Goal: Communication & Community: Answer question/provide support

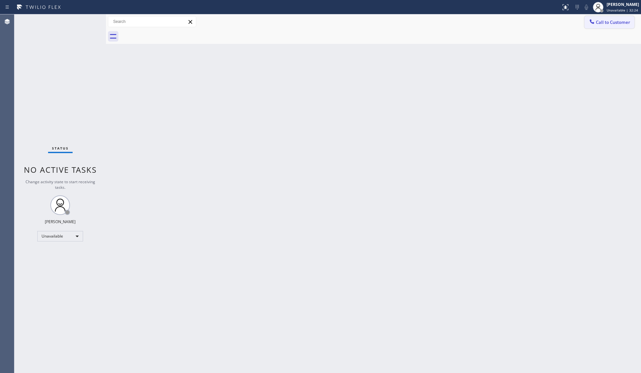
drag, startPoint x: 603, startPoint y: 22, endPoint x: 516, endPoint y: 50, distance: 91.6
click at [603, 22] on span "Call to Customer" at bounding box center [613, 22] width 34 height 6
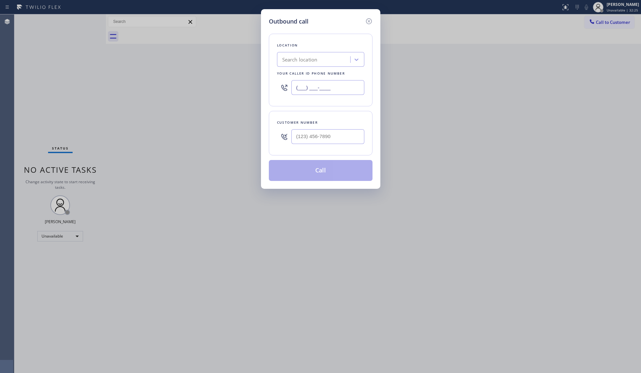
drag, startPoint x: 333, startPoint y: 89, endPoint x: 274, endPoint y: 82, distance: 59.6
click at [274, 83] on div "Location Search location Your caller id phone number (___) ___-____" at bounding box center [321, 70] width 104 height 73
paste input "786) 713-8711"
type input "[PHONE_NUMBER]"
click at [335, 127] on div at bounding box center [328, 136] width 73 height 21
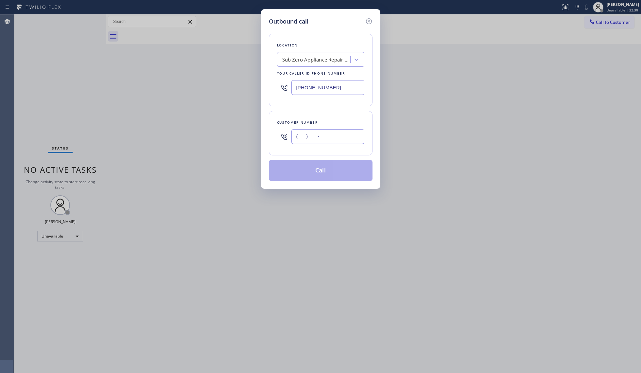
click at [335, 133] on input "(___) ___-____" at bounding box center [328, 136] width 73 height 15
paste input "786) 424-0933"
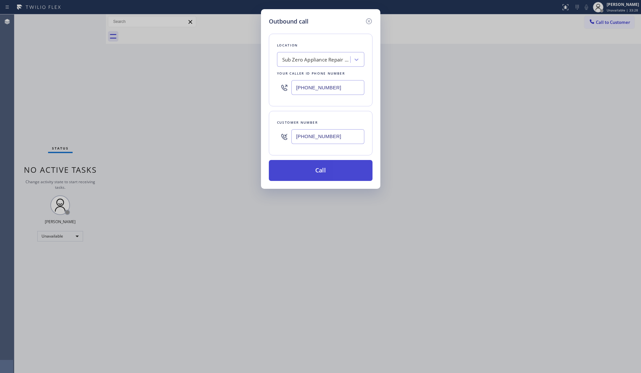
type input "[PHONE_NUMBER]"
click at [321, 171] on button "Call" at bounding box center [321, 170] width 104 height 21
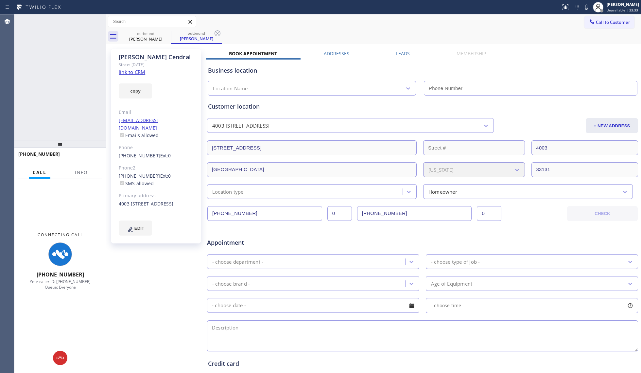
type input "[PHONE_NUMBER]"
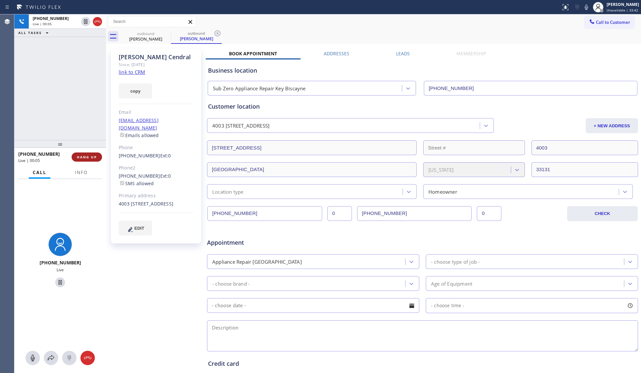
click at [94, 156] on span "HANG UP" at bounding box center [87, 157] width 20 height 5
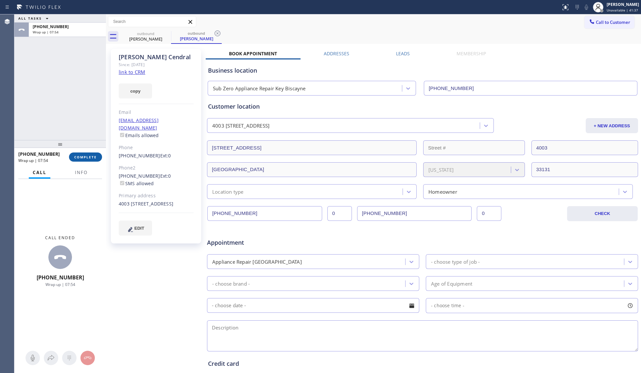
click at [96, 158] on span "COMPLETE" at bounding box center [85, 157] width 23 height 5
click at [82, 168] on button "Info" at bounding box center [81, 172] width 21 height 13
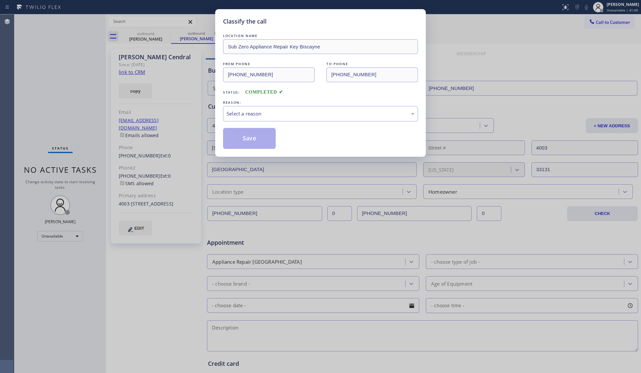
click at [290, 105] on div "REASON:" at bounding box center [320, 102] width 195 height 7
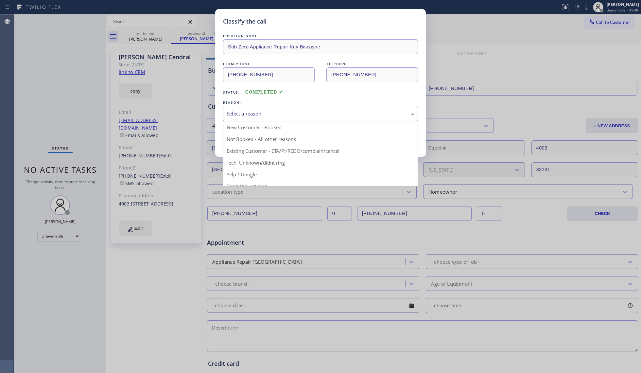
click at [263, 117] on div "Select a reason" at bounding box center [321, 114] width 188 height 8
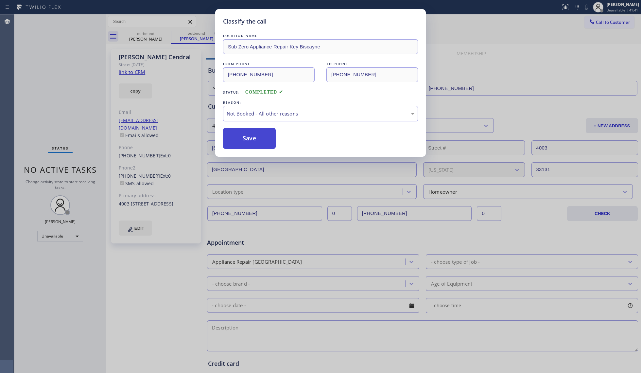
drag, startPoint x: 244, startPoint y: 140, endPoint x: 248, endPoint y: 139, distance: 4.1
click at [245, 140] on button "Save" at bounding box center [249, 138] width 53 height 21
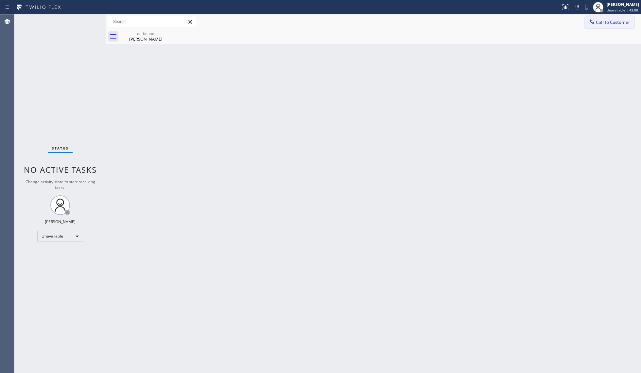
click at [602, 28] on button "Call to Customer" at bounding box center [610, 22] width 50 height 12
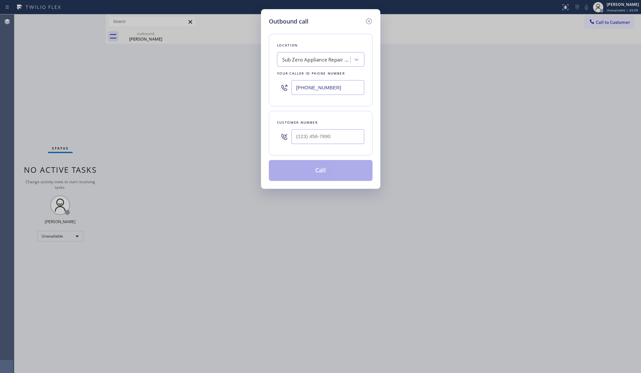
drag, startPoint x: 347, startPoint y: 86, endPoint x: 293, endPoint y: 92, distance: 54.4
click at [292, 95] on input "[PHONE_NUMBER]" at bounding box center [328, 87] width 73 height 15
paste input "805) 754-35"
type input "[PHONE_NUMBER]"
click at [351, 140] on input "(___) ___-____" at bounding box center [328, 136] width 73 height 15
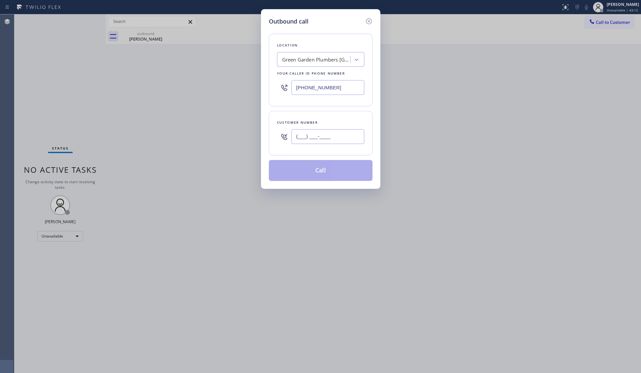
paste input "203) 242-4171"
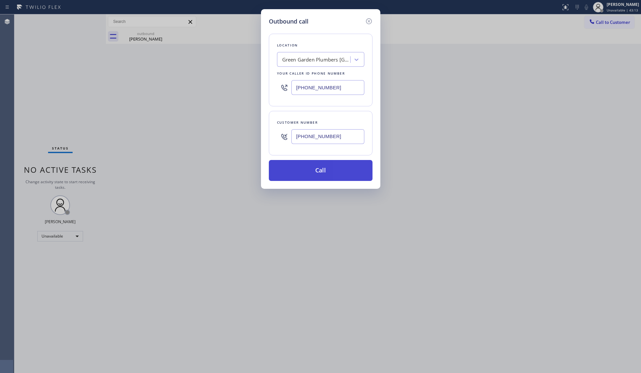
type input "[PHONE_NUMBER]"
click at [322, 172] on button "Call" at bounding box center [321, 170] width 104 height 21
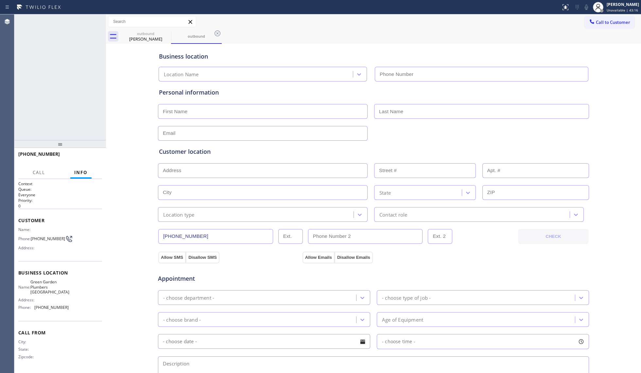
type input "[PHONE_NUMBER]"
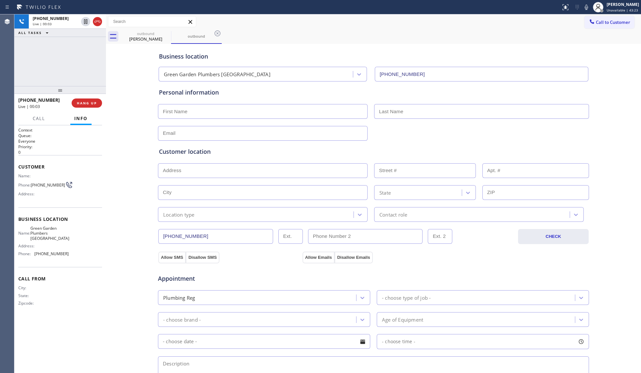
drag, startPoint x: 65, startPoint y: 101, endPoint x: 65, endPoint y: 86, distance: 15.4
click at [65, 88] on div at bounding box center [60, 90] width 92 height 8
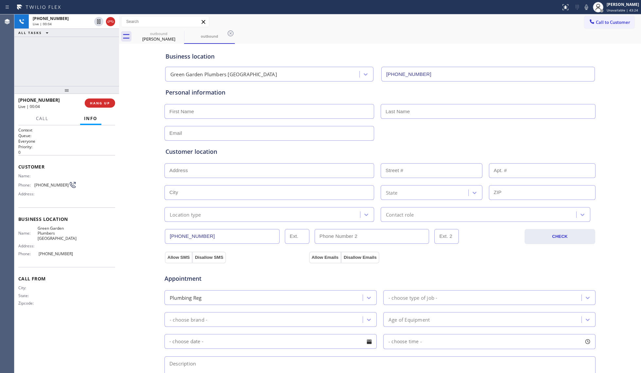
drag, startPoint x: 106, startPoint y: 51, endPoint x: 162, endPoint y: 54, distance: 56.0
click at [119, 54] on div at bounding box center [119, 193] width 0 height 359
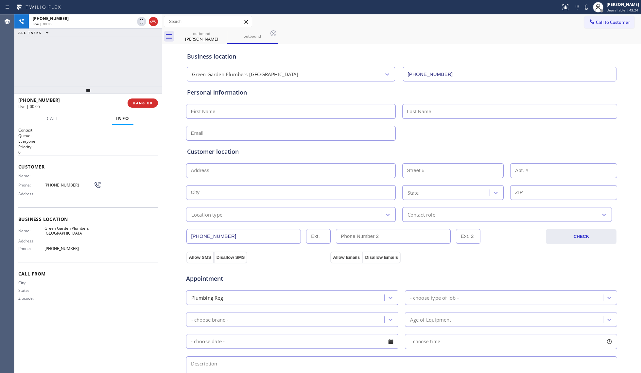
drag, startPoint x: 147, startPoint y: 103, endPoint x: 105, endPoint y: 97, distance: 42.7
click at [145, 103] on span "HANG UP" at bounding box center [143, 103] width 20 height 5
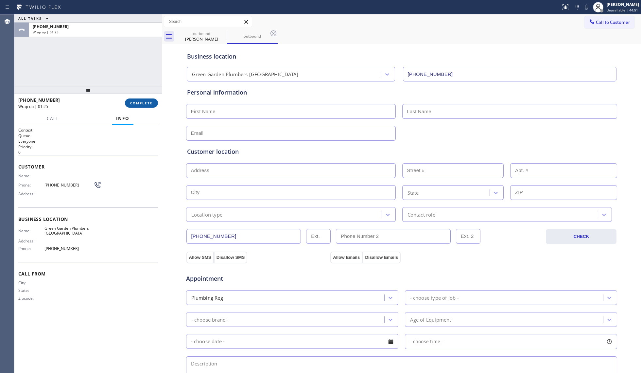
click at [153, 101] on button "COMPLETE" at bounding box center [141, 102] width 33 height 9
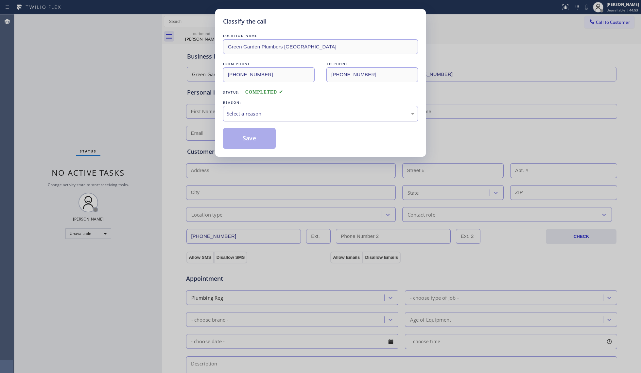
drag, startPoint x: 273, startPoint y: 111, endPoint x: 272, endPoint y: 115, distance: 4.4
click at [273, 113] on div "Select a reason" at bounding box center [321, 114] width 188 height 8
click at [254, 142] on button "Save" at bounding box center [249, 138] width 53 height 21
type input "[PHONE_NUMBER]"
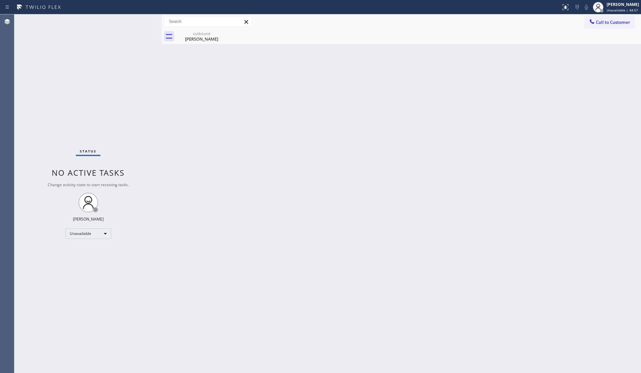
click at [516, 101] on div "Back to Dashboard Change Sender ID Customers Technicians Select a contact Outbo…" at bounding box center [401, 193] width 479 height 359
click at [590, 27] on button "Call to Customer" at bounding box center [610, 22] width 50 height 12
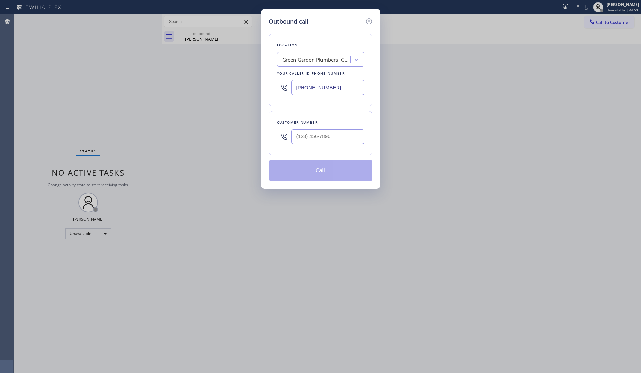
drag, startPoint x: 341, startPoint y: 95, endPoint x: 277, endPoint y: 92, distance: 64.2
click at [277, 92] on div "[PHONE_NUMBER]" at bounding box center [320, 87] width 87 height 21
paste input "text"
type input "[PHONE_NUMBER]"
click at [342, 133] on input "(___) ___-____" at bounding box center [328, 136] width 73 height 15
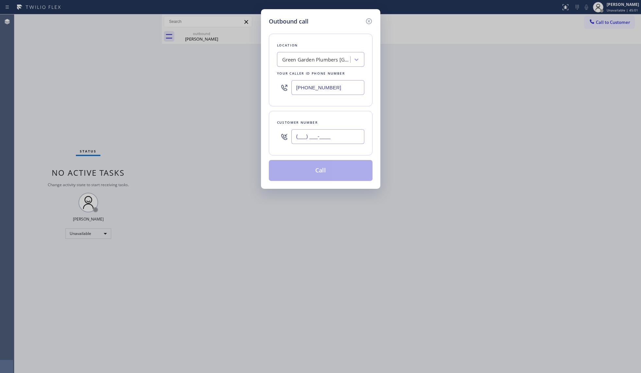
paste input "203) 242-4171"
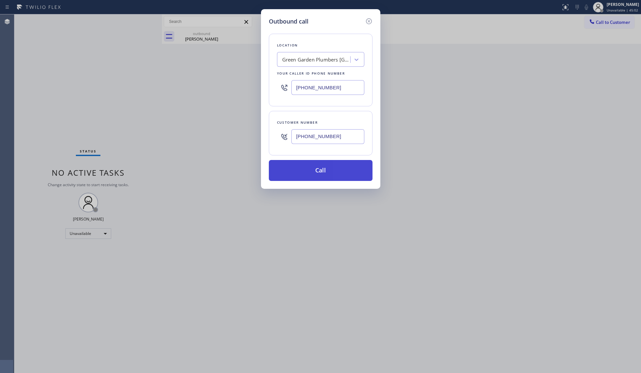
type input "[PHONE_NUMBER]"
click at [325, 177] on button "Call" at bounding box center [321, 170] width 104 height 21
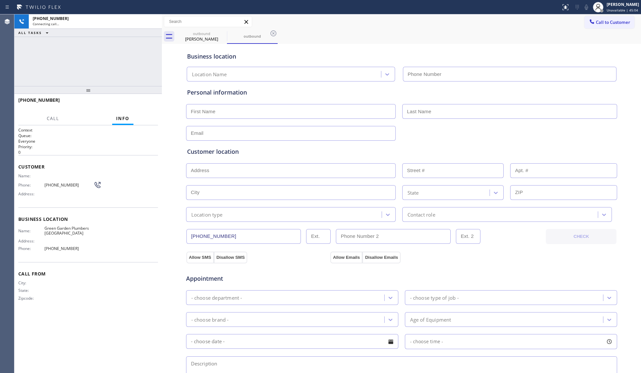
type input "[PHONE_NUMBER]"
drag, startPoint x: 354, startPoint y: 50, endPoint x: 339, endPoint y: 50, distance: 14.4
click at [353, 50] on div "Business location [GEOGRAPHIC_DATA] [GEOGRAPHIC_DATA] [PHONE_NUMBER]" at bounding box center [402, 63] width 432 height 36
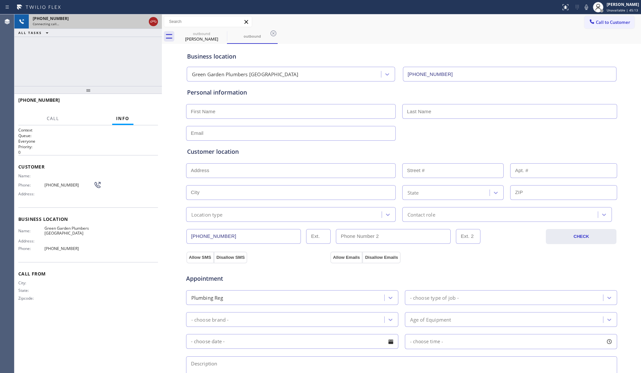
click at [152, 21] on icon at bounding box center [153, 22] width 6 height 2
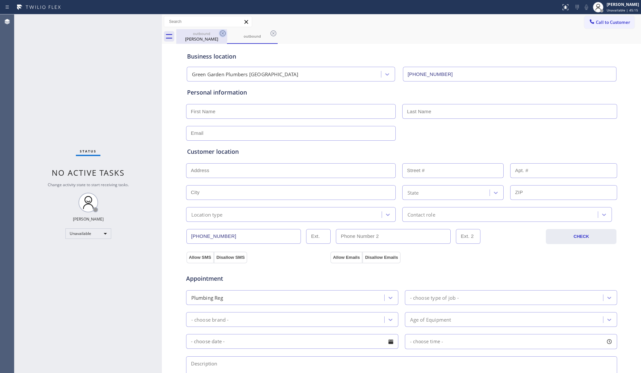
click at [219, 33] on icon at bounding box center [223, 33] width 8 height 8
click at [220, 33] on icon at bounding box center [223, 33] width 6 height 6
click at [270, 33] on icon at bounding box center [274, 33] width 8 height 8
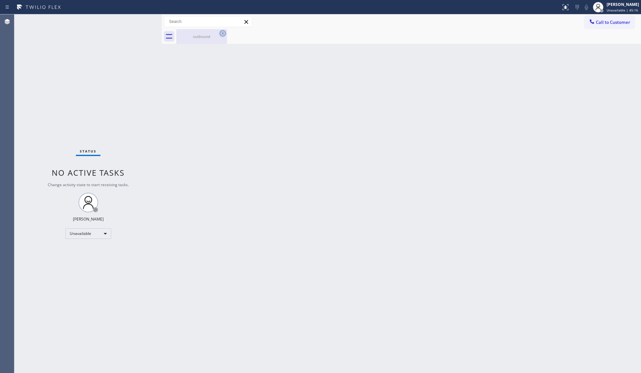
click at [221, 33] on icon at bounding box center [223, 33] width 8 height 8
click at [215, 38] on div "outbound" at bounding box center [201, 36] width 49 height 5
click at [606, 22] on span "Call to Customer" at bounding box center [613, 22] width 34 height 6
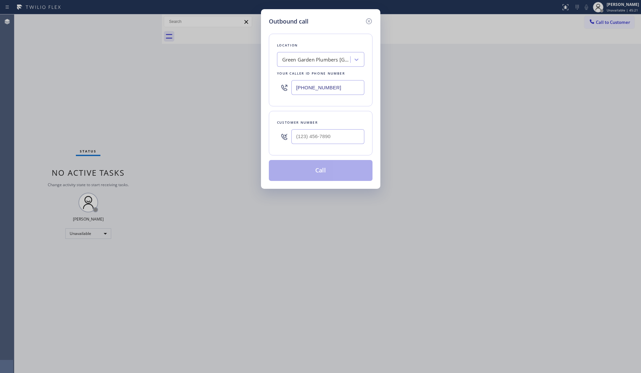
drag, startPoint x: 354, startPoint y: 90, endPoint x: 278, endPoint y: 89, distance: 75.9
click at [280, 89] on div "[PHONE_NUMBER]" at bounding box center [320, 87] width 87 height 21
paste input "305) 680-5172"
type input "[PHONE_NUMBER]"
click at [307, 139] on input "(___) ___-____" at bounding box center [328, 136] width 73 height 15
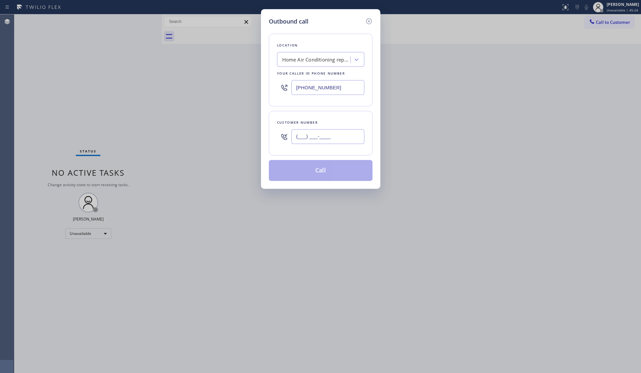
paste input "305) 703-7777"
type input "[PHONE_NUMBER]"
click at [327, 175] on button "Call" at bounding box center [321, 170] width 104 height 21
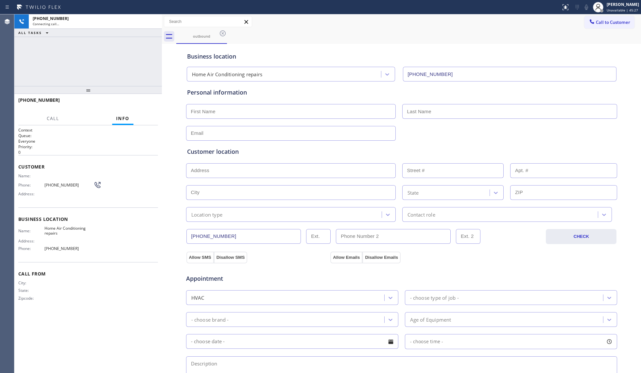
type input "[PHONE_NUMBER]"
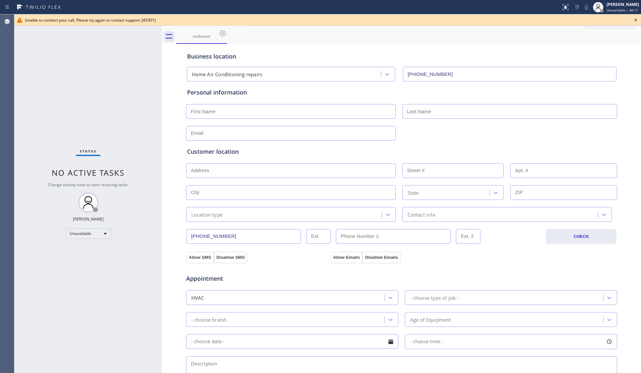
drag, startPoint x: 223, startPoint y: 32, endPoint x: 228, endPoint y: 32, distance: 4.6
click at [223, 32] on icon at bounding box center [223, 33] width 8 height 8
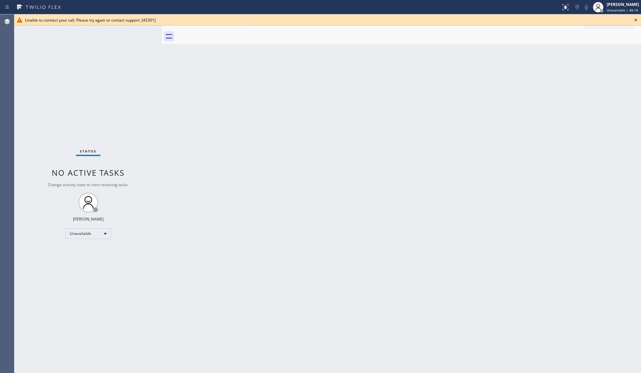
click at [636, 18] on icon at bounding box center [636, 20] width 8 height 8
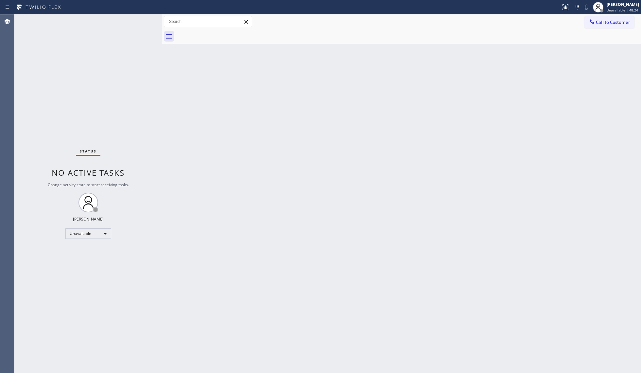
drag, startPoint x: 507, startPoint y: 76, endPoint x: 537, endPoint y: 61, distance: 33.4
click at [511, 73] on div "Back to Dashboard Change Sender ID Customers Technicians Select a contact Outbo…" at bounding box center [401, 193] width 479 height 359
click at [599, 20] on span "Call to Customer" at bounding box center [613, 22] width 34 height 6
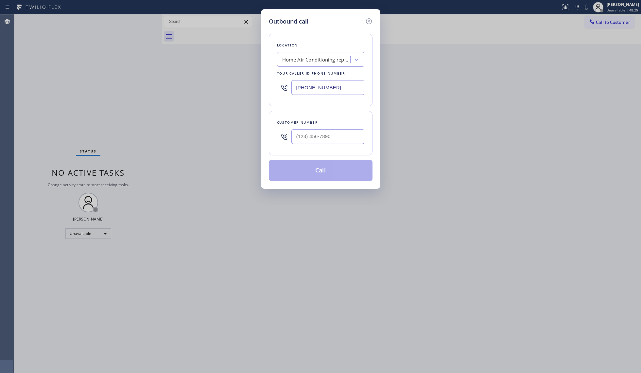
drag, startPoint x: 330, startPoint y: 89, endPoint x: 302, endPoint y: 90, distance: 28.2
click at [302, 90] on input "[PHONE_NUMBER]" at bounding box center [328, 87] width 73 height 15
click at [300, 94] on input "[PHONE_NUMBER]" at bounding box center [328, 87] width 73 height 15
click at [298, 94] on input "[PHONE_NUMBER]" at bounding box center [328, 87] width 73 height 15
paste input "10) 868-0747"
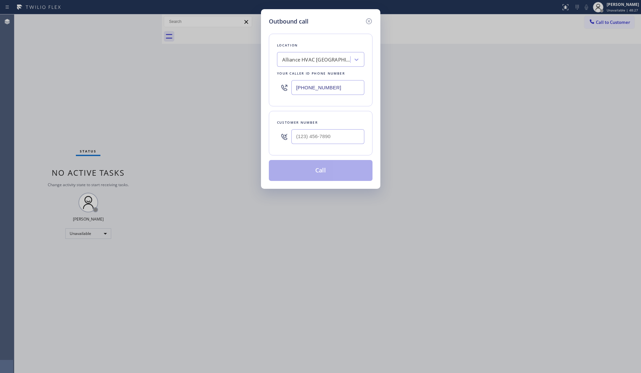
type input "[PHONE_NUMBER]"
click at [313, 136] on input "(___) ___-____" at bounding box center [328, 136] width 73 height 15
paste input "310) 708-0791"
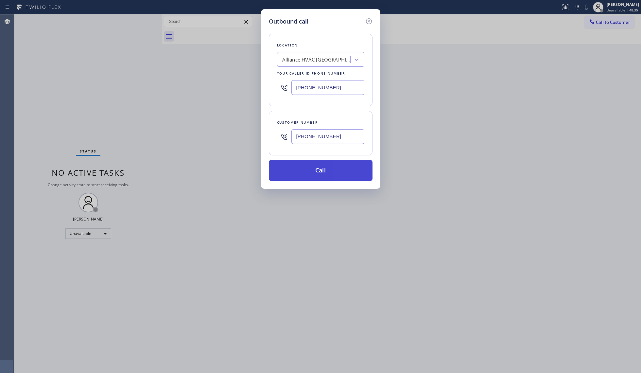
type input "[PHONE_NUMBER]"
click at [342, 173] on button "Call" at bounding box center [321, 170] width 104 height 21
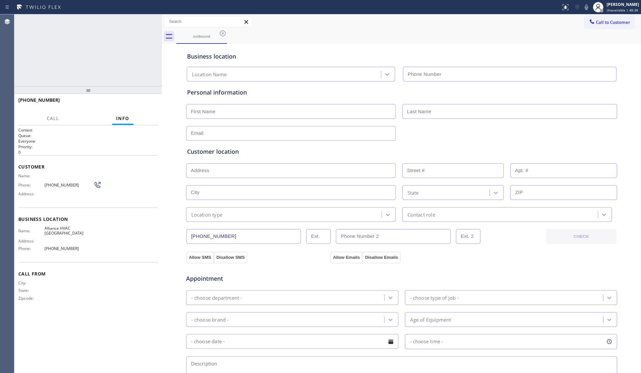
type input "[PHONE_NUMBER]"
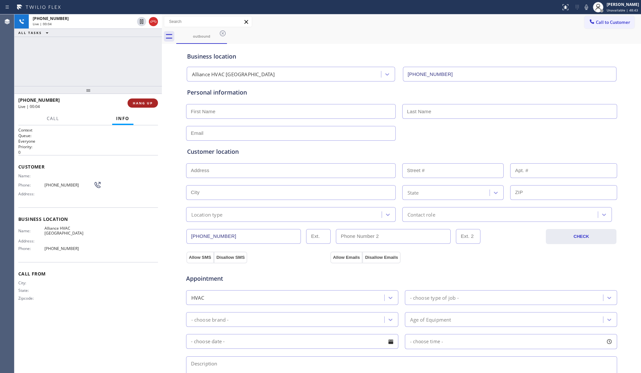
click at [144, 100] on button "HANG UP" at bounding box center [143, 102] width 30 height 9
click at [143, 99] on button "HANG UP" at bounding box center [143, 102] width 30 height 9
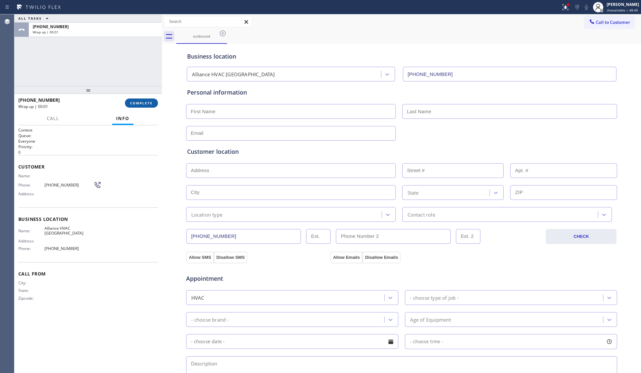
click at [152, 103] on span "COMPLETE" at bounding box center [141, 103] width 23 height 5
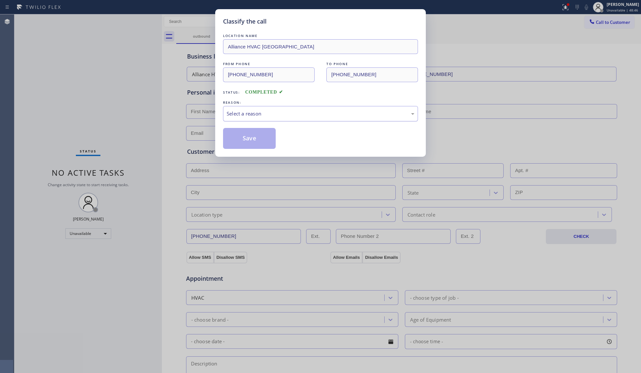
drag, startPoint x: 310, startPoint y: 109, endPoint x: 306, endPoint y: 120, distance: 11.9
click at [310, 111] on div "Select a reason" at bounding box center [320, 113] width 195 height 15
click at [260, 138] on button "Save" at bounding box center [249, 138] width 53 height 21
click at [260, 136] on button "Save" at bounding box center [249, 138] width 53 height 21
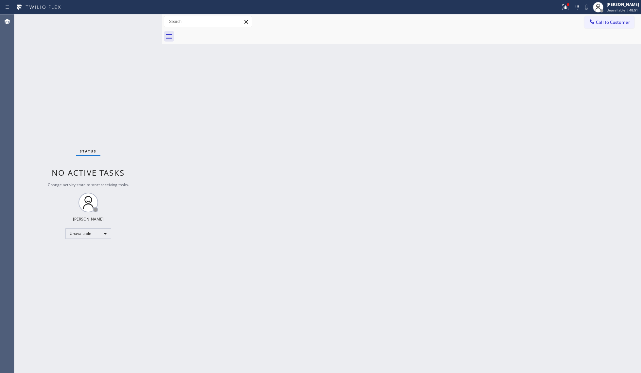
drag, startPoint x: 437, startPoint y: 144, endPoint x: 483, endPoint y: 88, distance: 72.5
click at [451, 131] on div "Back to Dashboard Change Sender ID Customers Technicians Select a contact Outbo…" at bounding box center [401, 193] width 479 height 359
click at [561, 7] on div at bounding box center [565, 7] width 14 height 8
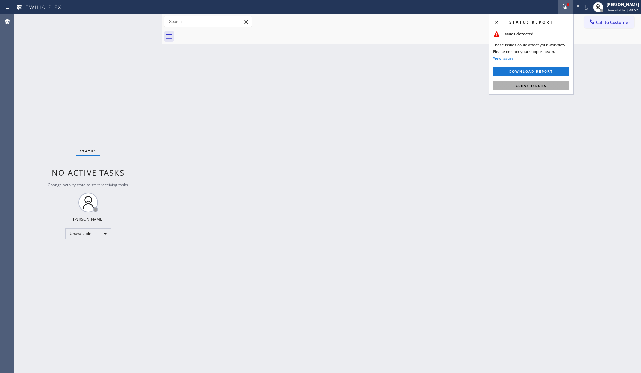
click at [525, 88] on span "Clear issues" at bounding box center [531, 85] width 31 height 5
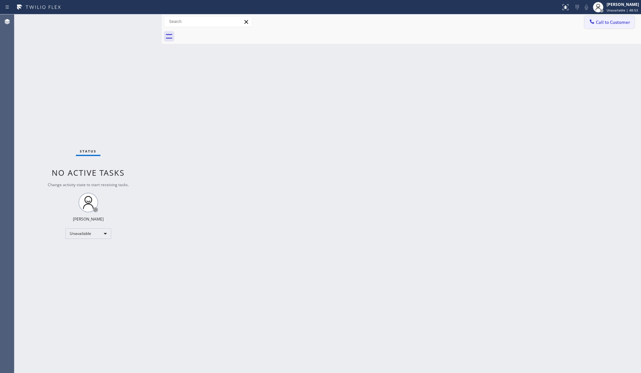
click at [611, 18] on button "Call to Customer" at bounding box center [610, 22] width 50 height 12
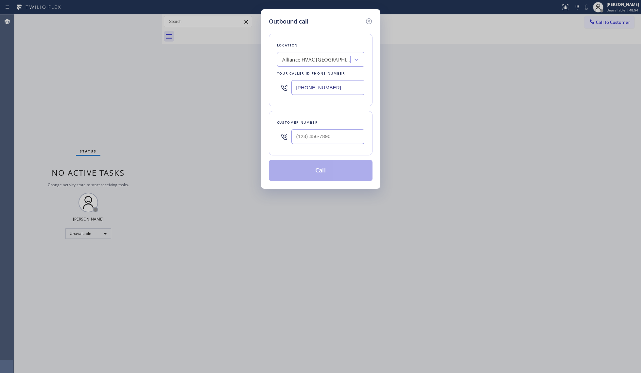
drag, startPoint x: 357, startPoint y: 87, endPoint x: 284, endPoint y: 82, distance: 72.8
click at [291, 87] on div "[PHONE_NUMBER]" at bounding box center [320, 87] width 87 height 21
paste input "954) 869-48"
type input "[PHONE_NUMBER]"
click at [330, 139] on input "(___) ___-____" at bounding box center [328, 136] width 73 height 15
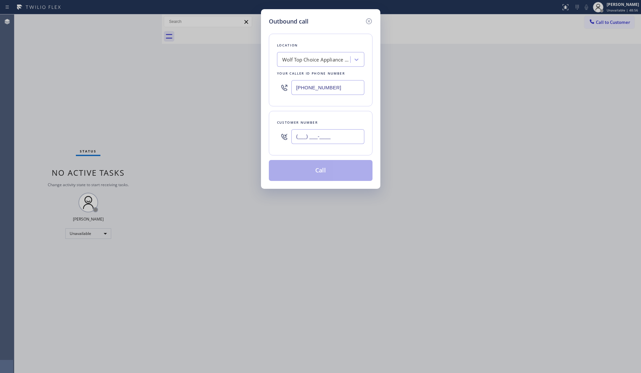
paste input "954) 815-3666"
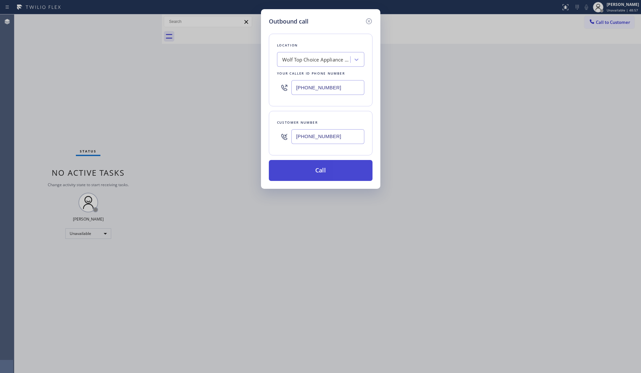
type input "[PHONE_NUMBER]"
click at [325, 168] on button "Call" at bounding box center [321, 170] width 104 height 21
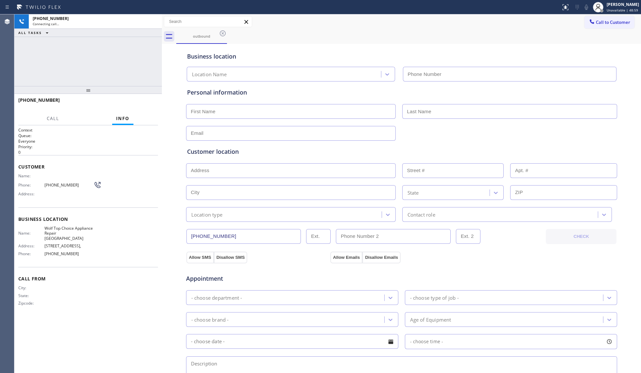
type input "[PHONE_NUMBER]"
click at [465, 51] on div "Business location Wolf Top Choice Appliance Repair [GEOGRAPHIC_DATA] [PHONE_NUM…" at bounding box center [402, 63] width 432 height 36
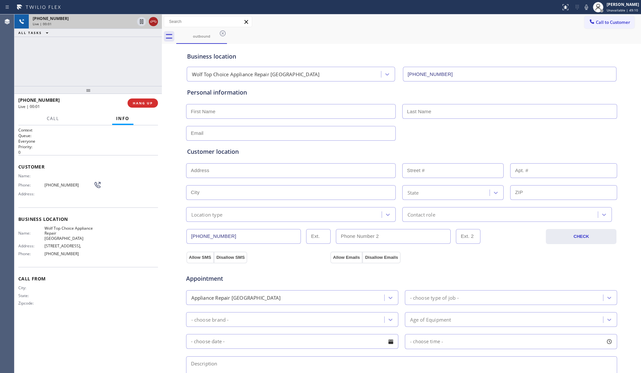
click at [152, 21] on icon at bounding box center [154, 22] width 8 height 8
click at [147, 105] on button "HANG UP" at bounding box center [143, 102] width 30 height 9
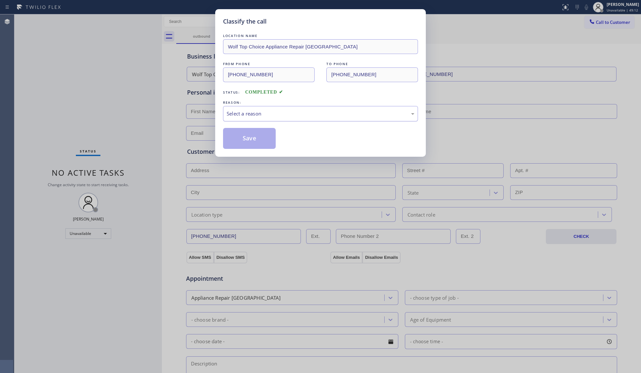
click at [274, 117] on div "Select a reason" at bounding box center [321, 114] width 188 height 8
click at [246, 139] on button "Save" at bounding box center [249, 138] width 53 height 21
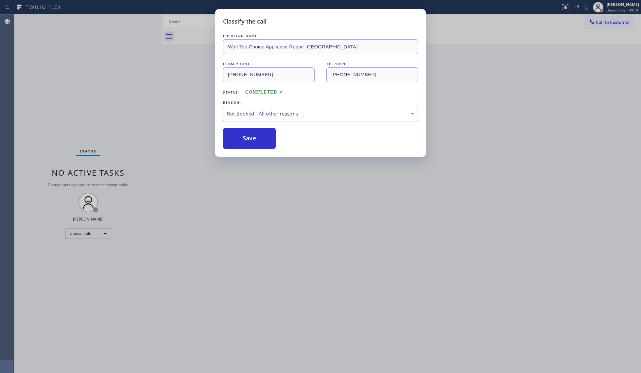
click at [603, 28] on div "Classify the call LOCATION NAME Sub Zero Appliance Repair Key Biscayne FROM PHO…" at bounding box center [327, 193] width 627 height 359
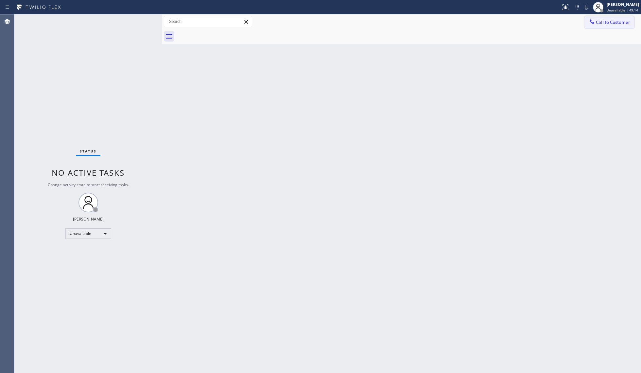
click at [598, 24] on span "Call to Customer" at bounding box center [613, 22] width 34 height 6
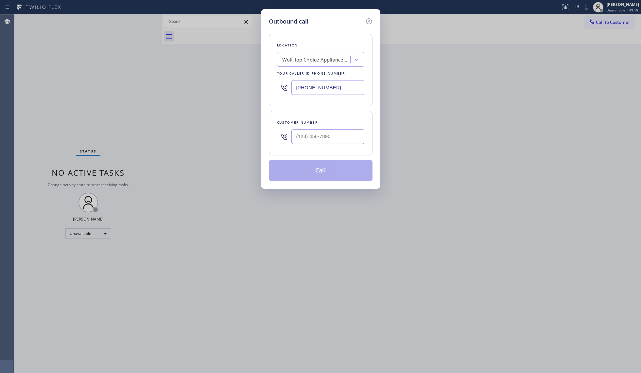
drag, startPoint x: 338, startPoint y: 87, endPoint x: 241, endPoint y: 87, distance: 97.2
click at [240, 87] on div "Outbound call Location Wolf Top Choice Appliance Repair [GEOGRAPHIC_DATA] Your …" at bounding box center [320, 186] width 641 height 373
paste input "305) 547-8549"
type input "[PHONE_NUMBER]"
click at [314, 139] on input "(___) ___-____" at bounding box center [328, 136] width 73 height 15
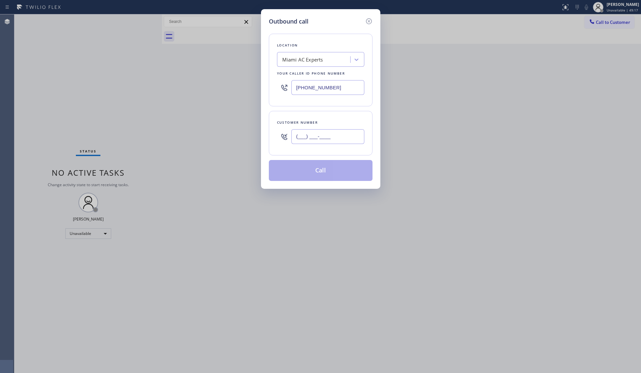
paste input "305) 629-8268"
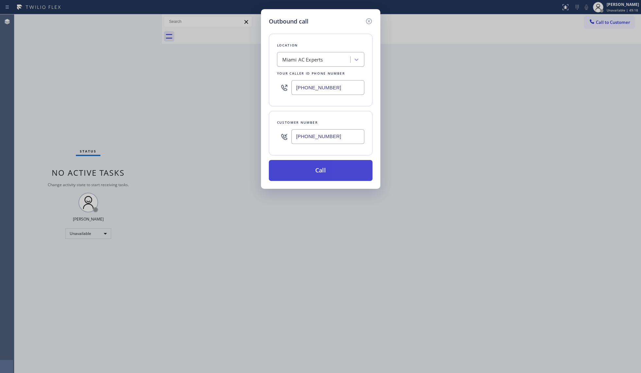
type input "[PHONE_NUMBER]"
click at [328, 177] on button "Call" at bounding box center [321, 170] width 104 height 21
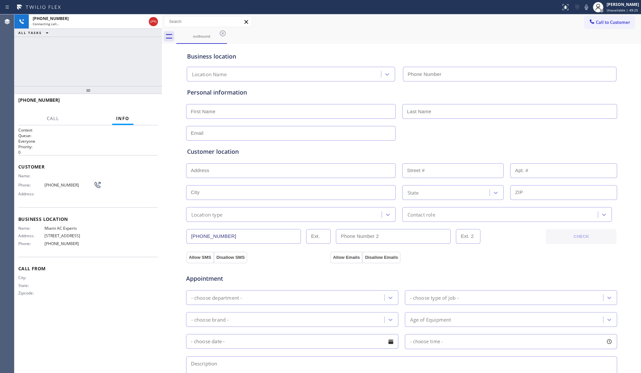
type input "[PHONE_NUMBER]"
click at [117, 68] on div "[PHONE_NUMBER] Connecting call… ALL TASKS ALL TASKS ACTIVE TASKS TASKS IN WRAP …" at bounding box center [88, 50] width 148 height 72
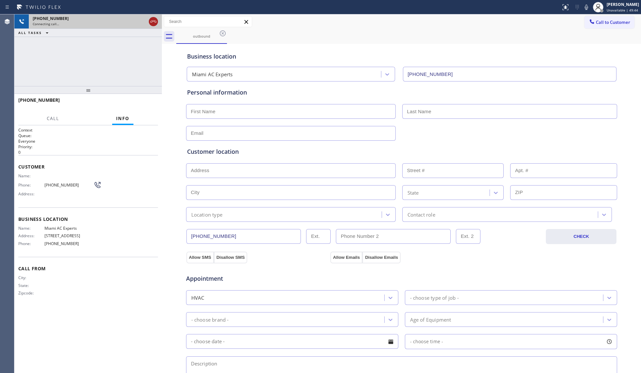
click at [153, 21] on icon at bounding box center [153, 22] width 6 height 2
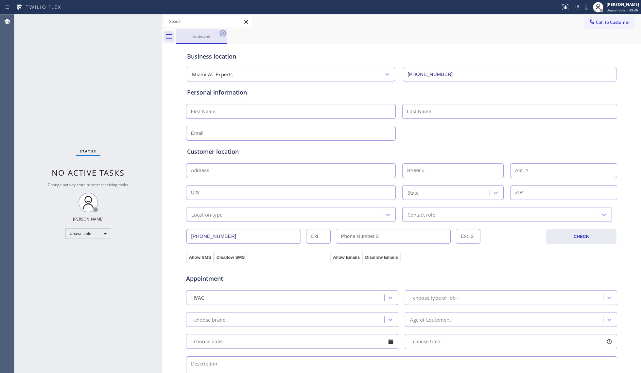
click at [220, 30] on icon at bounding box center [223, 33] width 8 height 8
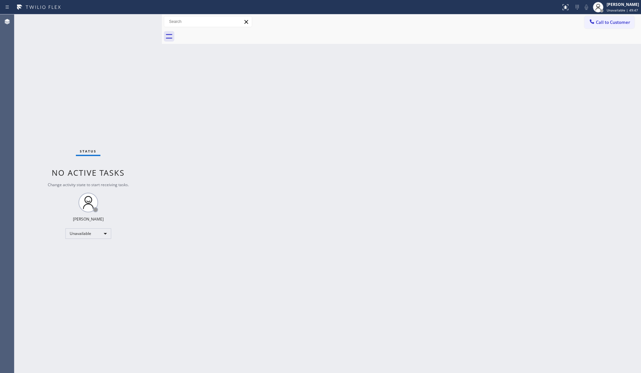
click at [601, 15] on div "Call to Customer Outbound call Location [GEOGRAPHIC_DATA] AC Experts Your calle…" at bounding box center [401, 21] width 479 height 15
click at [594, 25] on div at bounding box center [592, 22] width 8 height 8
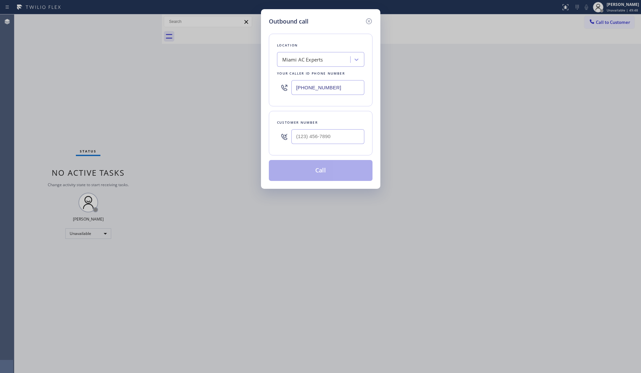
drag, startPoint x: 347, startPoint y: 83, endPoint x: 266, endPoint y: 94, distance: 81.3
click at [267, 94] on div "Outbound call Location [GEOGRAPHIC_DATA] AC Experts Your caller id phone number…" at bounding box center [320, 99] width 119 height 180
paste input "602) 666-930"
type input "[PHONE_NUMBER]"
click at [357, 144] on div at bounding box center [328, 136] width 73 height 21
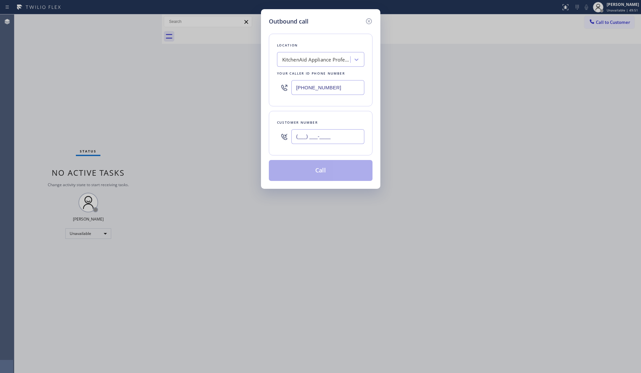
click at [351, 135] on input "(___) ___-____" at bounding box center [328, 136] width 73 height 15
paste input "602) 910-9477"
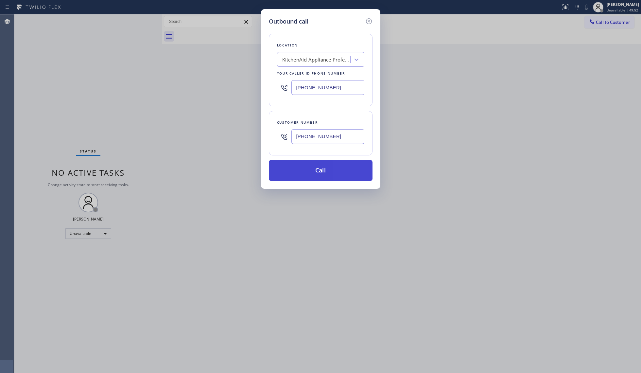
type input "[PHONE_NUMBER]"
click at [325, 167] on button "Call" at bounding box center [321, 170] width 104 height 21
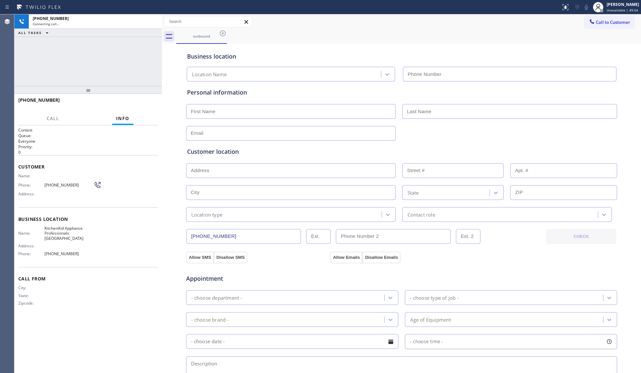
type input "[PHONE_NUMBER]"
click at [472, 31] on div "outbound" at bounding box center [408, 36] width 465 height 15
click at [88, 70] on div "[PHONE_NUMBER] Connecting call… ALL TASKS ALL TASKS ACTIVE TASKS TASKS IN WRAP …" at bounding box center [88, 50] width 148 height 72
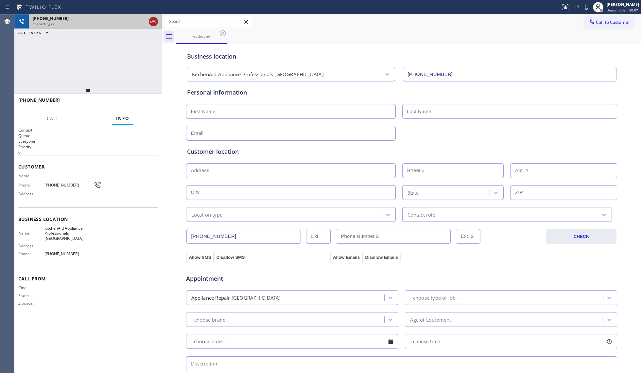
click at [154, 22] on icon at bounding box center [154, 22] width 8 height 8
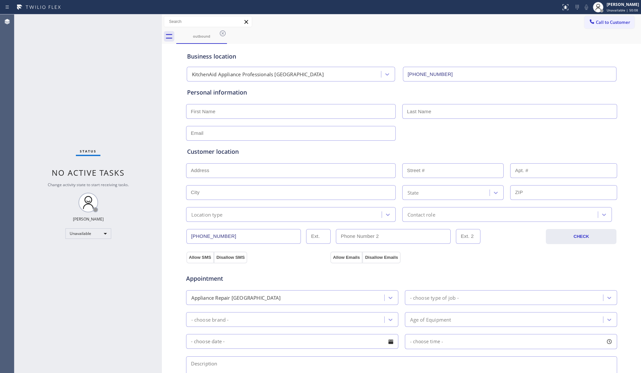
click at [585, 27] on button "Call to Customer" at bounding box center [610, 22] width 50 height 12
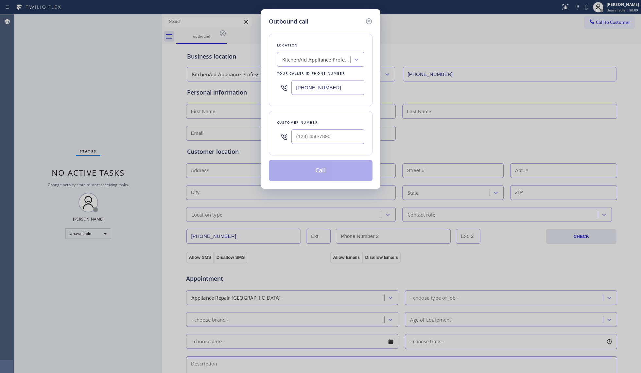
drag, startPoint x: 342, startPoint y: 90, endPoint x: 214, endPoint y: 85, distance: 128.3
click at [211, 89] on div "Outbound call Location KitchenAid Appliance Professionals [GEOGRAPHIC_DATA] You…" at bounding box center [320, 186] width 641 height 373
paste input "562) 337-3944"
type input "[PHONE_NUMBER]"
drag, startPoint x: 324, startPoint y: 140, endPoint x: 342, endPoint y: 136, distance: 18.4
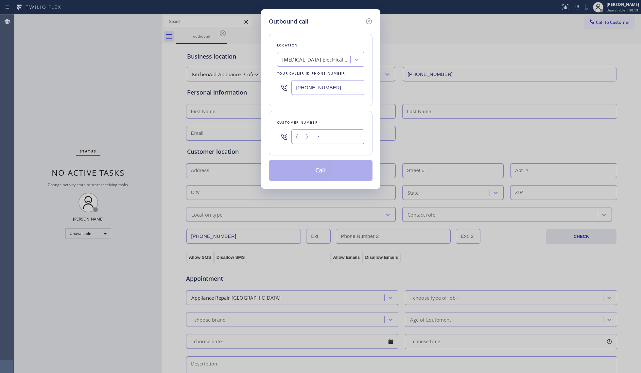
click at [324, 140] on input "(___) ___-____" at bounding box center [328, 136] width 73 height 15
paste input "562) 689-4347"
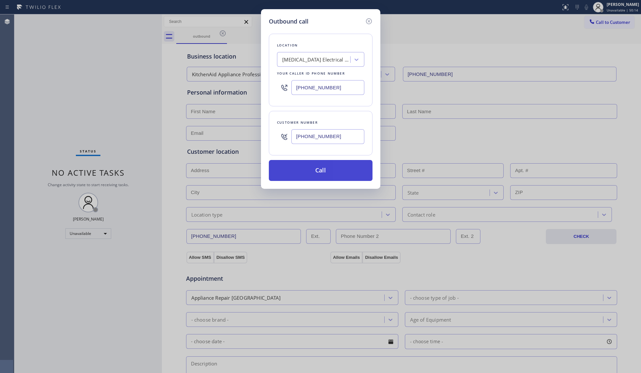
type input "[PHONE_NUMBER]"
click at [318, 177] on button "Call" at bounding box center [321, 170] width 104 height 21
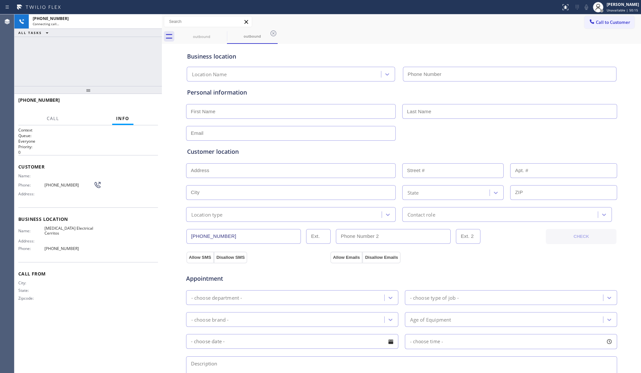
type input "[PHONE_NUMBER]"
drag, startPoint x: 129, startPoint y: 103, endPoint x: 133, endPoint y: 102, distance: 3.9
click at [130, 103] on button "HANG UP" at bounding box center [143, 102] width 30 height 9
click at [138, 101] on span "HANG UP" at bounding box center [143, 103] width 20 height 5
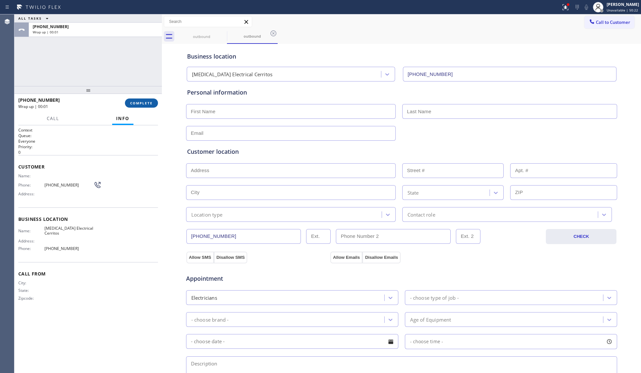
click at [139, 101] on span "COMPLETE" at bounding box center [141, 103] width 23 height 5
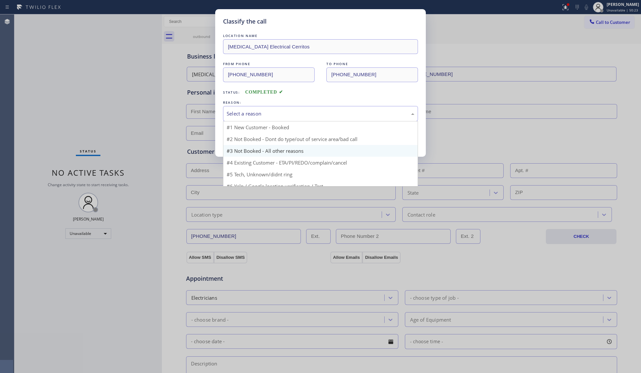
drag, startPoint x: 270, startPoint y: 111, endPoint x: 244, endPoint y: 134, distance: 34.6
click at [270, 113] on div "Select a reason" at bounding box center [321, 114] width 188 height 8
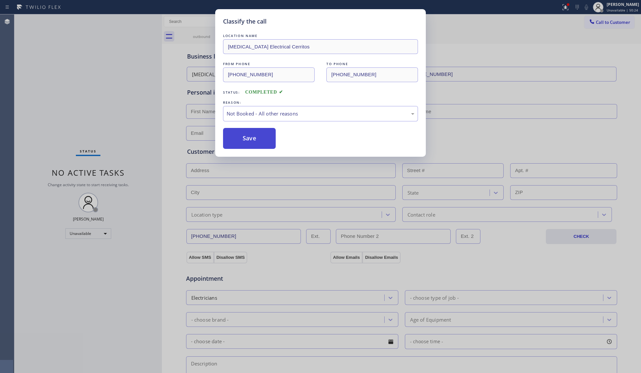
drag, startPoint x: 239, startPoint y: 133, endPoint x: 248, endPoint y: 130, distance: 9.1
click at [240, 133] on button "Save" at bounding box center [249, 138] width 53 height 21
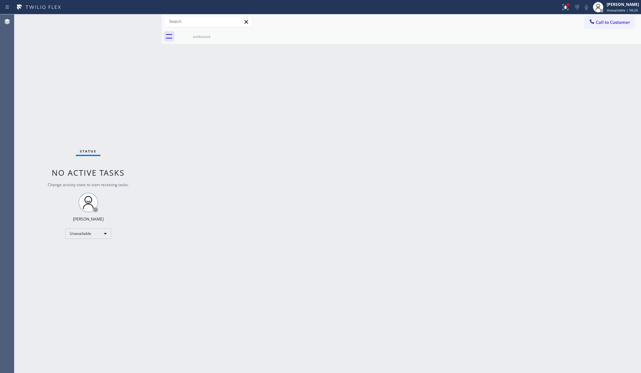
click at [558, 3] on div at bounding box center [281, 7] width 556 height 10
click at [563, 15] on div "Call to Customer Outbound call Location [MEDICAL_DATA] Electrical Cerritos Your…" at bounding box center [401, 21] width 479 height 15
click at [563, 9] on icon at bounding box center [566, 7] width 8 height 8
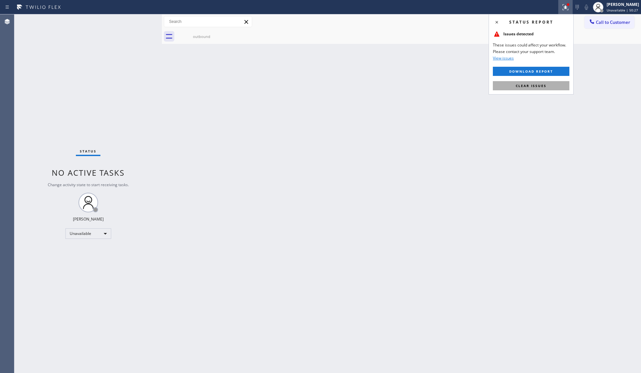
click at [542, 90] on button "Clear issues" at bounding box center [531, 85] width 77 height 9
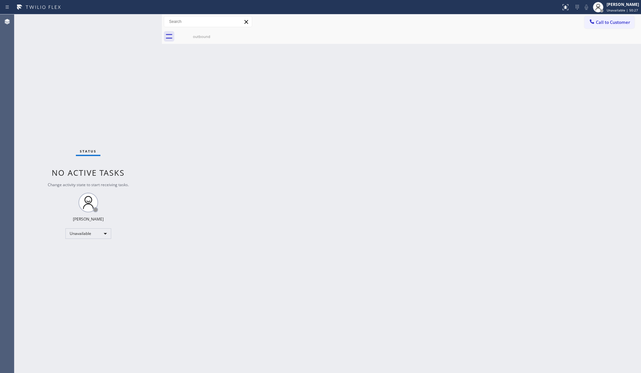
click at [543, 83] on div "Back to Dashboard Change Sender ID Customers Technicians Select a contact Outbo…" at bounding box center [401, 193] width 479 height 359
drag, startPoint x: 606, startPoint y: 18, endPoint x: 567, endPoint y: 41, distance: 45.0
click at [605, 18] on button "Call to Customer" at bounding box center [610, 22] width 50 height 12
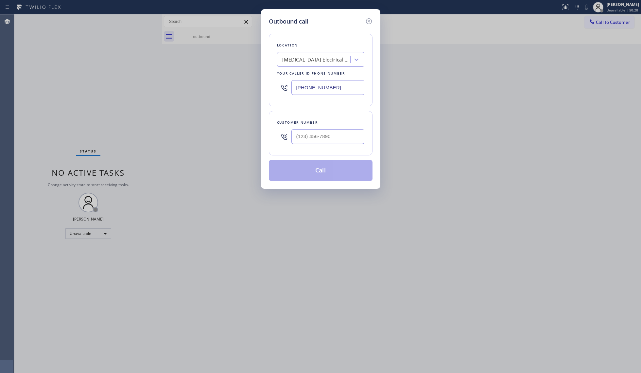
drag, startPoint x: 359, startPoint y: 86, endPoint x: 300, endPoint y: 88, distance: 58.3
click at [293, 88] on input "[PHONE_NUMBER]" at bounding box center [328, 87] width 73 height 15
paste input "805) 222-7592"
type input "[PHONE_NUMBER]"
paste input "805) 254-9760"
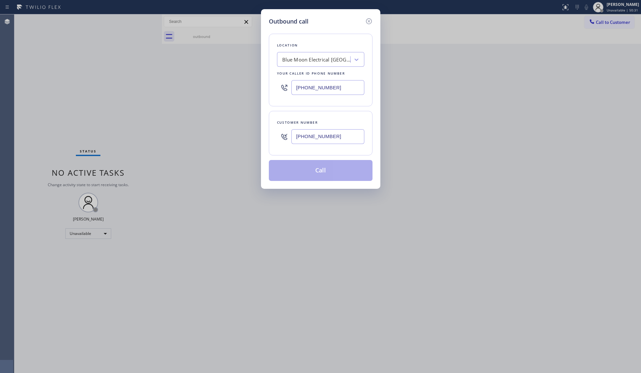
drag, startPoint x: 319, startPoint y: 135, endPoint x: 321, endPoint y: 138, distance: 3.5
click at [320, 135] on input "[PHONE_NUMBER]" at bounding box center [328, 136] width 73 height 15
type input "[PHONE_NUMBER]"
click at [323, 172] on button "Call" at bounding box center [321, 170] width 104 height 21
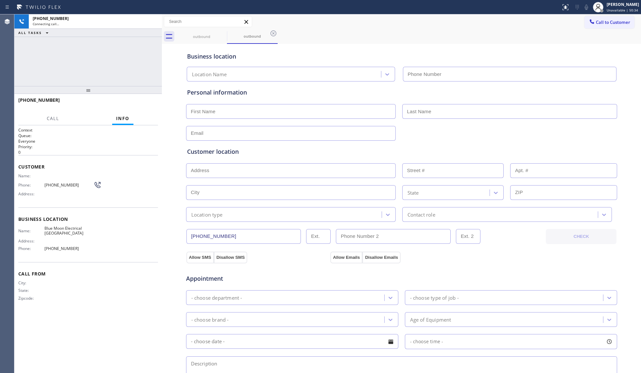
type input "[PHONE_NUMBER]"
click at [436, 55] on div "Business location" at bounding box center [401, 56] width 429 height 9
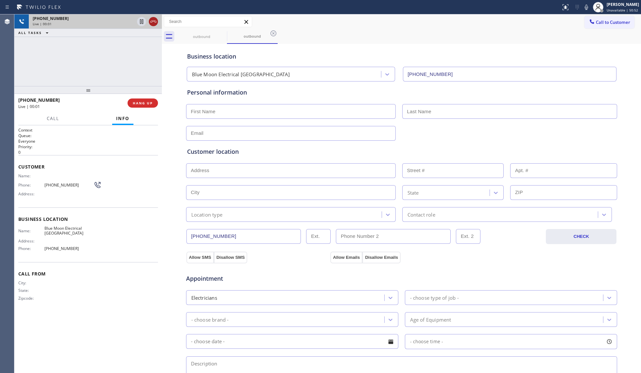
click at [152, 20] on icon at bounding box center [154, 22] width 8 height 8
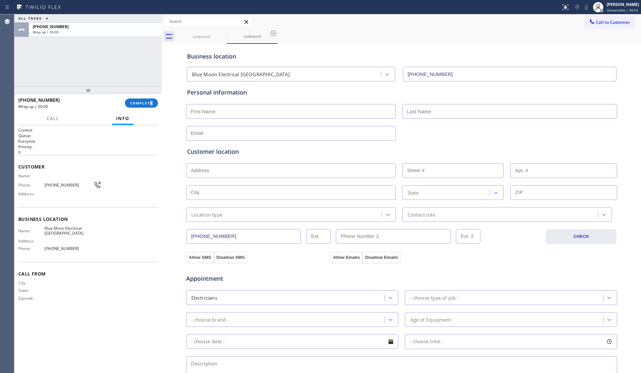
click at [152, 108] on div "[PHONE_NUMBER] Wrap up | 00:00 COMPLETE" at bounding box center [88, 103] width 140 height 17
click at [150, 101] on span "COMPLETE" at bounding box center [141, 103] width 23 height 5
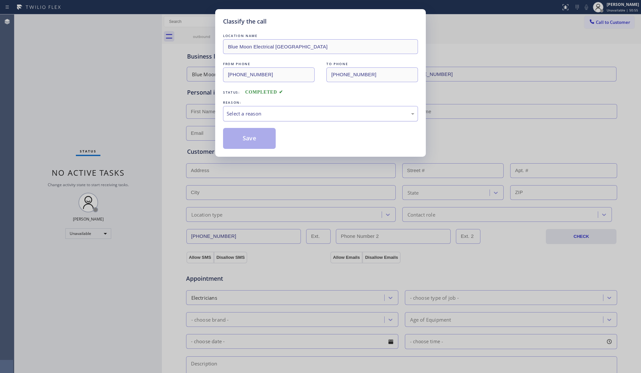
drag, startPoint x: 280, startPoint y: 109, endPoint x: 272, endPoint y: 120, distance: 14.2
click at [278, 113] on div "Select a reason" at bounding box center [320, 113] width 195 height 15
drag, startPoint x: 240, startPoint y: 144, endPoint x: 434, endPoint y: 113, distance: 197.2
click at [242, 143] on button "Save" at bounding box center [249, 138] width 53 height 21
click at [594, 20] on div "Classify the call LOCATION NAME Blue Moon Electrical [GEOGRAPHIC_DATA] FROM PHO…" at bounding box center [320, 186] width 641 height 373
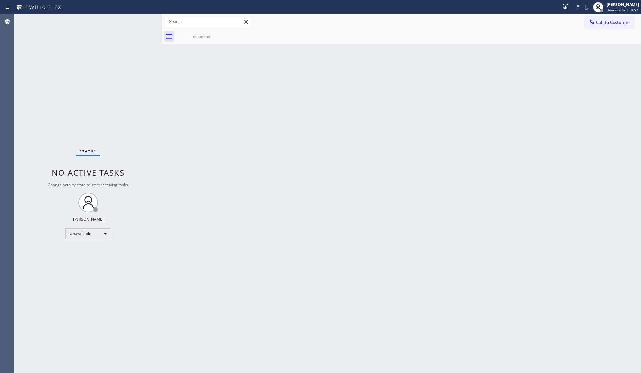
click at [594, 20] on icon at bounding box center [592, 21] width 7 height 7
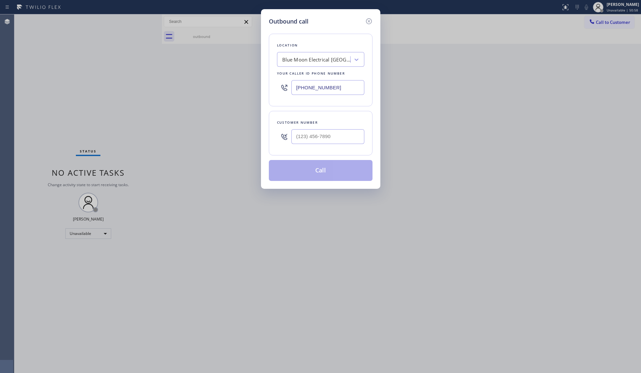
drag, startPoint x: 343, startPoint y: 88, endPoint x: 250, endPoint y: 88, distance: 92.6
click at [250, 88] on div "Outbound call Location Blue Moon Electrical [GEOGRAPHIC_DATA] Your caller id ph…" at bounding box center [320, 186] width 641 height 373
paste input "33) 348-0421"
type input "[PHONE_NUMBER]"
paste input "610) 246-4542"
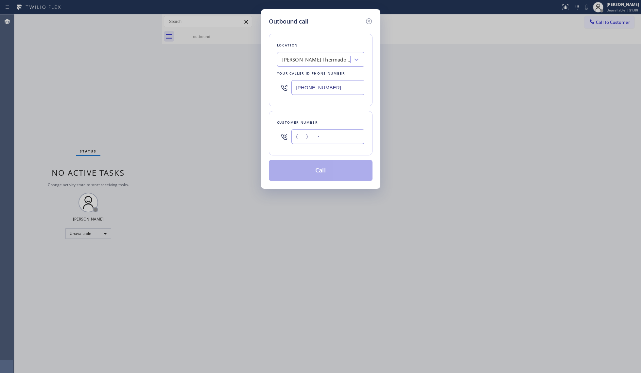
click at [312, 133] on input "(___) ___-____" at bounding box center [328, 136] width 73 height 15
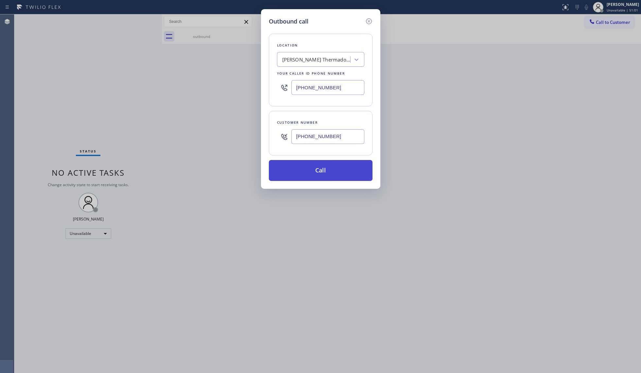
type input "[PHONE_NUMBER]"
click at [323, 171] on button "Call" at bounding box center [321, 170] width 104 height 21
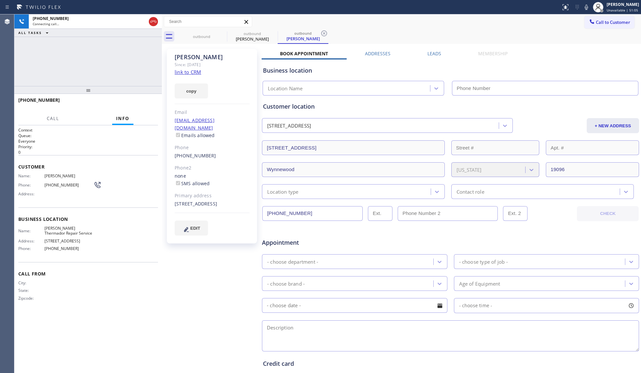
type input "[PHONE_NUMBER]"
drag, startPoint x: 506, startPoint y: 18, endPoint x: 429, endPoint y: 45, distance: 81.2
click at [505, 18] on div "Call to Customer Outbound call Location [PERSON_NAME] Thermador Repair Service …" at bounding box center [401, 21] width 479 height 11
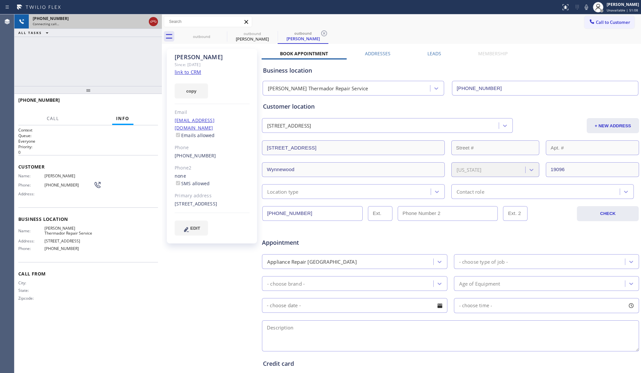
click at [157, 21] on div at bounding box center [154, 21] width 12 height 14
click at [157, 21] on div at bounding box center [153, 22] width 9 height 8
drag, startPoint x: 224, startPoint y: 27, endPoint x: 224, endPoint y: 31, distance: 4.3
click at [224, 30] on div "Call to Customer Outbound call Location [PERSON_NAME] Thermador Repair Service …" at bounding box center [401, 28] width 479 height 29
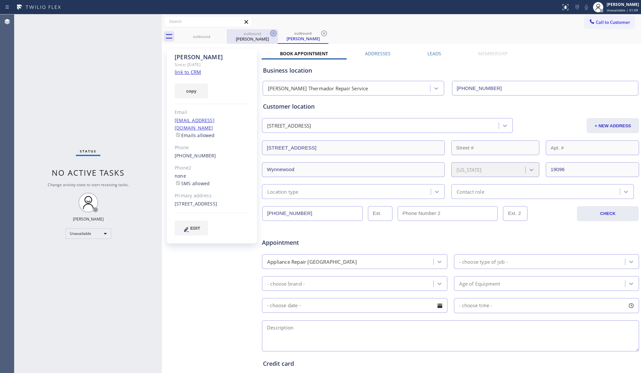
click at [0, 0] on icon at bounding box center [0, 0] width 0 height 0
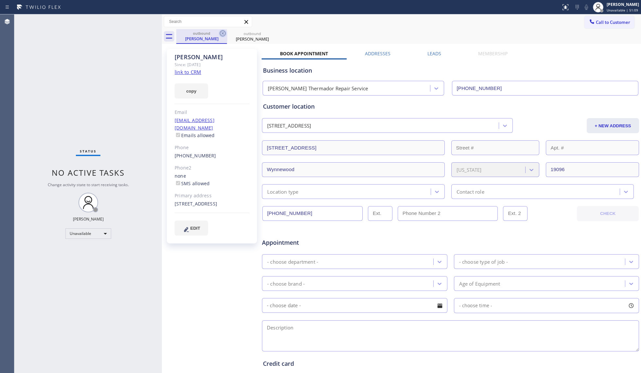
click at [221, 33] on icon at bounding box center [223, 33] width 8 height 8
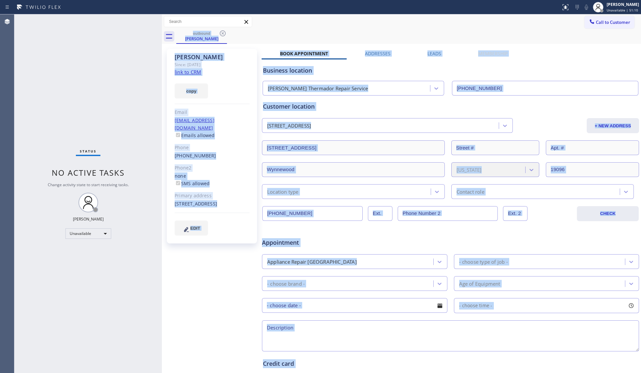
click at [221, 33] on div "outbound [PERSON_NAME]" at bounding box center [408, 36] width 465 height 15
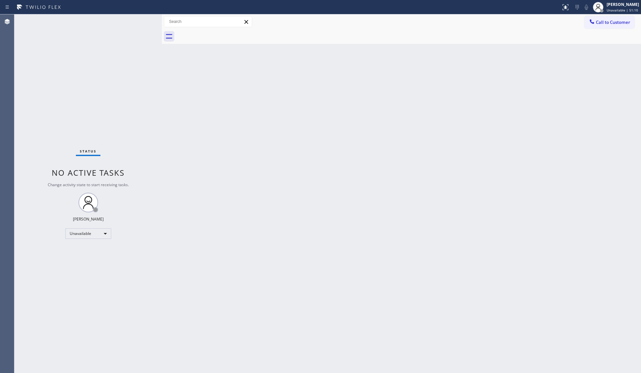
click at [221, 33] on div at bounding box center [408, 36] width 465 height 15
click at [485, 71] on div "Back to Dashboard Change Sender ID Customers Technicians Select a contact Outbo…" at bounding box center [401, 193] width 479 height 359
drag, startPoint x: 469, startPoint y: 127, endPoint x: 503, endPoint y: 112, distance: 36.6
click at [473, 126] on div "Back to Dashboard Change Sender ID Customers Technicians Select a contact Outbo…" at bounding box center [401, 193] width 479 height 359
click at [602, 20] on span "Call to Customer" at bounding box center [613, 22] width 34 height 6
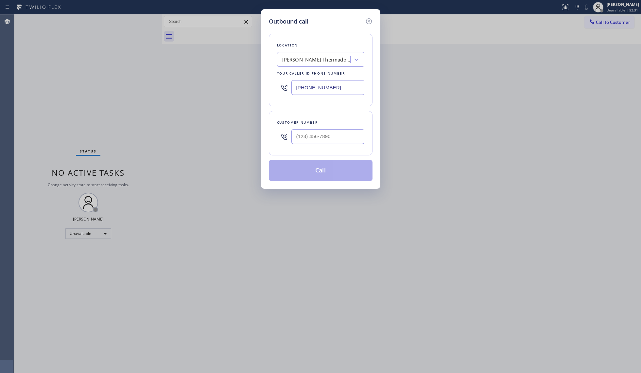
drag, startPoint x: 338, startPoint y: 97, endPoint x: 271, endPoint y: 87, distance: 67.8
click at [271, 88] on div "Location [PERSON_NAME] Thermador Repair Service Your caller id phone number [PH…" at bounding box center [321, 70] width 104 height 73
click at [343, 83] on input "(___) ___-____" at bounding box center [328, 87] width 73 height 15
paste input "510) 306-7543"
type input "[PHONE_NUMBER]"
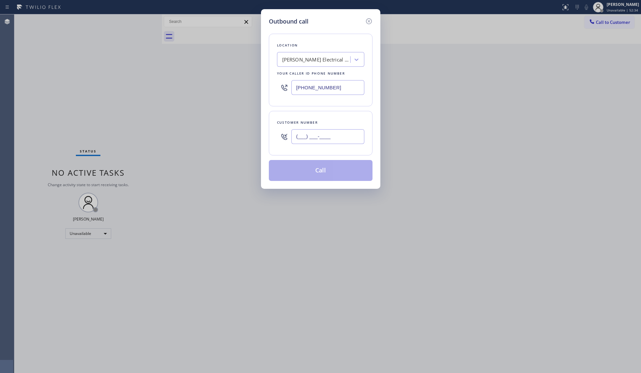
click at [349, 137] on input "(___) ___-____" at bounding box center [328, 136] width 73 height 15
paste input "415) 246-8684"
type input "[PHONE_NUMBER]"
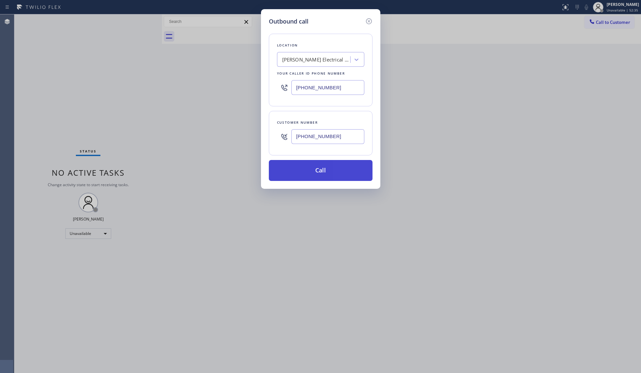
click at [319, 170] on button "Call" at bounding box center [321, 170] width 104 height 21
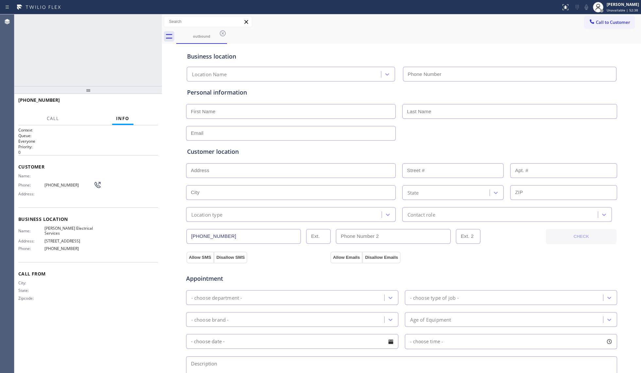
type input "[PHONE_NUMBER]"
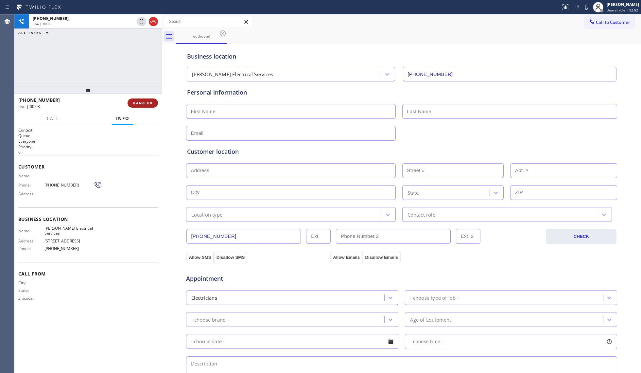
click at [151, 104] on span "HANG UP" at bounding box center [143, 103] width 20 height 5
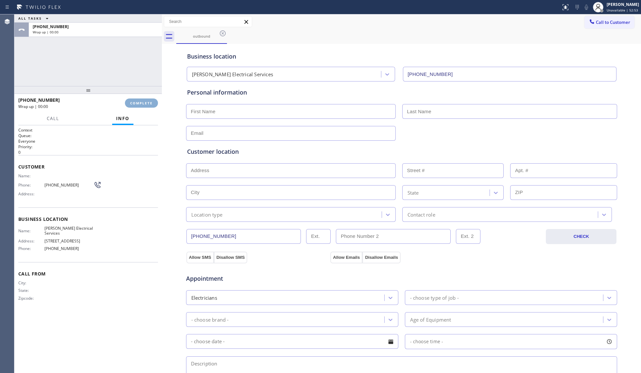
click at [151, 104] on span "COMPLETE" at bounding box center [141, 103] width 23 height 5
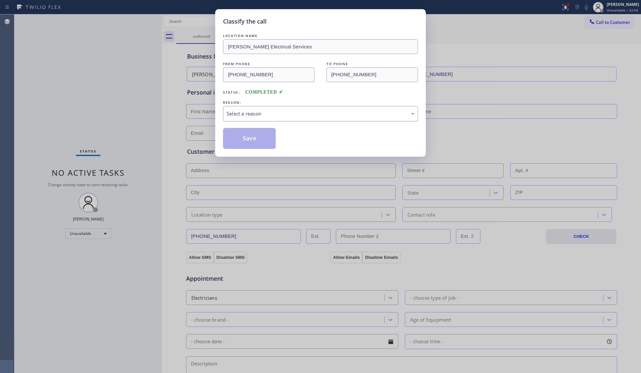
click at [253, 109] on div "Select a reason" at bounding box center [320, 113] width 195 height 15
click at [246, 140] on button "Save" at bounding box center [249, 138] width 53 height 21
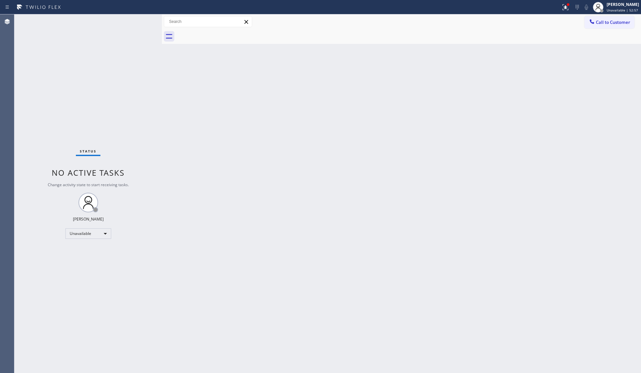
drag, startPoint x: 511, startPoint y: 91, endPoint x: 540, endPoint y: 62, distance: 40.9
click at [513, 88] on div "Back to Dashboard Change Sender ID Customers Technicians Select a contact Outbo…" at bounding box center [401, 193] width 479 height 359
click at [597, 21] on span "Call to Customer" at bounding box center [613, 22] width 34 height 6
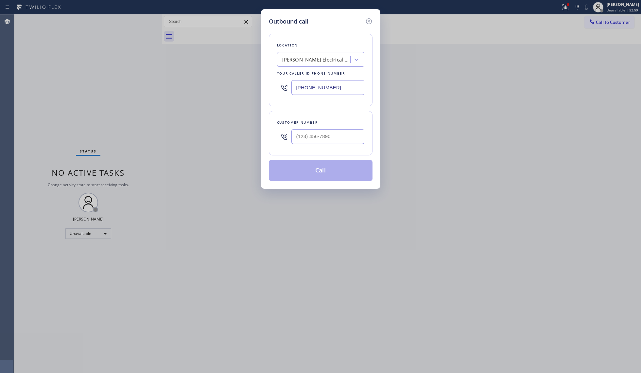
drag, startPoint x: 357, startPoint y: 93, endPoint x: 274, endPoint y: 92, distance: 83.1
click at [275, 93] on div "Location [PERSON_NAME] Electrical Services Your caller id phone number [PHONE_N…" at bounding box center [321, 70] width 104 height 73
paste input "213) 263-407"
type input "[PHONE_NUMBER]"
click at [307, 125] on div "Customer number" at bounding box center [320, 122] width 87 height 7
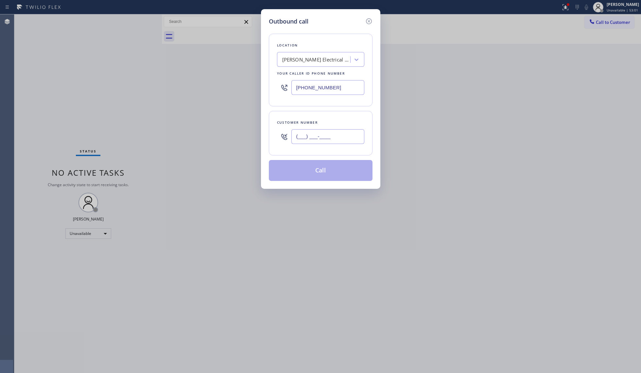
drag, startPoint x: 304, startPoint y: 138, endPoint x: 310, endPoint y: 137, distance: 6.2
click at [304, 138] on input "(___) ___-____" at bounding box center [328, 136] width 73 height 15
paste input "213) 772-2576"
type input "[PHONE_NUMBER]"
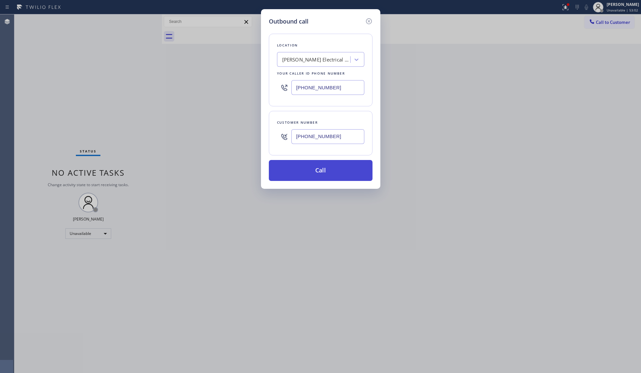
click at [334, 167] on button "Call" at bounding box center [321, 170] width 104 height 21
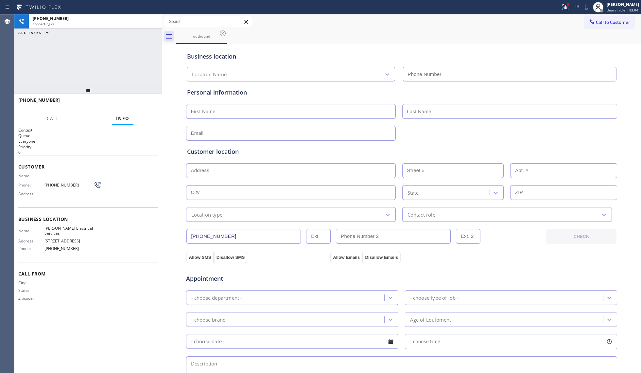
type input "[PHONE_NUMBER]"
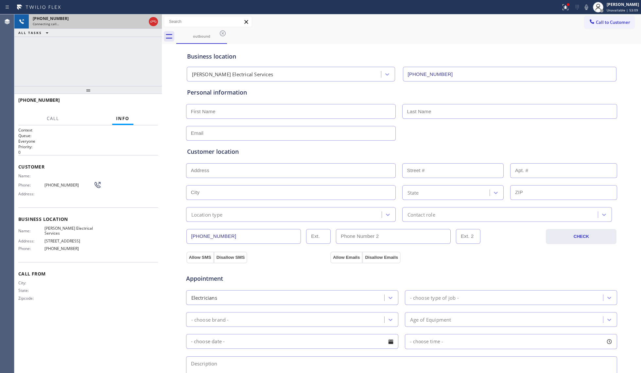
click at [151, 26] on div at bounding box center [154, 21] width 12 height 14
click at [154, 19] on icon at bounding box center [154, 22] width 8 height 8
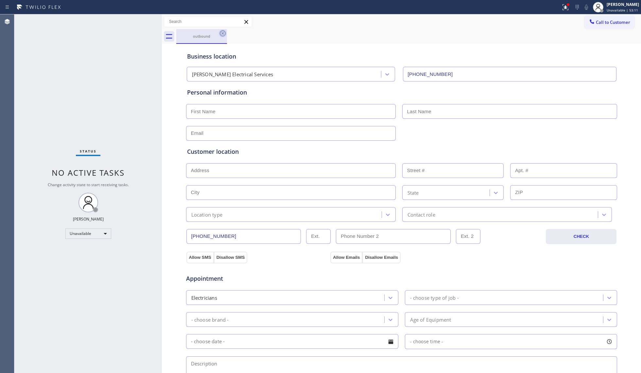
click at [226, 33] on icon at bounding box center [223, 33] width 8 height 8
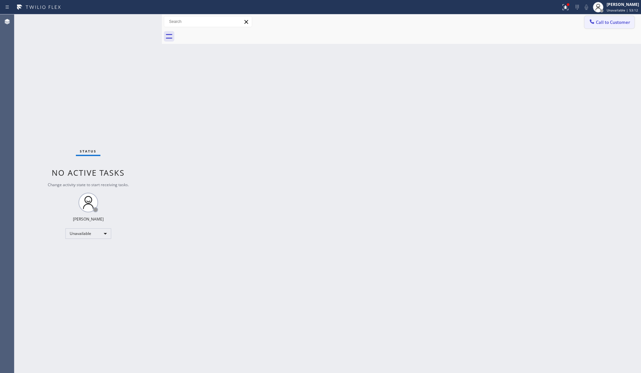
click at [609, 18] on button "Call to Customer" at bounding box center [610, 22] width 50 height 12
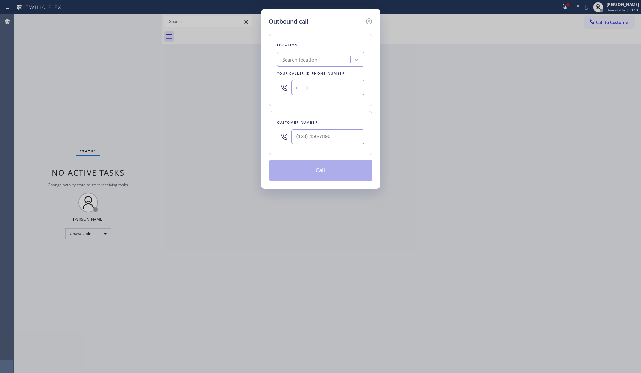
drag, startPoint x: 342, startPoint y: 87, endPoint x: 263, endPoint y: 89, distance: 79.2
click at [259, 90] on div "Outbound call Location Search location Your caller id phone number (___) ___-__…" at bounding box center [320, 186] width 641 height 373
paste input "516) 788-5767"
type input "[PHONE_NUMBER]"
paste input "516) 253-8360"
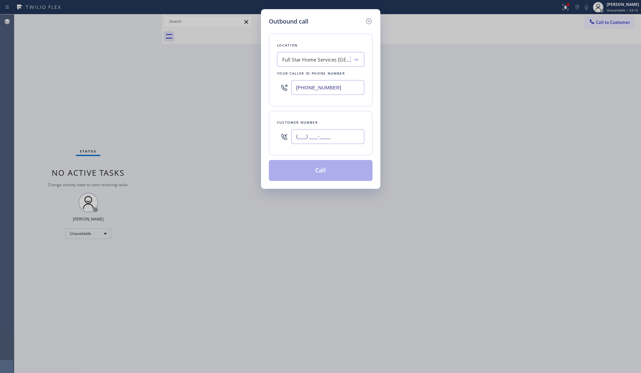
click at [321, 139] on input "(___) ___-____" at bounding box center [328, 136] width 73 height 15
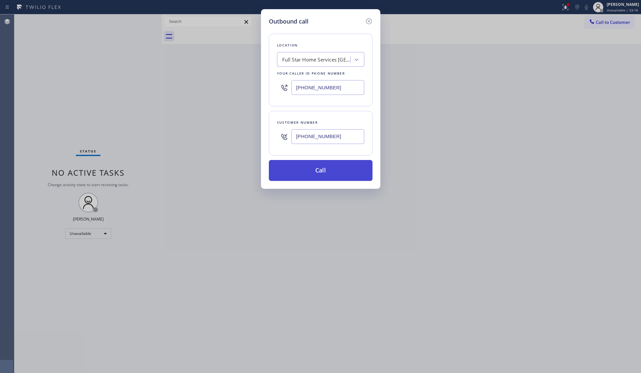
type input "[PHONE_NUMBER]"
click at [318, 172] on button "Call" at bounding box center [321, 170] width 104 height 21
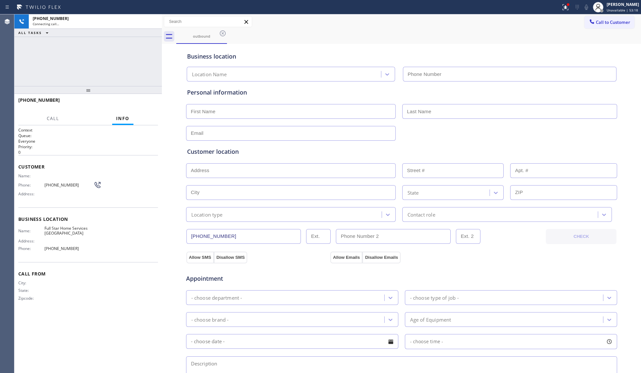
type input "[PHONE_NUMBER]"
click at [301, 30] on div "outbound" at bounding box center [408, 36] width 465 height 15
click at [311, 33] on div "outbound" at bounding box center [408, 36] width 465 height 15
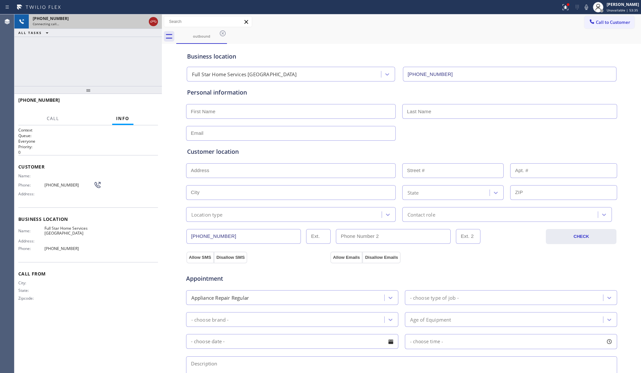
click at [152, 24] on icon at bounding box center [154, 22] width 8 height 8
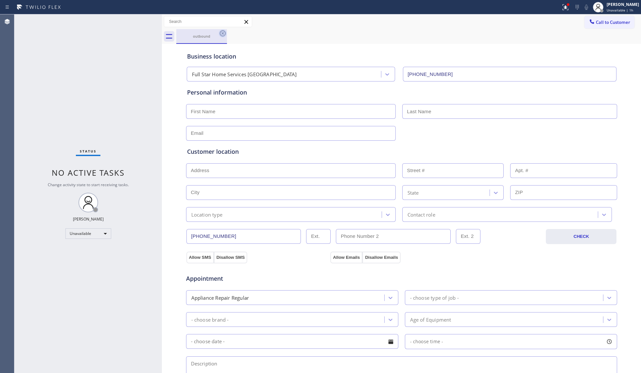
click at [221, 32] on icon at bounding box center [223, 33] width 8 height 8
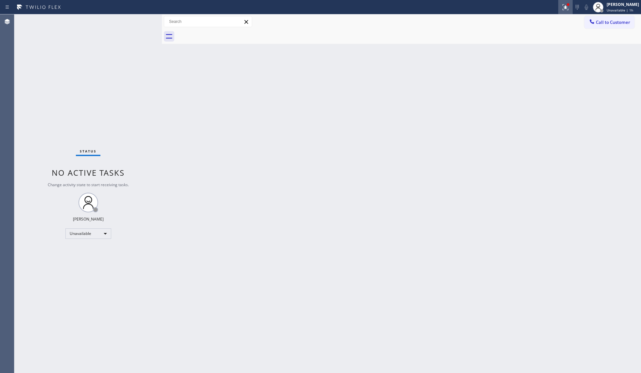
click at [564, 9] on icon at bounding box center [566, 7] width 6 height 6
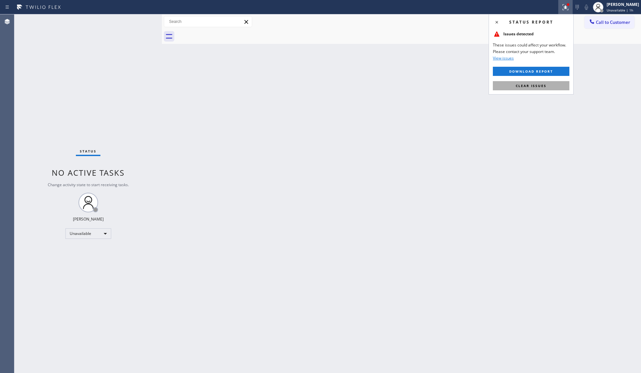
click at [534, 84] on span "Clear issues" at bounding box center [531, 85] width 31 height 5
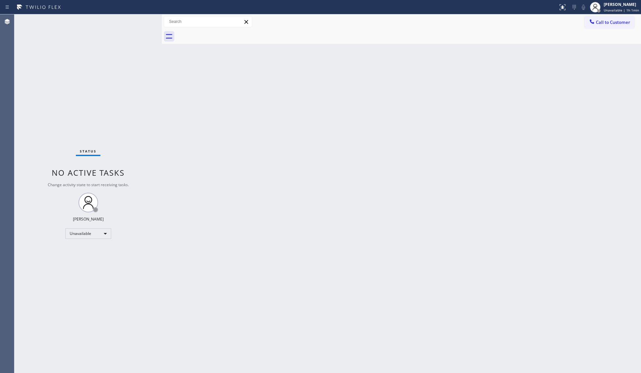
drag, startPoint x: 615, startPoint y: 29, endPoint x: 448, endPoint y: 69, distance: 171.8
click at [614, 29] on div at bounding box center [408, 36] width 465 height 15
drag, startPoint x: 610, startPoint y: 22, endPoint x: 575, endPoint y: 33, distance: 37.6
click at [609, 22] on span "Call to Customer" at bounding box center [613, 22] width 34 height 6
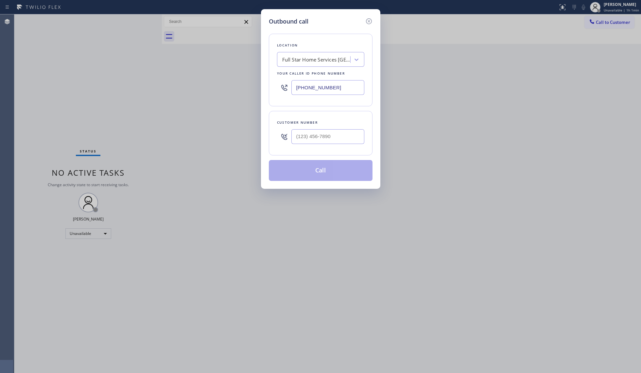
drag, startPoint x: 342, startPoint y: 90, endPoint x: 258, endPoint y: 91, distance: 83.8
click at [258, 91] on div "Outbound call Location Full Star Home Services Hempstead Your caller id phone n…" at bounding box center [320, 186] width 641 height 373
paste input "310) 388-4026"
type input "[PHONE_NUMBER]"
click at [350, 128] on div at bounding box center [328, 136] width 73 height 21
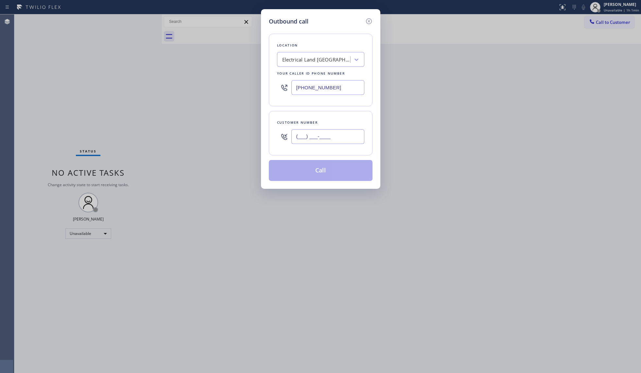
paste input "310) 310-4960"
click at [348, 135] on input "[PHONE_NUMBER]" at bounding box center [328, 136] width 73 height 15
type input "[PHONE_NUMBER]"
click at [326, 168] on button "Call" at bounding box center [321, 170] width 104 height 21
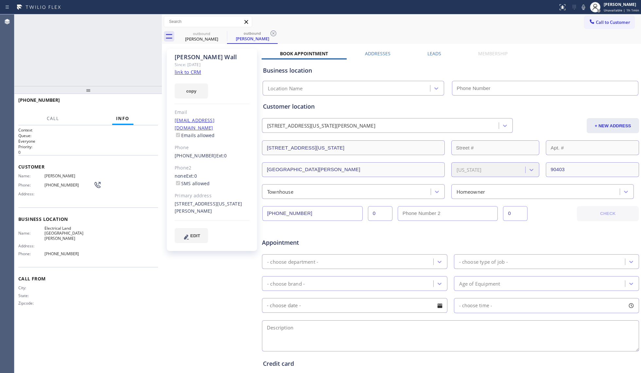
type input "[PHONE_NUMBER]"
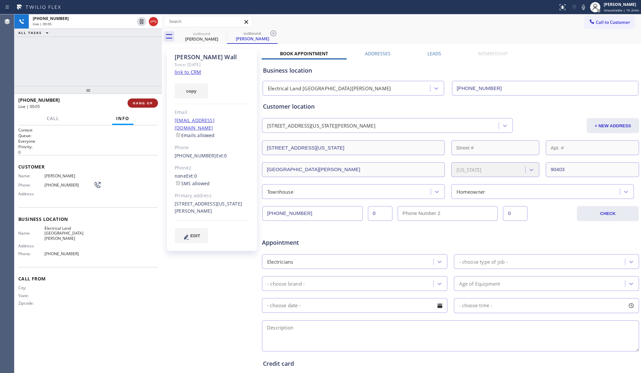
click at [150, 103] on span "HANG UP" at bounding box center [143, 103] width 20 height 5
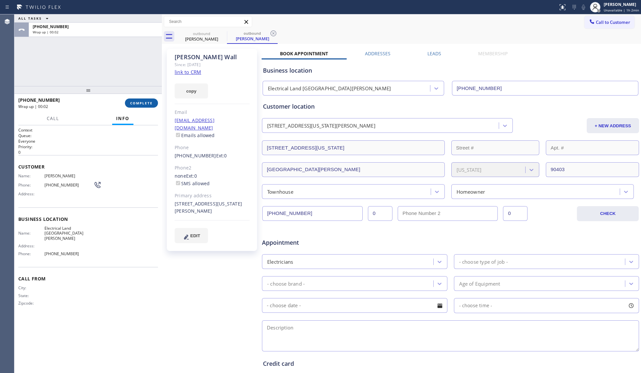
click at [136, 102] on span "COMPLETE" at bounding box center [141, 103] width 23 height 5
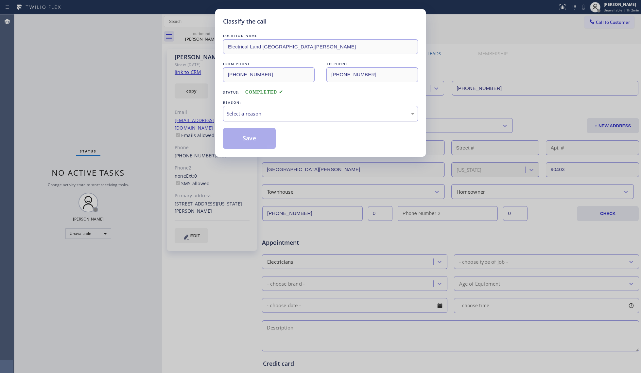
click at [250, 111] on div "Select a reason" at bounding box center [321, 114] width 188 height 8
click at [246, 134] on button "Save" at bounding box center [249, 138] width 53 height 21
click at [248, 133] on button "Save" at bounding box center [249, 138] width 53 height 21
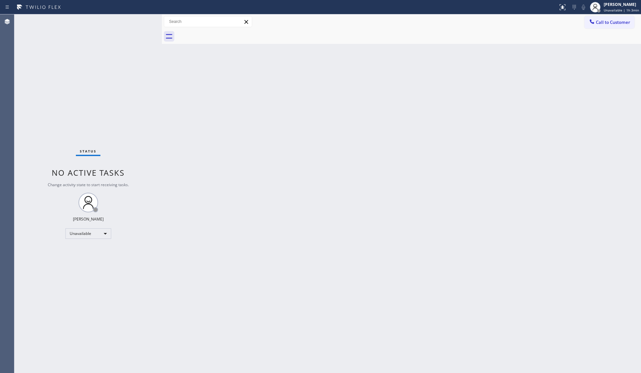
drag, startPoint x: 604, startPoint y: 16, endPoint x: 584, endPoint y: 40, distance: 30.7
click at [604, 18] on button "Call to Customer" at bounding box center [610, 22] width 50 height 12
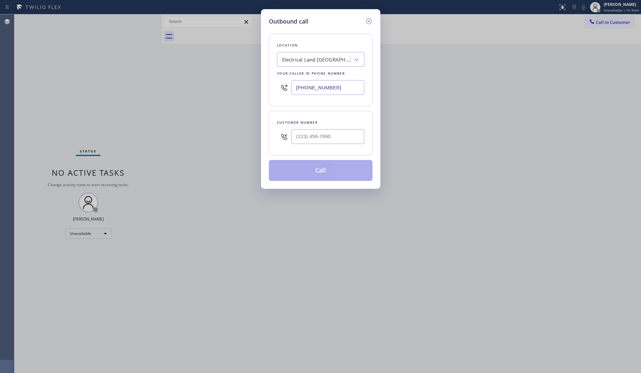
drag, startPoint x: 347, startPoint y: 90, endPoint x: 255, endPoint y: 78, distance: 92.4
click at [267, 80] on div "Outbound call Location Electrical Land [GEOGRAPHIC_DATA][PERSON_NAME] Your call…" at bounding box center [320, 99] width 119 height 180
paste input "888) 992-3457"
type input "[PHONE_NUMBER]"
click at [336, 126] on div "Customer number" at bounding box center [320, 122] width 87 height 7
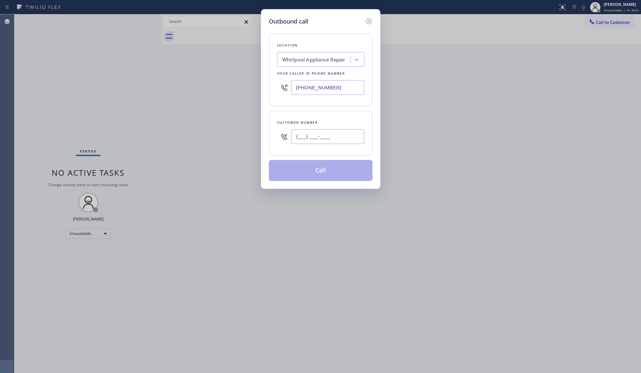
paste input "602) 300-8233"
drag, startPoint x: 338, startPoint y: 134, endPoint x: 346, endPoint y: 132, distance: 8.2
click at [338, 134] on input "[PHONE_NUMBER]" at bounding box center [328, 136] width 73 height 15
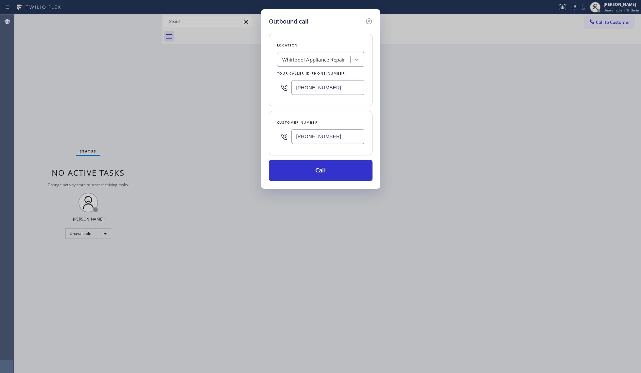
type input "[PHONE_NUMBER]"
click at [302, 186] on div "Outbound call Location Whirlpool Appliance Repair Your caller id phone number […" at bounding box center [320, 99] width 119 height 180
click at [327, 169] on button "Call" at bounding box center [321, 170] width 104 height 21
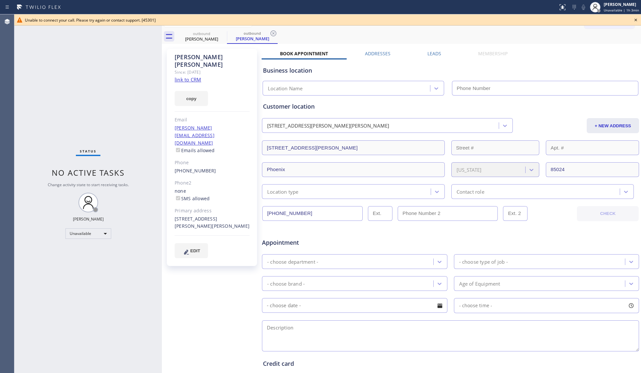
type input "[PHONE_NUMBER]"
click at [283, 212] on input "[PHONE_NUMBER]" at bounding box center [312, 213] width 100 height 15
click at [285, 213] on input "[PHONE_NUMBER]" at bounding box center [312, 213] width 100 height 15
click at [286, 213] on input "[PHONE_NUMBER]" at bounding box center [312, 213] width 100 height 15
click at [287, 212] on input "[PHONE_NUMBER]" at bounding box center [312, 213] width 100 height 15
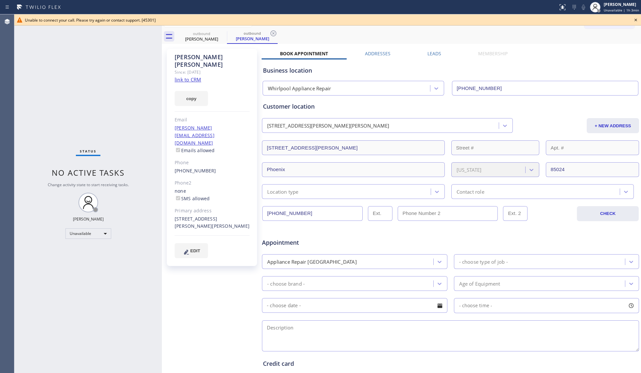
click at [287, 212] on input "[PHONE_NUMBER]" at bounding box center [312, 213] width 100 height 15
click at [638, 21] on icon at bounding box center [636, 20] width 8 height 8
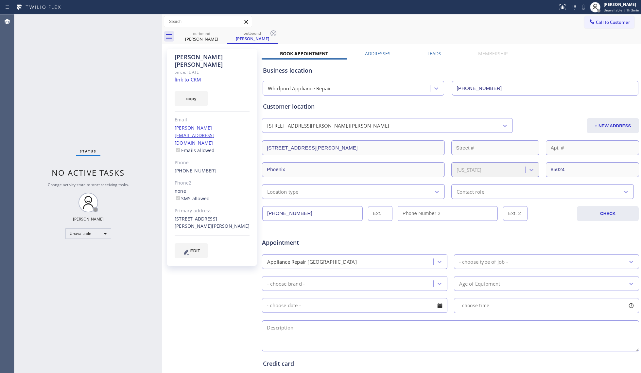
drag, startPoint x: 624, startPoint y: 23, endPoint x: 621, endPoint y: 24, distance: 3.4
click at [622, 24] on span "Call to Customer" at bounding box center [613, 22] width 34 height 6
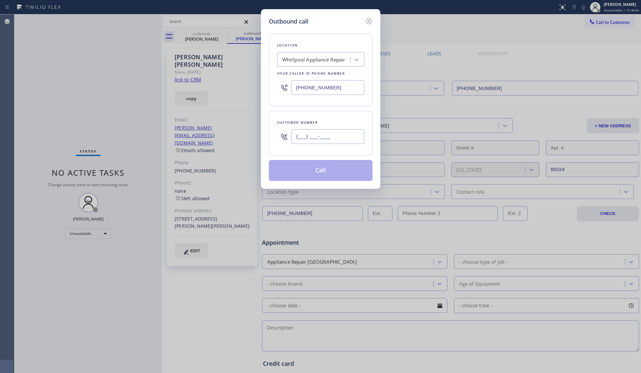
click at [339, 134] on input "(___) ___-____" at bounding box center [328, 136] width 73 height 15
paste input "602) 300-8233"
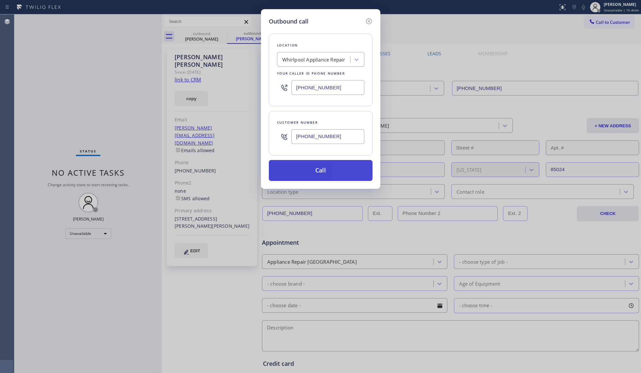
type input "[PHONE_NUMBER]"
click at [323, 168] on button "Call" at bounding box center [321, 170] width 104 height 21
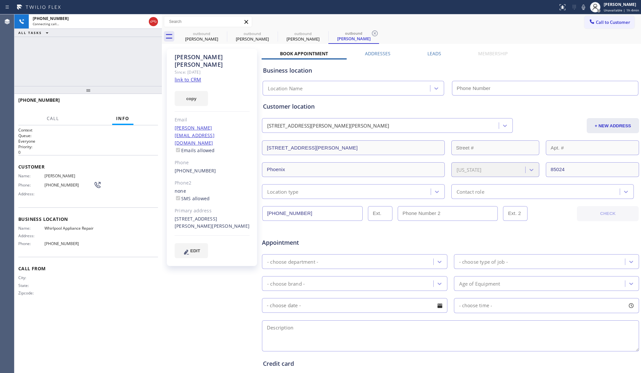
type input "[PHONE_NUMBER]"
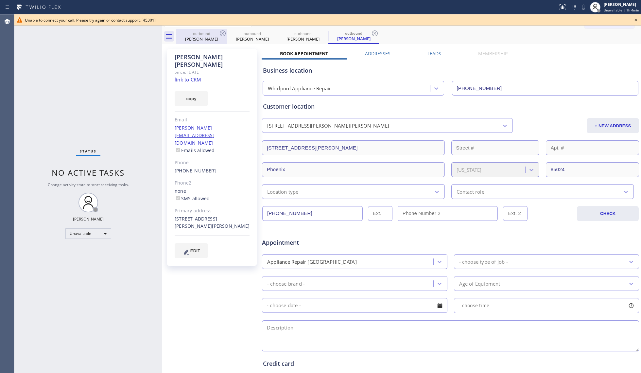
click at [226, 39] on div "[PERSON_NAME]" at bounding box center [201, 39] width 49 height 6
click at [223, 29] on icon at bounding box center [223, 33] width 8 height 8
click at [223, 32] on icon at bounding box center [223, 33] width 8 height 8
click at [0, 0] on icon at bounding box center [0, 0] width 0 height 0
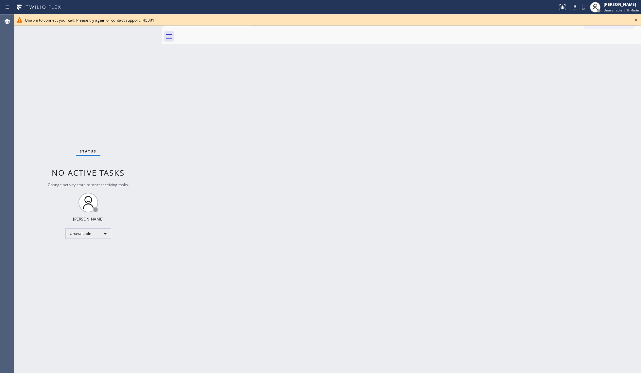
click at [223, 32] on div at bounding box center [408, 36] width 465 height 15
click at [637, 21] on icon at bounding box center [636, 20] width 8 height 8
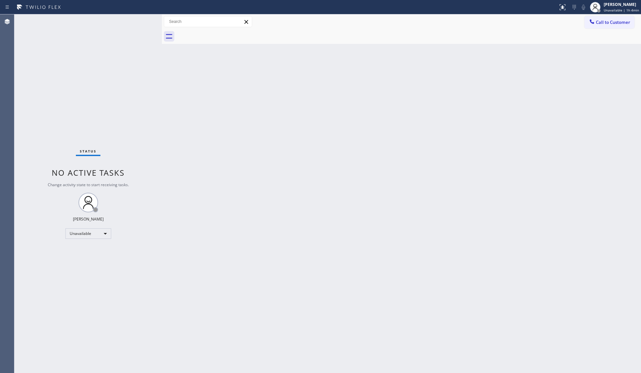
click at [542, 78] on div "Back to Dashboard Change Sender ID Customers Technicians Select a contact Outbo…" at bounding box center [401, 193] width 479 height 359
drag, startPoint x: 614, startPoint y: 23, endPoint x: 576, endPoint y: 32, distance: 39.6
click at [613, 24] on span "Call to Customer" at bounding box center [613, 22] width 34 height 6
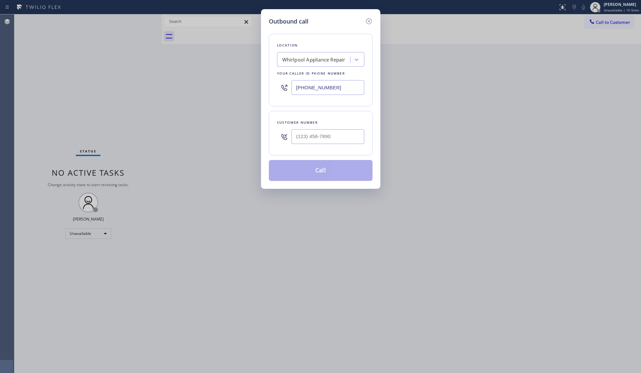
drag, startPoint x: 340, startPoint y: 87, endPoint x: 274, endPoint y: 87, distance: 66.1
click at [274, 87] on div "Location Whirlpool Appliance Repair Your caller id phone number [PHONE_NUMBER]" at bounding box center [321, 70] width 104 height 73
paste input "562) 362-426"
type input "[PHONE_NUMBER]"
paste input "714-8247"
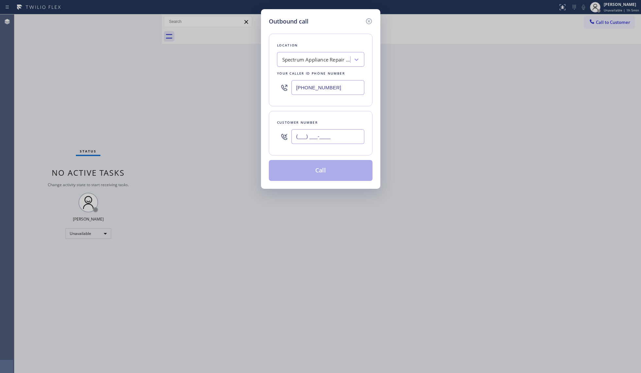
drag, startPoint x: 310, startPoint y: 143, endPoint x: 315, endPoint y: 140, distance: 5.4
click at [311, 143] on input "(___) ___-____" at bounding box center [328, 136] width 73 height 15
drag, startPoint x: 341, startPoint y: 140, endPoint x: 275, endPoint y: 144, distance: 65.2
click at [275, 144] on div "Customer number (___) 714-8247" at bounding box center [321, 133] width 104 height 44
paste input "714) 824-7685"
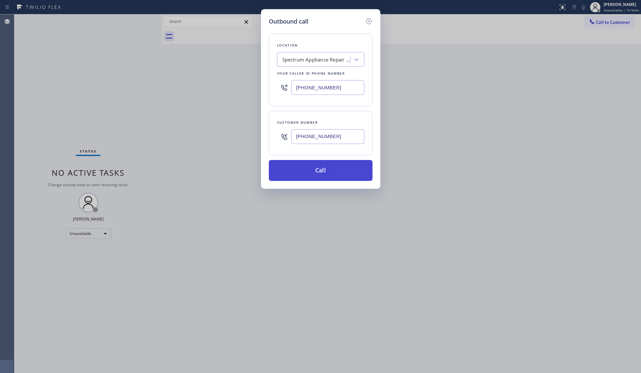
type input "[PHONE_NUMBER]"
click at [325, 171] on button "Call" at bounding box center [321, 170] width 104 height 21
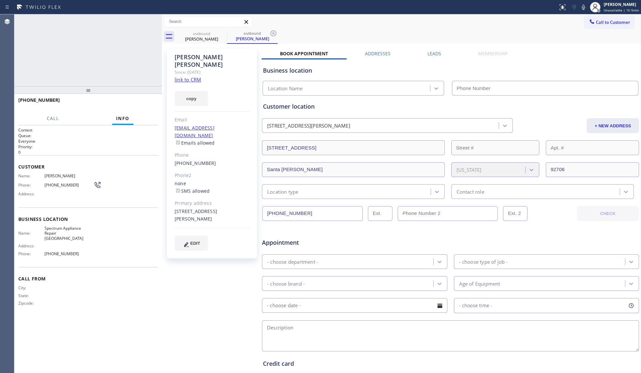
type input "[PHONE_NUMBER]"
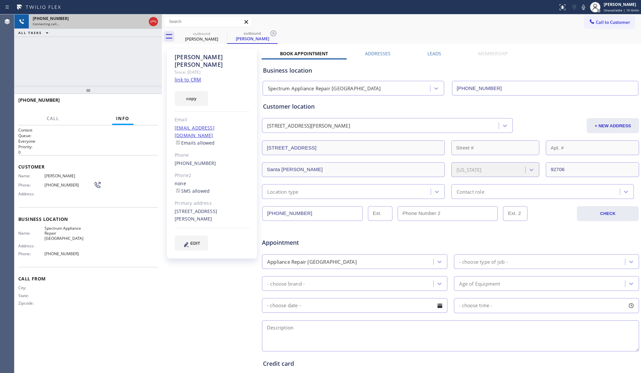
click at [151, 23] on icon at bounding box center [154, 22] width 8 height 8
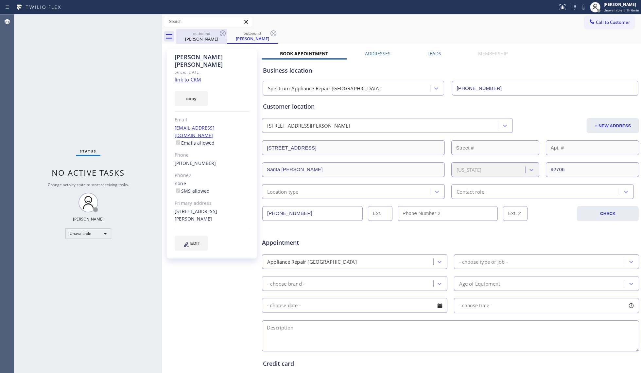
click at [209, 33] on div "outbound" at bounding box center [201, 33] width 49 height 5
click at [218, 33] on div "outbound" at bounding box center [201, 33] width 49 height 5
click at [219, 33] on icon at bounding box center [223, 33] width 8 height 8
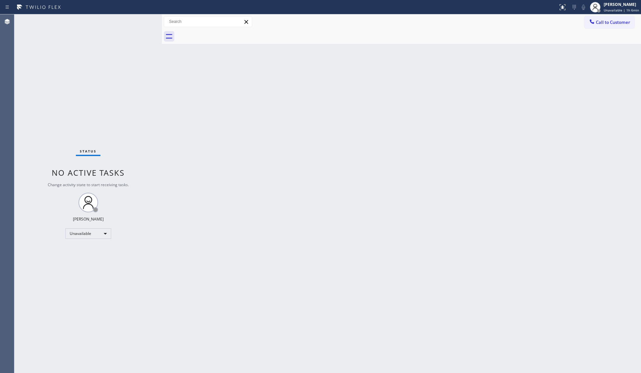
click at [219, 33] on div at bounding box center [408, 36] width 465 height 15
click at [598, 20] on span "Call to Customer" at bounding box center [613, 22] width 34 height 6
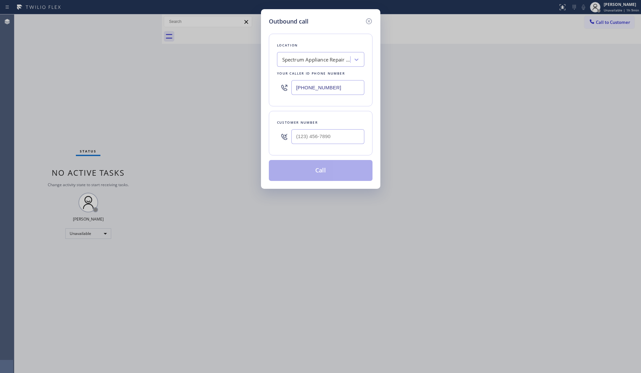
drag, startPoint x: 350, startPoint y: 90, endPoint x: 292, endPoint y: 87, distance: 57.6
click at [281, 90] on div "[PHONE_NUMBER]" at bounding box center [320, 87] width 87 height 21
paste input "855) 666-9755"
type input "[PHONE_NUMBER]"
click at [357, 136] on input "(___) ___-____" at bounding box center [328, 136] width 73 height 15
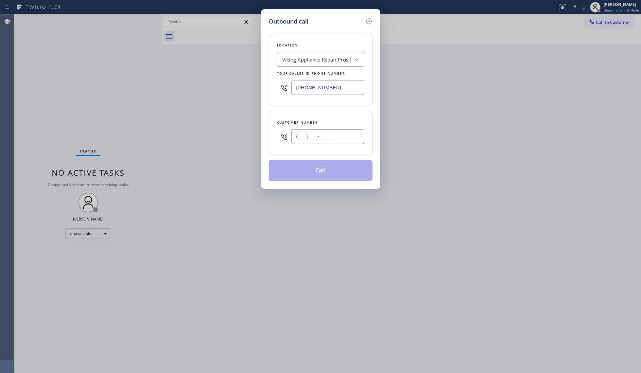
paste input "516) 672-5588"
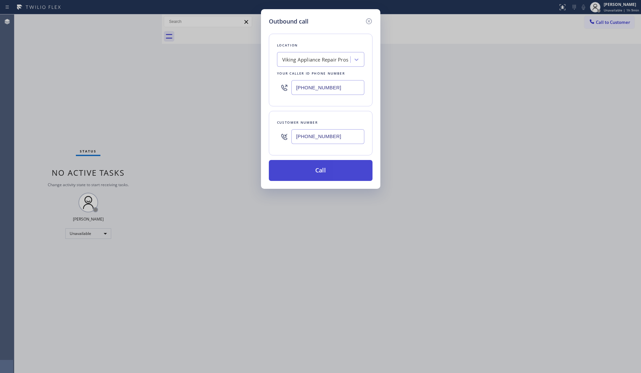
type input "[PHONE_NUMBER]"
drag, startPoint x: 319, startPoint y: 174, endPoint x: 322, endPoint y: 170, distance: 4.9
click at [320, 173] on button "Call" at bounding box center [321, 170] width 104 height 21
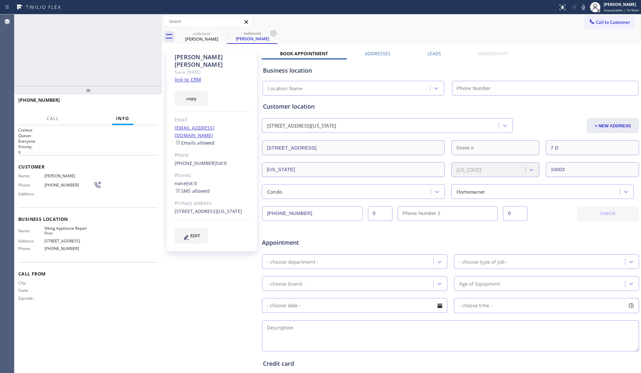
type input "[PHONE_NUMBER]"
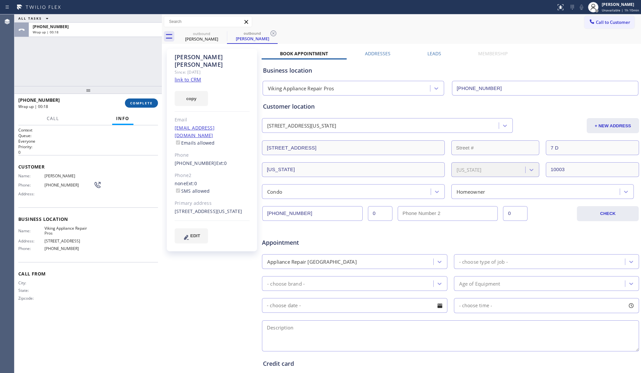
drag, startPoint x: 138, startPoint y: 103, endPoint x: 145, endPoint y: 101, distance: 8.0
click at [138, 103] on span "COMPLETE" at bounding box center [141, 103] width 23 height 5
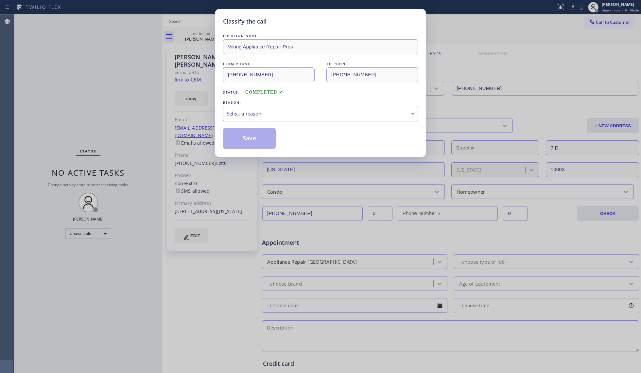
click at [264, 125] on div "LOCATION NAME Viking Appliance Repair Pros FROM PHONE [PHONE_NUMBER] TO PHONE […" at bounding box center [320, 90] width 195 height 116
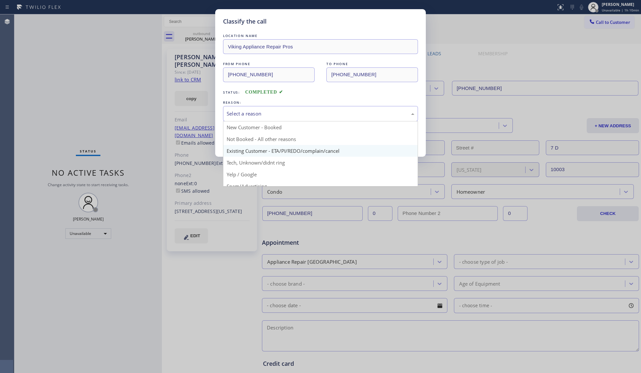
drag, startPoint x: 261, startPoint y: 116, endPoint x: 241, endPoint y: 148, distance: 37.3
click at [260, 120] on div "Select a reason" at bounding box center [320, 113] width 195 height 15
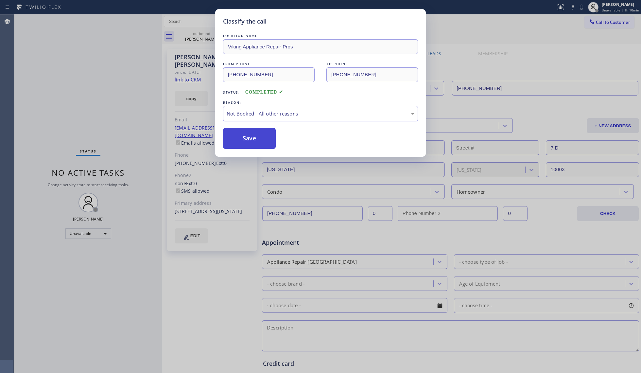
drag, startPoint x: 244, startPoint y: 138, endPoint x: 248, endPoint y: 135, distance: 4.7
click at [245, 138] on button "Save" at bounding box center [249, 138] width 53 height 21
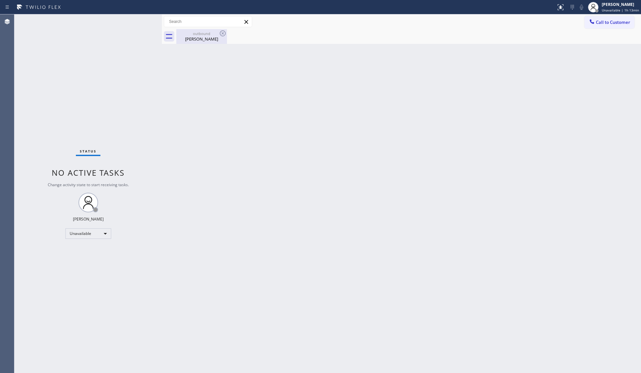
drag, startPoint x: 198, startPoint y: 40, endPoint x: 206, endPoint y: 39, distance: 8.6
click at [198, 40] on div "[PERSON_NAME]" at bounding box center [201, 39] width 49 height 6
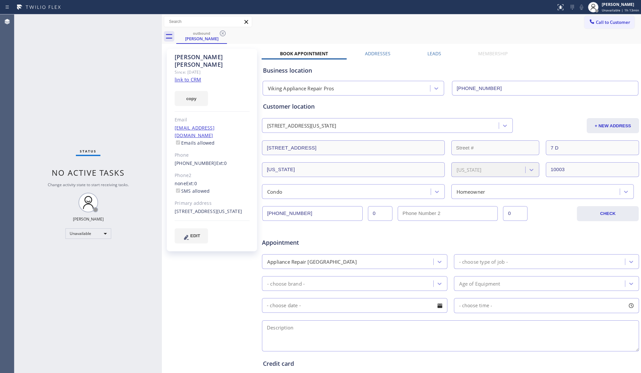
click at [221, 35] on icon at bounding box center [223, 33] width 8 height 8
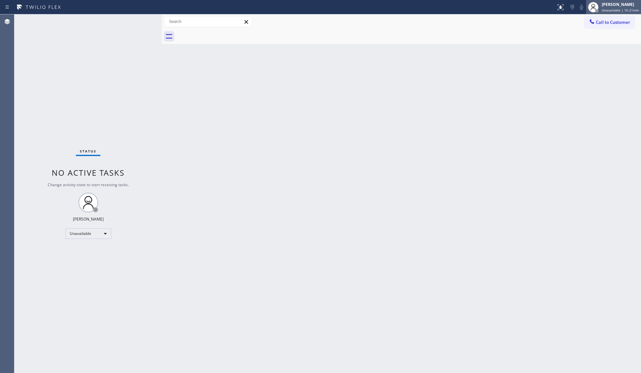
click at [614, 11] on span "Unavailable | 1h 21min" at bounding box center [620, 10] width 37 height 5
click at [556, 23] on div "Call to Customer Outbound call Location Viking Appliance Repair Pros Your calle…" at bounding box center [401, 21] width 479 height 11
click at [592, 17] on button "Call to Customer" at bounding box center [610, 22] width 50 height 12
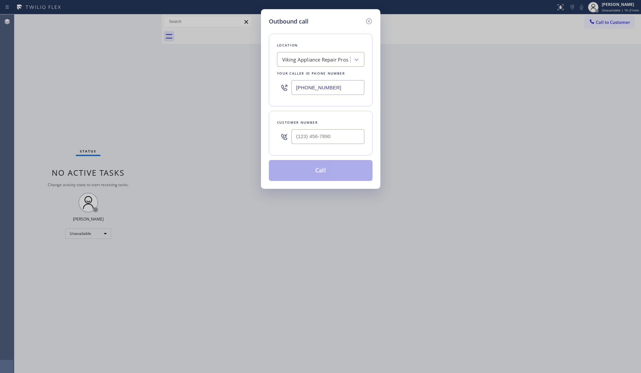
drag, startPoint x: 345, startPoint y: 86, endPoint x: 335, endPoint y: 89, distance: 9.9
click at [262, 91] on div "Outbound call Location Viking Appliance Repair Pros Your caller id phone number…" at bounding box center [320, 99] width 119 height 180
paste input "562) 454-1603"
type input "[PHONE_NUMBER]"
drag, startPoint x: 299, startPoint y: 135, endPoint x: 303, endPoint y: 133, distance: 4.5
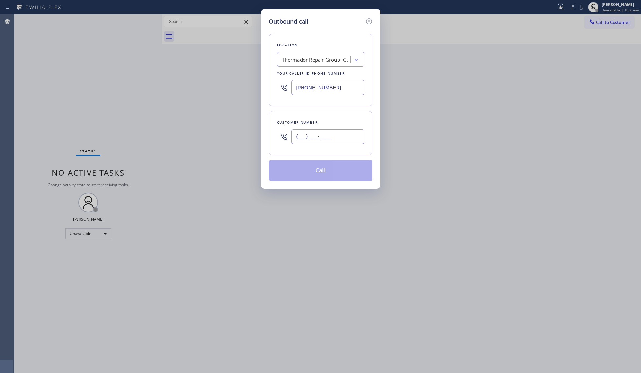
click at [299, 135] on input "(___) ___-____" at bounding box center [328, 136] width 73 height 15
paste input "562) 349-2959"
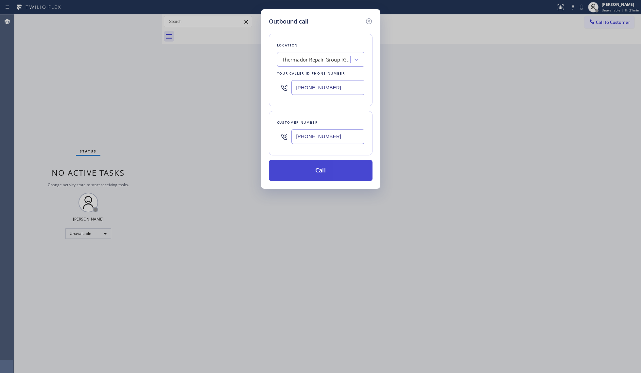
type input "[PHONE_NUMBER]"
click at [329, 170] on button "Call" at bounding box center [321, 170] width 104 height 21
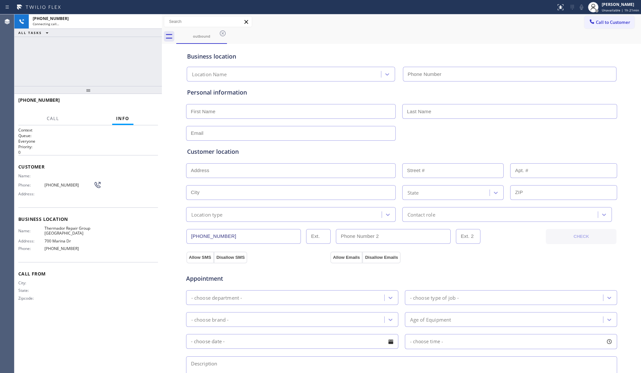
type input "[PHONE_NUMBER]"
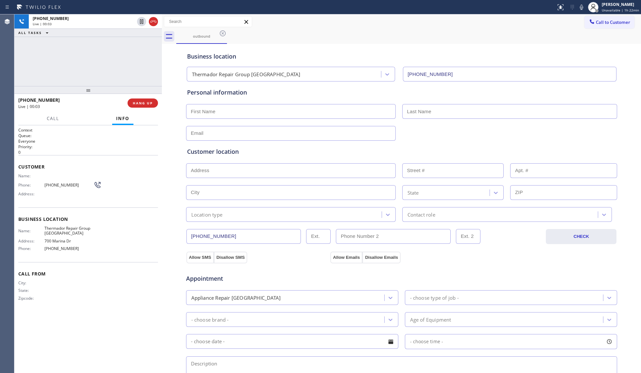
drag, startPoint x: 139, startPoint y: 98, endPoint x: 91, endPoint y: 88, distance: 49.5
click at [139, 98] on button "HANG UP" at bounding box center [143, 102] width 30 height 9
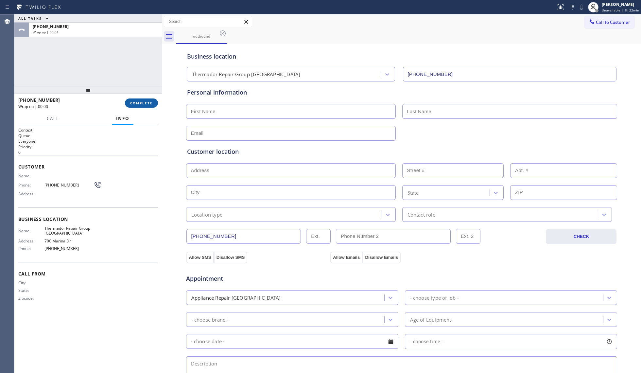
click at [143, 104] on span "COMPLETE" at bounding box center [141, 103] width 23 height 5
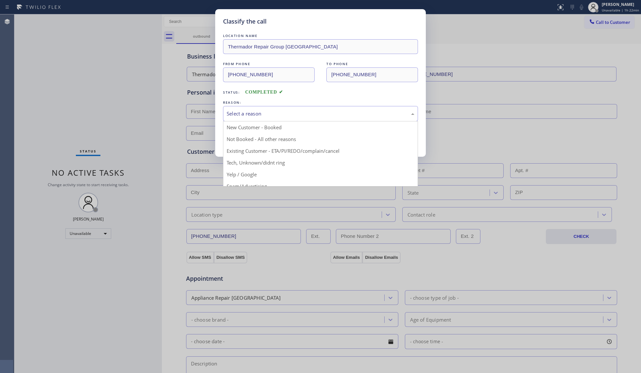
click at [246, 113] on div "Select a reason" at bounding box center [321, 114] width 188 height 8
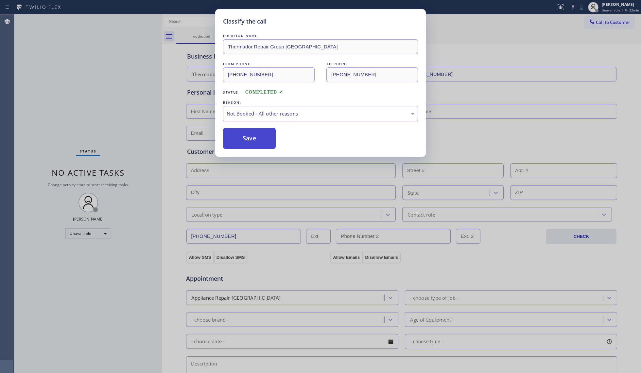
click at [239, 142] on button "Save" at bounding box center [249, 138] width 53 height 21
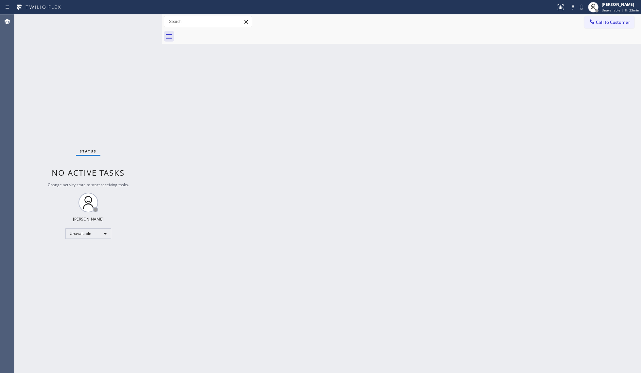
click at [605, 19] on button "Call to Customer" at bounding box center [610, 22] width 50 height 12
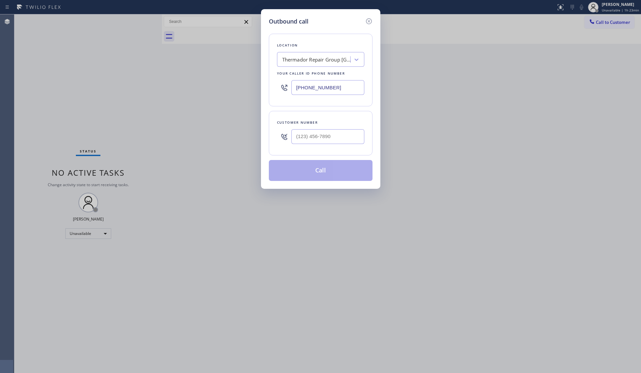
drag, startPoint x: 336, startPoint y: 85, endPoint x: 281, endPoint y: 85, distance: 54.3
click at [276, 88] on div "Location Thermador Repair Group [GEOGRAPHIC_DATA] Your caller id phone number […" at bounding box center [321, 70] width 104 height 73
paste input "358-5911"
type input "[PHONE_NUMBER]"
paste input "954) 892-1804"
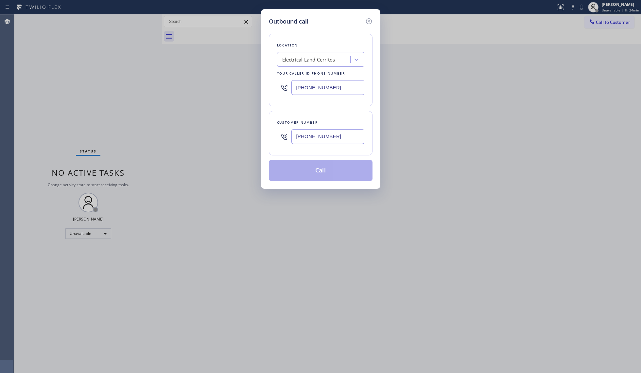
click at [317, 137] on input "[PHONE_NUMBER]" at bounding box center [328, 136] width 73 height 15
type input "[PHONE_NUMBER]"
drag, startPoint x: 325, startPoint y: 168, endPoint x: 333, endPoint y: 164, distance: 8.6
click at [326, 167] on button "Call" at bounding box center [321, 170] width 104 height 21
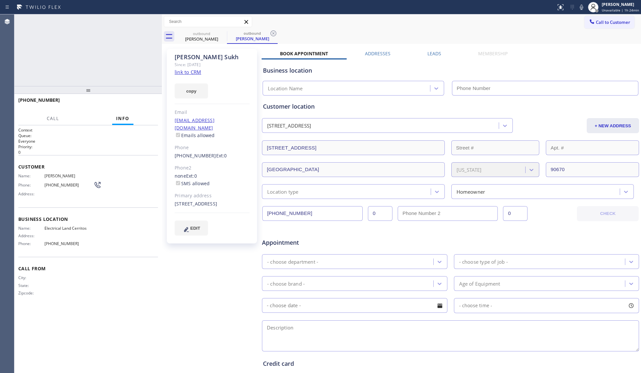
type input "[PHONE_NUMBER]"
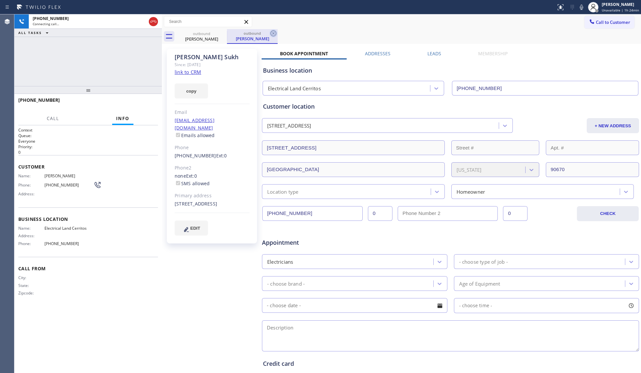
click at [274, 31] on icon at bounding box center [274, 33] width 8 height 8
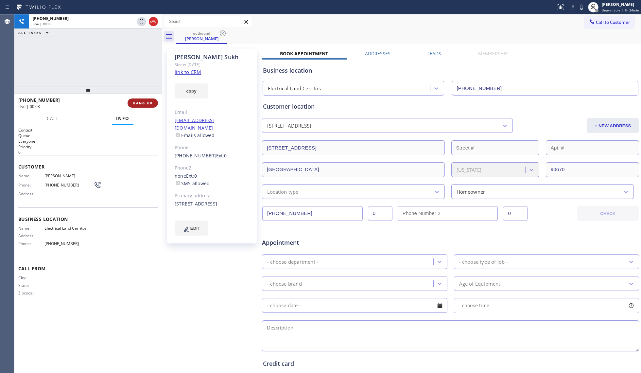
click at [148, 107] on button "HANG UP" at bounding box center [143, 102] width 30 height 9
click at [148, 106] on button "HANG UP" at bounding box center [143, 102] width 30 height 9
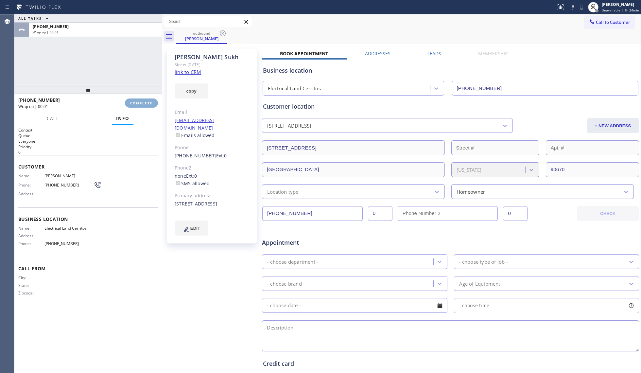
click at [147, 104] on span "COMPLETE" at bounding box center [141, 103] width 23 height 5
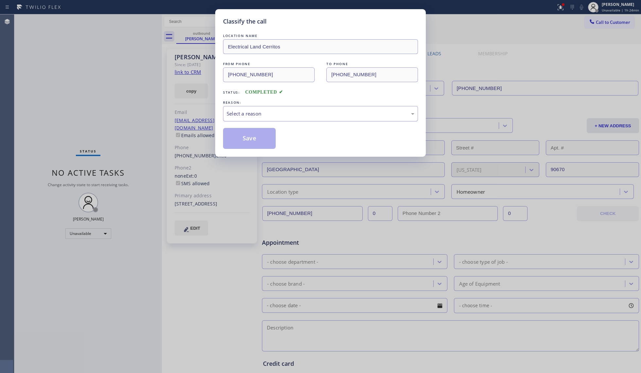
click at [254, 108] on div "Select a reason" at bounding box center [320, 113] width 195 height 15
click at [244, 140] on button "Save" at bounding box center [249, 138] width 53 height 21
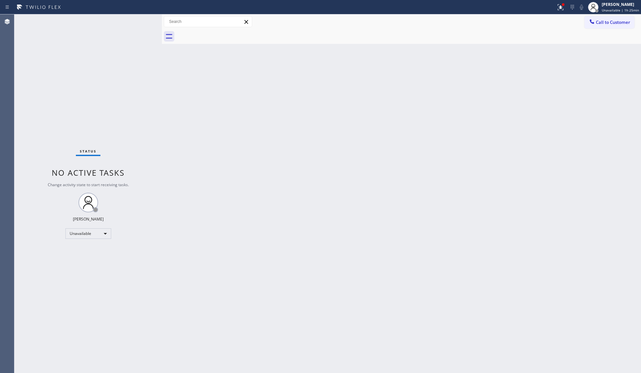
click at [612, 27] on button "Call to Customer" at bounding box center [610, 22] width 50 height 12
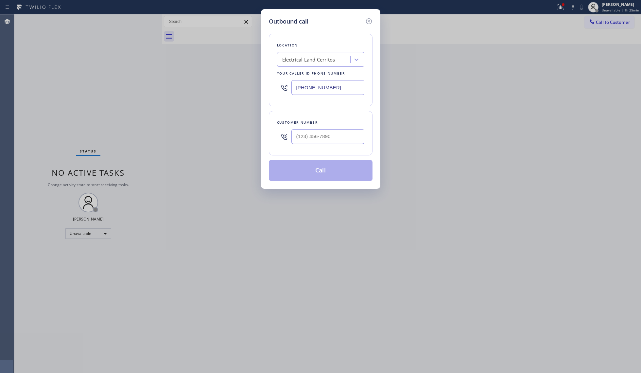
drag, startPoint x: 307, startPoint y: 80, endPoint x: 252, endPoint y: 80, distance: 55.0
click at [238, 84] on div "Outbound call Location Electrical Land Cerritos Your caller id phone number [PH…" at bounding box center [320, 186] width 641 height 373
click at [331, 88] on input "[PHONE_NUMBER]" at bounding box center [328, 87] width 73 height 15
drag, startPoint x: 333, startPoint y: 87, endPoint x: 258, endPoint y: 80, distance: 74.6
click at [260, 85] on div "Outbound call Location Electrical Land Cerritos Your caller id phone number [PH…" at bounding box center [320, 186] width 641 height 373
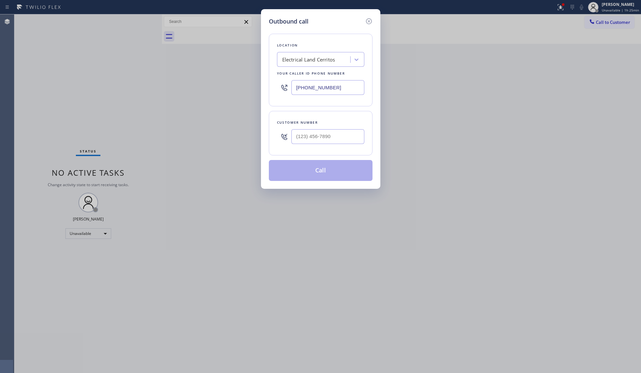
paste input "323) 205-7785"
type input "[PHONE_NUMBER]"
click at [330, 138] on input "(___) ___-____" at bounding box center [328, 136] width 73 height 15
paste input "310) 760-1973"
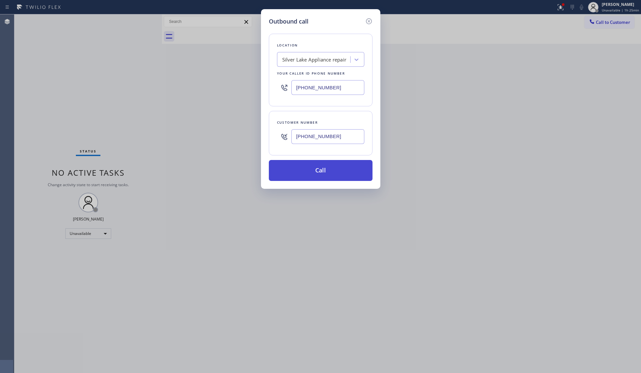
type input "[PHONE_NUMBER]"
click at [323, 170] on button "Call" at bounding box center [321, 170] width 104 height 21
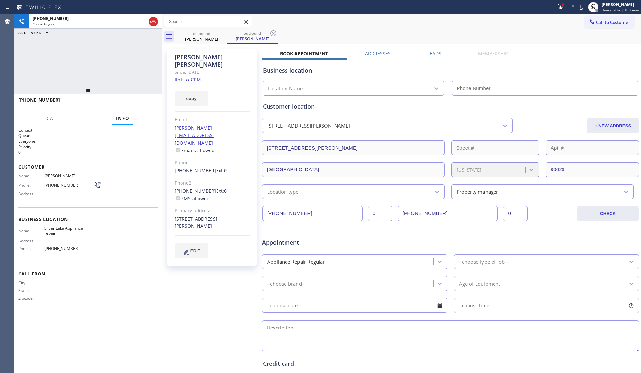
type input "[PHONE_NUMBER]"
click at [561, 10] on icon at bounding box center [561, 7] width 8 height 8
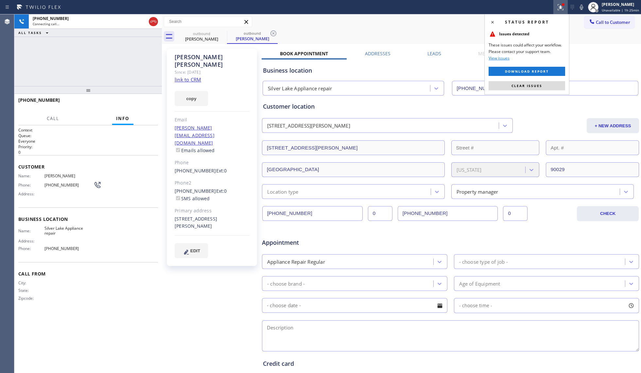
click at [521, 85] on span "Clear issues" at bounding box center [527, 85] width 31 height 5
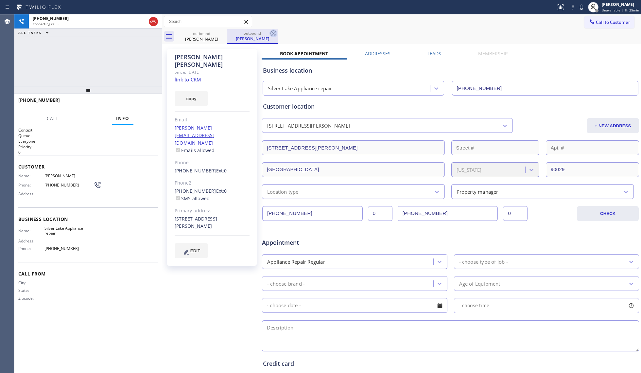
drag, startPoint x: 266, startPoint y: 33, endPoint x: 275, endPoint y: 34, distance: 9.2
click at [270, 33] on div "outbound [PERSON_NAME]" at bounding box center [252, 36] width 51 height 15
click at [275, 34] on icon at bounding box center [274, 33] width 8 height 8
click at [276, 33] on div "outbound [PERSON_NAME]" at bounding box center [408, 36] width 465 height 15
click at [123, 63] on div "[PHONE_NUMBER] Connecting call… ALL TASKS ALL TASKS ACTIVE TASKS TASKS IN WRAP …" at bounding box center [88, 50] width 148 height 72
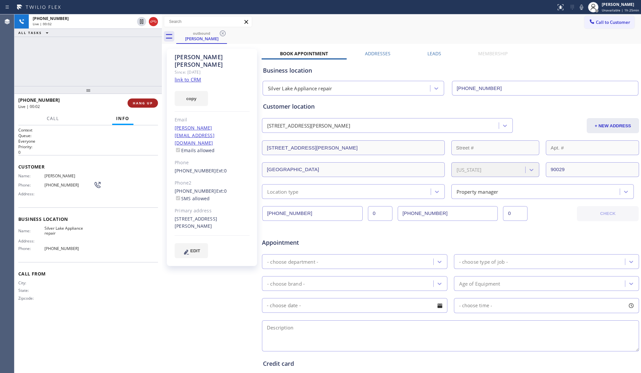
click at [148, 103] on span "HANG UP" at bounding box center [143, 103] width 20 height 5
click at [145, 104] on span "HANG UP" at bounding box center [143, 103] width 20 height 5
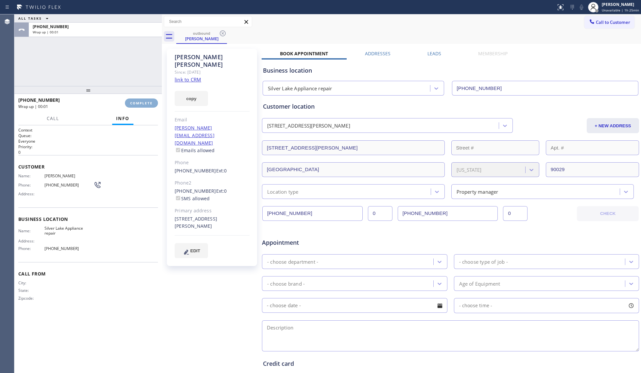
click at [149, 104] on span "COMPLETE" at bounding box center [141, 103] width 23 height 5
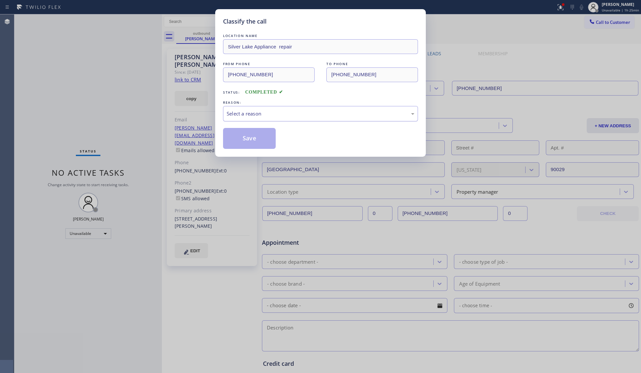
click at [283, 115] on div "Select a reason" at bounding box center [321, 114] width 188 height 8
click at [249, 138] on button "Save" at bounding box center [249, 138] width 53 height 21
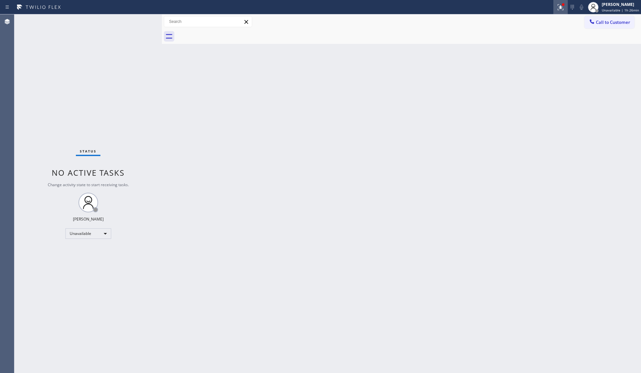
click at [562, 9] on icon at bounding box center [561, 7] width 8 height 8
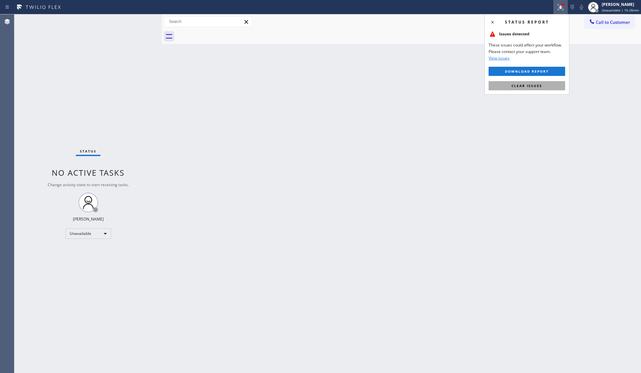
click at [540, 84] on span "Clear issues" at bounding box center [527, 85] width 31 height 5
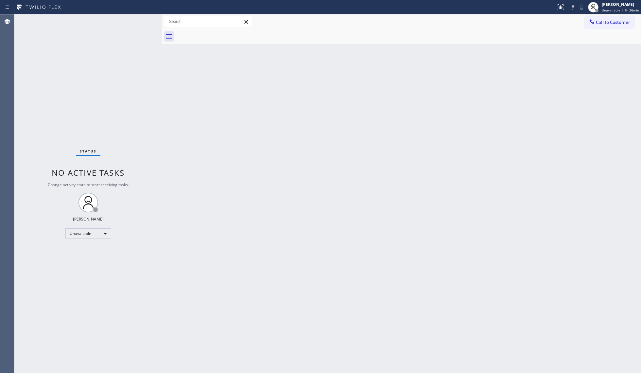
drag, startPoint x: 597, startPoint y: 18, endPoint x: 597, endPoint y: 21, distance: 3.3
click at [597, 18] on button "Call to Customer" at bounding box center [610, 22] width 50 height 12
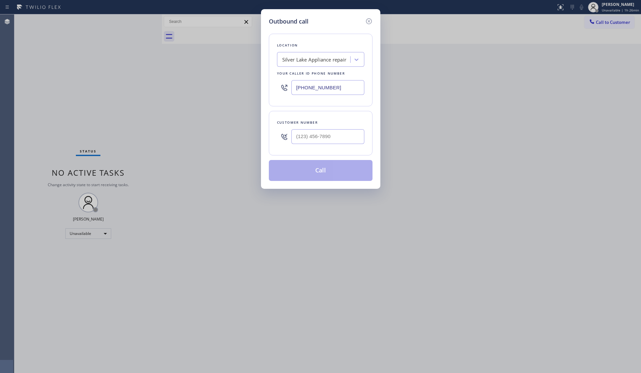
drag, startPoint x: 339, startPoint y: 86, endPoint x: 276, endPoint y: 86, distance: 62.8
click at [279, 86] on div "[PHONE_NUMBER]" at bounding box center [320, 87] width 87 height 21
paste input "424) 379-4293"
type input "[PHONE_NUMBER]"
drag, startPoint x: 317, startPoint y: 138, endPoint x: 328, endPoint y: 135, distance: 11.4
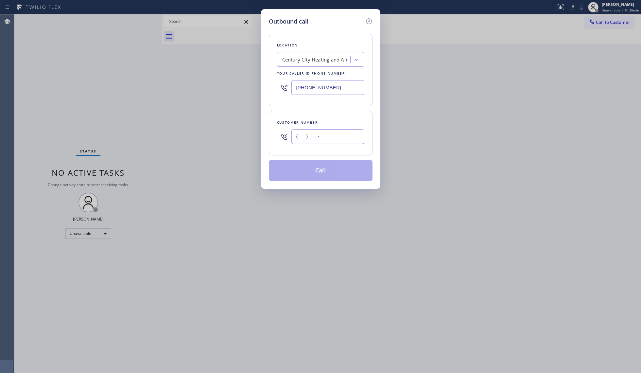
click at [317, 139] on input "(___) ___-____" at bounding box center [328, 136] width 73 height 15
paste input "601) 992-8230"
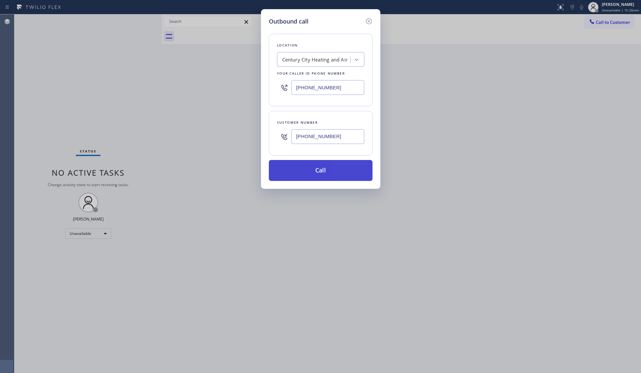
type input "[PHONE_NUMBER]"
click at [321, 173] on button "Call" at bounding box center [321, 170] width 104 height 21
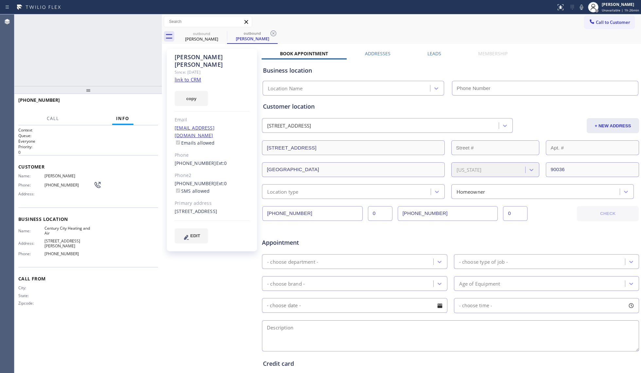
type input "[PHONE_NUMBER]"
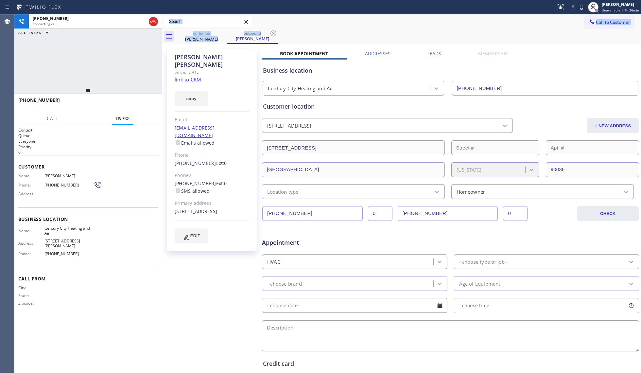
drag, startPoint x: 398, startPoint y: 28, endPoint x: 322, endPoint y: 29, distance: 76.2
click at [396, 29] on div "Call to Customer Outbound call Location [GEOGRAPHIC_DATA] Heating and Air Your …" at bounding box center [401, 28] width 479 height 29
click at [272, 32] on icon at bounding box center [274, 33] width 8 height 8
click at [287, 31] on div "outbound [PERSON_NAME]" at bounding box center [408, 36] width 465 height 15
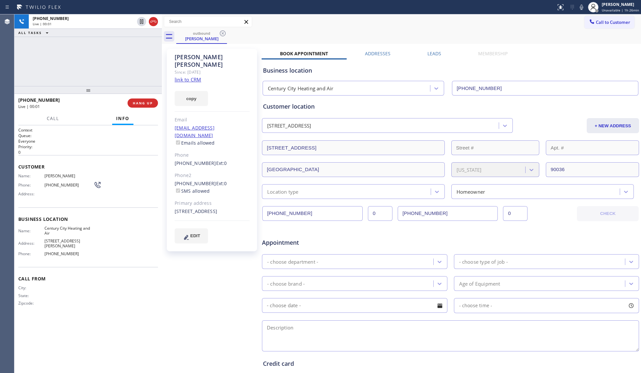
click at [84, 67] on div "[PHONE_NUMBER] Live | 00:01 ALL TASKS ALL TASKS ACTIVE TASKS TASKS IN WRAP UP" at bounding box center [88, 50] width 148 height 72
click at [145, 101] on span "HANG UP" at bounding box center [143, 103] width 20 height 5
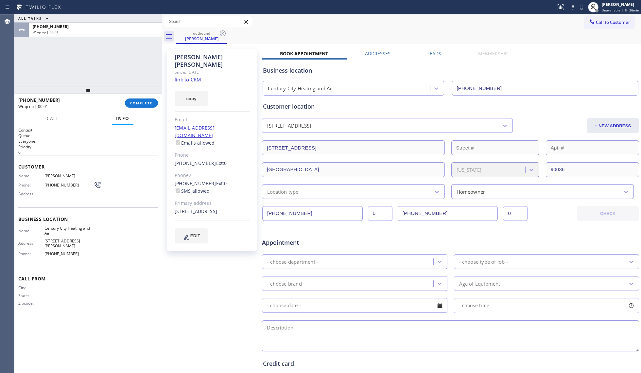
click at [159, 127] on div "Context Queue: Everyone Priority: 0 Customer Name: [PERSON_NAME] Phone: [PHONE_…" at bounding box center [88, 249] width 148 height 248
click at [150, 98] on button "COMPLETE" at bounding box center [141, 102] width 33 height 9
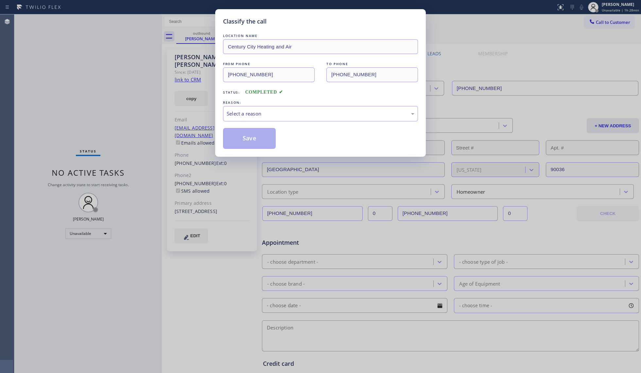
drag, startPoint x: 350, startPoint y: 105, endPoint x: 346, endPoint y: 106, distance: 4.1
click at [350, 105] on div "REASON:" at bounding box center [320, 102] width 195 height 7
click at [300, 115] on div "Select a reason" at bounding box center [321, 114] width 188 height 8
click at [255, 135] on button "Save" at bounding box center [249, 138] width 53 height 21
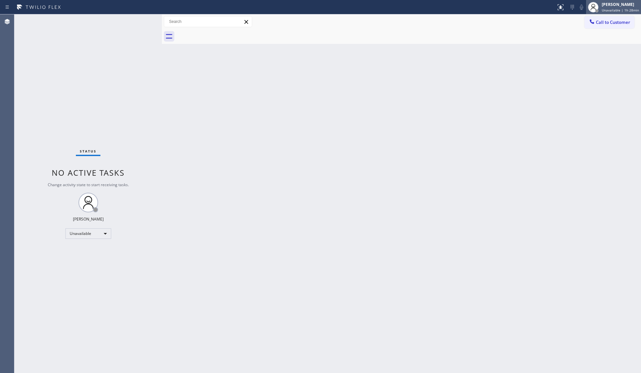
click at [601, 0] on div at bounding box center [593, 7] width 14 height 14
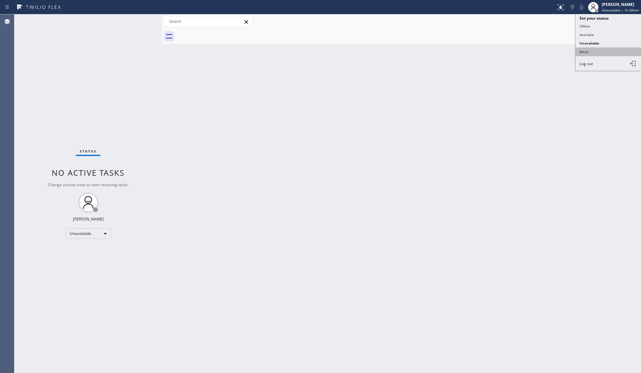
click at [610, 51] on button "Break" at bounding box center [608, 51] width 65 height 9
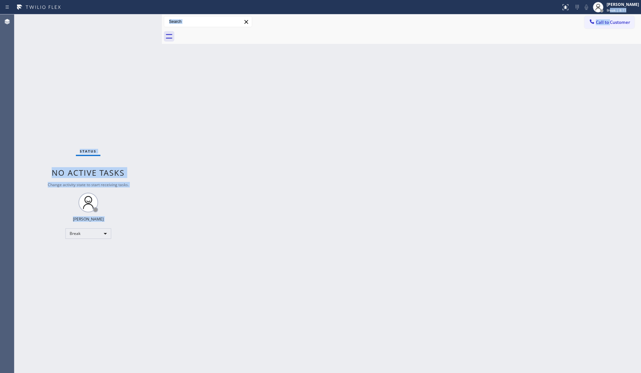
click at [610, 14] on div "Status report No issues detected If you experience an issue, please download th…" at bounding box center [320, 186] width 641 height 373
click at [606, 9] on div at bounding box center [598, 7] width 14 height 14
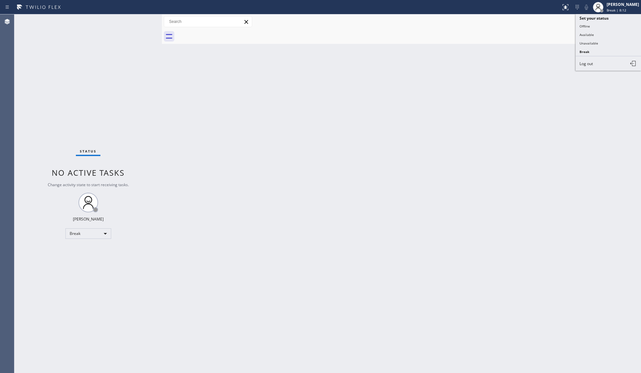
click at [560, 92] on div "Back to Dashboard Change Sender ID Customers Technicians Select a contact Outbo…" at bounding box center [401, 193] width 479 height 359
click at [601, 6] on icon at bounding box center [598, 7] width 8 height 8
click at [594, 39] on button "Unavailable" at bounding box center [608, 43] width 65 height 9
drag, startPoint x: 397, startPoint y: 187, endPoint x: 390, endPoint y: 180, distance: 9.7
click at [398, 187] on div "Back to Dashboard Change Sender ID Customers Technicians Select a contact Outbo…" at bounding box center [401, 193] width 479 height 359
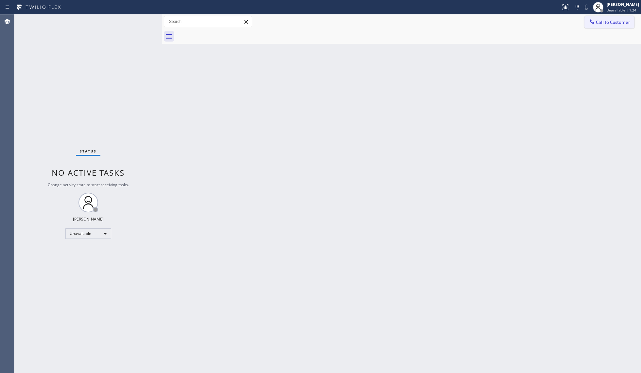
click at [610, 24] on span "Call to Customer" at bounding box center [613, 22] width 34 height 6
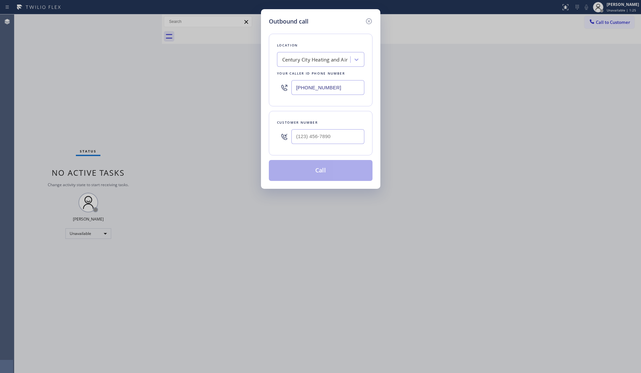
click at [270, 88] on div "Location [GEOGRAPHIC_DATA] Heating and Air Your caller id phone number [PHONE_N…" at bounding box center [321, 70] width 104 height 73
paste input "855) 941-5786"
type input "[PHONE_NUMBER]"
click at [355, 133] on input "(___) ___-____" at bounding box center [328, 136] width 73 height 15
paste input "562) 652-1513"
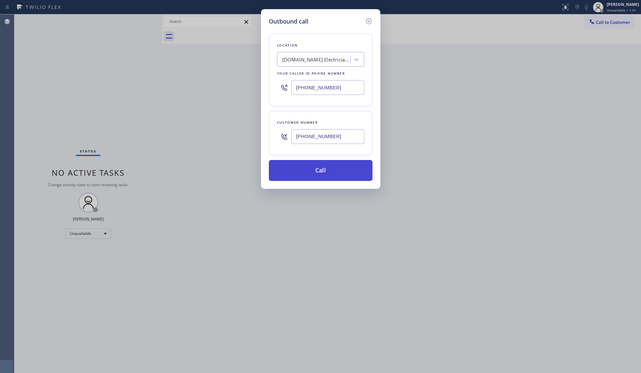
type input "[PHONE_NUMBER]"
click at [318, 169] on button "Call" at bounding box center [321, 170] width 104 height 21
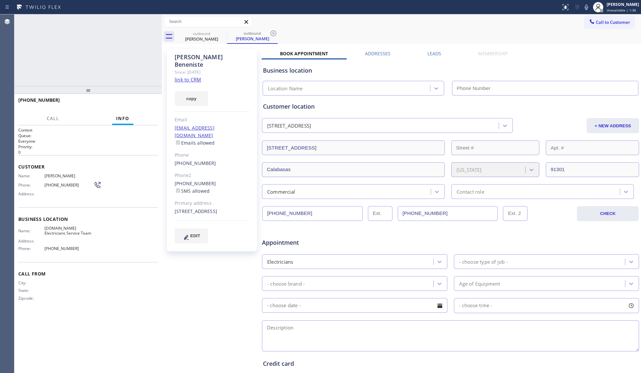
type input "[PHONE_NUMBER]"
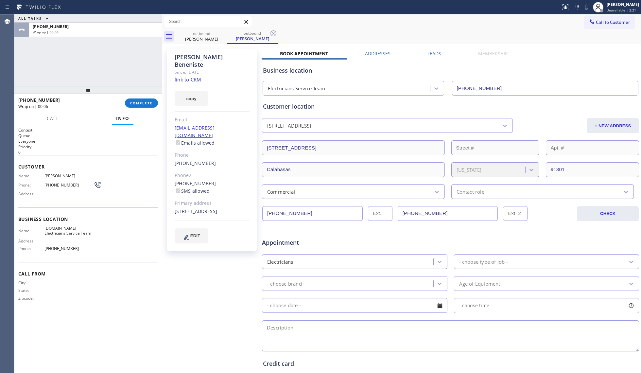
drag, startPoint x: 130, startPoint y: 101, endPoint x: 199, endPoint y: 72, distance: 75.2
click at [130, 101] on button "COMPLETE" at bounding box center [141, 102] width 33 height 9
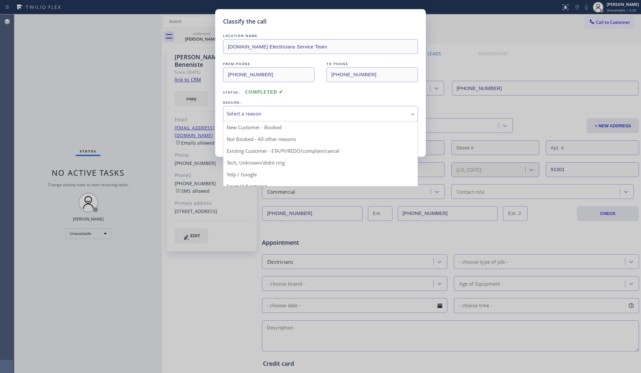
click at [272, 107] on div "Select a reason" at bounding box center [320, 113] width 195 height 15
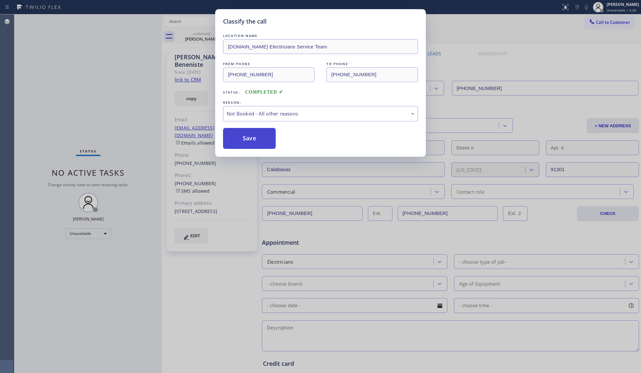
click at [245, 136] on button "Save" at bounding box center [249, 138] width 53 height 21
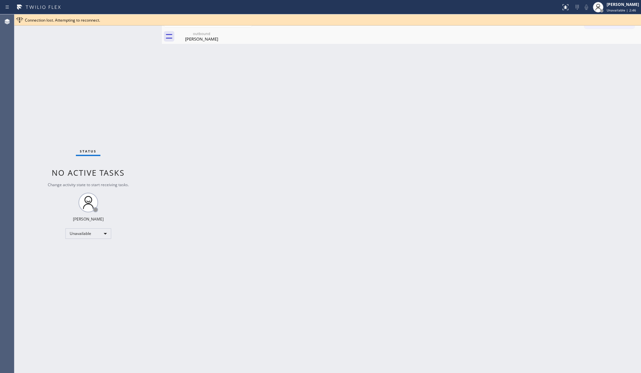
click at [549, 18] on div "Connection lost. Attempting to reconnect." at bounding box center [332, 20] width 614 height 6
click at [219, 34] on icon at bounding box center [223, 33] width 8 height 8
click at [221, 32] on icon at bounding box center [223, 33] width 8 height 8
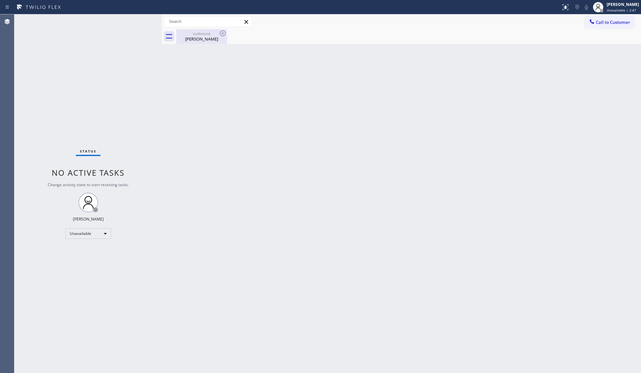
click at [202, 38] on div "[PERSON_NAME]" at bounding box center [201, 39] width 49 height 6
click at [593, 14] on div "Call to Customer Outbound call Location Electricians Service Team Your caller i…" at bounding box center [401, 21] width 479 height 15
drag, startPoint x: 592, startPoint y: 18, endPoint x: 442, endPoint y: 61, distance: 156.3
click at [592, 19] on button "Call to Customer" at bounding box center [610, 22] width 50 height 12
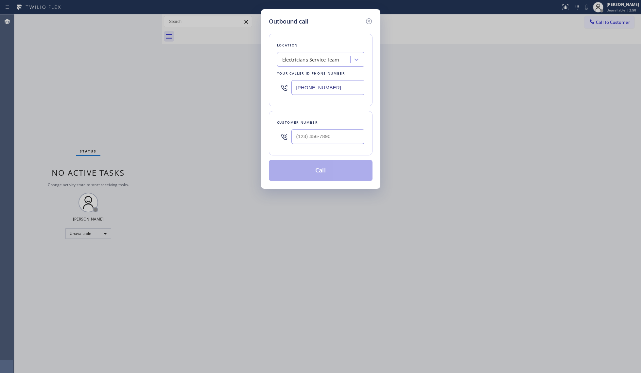
drag, startPoint x: 337, startPoint y: 91, endPoint x: 249, endPoint y: 91, distance: 87.7
click at [249, 91] on div "Outbound call Location Electricians Service Team Your caller id phone number [P…" at bounding box center [320, 186] width 641 height 373
paste input "424) 421-2429"
type input "[PHONE_NUMBER]"
click at [340, 144] on input "(___) ___-____" at bounding box center [328, 136] width 73 height 15
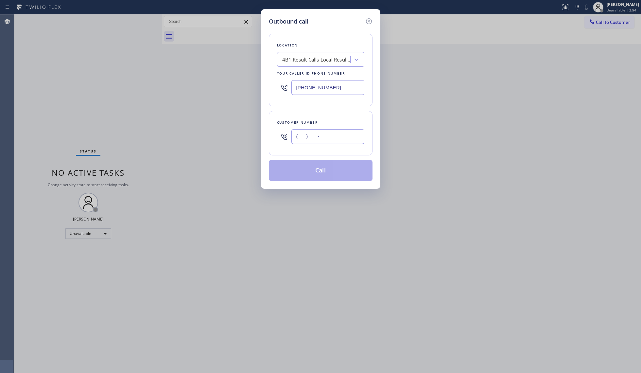
paste input "760) 415-6969"
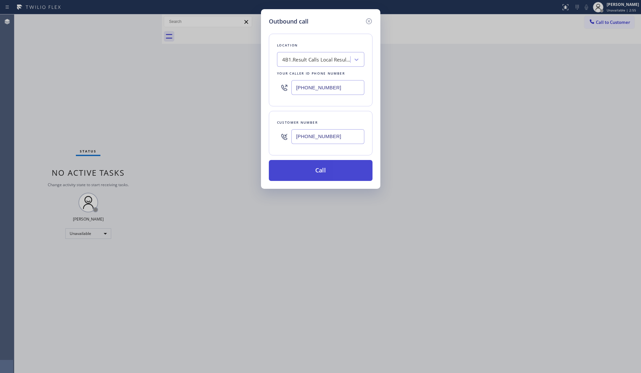
type input "[PHONE_NUMBER]"
drag, startPoint x: 316, startPoint y: 171, endPoint x: 354, endPoint y: 152, distance: 42.4
click at [317, 170] on button "Call" at bounding box center [321, 170] width 104 height 21
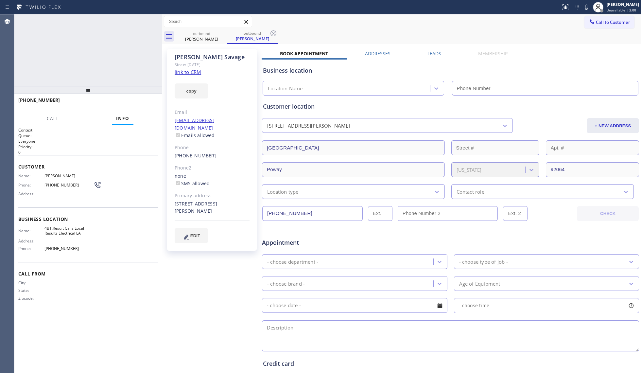
type input "[PHONE_NUMBER]"
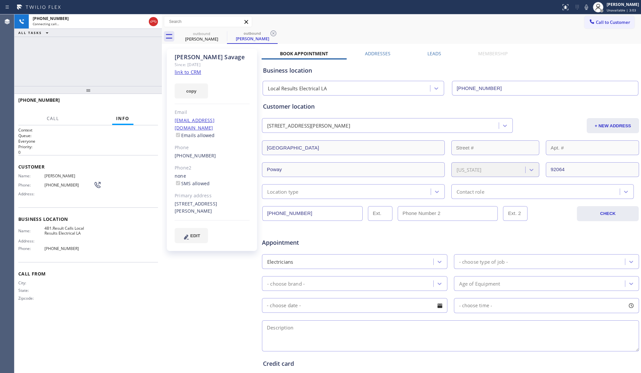
click at [272, 32] on icon at bounding box center [274, 33] width 8 height 8
click at [279, 32] on div "outbound [PERSON_NAME]" at bounding box center [408, 36] width 465 height 15
click at [139, 103] on span "HANG UP" at bounding box center [143, 103] width 20 height 5
click at [140, 103] on span "HANG UP" at bounding box center [143, 103] width 20 height 5
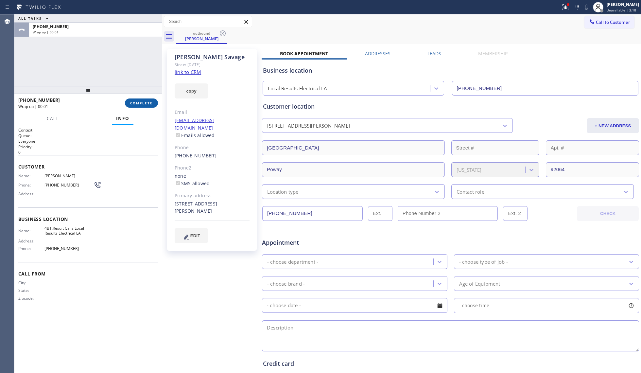
click at [140, 103] on span "COMPLETE" at bounding box center [141, 103] width 23 height 5
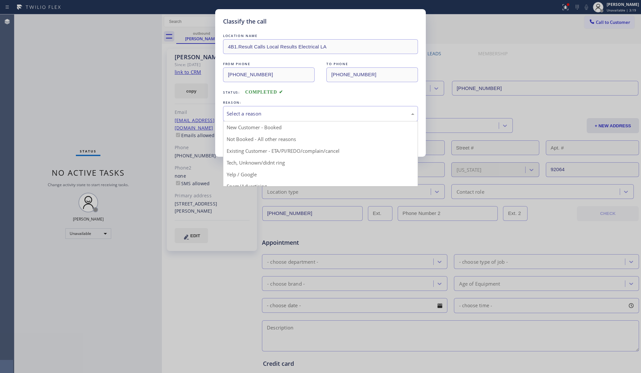
click at [293, 115] on div "Select a reason" at bounding box center [321, 114] width 188 height 8
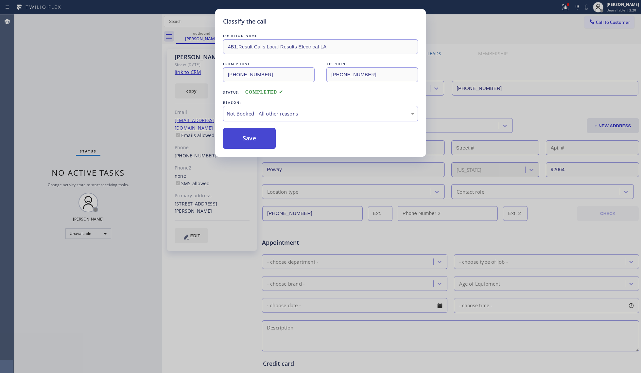
click at [236, 141] on button "Save" at bounding box center [249, 138] width 53 height 21
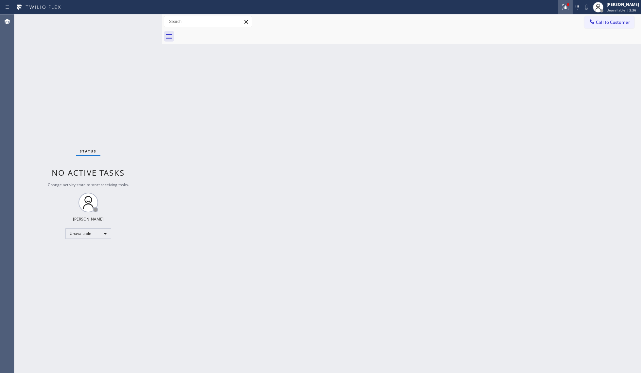
click at [567, 8] on icon at bounding box center [566, 7] width 8 height 8
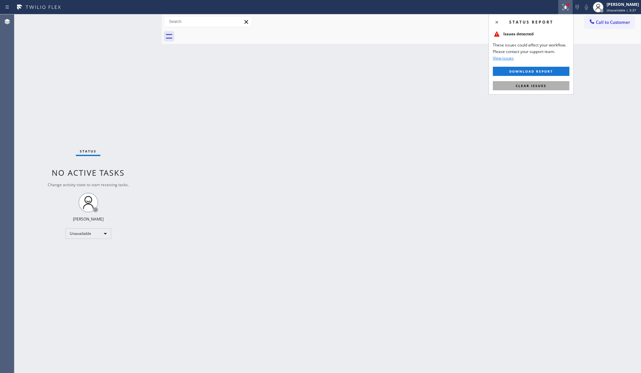
click at [520, 89] on button "Clear issues" at bounding box center [531, 85] width 77 height 9
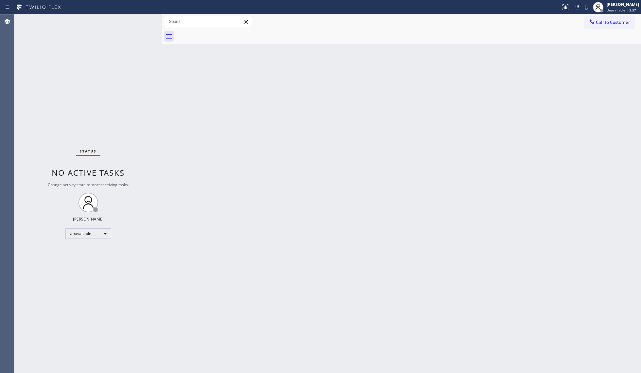
click at [582, 59] on div "Back to Dashboard Change Sender ID Customers Technicians Select a contact Outbo…" at bounding box center [401, 193] width 479 height 359
click at [612, 22] on span "Call to Customer" at bounding box center [613, 22] width 34 height 6
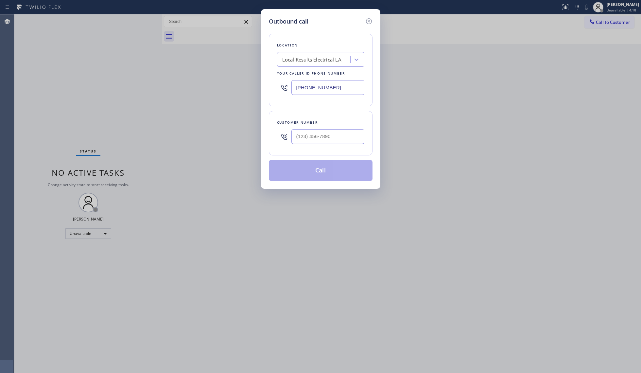
drag, startPoint x: 342, startPoint y: 89, endPoint x: 239, endPoint y: 91, distance: 102.8
click at [238, 92] on div "Outbound call Location Local Results Electrical LA Your caller id phone number …" at bounding box center [320, 186] width 641 height 373
paste input "866) 517-7770"
type input "[PHONE_NUMBER]"
click at [317, 147] on div at bounding box center [328, 136] width 73 height 21
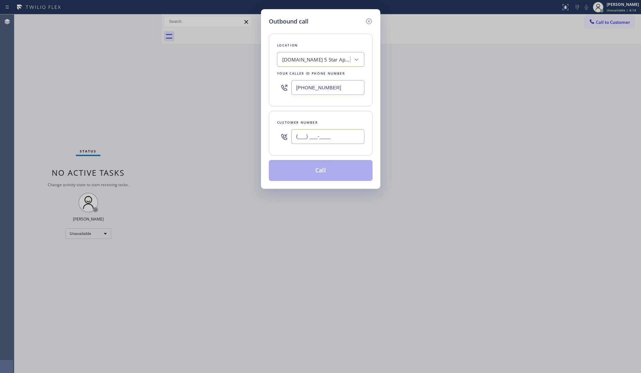
paste input "818) 795-3642"
click at [331, 137] on input "[PHONE_NUMBER]" at bounding box center [328, 136] width 73 height 15
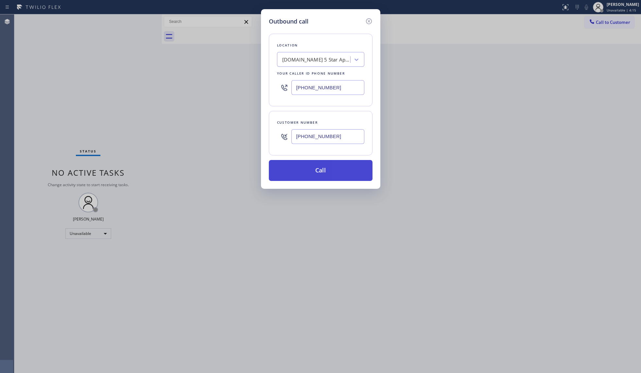
type input "[PHONE_NUMBER]"
drag, startPoint x: 322, startPoint y: 173, endPoint x: 326, endPoint y: 171, distance: 4.5
click at [323, 173] on button "Call" at bounding box center [321, 170] width 104 height 21
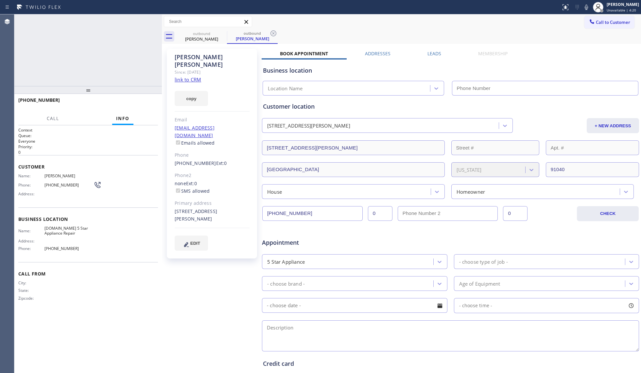
type input "[PHONE_NUMBER]"
click at [145, 104] on span "HANG UP" at bounding box center [143, 103] width 20 height 5
click at [145, 103] on span "HANG UP" at bounding box center [143, 103] width 20 height 5
click at [145, 102] on span "HANG UP" at bounding box center [143, 103] width 20 height 5
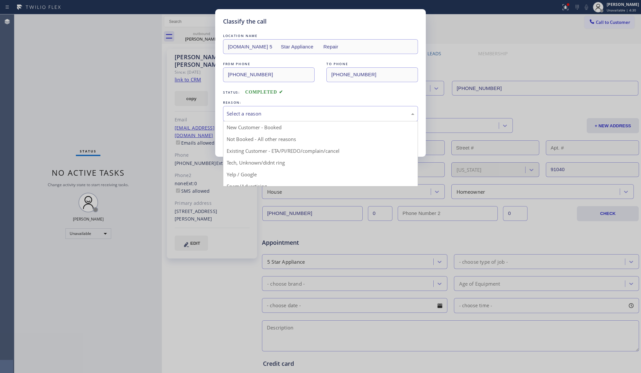
click at [272, 117] on div "Select a reason" at bounding box center [321, 114] width 188 height 8
click at [263, 136] on button "Save" at bounding box center [249, 138] width 53 height 21
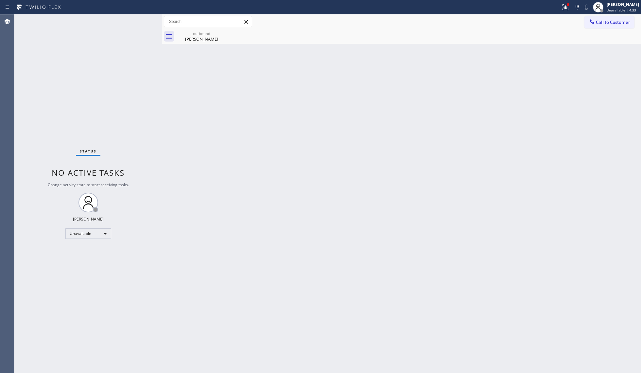
drag, startPoint x: 269, startPoint y: 132, endPoint x: 275, endPoint y: 133, distance: 6.8
click at [275, 133] on div "Back to Dashboard Change Sender ID Customers Technicians Select a contact Outbo…" at bounding box center [401, 193] width 479 height 359
click at [221, 38] on div "[PERSON_NAME]" at bounding box center [201, 39] width 49 height 6
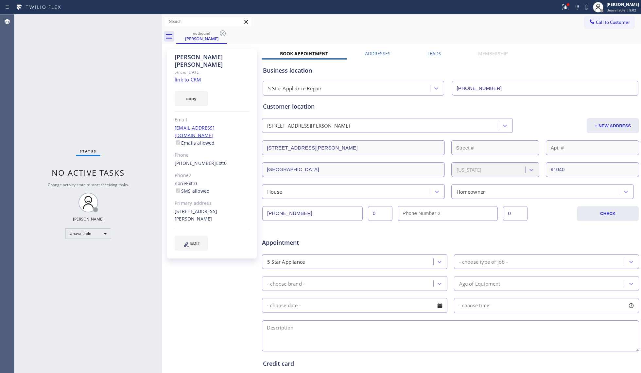
click at [221, 35] on icon at bounding box center [223, 33] width 8 height 8
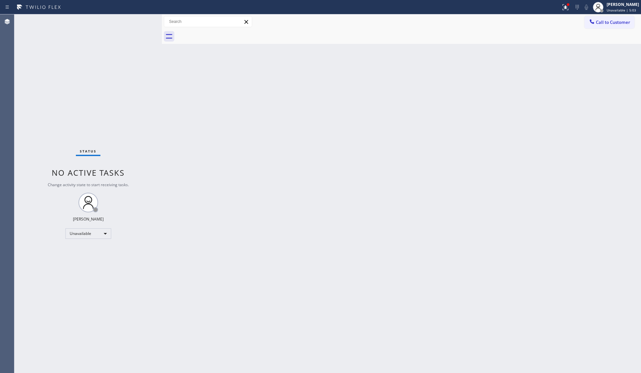
drag, startPoint x: 555, startPoint y: 2, endPoint x: 558, endPoint y: 4, distance: 3.5
click at [556, 3] on div at bounding box center [281, 7] width 556 height 10
click at [566, 7] on icon at bounding box center [566, 7] width 6 height 6
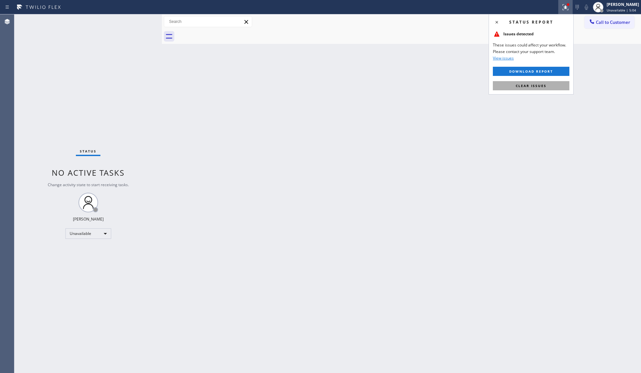
click at [545, 84] on span "Clear issues" at bounding box center [531, 85] width 31 height 5
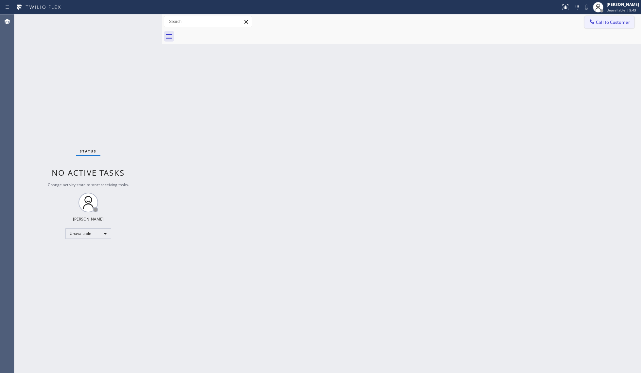
click at [612, 25] on button "Call to Customer" at bounding box center [610, 22] width 50 height 12
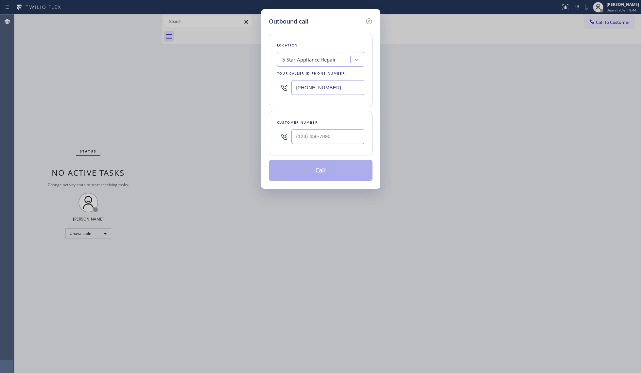
drag, startPoint x: 353, startPoint y: 86, endPoint x: 293, endPoint y: 82, distance: 59.3
click at [268, 84] on div "Outbound call Location 5 Star Appliance Repair Your caller id phone number [PHO…" at bounding box center [320, 99] width 119 height 180
paste input "55) 731-4952"
type input "[PHONE_NUMBER]"
click at [324, 132] on input "(___) ___-____" at bounding box center [328, 136] width 73 height 15
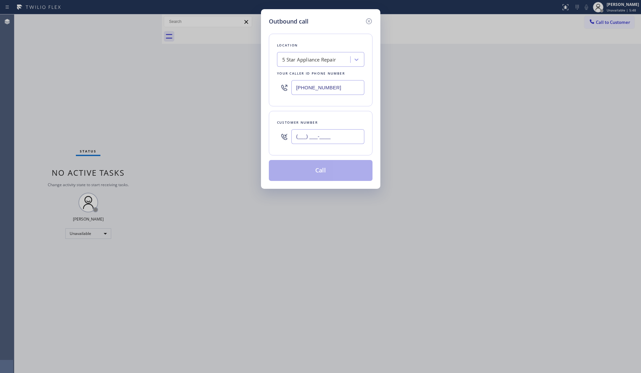
paste input "303) 807-3838"
type input "[PHONE_NUMBER]"
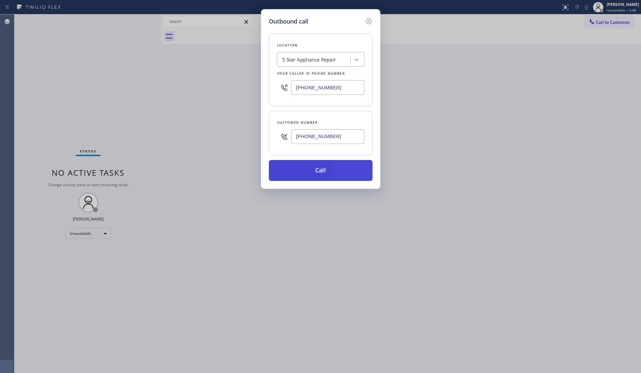
click at [322, 167] on button "Call" at bounding box center [321, 170] width 104 height 21
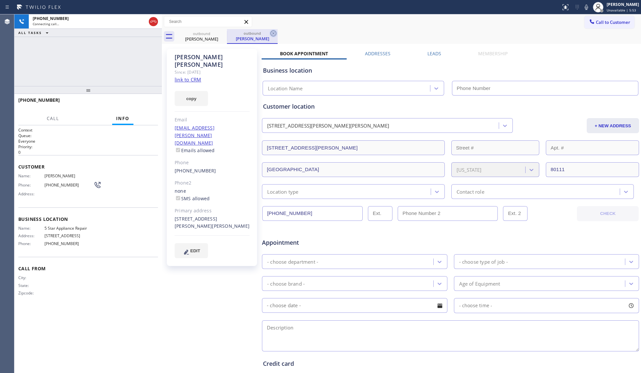
type input "[PHONE_NUMBER]"
click at [272, 32] on icon at bounding box center [274, 33] width 8 height 8
click at [283, 30] on div "outbound [PERSON_NAME] outbound [PERSON_NAME]" at bounding box center [408, 36] width 465 height 15
click at [146, 102] on span "HANG UP" at bounding box center [143, 103] width 20 height 5
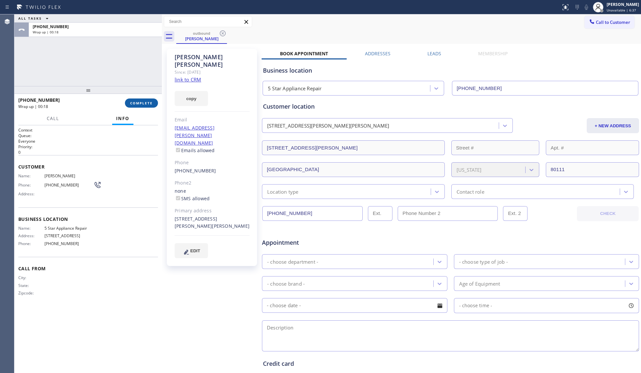
click at [144, 99] on button "COMPLETE" at bounding box center [141, 102] width 33 height 9
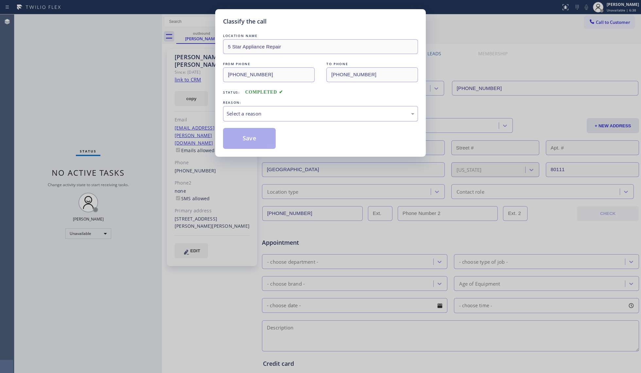
drag, startPoint x: 273, startPoint y: 112, endPoint x: 267, endPoint y: 120, distance: 9.9
click at [271, 116] on div "Select a reason" at bounding box center [321, 114] width 188 height 8
click at [253, 138] on button "Save" at bounding box center [249, 138] width 53 height 21
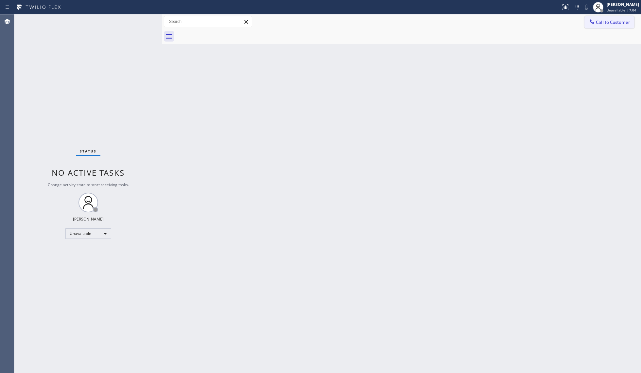
click at [607, 22] on span "Call to Customer" at bounding box center [613, 22] width 34 height 6
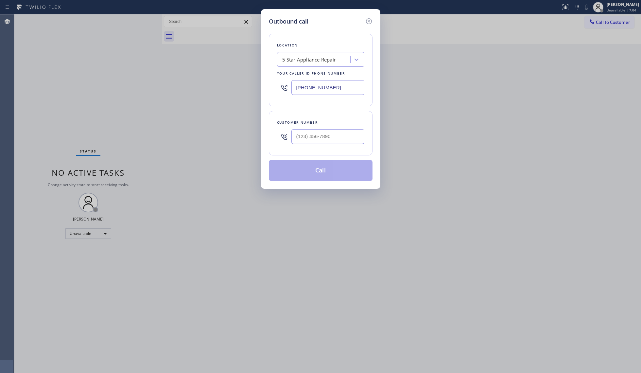
drag, startPoint x: 347, startPoint y: 87, endPoint x: 263, endPoint y: 90, distance: 83.5
click at [263, 92] on div "Outbound call Location 5 Star Appliance Repair Your caller id phone number [PHO…" at bounding box center [320, 99] width 119 height 180
paste input "___) ___-____"
type input "(___) ___-____"
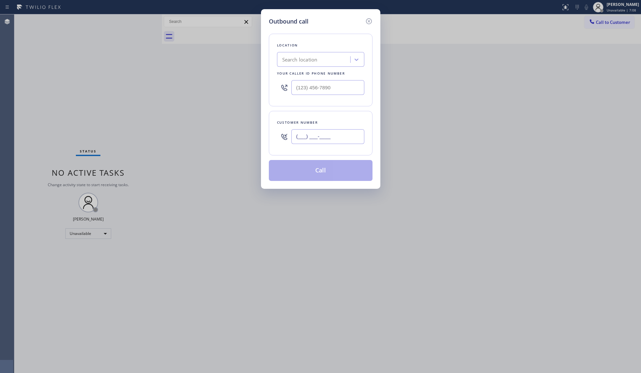
click at [336, 134] on input "(___) ___-____" at bounding box center [328, 136] width 73 height 15
paste input "213) 327-9346"
type input "[PHONE_NUMBER]"
click at [334, 88] on input "(___) ___-____" at bounding box center [328, 87] width 73 height 15
paste input "323) 499-3450"
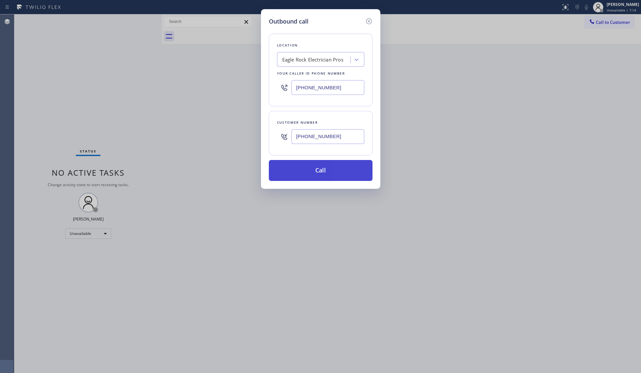
type input "[PHONE_NUMBER]"
click at [321, 169] on button "Call" at bounding box center [321, 170] width 104 height 21
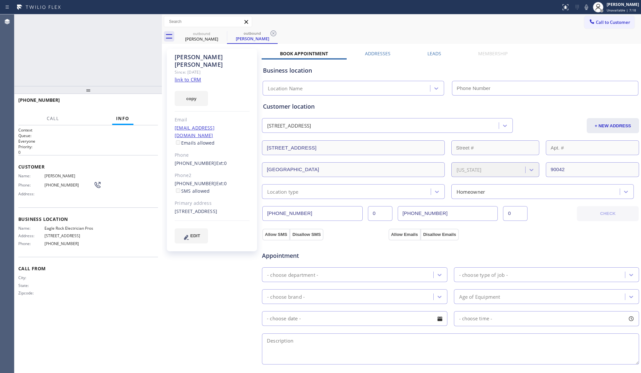
type input "[PHONE_NUMBER]"
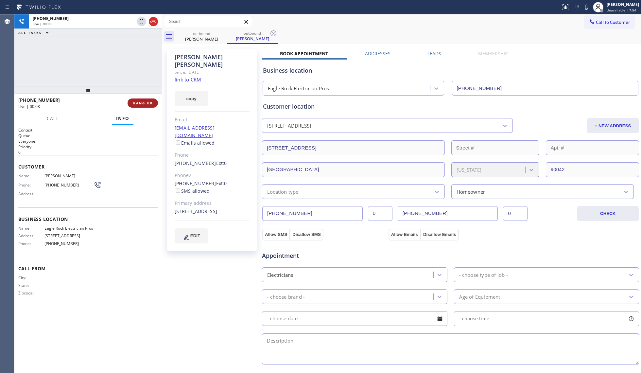
click at [149, 102] on span "HANG UP" at bounding box center [143, 103] width 20 height 5
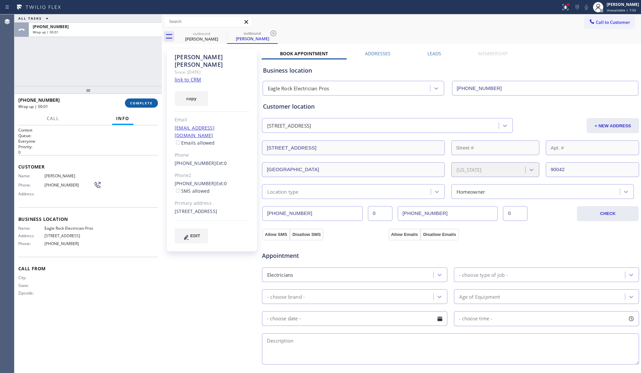
click at [148, 102] on span "COMPLETE" at bounding box center [141, 103] width 23 height 5
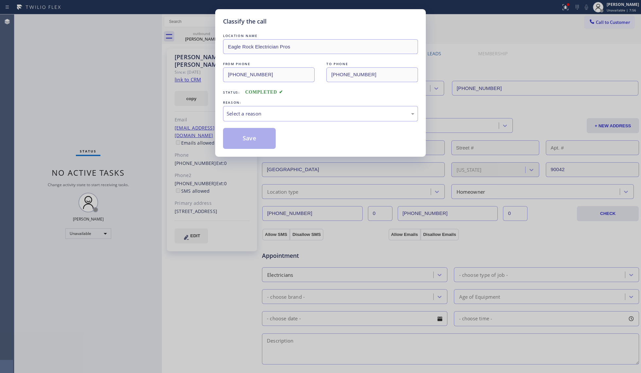
click at [260, 126] on div "LOCATION NAME Eagle Rock Electrician Pros FROM PHONE [PHONE_NUMBER] TO PHONE [P…" at bounding box center [320, 90] width 195 height 116
click at [261, 119] on div "Select a reason" at bounding box center [320, 113] width 195 height 15
click at [239, 142] on button "Save" at bounding box center [249, 138] width 53 height 21
click at [178, 116] on div "Classify the call LOCATION NAME Eagle Rock Electrician Pros FROM PHONE [PHONE_N…" at bounding box center [320, 186] width 641 height 373
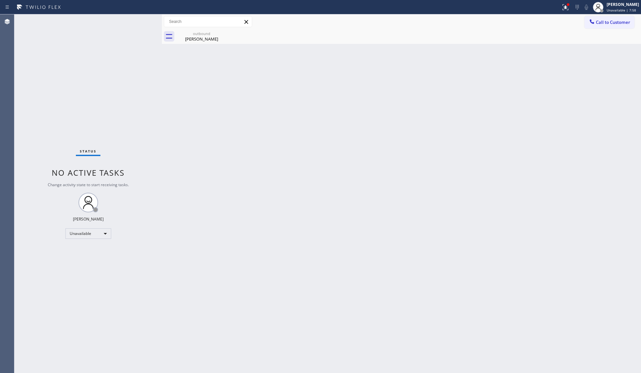
click at [215, 48] on div "Back to Dashboard Change Sender ID Customers Technicians Select a contact Outbo…" at bounding box center [401, 193] width 479 height 359
click at [215, 38] on div "[PERSON_NAME]" at bounding box center [201, 39] width 49 height 6
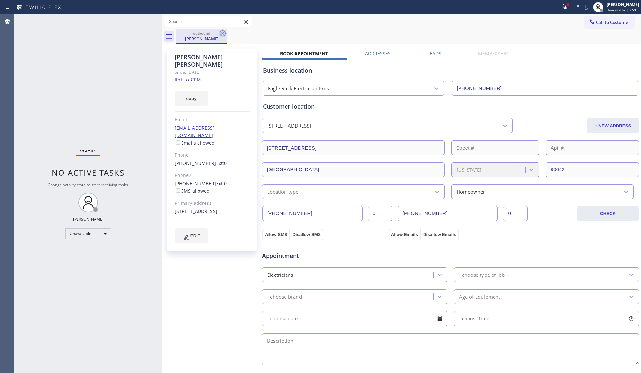
click at [219, 33] on icon at bounding box center [223, 33] width 8 height 8
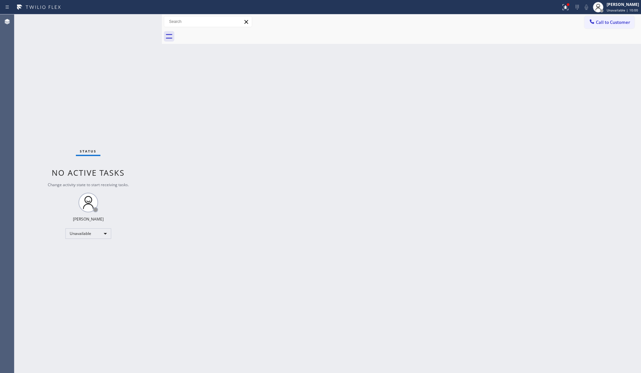
click at [589, 15] on div "Call to Customer Outbound call Location Eagle Rock Electrician Pros Your caller…" at bounding box center [401, 21] width 479 height 15
drag, startPoint x: 617, startPoint y: 19, endPoint x: 571, endPoint y: 40, distance: 50.5
click at [617, 19] on button "Call to Customer" at bounding box center [610, 22] width 50 height 12
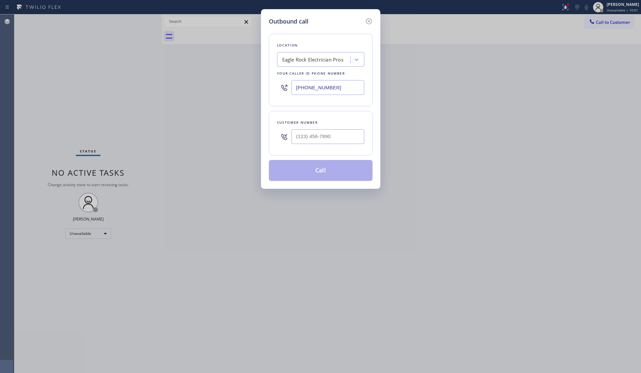
drag, startPoint x: 318, startPoint y: 88, endPoint x: 258, endPoint y: 87, distance: 60.2
click at [259, 88] on div "Outbound call Location [GEOGRAPHIC_DATA] Electrician Pros Your caller id phone …" at bounding box center [320, 186] width 641 height 373
paste input "623) 292-5313"
type input "[PHONE_NUMBER]"
paste input "480) 272-0745"
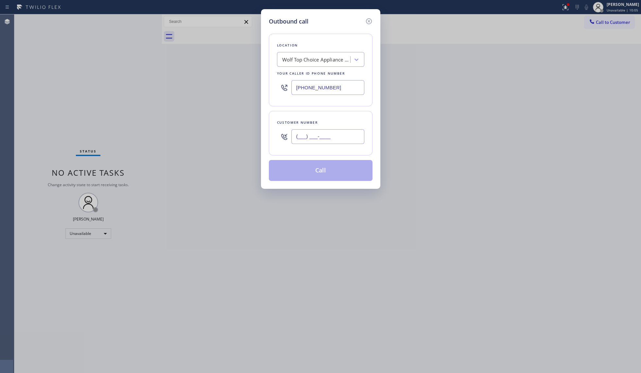
click at [338, 133] on input "(___) ___-____" at bounding box center [328, 136] width 73 height 15
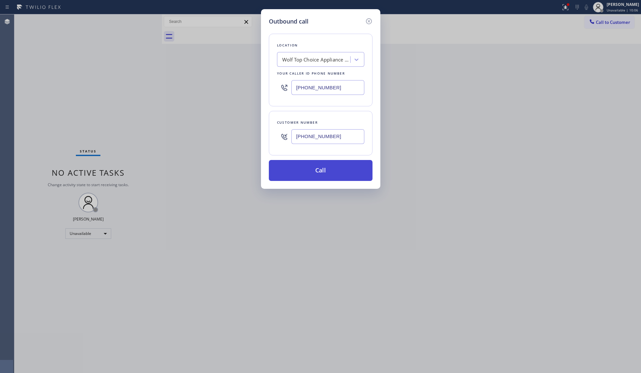
type input "[PHONE_NUMBER]"
click at [323, 178] on button "Call" at bounding box center [321, 170] width 104 height 21
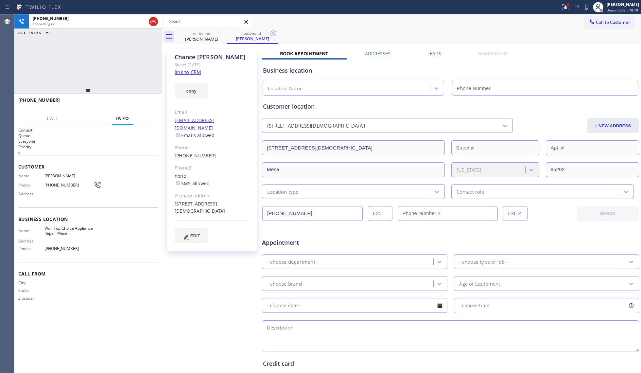
type input "[PHONE_NUMBER]"
click at [274, 33] on icon at bounding box center [274, 33] width 8 height 8
click at [287, 33] on div "outbound [PERSON_NAME] outbound [PERSON_NAME]" at bounding box center [408, 36] width 465 height 15
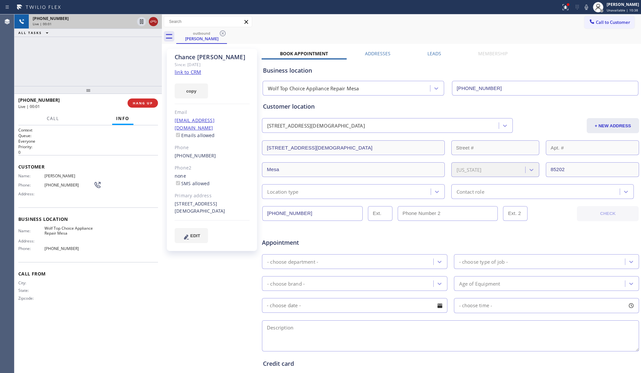
click at [153, 18] on icon at bounding box center [154, 22] width 8 height 8
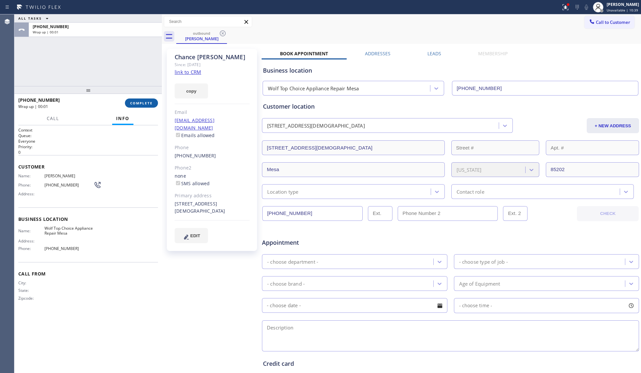
click at [143, 104] on span "COMPLETE" at bounding box center [141, 103] width 23 height 5
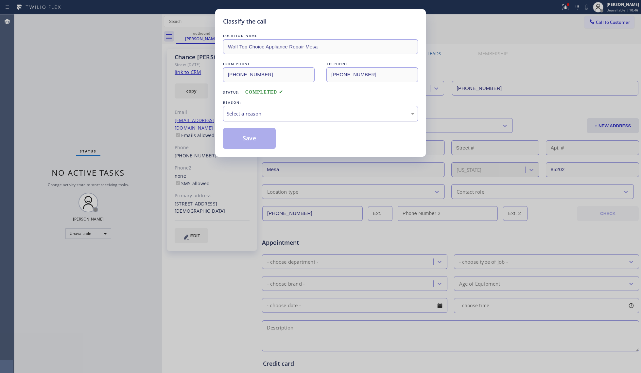
drag, startPoint x: 259, startPoint y: 113, endPoint x: 259, endPoint y: 119, distance: 6.9
click at [259, 113] on div "Select a reason" at bounding box center [321, 114] width 188 height 8
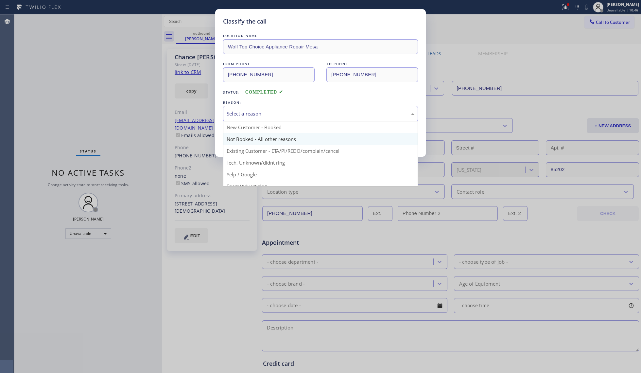
click at [248, 141] on button "Save" at bounding box center [249, 138] width 53 height 21
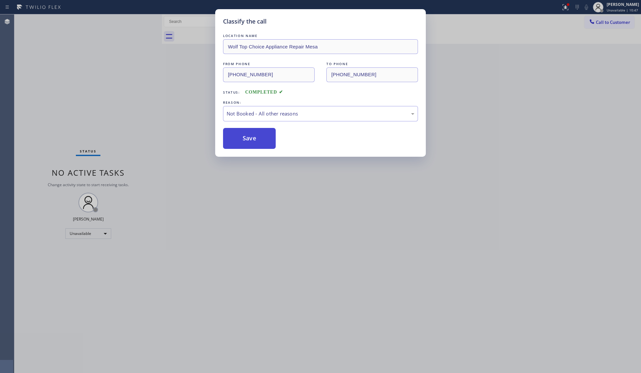
click at [248, 141] on button "Save" at bounding box center [249, 138] width 53 height 21
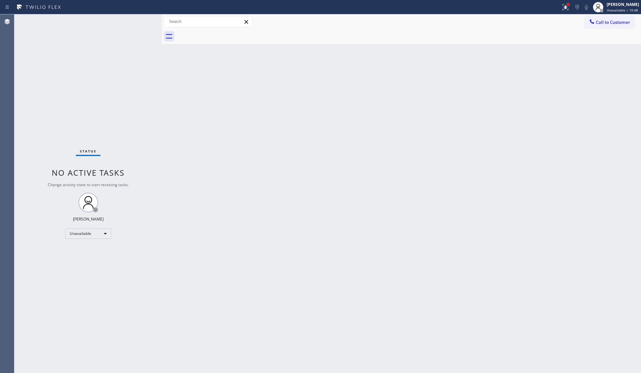
click at [568, 5] on div at bounding box center [568, 4] width 3 height 3
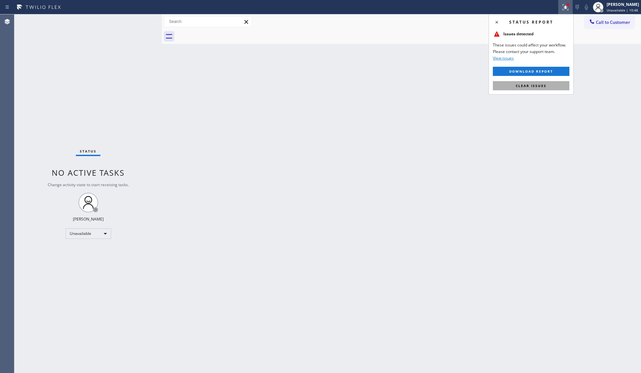
click at [543, 86] on span "Clear issues" at bounding box center [531, 85] width 31 height 5
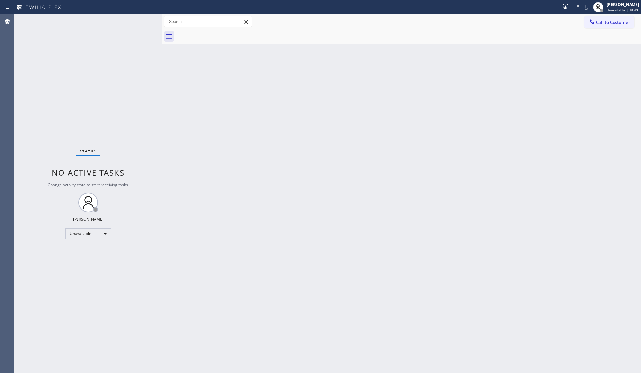
click at [464, 72] on div "Back to Dashboard Change Sender ID Customers Technicians Select a contact Outbo…" at bounding box center [401, 193] width 479 height 359
click at [590, 16] on button "Call to Customer" at bounding box center [610, 22] width 50 height 12
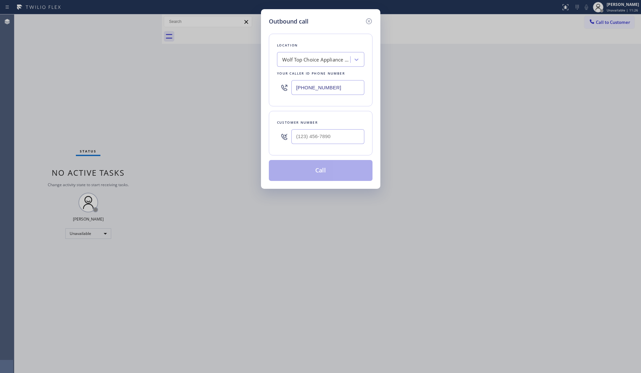
drag, startPoint x: 360, startPoint y: 86, endPoint x: 298, endPoint y: 71, distance: 63.9
click at [288, 77] on div "[PHONE_NUMBER]" at bounding box center [320, 87] width 87 height 21
paste input "213) 810-5550"
type input "[PHONE_NUMBER]"
click at [325, 129] on div "Customer number" at bounding box center [321, 133] width 104 height 44
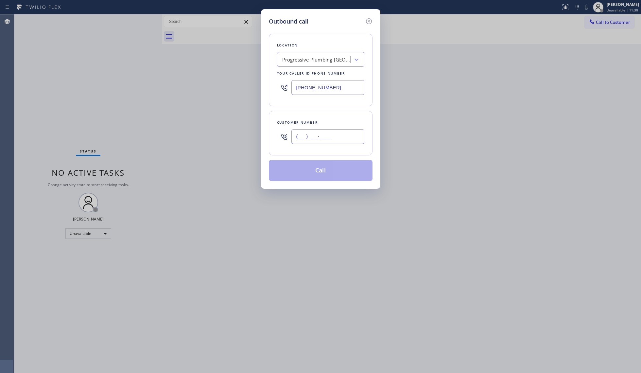
paste input "626) 592-3388"
click at [327, 135] on input "[PHONE_NUMBER]" at bounding box center [328, 136] width 73 height 15
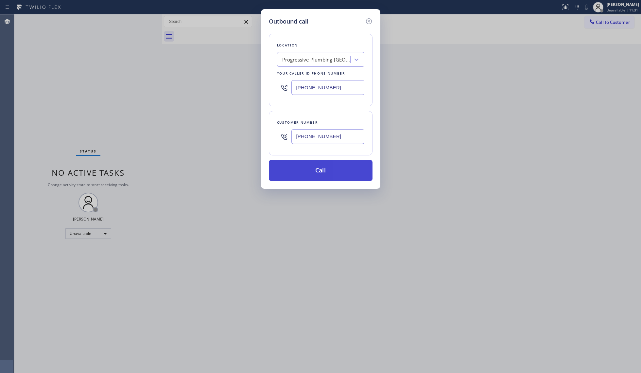
type input "[PHONE_NUMBER]"
click at [330, 169] on button "Call" at bounding box center [321, 170] width 104 height 21
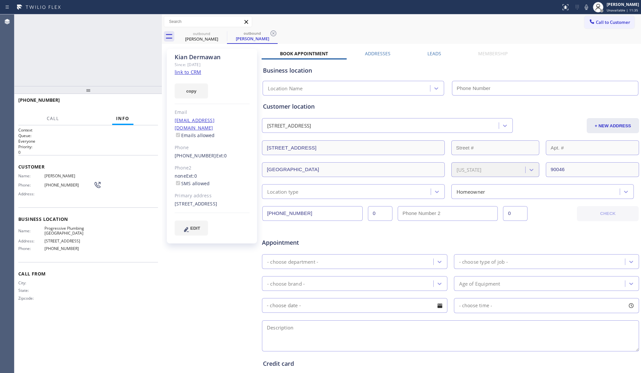
type input "[PHONE_NUMBER]"
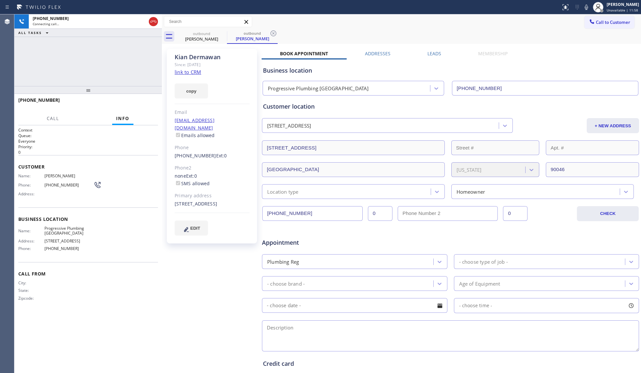
drag, startPoint x: 277, startPoint y: 31, endPoint x: 267, endPoint y: 35, distance: 10.0
click at [276, 32] on icon at bounding box center [274, 33] width 8 height 8
click at [122, 53] on div "[PHONE_NUMBER] Connecting call… ALL TASKS ALL TASKS ACTIVE TASKS TASKS IN WRAP …" at bounding box center [88, 50] width 148 height 72
click at [147, 103] on span "HANG UP" at bounding box center [143, 103] width 20 height 5
click at [148, 103] on span "HANG UP" at bounding box center [143, 103] width 20 height 5
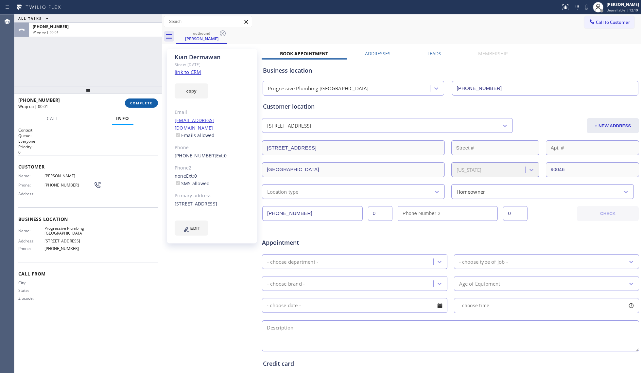
click at [147, 105] on button "COMPLETE" at bounding box center [141, 102] width 33 height 9
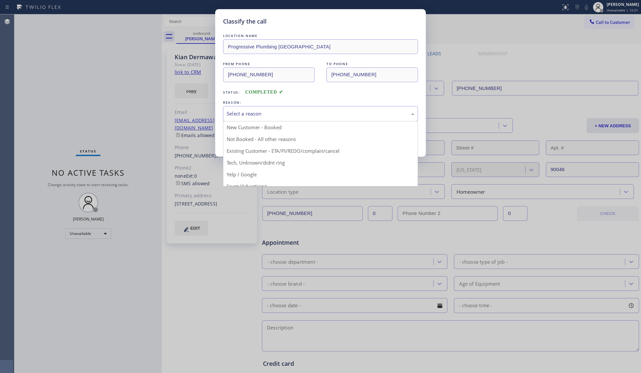
click at [292, 112] on div "Select a reason" at bounding box center [321, 114] width 188 height 8
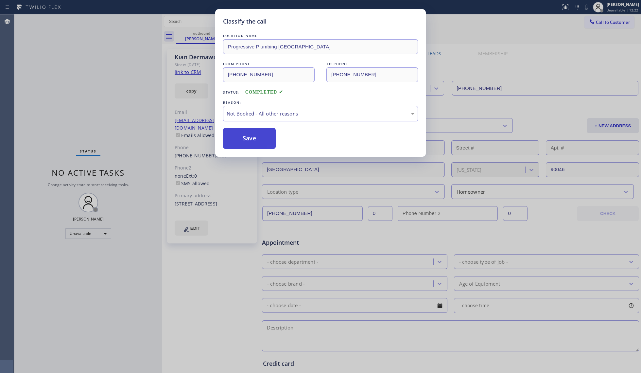
click at [246, 140] on button "Save" at bounding box center [249, 138] width 53 height 21
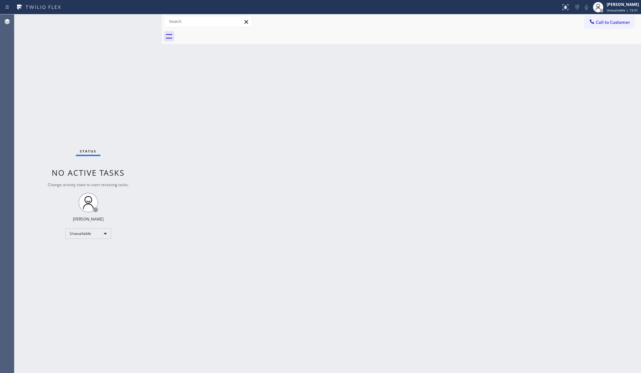
click at [609, 24] on span "Call to Customer" at bounding box center [613, 22] width 34 height 6
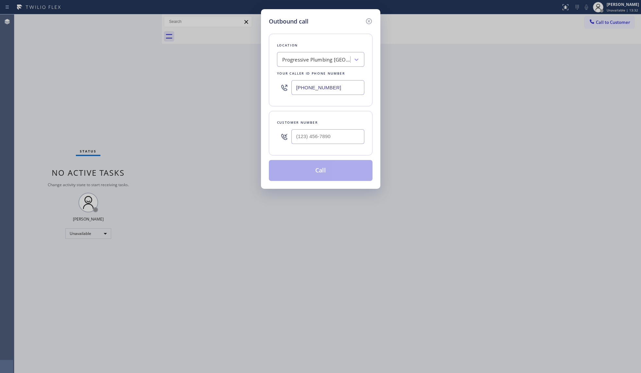
drag, startPoint x: 334, startPoint y: 92, endPoint x: 293, endPoint y: 83, distance: 41.5
click at [293, 83] on input "[PHONE_NUMBER]" at bounding box center [328, 87] width 73 height 15
paste input "646) 679-5825"
type input "[PHONE_NUMBER]"
paste input "347) 885-3216"
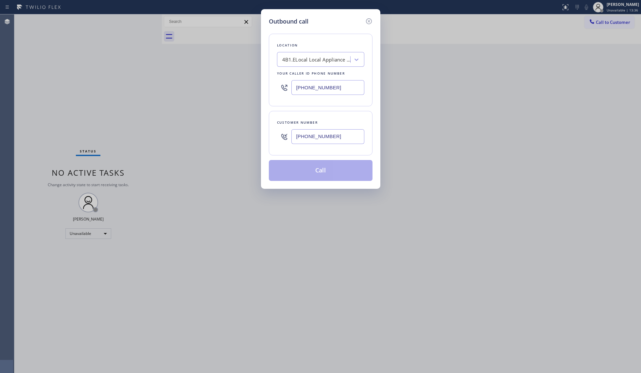
click at [330, 141] on input "[PHONE_NUMBER]" at bounding box center [328, 136] width 73 height 15
type input "[PHONE_NUMBER]"
click at [331, 171] on button "Call" at bounding box center [321, 170] width 104 height 21
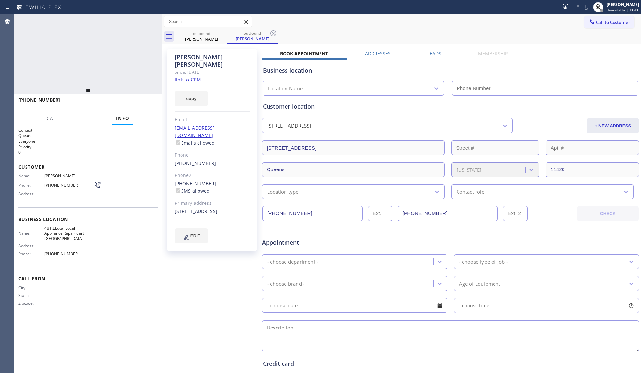
type input "[PHONE_NUMBER]"
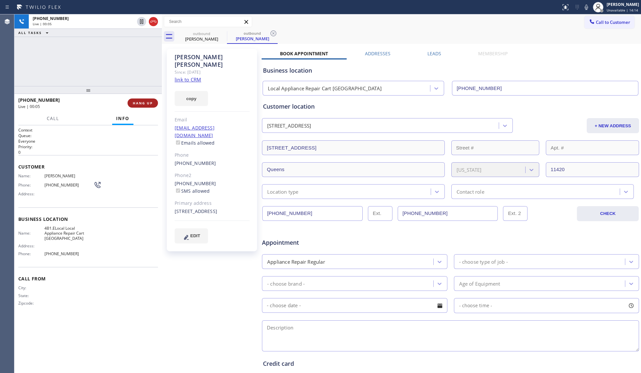
click at [141, 106] on button "HANG UP" at bounding box center [143, 102] width 30 height 9
click at [142, 105] on span "HANG UP" at bounding box center [143, 103] width 20 height 5
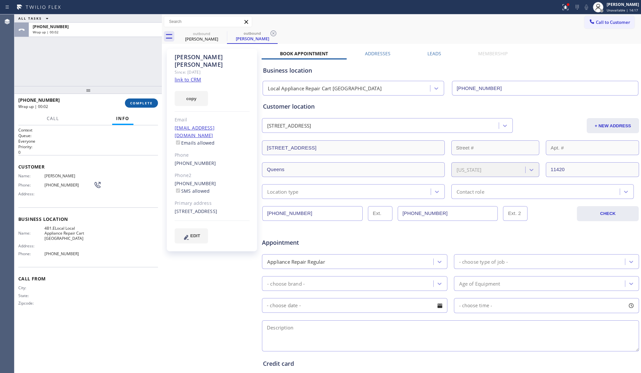
click at [138, 106] on button "COMPLETE" at bounding box center [141, 102] width 33 height 9
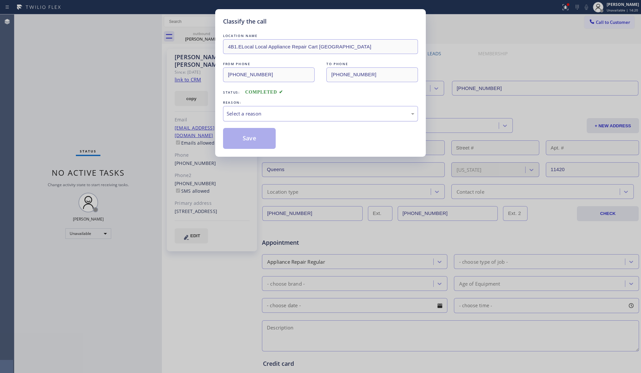
click at [258, 117] on div "Select a reason" at bounding box center [321, 114] width 188 height 8
click at [258, 133] on button "Save" at bounding box center [249, 138] width 53 height 21
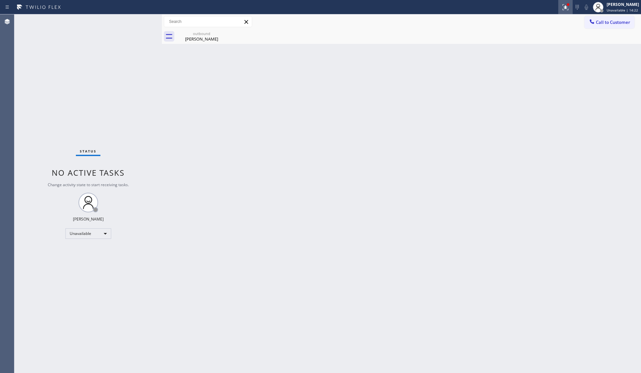
click at [561, 11] on button at bounding box center [565, 7] width 14 height 14
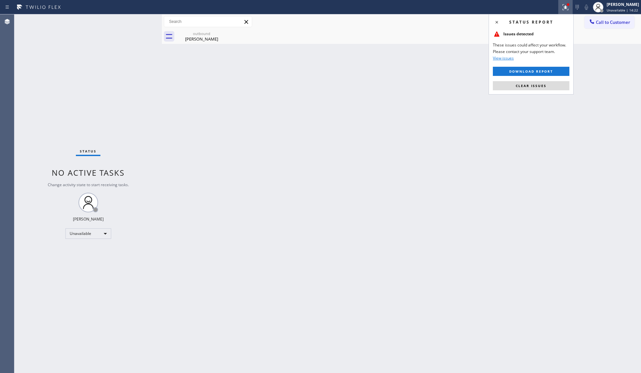
drag, startPoint x: 542, startPoint y: 89, endPoint x: 542, endPoint y: 85, distance: 4.3
click at [542, 88] on button "Clear issues" at bounding box center [531, 85] width 77 height 9
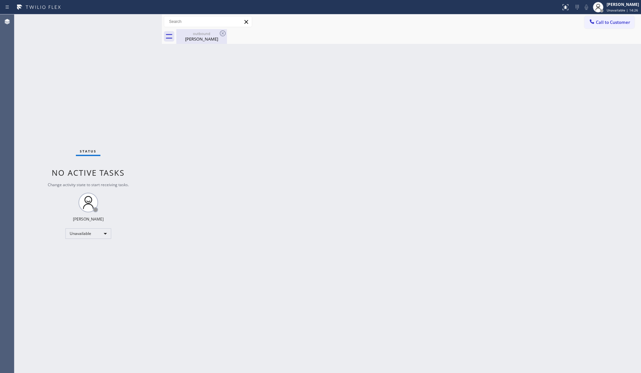
click at [209, 37] on div "[PERSON_NAME]" at bounding box center [201, 39] width 49 height 6
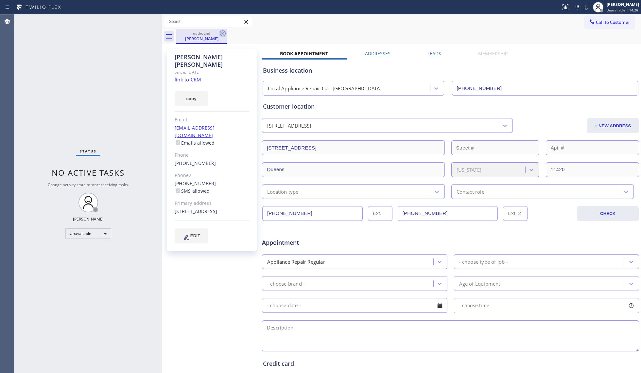
click at [219, 31] on icon at bounding box center [223, 33] width 8 height 8
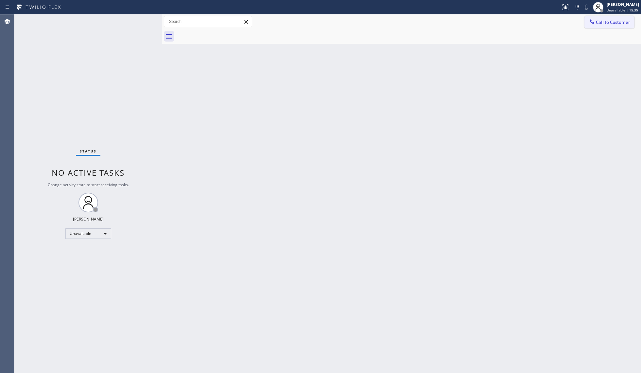
drag, startPoint x: 599, startPoint y: 20, endPoint x: 563, endPoint y: 29, distance: 37.5
click at [599, 21] on span "Call to Customer" at bounding box center [613, 22] width 34 height 6
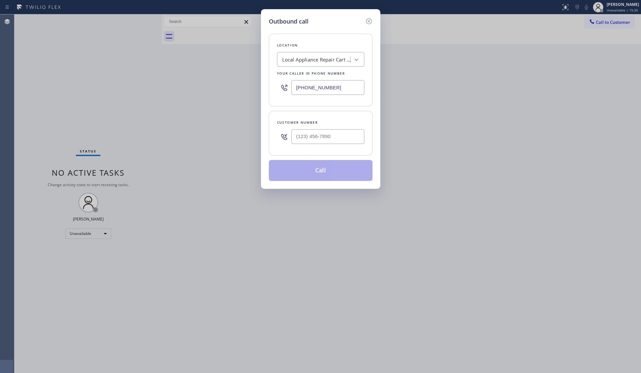
drag, startPoint x: 336, startPoint y: 87, endPoint x: 238, endPoint y: 79, distance: 98.5
click at [241, 82] on div "Outbound call Location Local Appliance Repair Cart [GEOGRAPHIC_DATA] Your calle…" at bounding box center [320, 186] width 641 height 373
paste input "855) 731-4952"
type input "[PHONE_NUMBER]"
click at [345, 138] on input "(___) ___-____" at bounding box center [328, 136] width 73 height 15
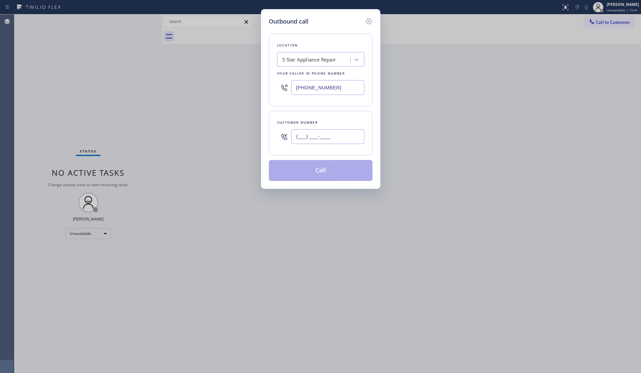
paste input "617) 823-5705"
type input "[PHONE_NUMBER]"
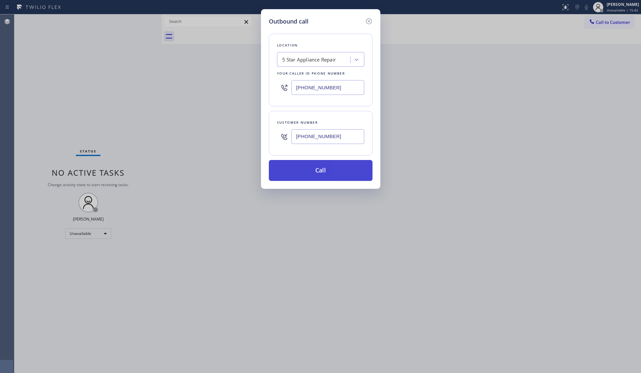
click at [329, 169] on button "Call" at bounding box center [321, 170] width 104 height 21
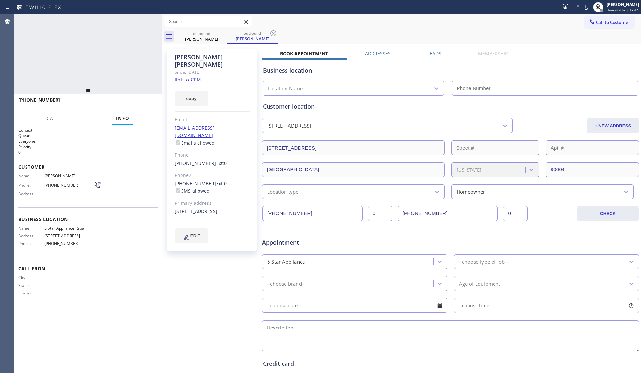
type input "[PHONE_NUMBER]"
click at [276, 33] on icon at bounding box center [274, 33] width 6 height 6
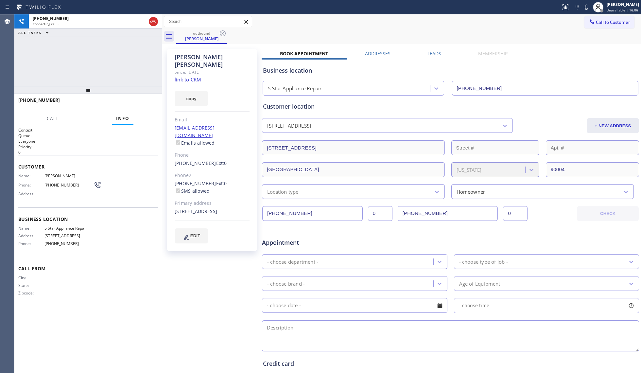
click at [284, 33] on div "outbound [PERSON_NAME]" at bounding box center [408, 36] width 465 height 15
click at [150, 101] on span "HANG UP" at bounding box center [143, 103] width 20 height 5
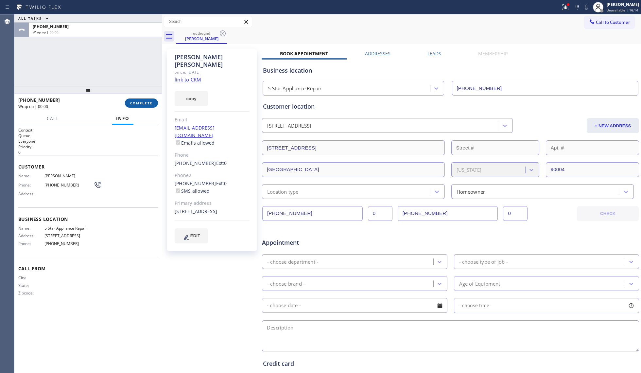
click at [149, 100] on button "COMPLETE" at bounding box center [141, 102] width 33 height 9
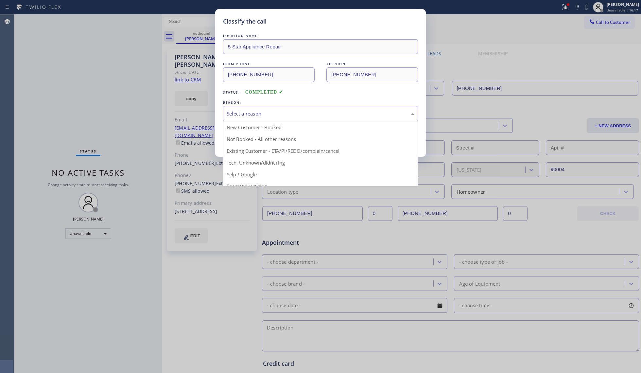
click at [241, 115] on div "Select a reason" at bounding box center [321, 114] width 188 height 8
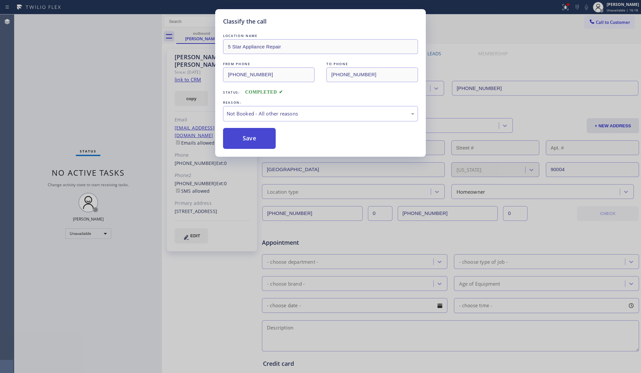
click at [245, 137] on button "Save" at bounding box center [249, 138] width 53 height 21
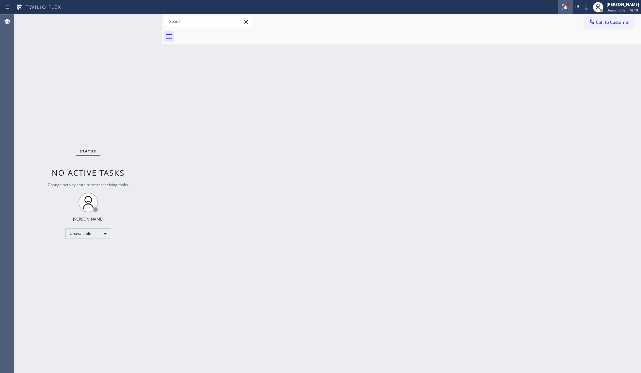
click at [561, 11] on button at bounding box center [565, 7] width 14 height 14
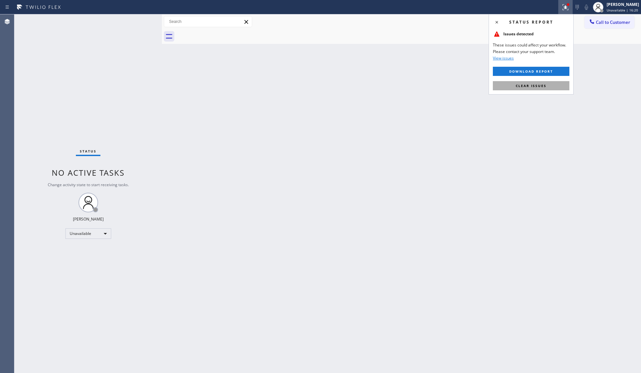
click at [528, 79] on div "Status report Issues detected These issues could affect your workflow. Please c…" at bounding box center [531, 54] width 85 height 80
click at [528, 82] on button "Clear issues" at bounding box center [531, 85] width 77 height 9
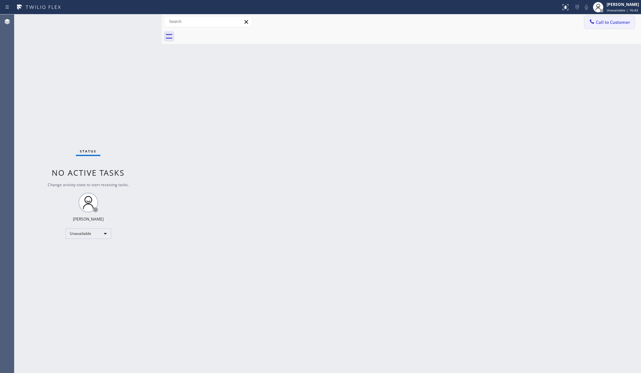
click at [595, 22] on div at bounding box center [592, 22] width 8 height 8
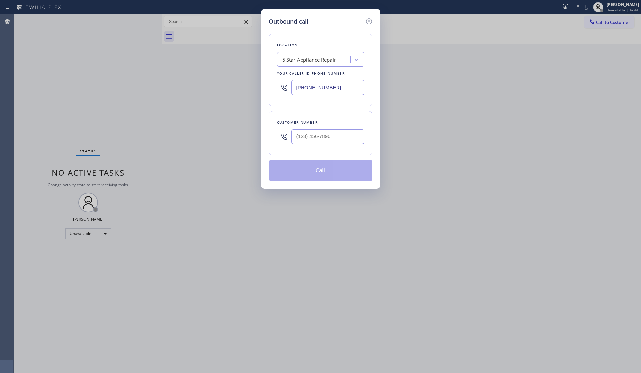
drag, startPoint x: 275, startPoint y: 93, endPoint x: 205, endPoint y: 84, distance: 70.3
click at [216, 94] on div "Outbound call Location 5 Star Appliance Repair Your caller id phone number [PHO…" at bounding box center [320, 186] width 641 height 373
paste input "760) 407-6454"
type input "[PHONE_NUMBER]"
drag, startPoint x: 346, startPoint y: 144, endPoint x: 363, endPoint y: 126, distance: 24.8
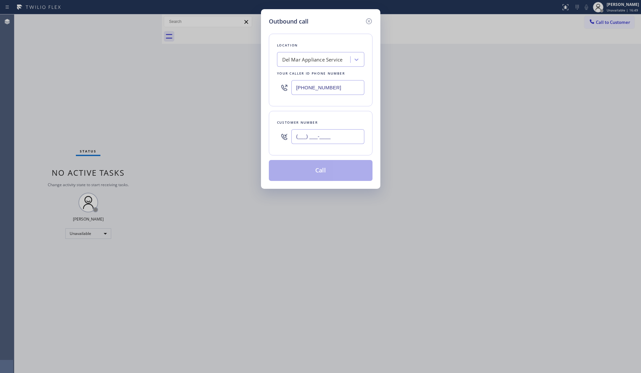
click at [345, 144] on input "(___) ___-____" at bounding box center [328, 136] width 73 height 15
paste input "619) 885-6531"
type input "[PHONE_NUMBER]"
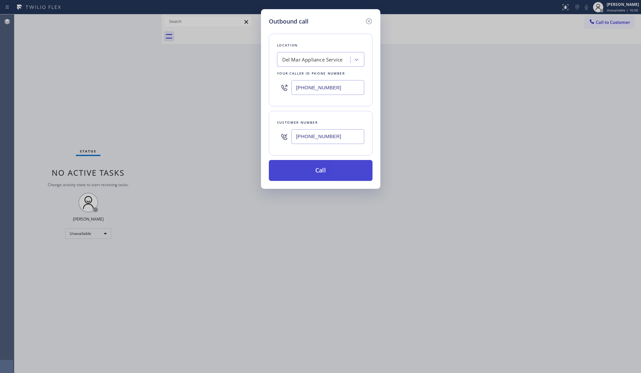
click at [325, 173] on button "Call" at bounding box center [321, 170] width 104 height 21
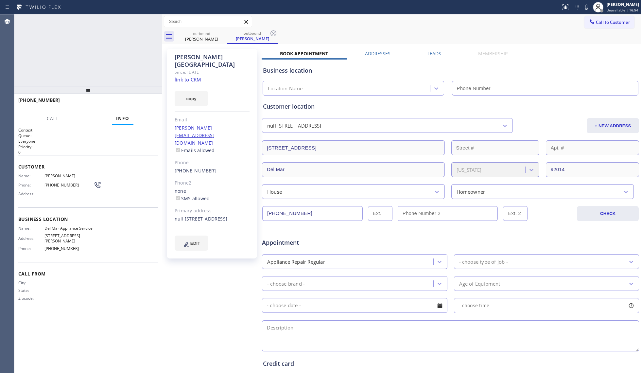
type input "[PHONE_NUMBER]"
click at [275, 34] on icon at bounding box center [274, 33] width 8 height 8
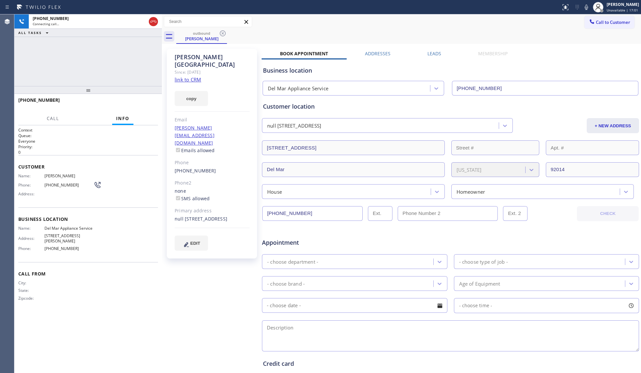
click at [277, 33] on div "outbound [PERSON_NAME]" at bounding box center [408, 36] width 465 height 15
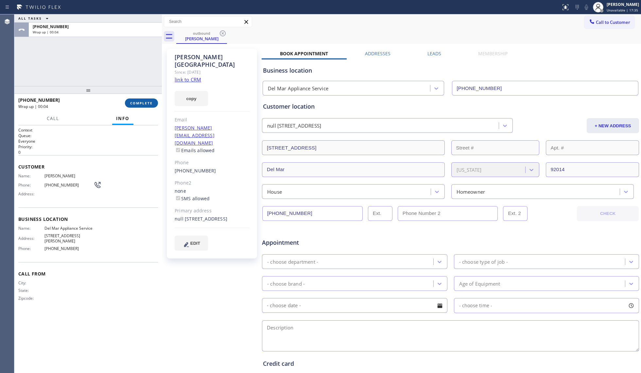
click at [146, 104] on span "COMPLETE" at bounding box center [141, 103] width 23 height 5
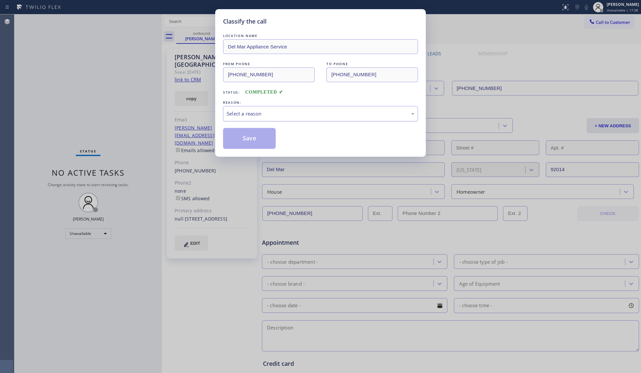
click at [228, 112] on div "Select a reason" at bounding box center [321, 114] width 188 height 8
click at [237, 141] on button "Save" at bounding box center [249, 138] width 53 height 21
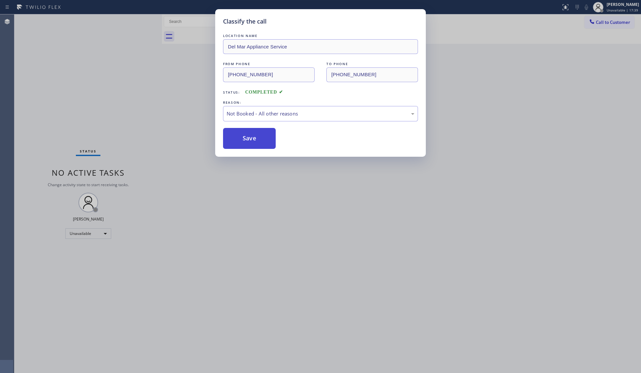
click at [238, 141] on button "Save" at bounding box center [249, 138] width 53 height 21
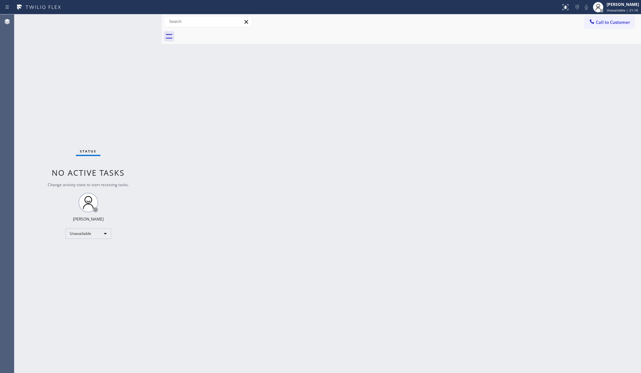
drag, startPoint x: 611, startPoint y: 20, endPoint x: 608, endPoint y: 20, distance: 3.6
click at [609, 20] on span "Call to Customer" at bounding box center [613, 22] width 34 height 6
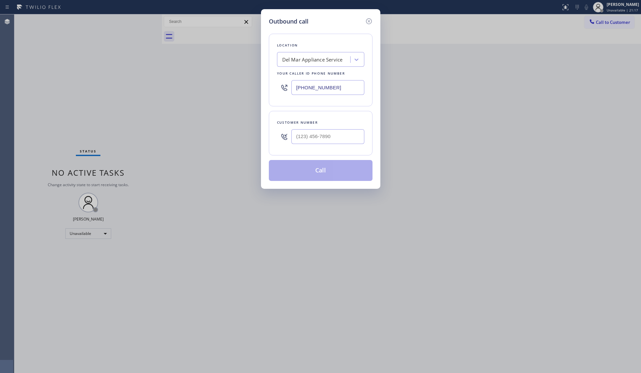
drag, startPoint x: 343, startPoint y: 85, endPoint x: 246, endPoint y: 85, distance: 96.5
click at [247, 85] on div "Outbound call Location Del Mar Appliance Service Your caller id phone number [P…" at bounding box center [320, 186] width 641 height 373
paste input "305) 912-8235"
type input "[PHONE_NUMBER]"
click at [338, 135] on input "(___) ___-____" at bounding box center [328, 136] width 73 height 15
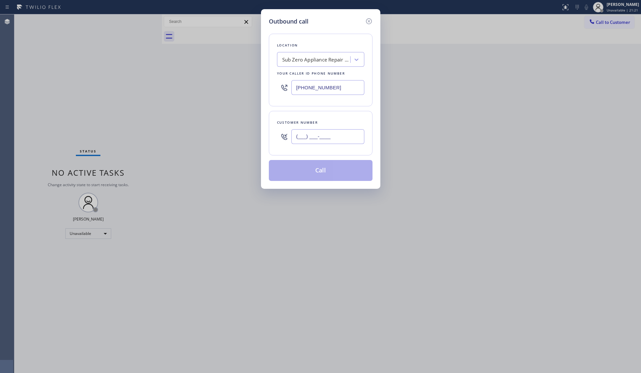
paste input "787) 432-4300"
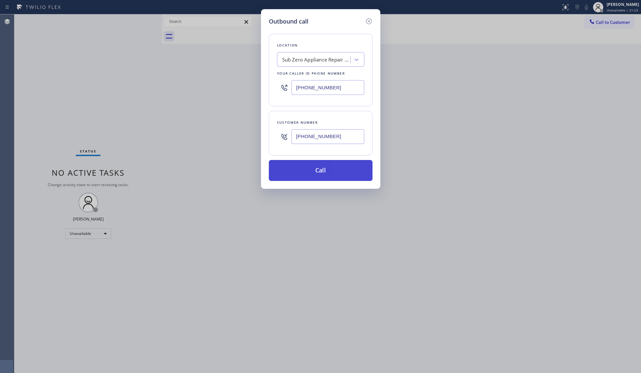
type input "[PHONE_NUMBER]"
click at [331, 162] on button "Call" at bounding box center [321, 170] width 104 height 21
drag, startPoint x: 321, startPoint y: 164, endPoint x: 398, endPoint y: 42, distance: 144.1
click at [321, 164] on button "Call" at bounding box center [321, 170] width 104 height 21
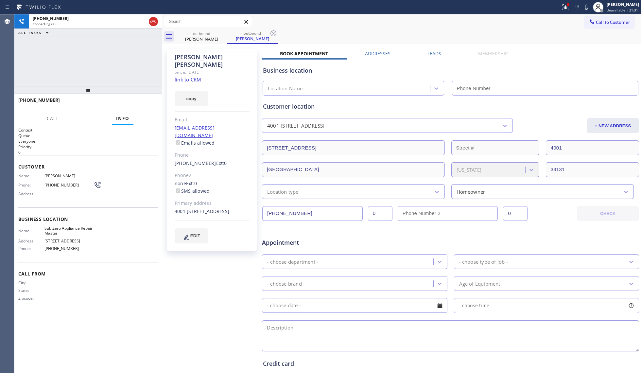
type input "[PHONE_NUMBER]"
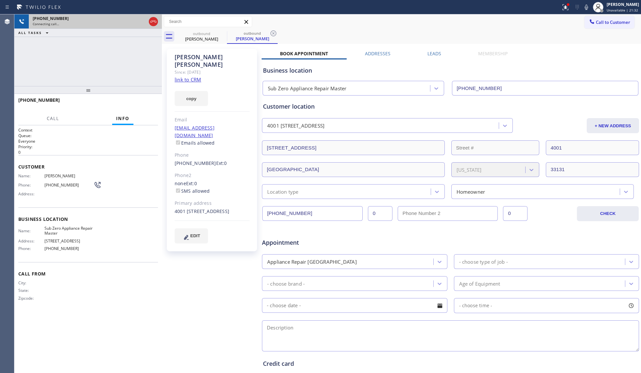
click at [157, 22] on icon at bounding box center [154, 22] width 8 height 8
click at [156, 20] on div "[PHONE_NUMBER]" at bounding box center [95, 19] width 125 height 6
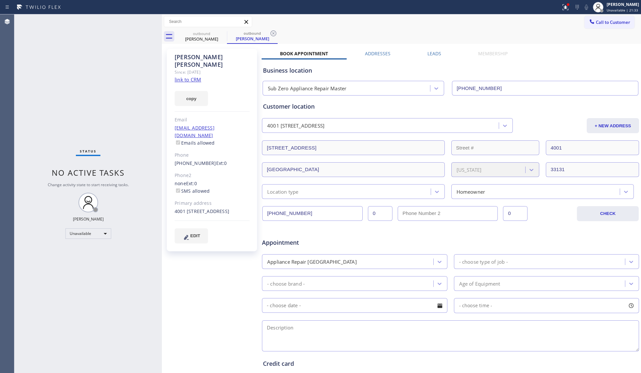
click at [156, 20] on div "Status No active tasks Change activity state to start receiving tasks. [PERSON_…" at bounding box center [88, 193] width 148 height 359
click at [157, 20] on div "Status No active tasks Change activity state to start receiving tasks. [PERSON_…" at bounding box center [88, 193] width 148 height 359
click at [217, 23] on input "text" at bounding box center [208, 21] width 88 height 10
click at [215, 44] on div "[PERSON_NAME] Since: [DATE] link to CRM copy Email [EMAIL_ADDRESS][DOMAIN_NAME]…" at bounding box center [401, 257] width 479 height 427
click at [221, 31] on icon at bounding box center [223, 33] width 6 height 6
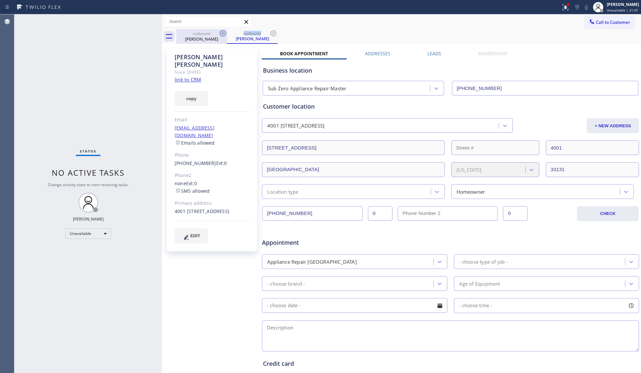
click at [221, 31] on icon at bounding box center [223, 33] width 6 height 6
click at [271, 31] on icon at bounding box center [274, 33] width 6 height 6
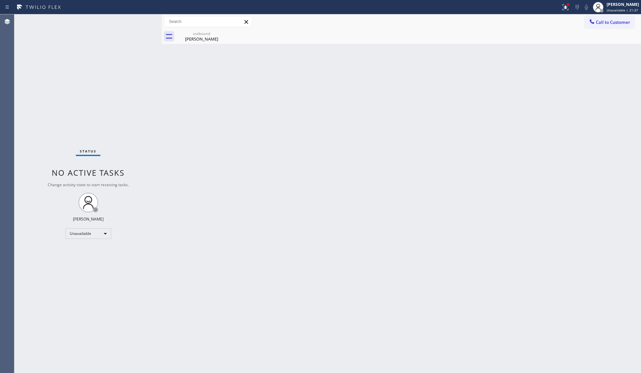
click at [0, 0] on icon at bounding box center [0, 0] width 0 height 0
click at [211, 34] on div "outbound" at bounding box center [201, 33] width 49 height 5
click at [559, 7] on div at bounding box center [565, 7] width 14 height 8
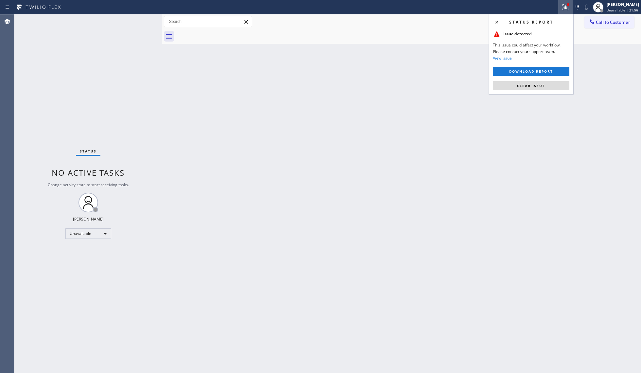
click at [537, 87] on span "Clear issue" at bounding box center [531, 85] width 28 height 5
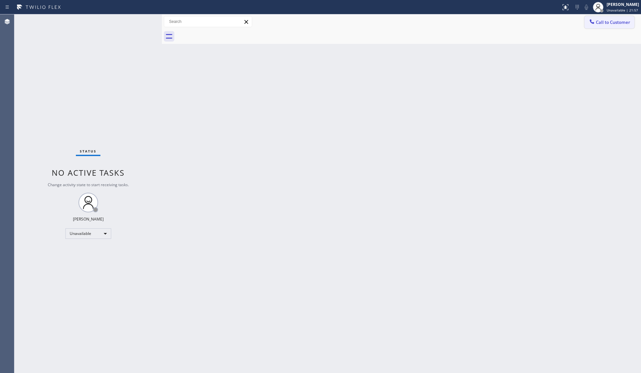
drag, startPoint x: 619, startPoint y: 19, endPoint x: 589, endPoint y: 37, distance: 35.1
click at [619, 19] on span "Call to Customer" at bounding box center [613, 22] width 34 height 6
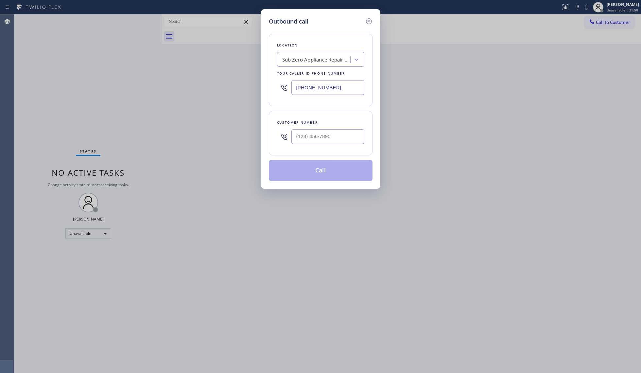
drag, startPoint x: 342, startPoint y: 92, endPoint x: 281, endPoint y: 84, distance: 61.4
click at [283, 86] on div "[PHONE_NUMBER]" at bounding box center [320, 87] width 87 height 21
paste input "833) 692-2271"
type input "[PHONE_NUMBER]"
drag, startPoint x: 355, startPoint y: 133, endPoint x: 359, endPoint y: 118, distance: 16.0
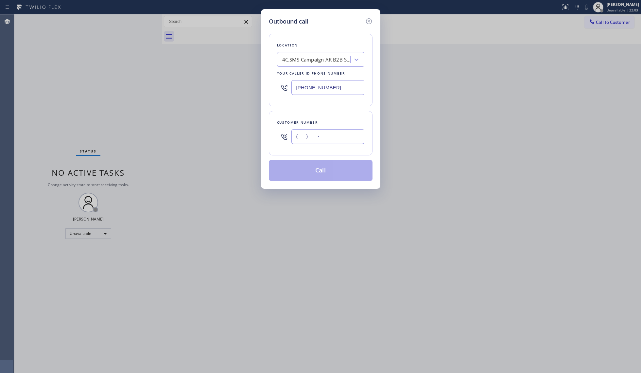
click at [354, 133] on input "(___) ___-____" at bounding box center [328, 136] width 73 height 15
paste input "310) 569-8182"
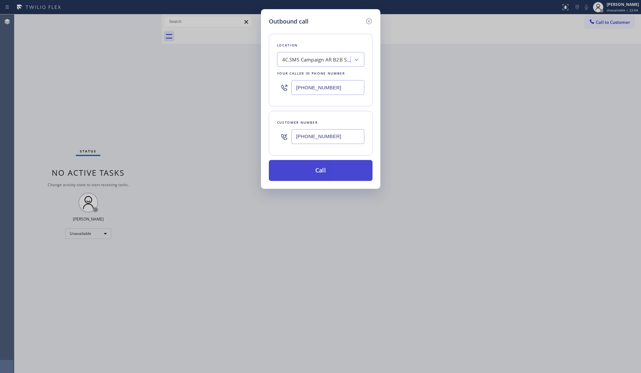
type input "[PHONE_NUMBER]"
drag, startPoint x: 321, startPoint y: 173, endPoint x: 332, endPoint y: 167, distance: 12.6
click at [321, 173] on button "Call" at bounding box center [321, 170] width 104 height 21
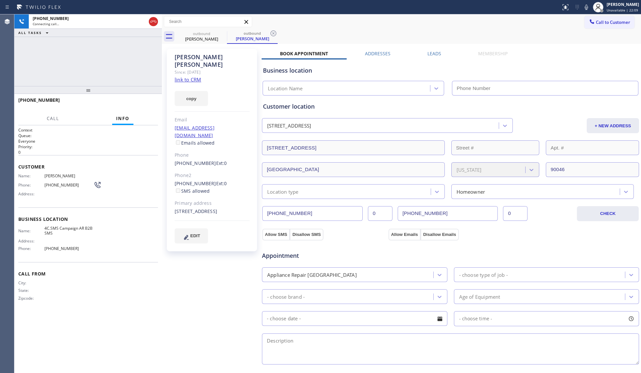
type input "[PHONE_NUMBER]"
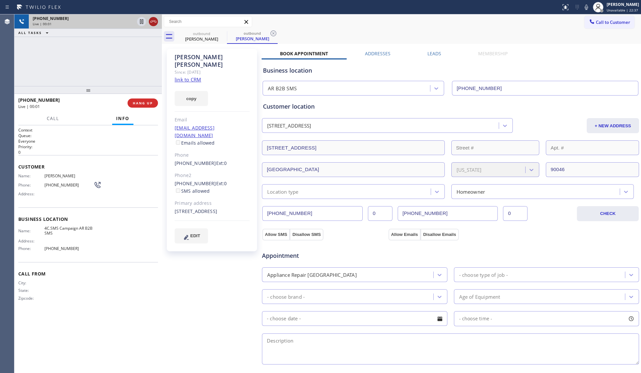
click at [154, 21] on icon at bounding box center [153, 22] width 6 height 2
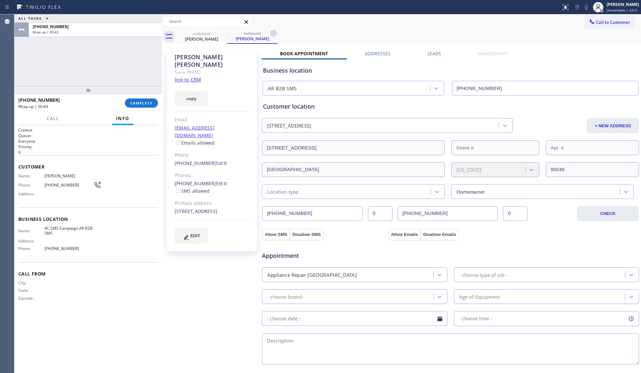
click at [144, 108] on div "[PHONE_NUMBER] Wrap up | 00:43 COMPLETE" at bounding box center [88, 103] width 140 height 17
click at [144, 105] on span "COMPLETE" at bounding box center [141, 103] width 23 height 5
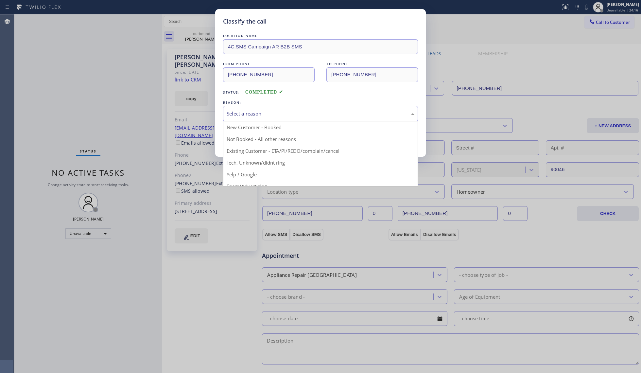
click at [240, 111] on div "Select a reason" at bounding box center [321, 114] width 188 height 8
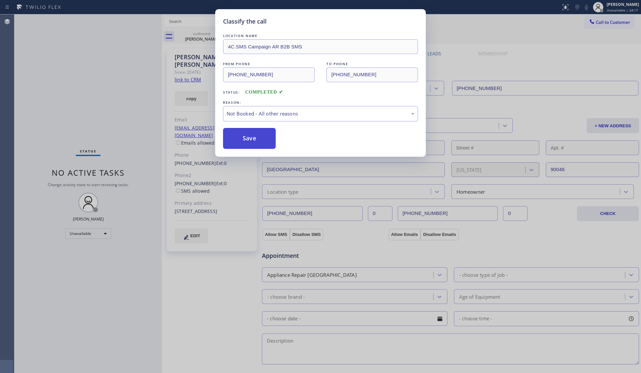
click at [246, 138] on button "Save" at bounding box center [249, 138] width 53 height 21
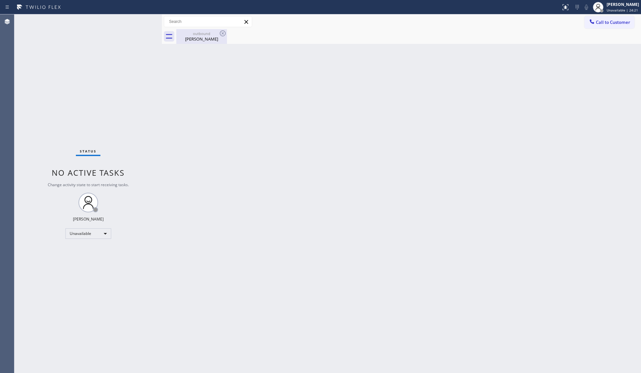
click at [214, 42] on div "outbound [PERSON_NAME]" at bounding box center [201, 36] width 49 height 15
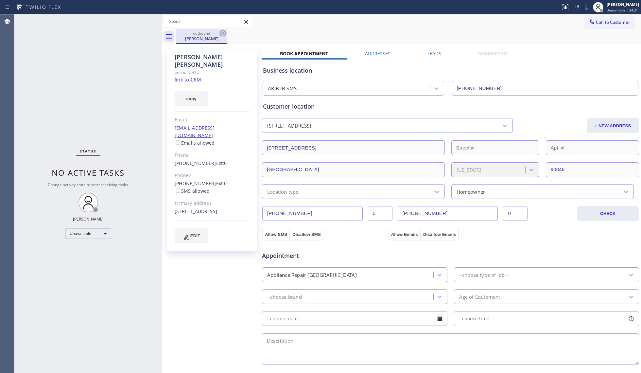
click at [225, 36] on icon at bounding box center [223, 33] width 8 height 8
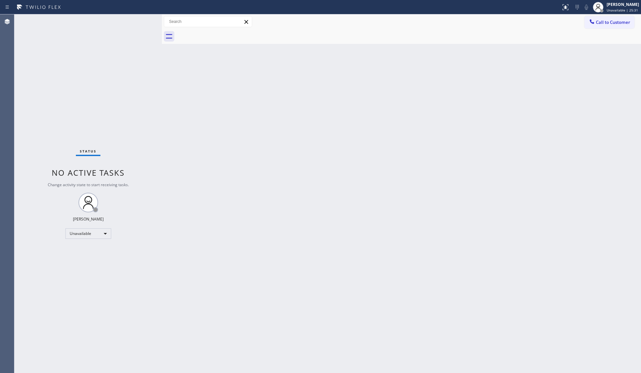
click at [602, 24] on span "Call to Customer" at bounding box center [613, 22] width 34 height 6
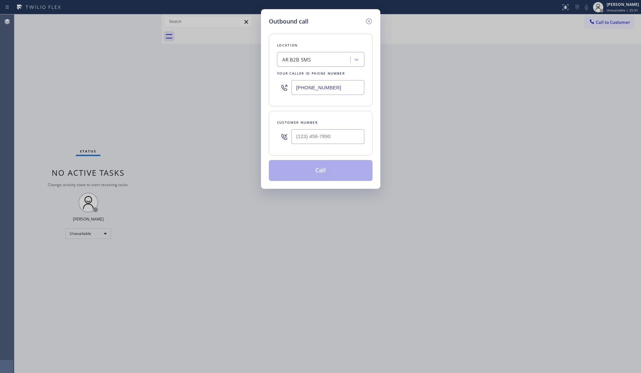
drag, startPoint x: 334, startPoint y: 87, endPoint x: 270, endPoint y: 87, distance: 64.1
click at [276, 87] on div "Location AR B2B SMS Your caller id phone number [PHONE_NUMBER]" at bounding box center [321, 70] width 104 height 73
paste input "00) 686-5038"
type input "[PHONE_NUMBER]"
click at [341, 139] on input "(___) ___-____" at bounding box center [328, 136] width 73 height 15
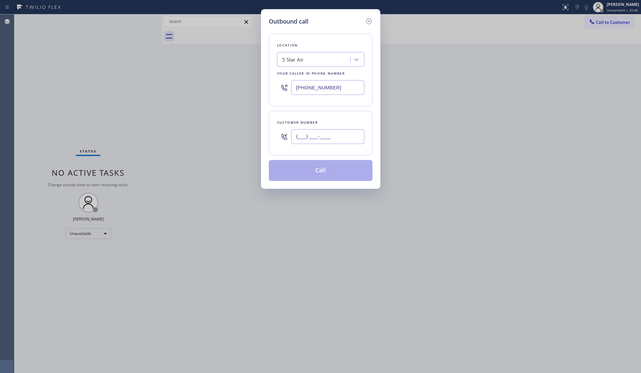
paste input "562) 841-4225"
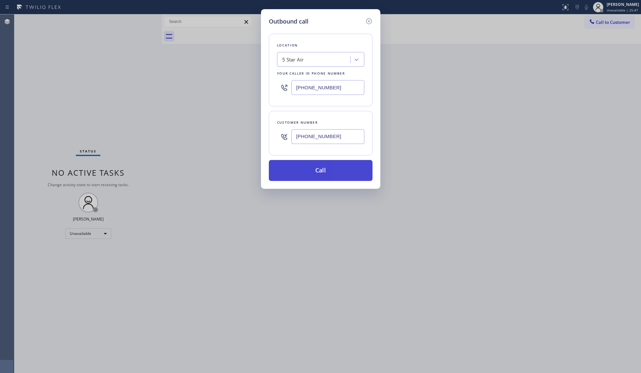
type input "[PHONE_NUMBER]"
click at [322, 172] on button "Call" at bounding box center [321, 170] width 104 height 21
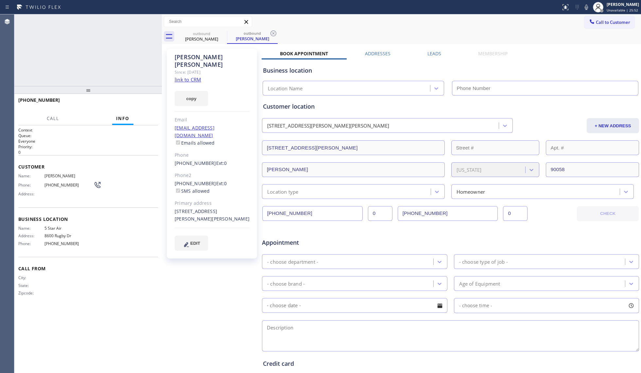
type input "[PHONE_NUMBER]"
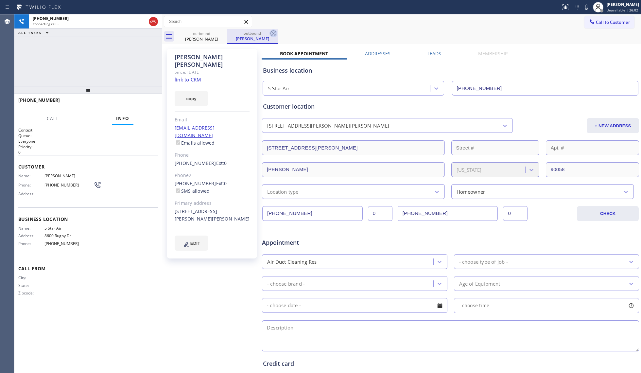
click at [273, 33] on icon at bounding box center [274, 33] width 6 height 6
click at [277, 32] on div "outbound [PERSON_NAME] outbound [PERSON_NAME]" at bounding box center [408, 36] width 465 height 15
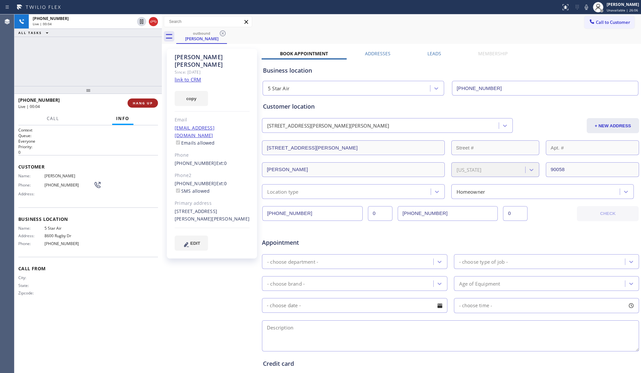
click at [138, 101] on span "HANG UP" at bounding box center [143, 103] width 20 height 5
click at [139, 101] on span "HANG UP" at bounding box center [143, 103] width 20 height 5
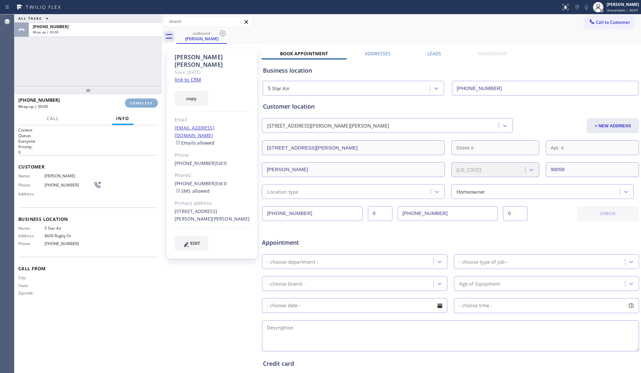
click at [139, 101] on span "COMPLETE" at bounding box center [141, 103] width 23 height 5
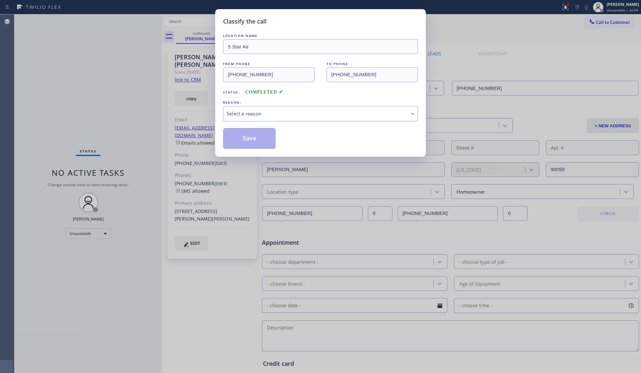
click at [292, 115] on div "Select a reason" at bounding box center [321, 114] width 188 height 8
click at [241, 136] on button "Save" at bounding box center [249, 138] width 53 height 21
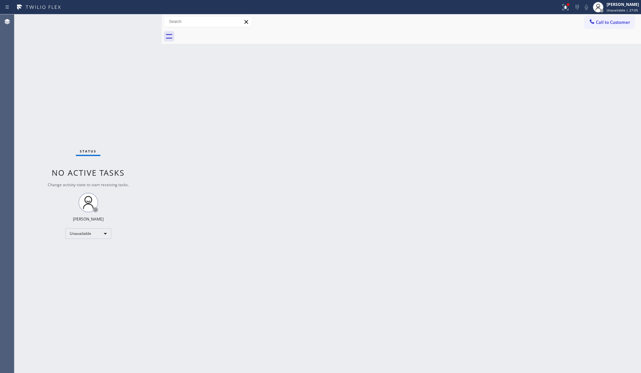
drag, startPoint x: 573, startPoint y: 7, endPoint x: 549, endPoint y: 37, distance: 38.4
click at [571, 8] on div at bounding box center [565, 7] width 14 height 8
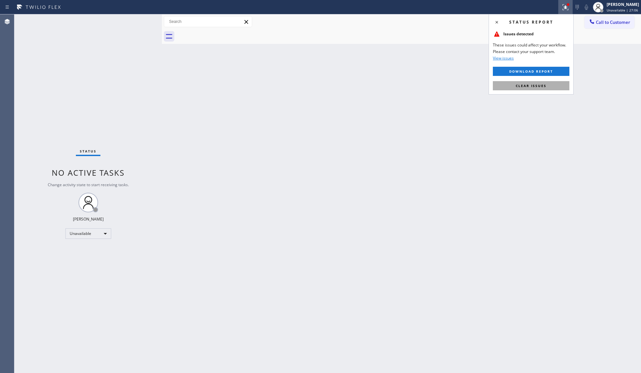
click at [520, 84] on span "Clear issues" at bounding box center [531, 85] width 31 height 5
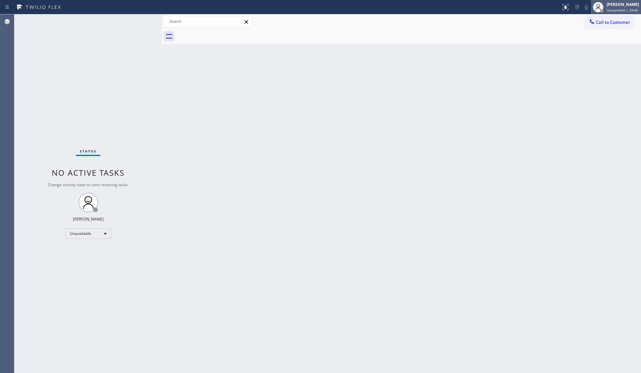
click at [596, 4] on div at bounding box center [598, 7] width 10 height 10
click at [596, 33] on button "Available" at bounding box center [608, 34] width 65 height 9
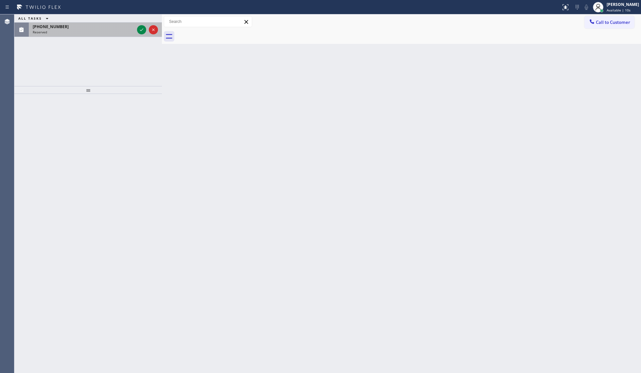
drag, startPoint x: 139, startPoint y: 29, endPoint x: 136, endPoint y: 27, distance: 3.8
click at [139, 29] on icon at bounding box center [142, 30] width 8 height 8
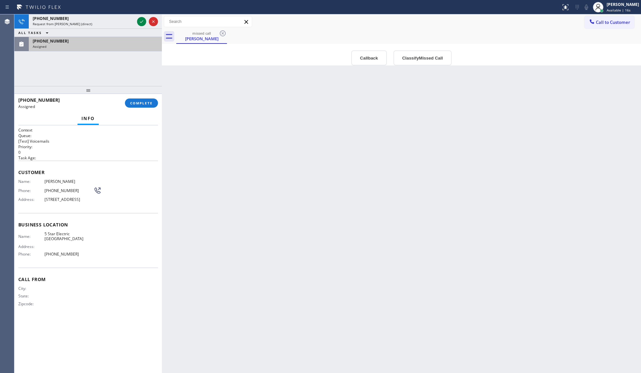
drag, startPoint x: 142, startPoint y: 23, endPoint x: 150, endPoint y: 43, distance: 21.4
click at [142, 23] on icon at bounding box center [142, 22] width 8 height 8
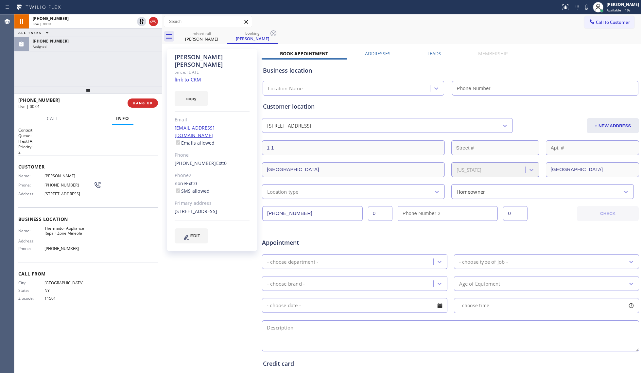
type input "[PHONE_NUMBER]"
click at [588, 7] on icon at bounding box center [587, 7] width 8 height 8
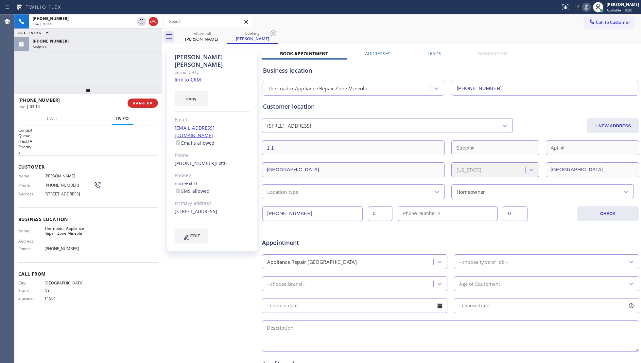
click at [589, 7] on icon at bounding box center [587, 7] width 8 height 8
click at [458, 36] on div "missed call [PERSON_NAME] booking [PERSON_NAME]" at bounding box center [408, 36] width 465 height 15
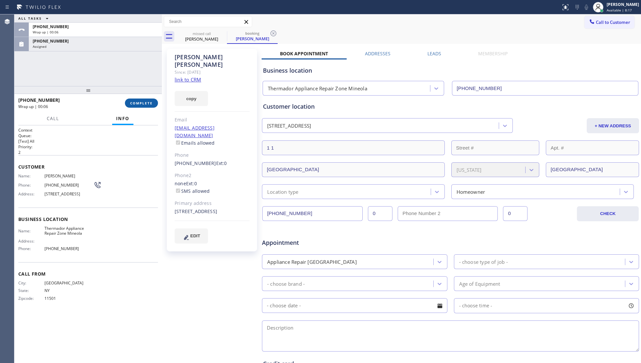
drag, startPoint x: 144, startPoint y: 100, endPoint x: 152, endPoint y: 103, distance: 8.3
click at [144, 100] on button "COMPLETE" at bounding box center [141, 102] width 33 height 9
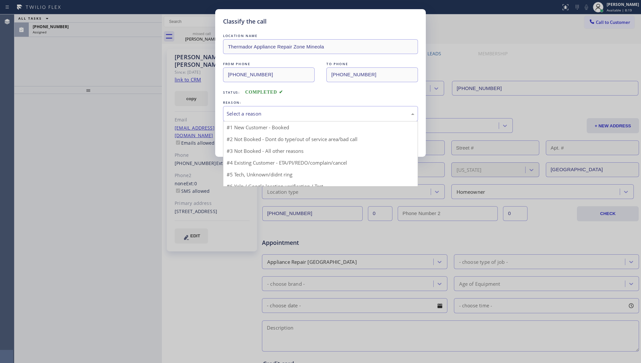
click at [264, 117] on div "Select a reason" at bounding box center [321, 114] width 188 height 8
drag, startPoint x: 253, startPoint y: 129, endPoint x: 249, endPoint y: 133, distance: 6.3
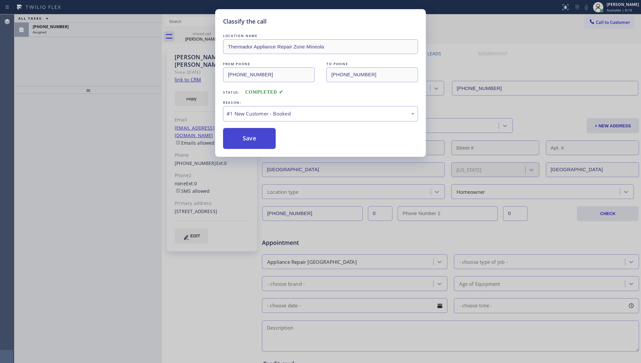
click at [242, 143] on button "Save" at bounding box center [249, 138] width 53 height 21
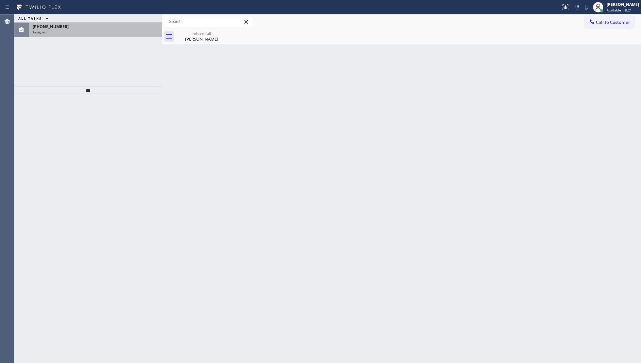
click at [92, 30] on div "Assigned" at bounding box center [95, 32] width 125 height 5
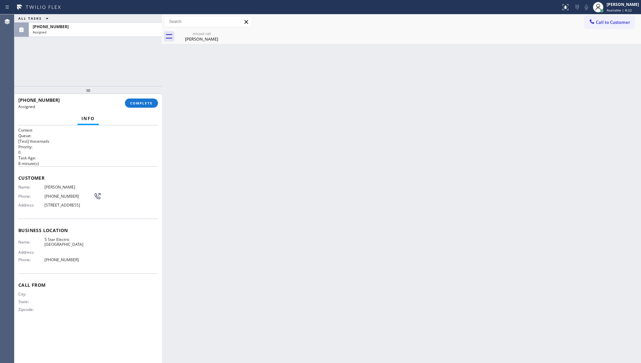
drag, startPoint x: 204, startPoint y: 40, endPoint x: 270, endPoint y: 40, distance: 65.4
click at [207, 40] on div "[PERSON_NAME]" at bounding box center [201, 39] width 49 height 6
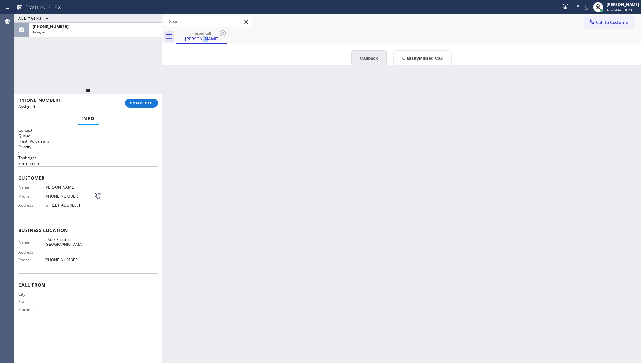
click at [379, 60] on button "Callback" at bounding box center [369, 57] width 36 height 15
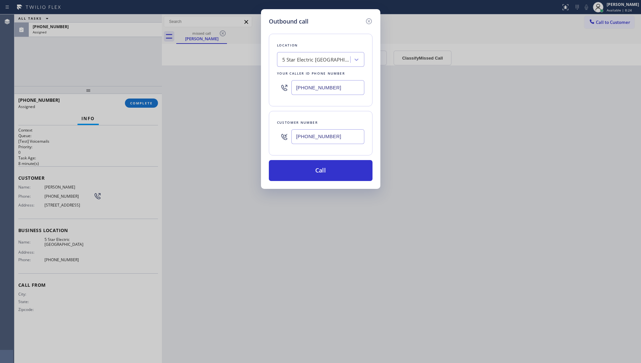
click at [184, 93] on div "Outbound call Location 5 Star Electric [GEOGRAPHIC_DATA] Your caller id phone n…" at bounding box center [320, 181] width 641 height 363
click at [369, 20] on icon at bounding box center [369, 21] width 8 height 8
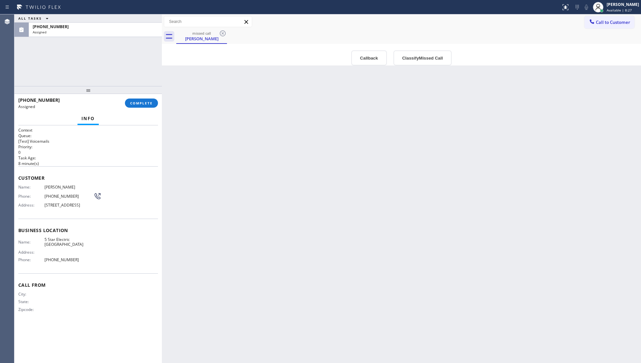
click at [64, 193] on div "Phone: [PHONE_NUMBER]" at bounding box center [59, 196] width 83 height 8
click at [64, 192] on div "Name: [PERSON_NAME] Phone: [PHONE_NUMBER] Address: [STREET_ADDRESS]" at bounding box center [59, 198] width 83 height 26
copy div "[PHONE_NUMBER]"
click at [147, 103] on span "COMPLETE" at bounding box center [141, 103] width 23 height 5
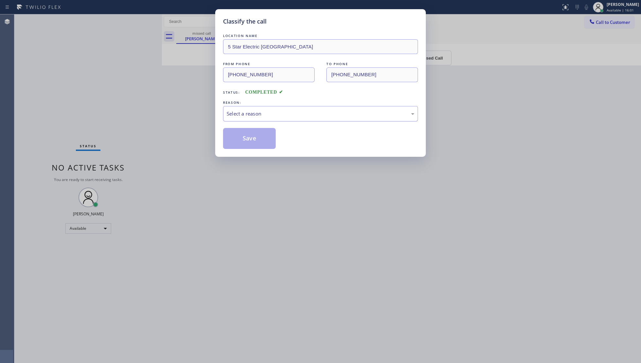
drag, startPoint x: 278, startPoint y: 110, endPoint x: 269, endPoint y: 119, distance: 13.2
click at [276, 112] on div "Select a reason" at bounding box center [321, 114] width 188 height 8
click at [248, 132] on button "Save" at bounding box center [249, 138] width 53 height 21
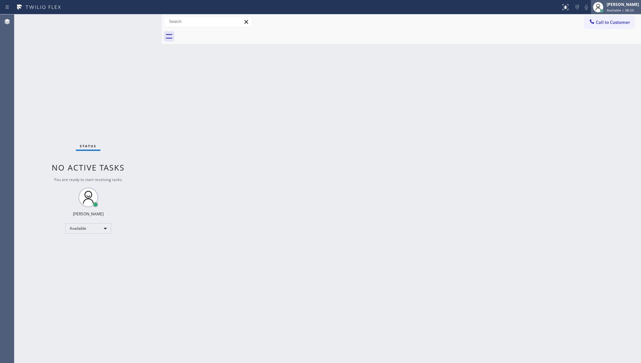
click at [621, 3] on div "[PERSON_NAME]" at bounding box center [623, 5] width 32 height 6
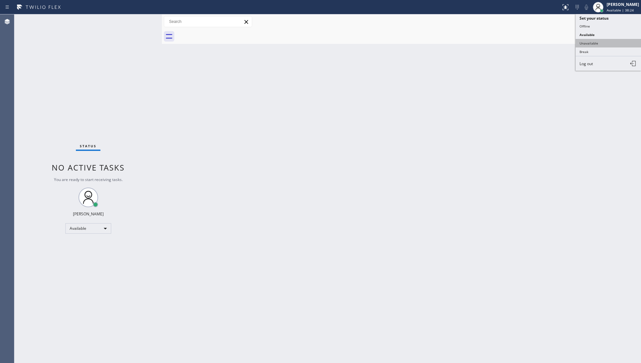
click at [585, 44] on button "Unavailable" at bounding box center [608, 43] width 65 height 9
click at [449, 85] on div "Back to Dashboard Change Sender ID Customers Technicians Select a contact Outbo…" at bounding box center [401, 188] width 479 height 348
drag, startPoint x: 387, startPoint y: 44, endPoint x: 351, endPoint y: 44, distance: 36.0
click at [376, 44] on div "Back to Dashboard Change Sender ID Customers Technicians Select a contact Outbo…" at bounding box center [401, 188] width 479 height 348
click at [606, 24] on span "Call to Customer" at bounding box center [613, 22] width 34 height 6
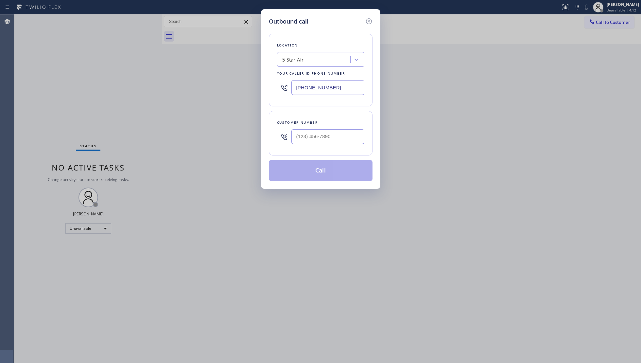
drag, startPoint x: 339, startPoint y: 88, endPoint x: 276, endPoint y: 88, distance: 62.5
click at [276, 88] on div "Location 5 Star Air Your caller id phone number [PHONE_NUMBER]" at bounding box center [321, 70] width 104 height 73
paste input "206) 424-9772"
type input "[PHONE_NUMBER]"
click at [337, 135] on input "(___) ___-____" at bounding box center [328, 136] width 73 height 15
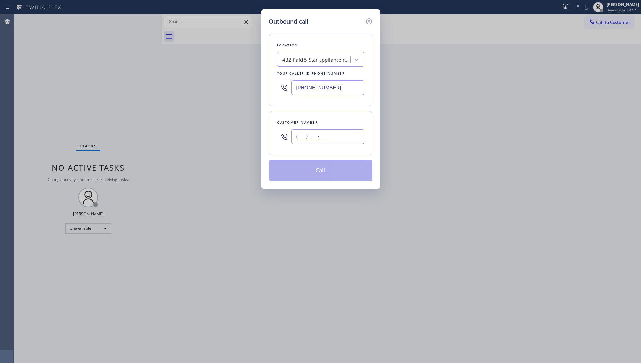
paste input "425) 577-0998"
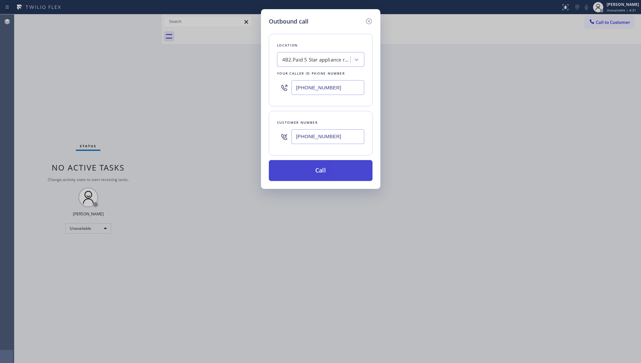
type input "[PHONE_NUMBER]"
click at [321, 164] on button "Call" at bounding box center [321, 170] width 104 height 21
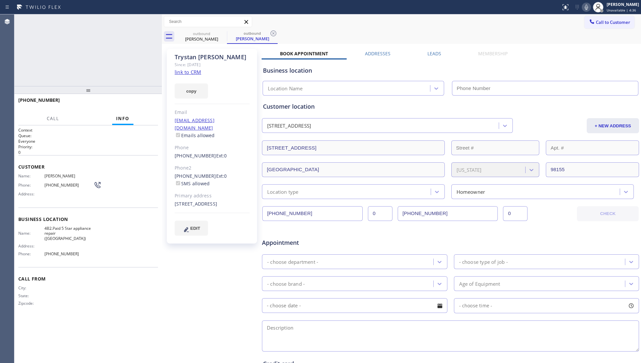
type input "[PHONE_NUMBER]"
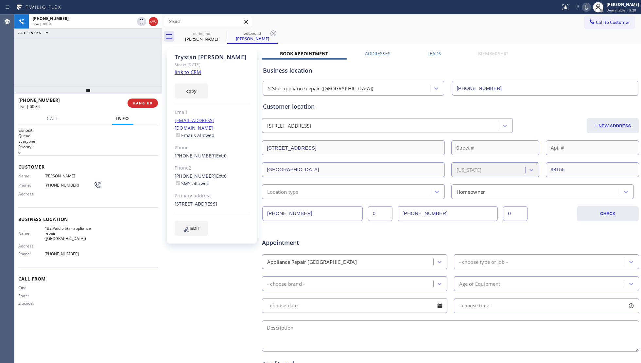
click at [89, 63] on div "[PHONE_NUMBER] Live | 00:34 ALL TASKS ALL TASKS ACTIVE TASKS TASKS IN WRAP UP" at bounding box center [88, 50] width 148 height 72
drag, startPoint x: 113, startPoint y: 58, endPoint x: 125, endPoint y: 78, distance: 22.9
click at [114, 59] on div "[PHONE_NUMBER] Live | 00:35 ALL TASKS ALL TASKS ACTIVE TASKS TASKS IN WRAP UP" at bounding box center [88, 50] width 148 height 72
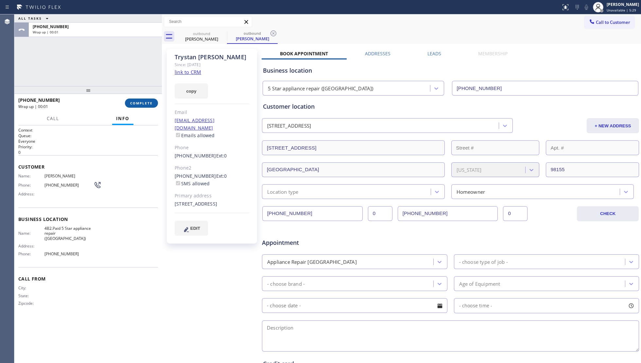
click at [141, 101] on span "COMPLETE" at bounding box center [141, 103] width 23 height 5
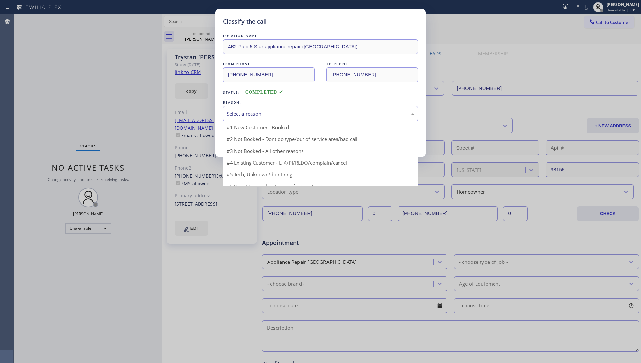
click at [326, 113] on div "Select a reason" at bounding box center [321, 114] width 188 height 8
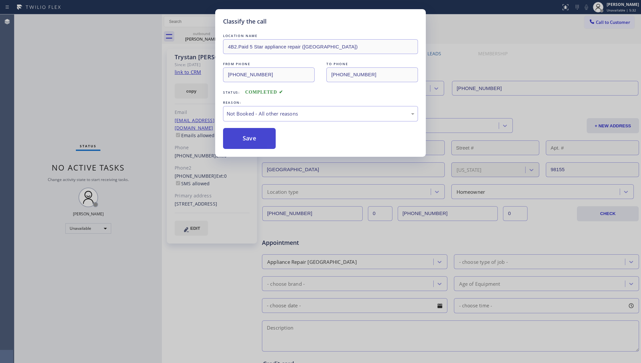
click at [261, 139] on button "Save" at bounding box center [249, 138] width 53 height 21
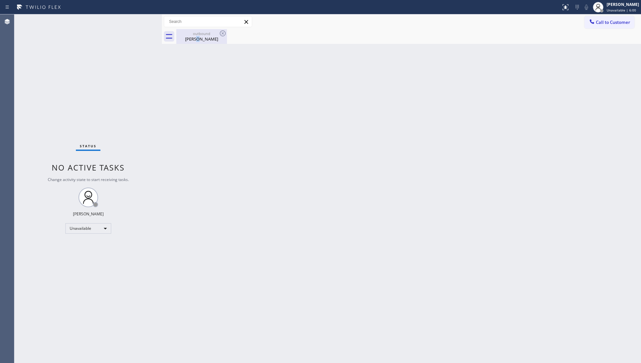
drag, startPoint x: 194, startPoint y: 38, endPoint x: 200, endPoint y: 37, distance: 6.3
click at [195, 38] on div "[PERSON_NAME]" at bounding box center [201, 39] width 49 height 6
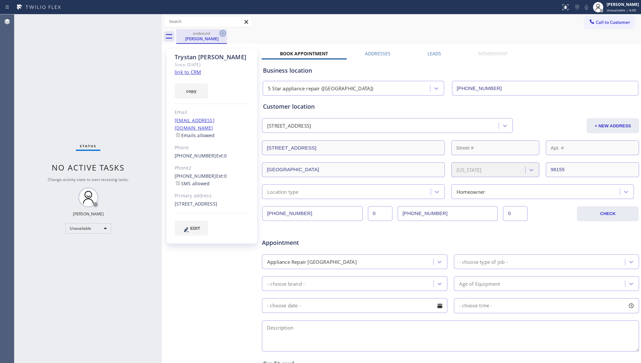
click at [224, 31] on icon at bounding box center [223, 33] width 8 height 8
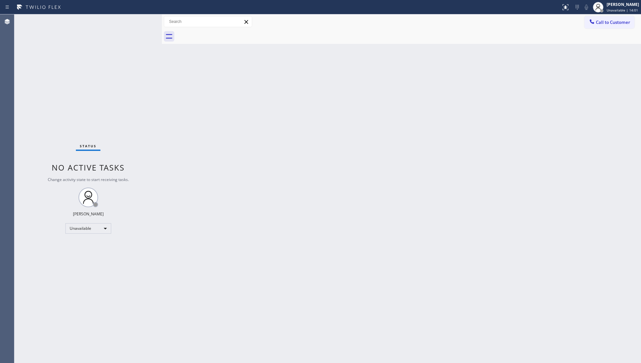
click at [378, 139] on div "Back to Dashboard Change Sender ID Customers Technicians Select a contact Outbo…" at bounding box center [401, 188] width 479 height 348
click at [594, 20] on icon at bounding box center [592, 21] width 7 height 7
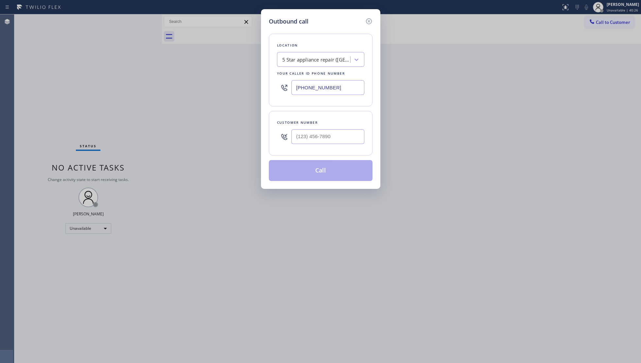
drag, startPoint x: 334, startPoint y: 90, endPoint x: 285, endPoint y: 90, distance: 49.1
click at [284, 90] on div "[PHONE_NUMBER]" at bounding box center [320, 87] width 87 height 21
paste input "949) 438-5091"
type input "[PHONE_NUMBER]"
click at [350, 141] on input "(___) ___-____" at bounding box center [328, 136] width 73 height 15
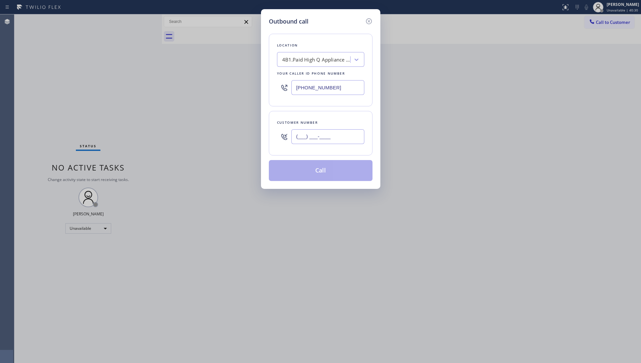
paste input "714) 400-6125"
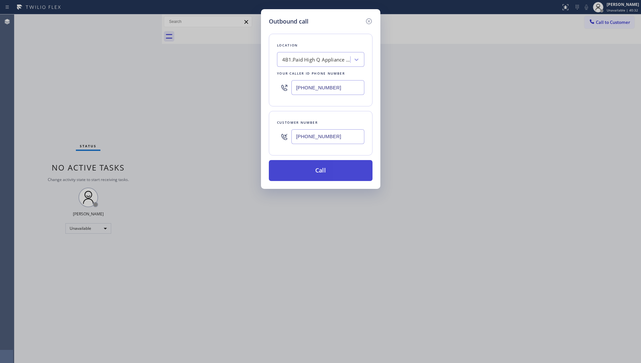
type input "[PHONE_NUMBER]"
click at [320, 173] on button "Call" at bounding box center [321, 170] width 104 height 21
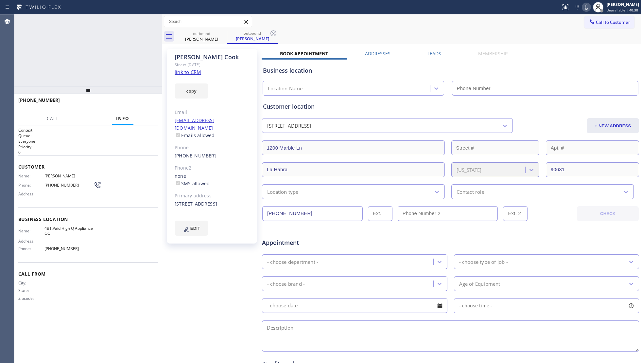
type input "[PHONE_NUMBER]"
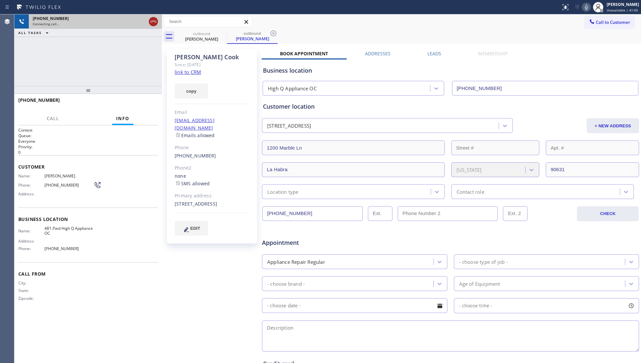
click at [154, 20] on icon at bounding box center [154, 22] width 8 height 8
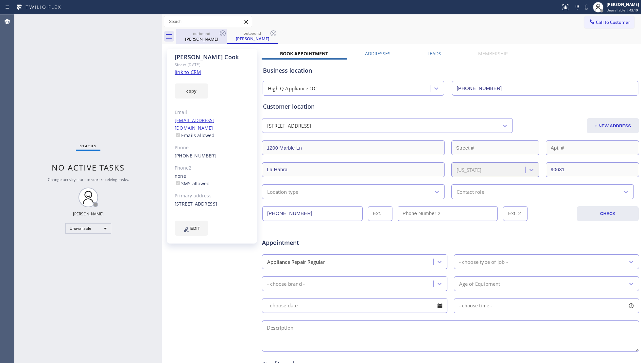
drag, startPoint x: 211, startPoint y: 39, endPoint x: 218, endPoint y: 34, distance: 8.1
click at [211, 39] on div "[PERSON_NAME]" at bounding box center [201, 39] width 49 height 6
click at [221, 32] on icon at bounding box center [223, 33] width 8 height 8
click at [0, 0] on icon at bounding box center [0, 0] width 0 height 0
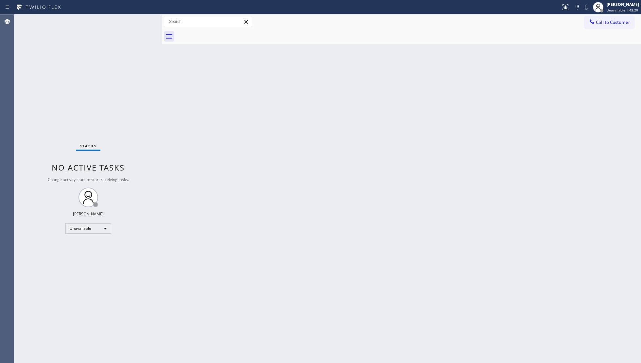
click at [221, 32] on div at bounding box center [408, 36] width 465 height 15
click at [595, 23] on div at bounding box center [592, 22] width 8 height 8
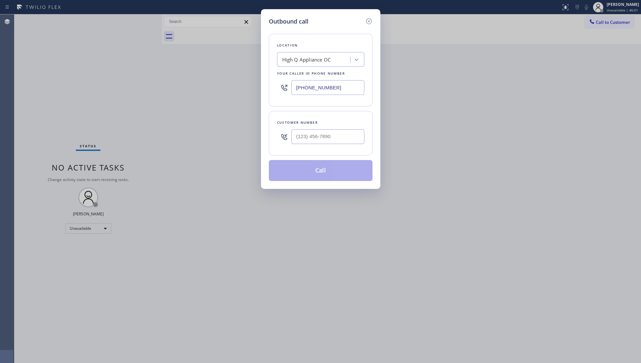
drag, startPoint x: 343, startPoint y: 88, endPoint x: 315, endPoint y: 80, distance: 29.3
click at [284, 85] on div "[PHONE_NUMBER]" at bounding box center [320, 87] width 87 height 21
paste input "866) 875-3272"
type input "[PHONE_NUMBER]"
drag, startPoint x: 335, startPoint y: 138, endPoint x: 339, endPoint y: 127, distance: 11.4
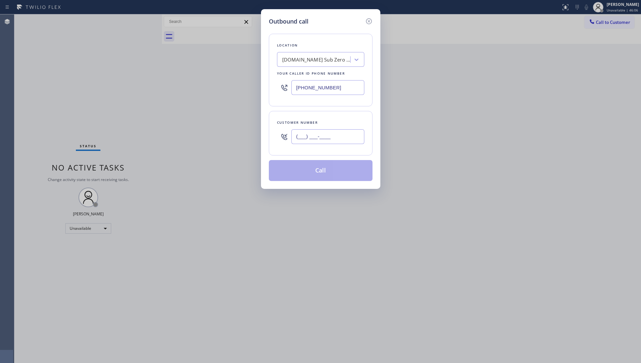
click at [336, 139] on input "(___) ___-____" at bounding box center [328, 136] width 73 height 15
paste input "408) 712-5649"
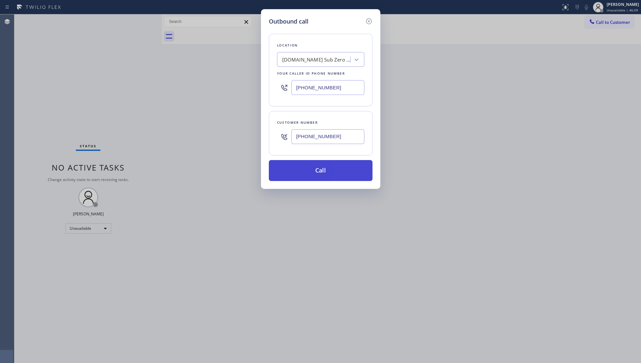
type input "[PHONE_NUMBER]"
click at [317, 165] on button "Call" at bounding box center [321, 170] width 104 height 21
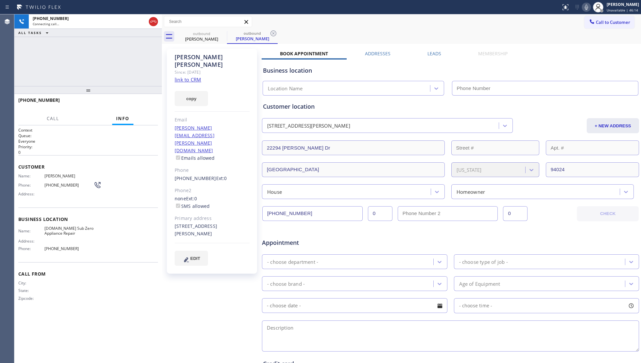
type input "[PHONE_NUMBER]"
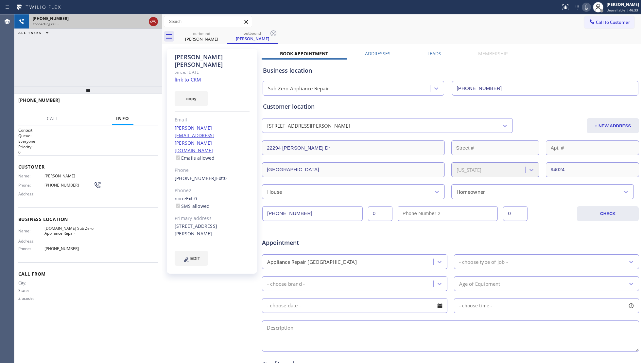
drag, startPoint x: 152, startPoint y: 20, endPoint x: 182, endPoint y: 34, distance: 33.1
click at [152, 20] on icon at bounding box center [154, 22] width 8 height 8
drag, startPoint x: 209, startPoint y: 35, endPoint x: 219, endPoint y: 34, distance: 9.6
click at [210, 35] on div "outbound" at bounding box center [201, 33] width 49 height 5
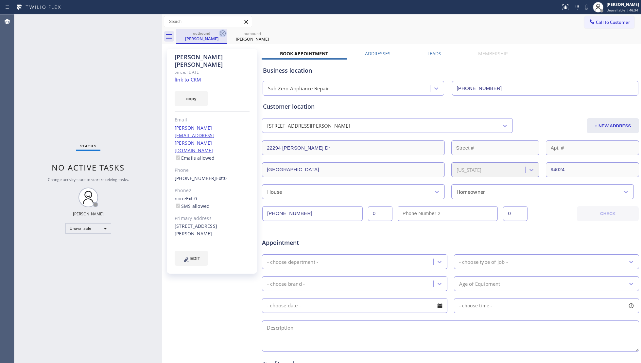
click at [224, 32] on icon at bounding box center [223, 33] width 8 height 8
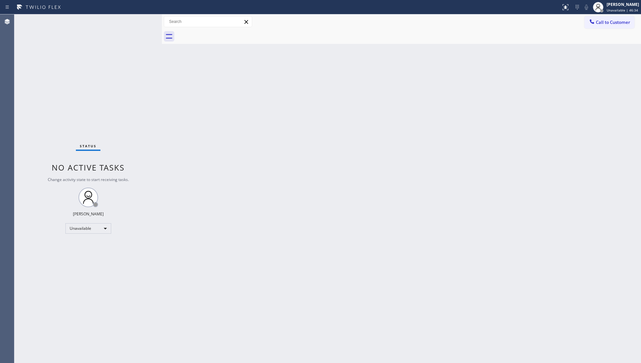
click at [224, 32] on div at bounding box center [408, 36] width 465 height 15
drag, startPoint x: 599, startPoint y: 20, endPoint x: 504, endPoint y: 40, distance: 96.3
click at [598, 20] on span "Call to Customer" at bounding box center [613, 22] width 34 height 6
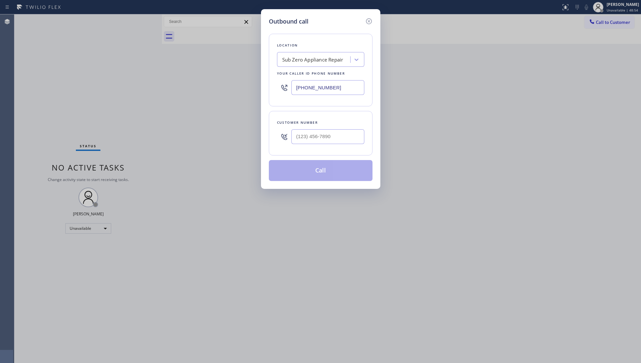
drag, startPoint x: 344, startPoint y: 86, endPoint x: 275, endPoint y: 84, distance: 69.1
click at [287, 87] on div "[PHONE_NUMBER]" at bounding box center [320, 87] width 87 height 21
paste input "602) 737-2217"
type input "[PHONE_NUMBER]"
drag, startPoint x: 351, startPoint y: 137, endPoint x: 346, endPoint y: 130, distance: 8.7
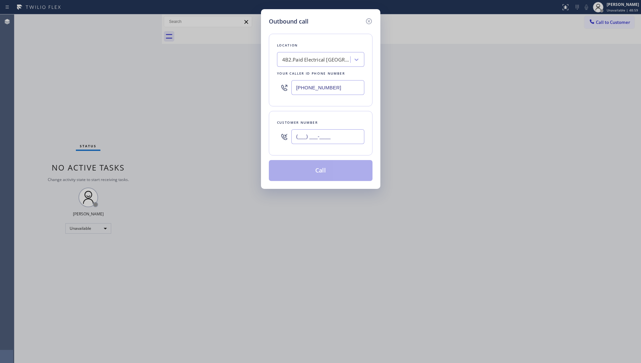
click at [350, 137] on input "(___) ___-____" at bounding box center [328, 136] width 73 height 15
paste input "602) 301-7139"
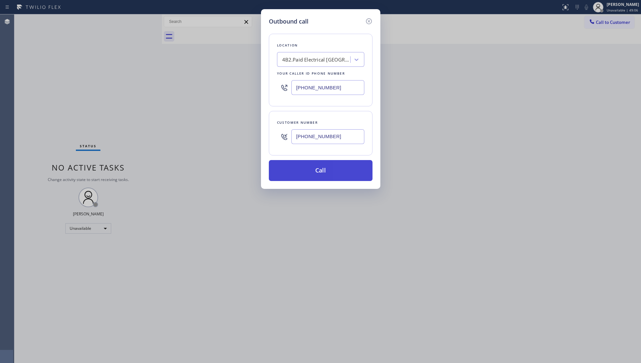
type input "[PHONE_NUMBER]"
click at [321, 172] on button "Call" at bounding box center [321, 170] width 104 height 21
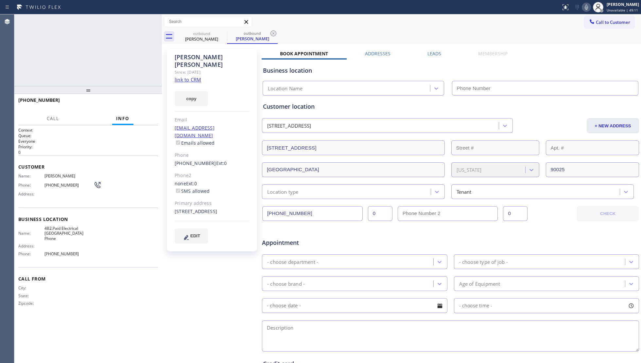
type input "[PHONE_NUMBER]"
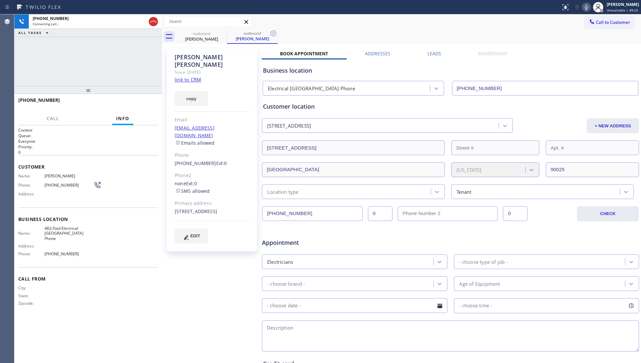
click at [275, 33] on icon at bounding box center [274, 33] width 8 height 8
click at [291, 32] on div "outbound [PERSON_NAME]" at bounding box center [408, 36] width 465 height 15
click at [118, 63] on div "[PHONE_NUMBER] Connecting call… ALL TASKS ALL TASKS ACTIVE TASKS TASKS IN WRAP …" at bounding box center [88, 50] width 148 height 72
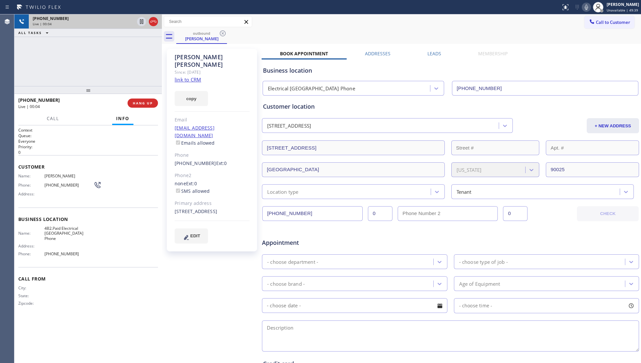
drag, startPoint x: 155, startPoint y: 18, endPoint x: 153, endPoint y: 23, distance: 4.9
click at [155, 19] on icon at bounding box center [154, 22] width 8 height 8
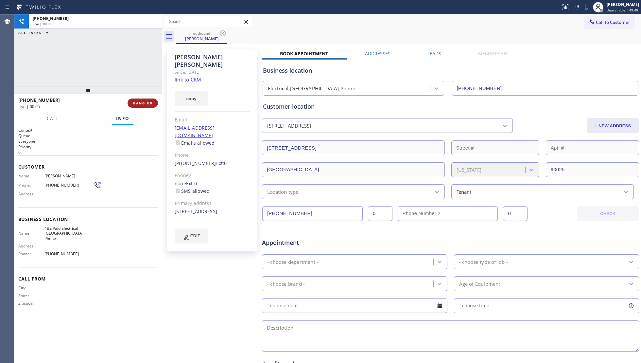
click at [139, 101] on span "HANG UP" at bounding box center [143, 103] width 20 height 5
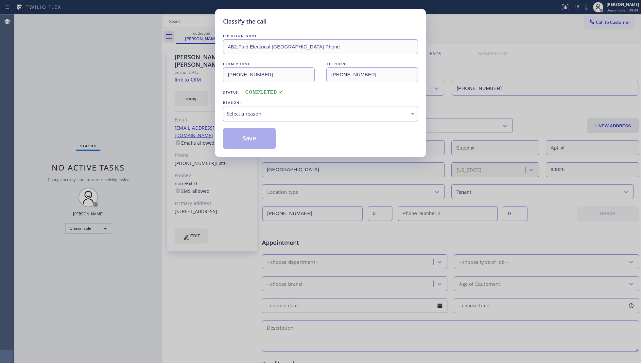
click at [237, 92] on span "Status:" at bounding box center [231, 92] width 17 height 5
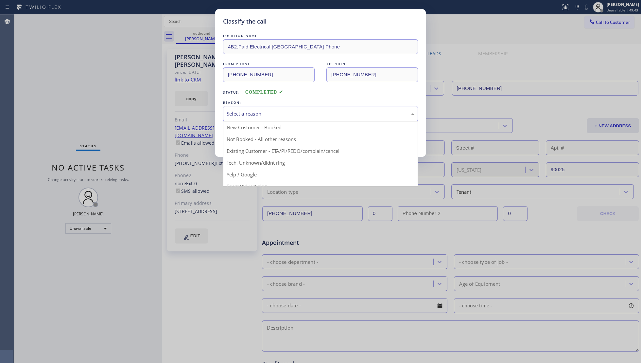
drag, startPoint x: 244, startPoint y: 111, endPoint x: 243, endPoint y: 115, distance: 5.0
click at [244, 111] on div "Select a reason" at bounding box center [321, 114] width 188 height 8
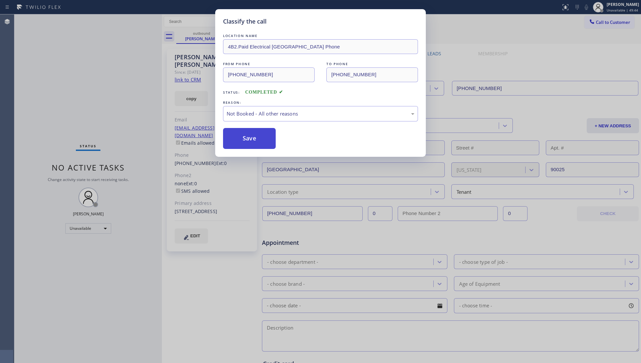
click at [241, 139] on button "Save" at bounding box center [249, 138] width 53 height 21
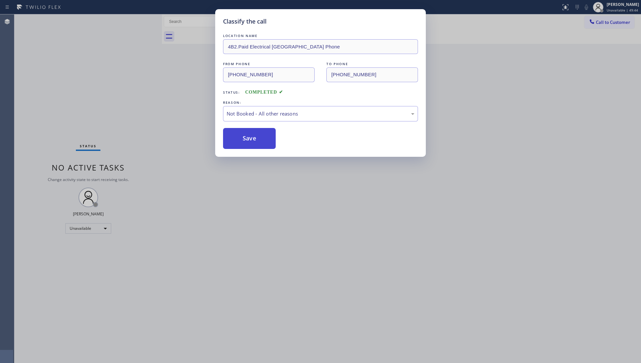
drag, startPoint x: 242, startPoint y: 139, endPoint x: 247, endPoint y: 138, distance: 5.2
click at [244, 139] on button "Save" at bounding box center [249, 138] width 53 height 21
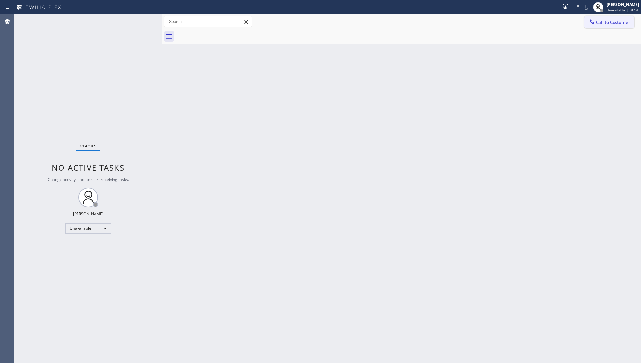
click at [615, 23] on span "Call to Customer" at bounding box center [613, 22] width 34 height 6
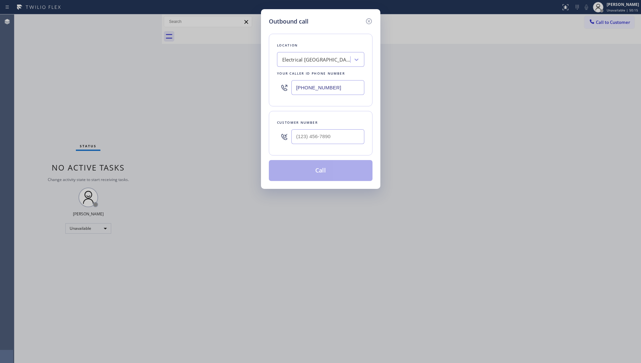
drag, startPoint x: 296, startPoint y: 82, endPoint x: 270, endPoint y: 78, distance: 26.6
click at [271, 79] on div "Location Electrical [GEOGRAPHIC_DATA] Phone Your caller id phone number [PHONE_…" at bounding box center [321, 70] width 104 height 73
paste input "866) 934-3013"
type input "[PHONE_NUMBER]"
click at [336, 145] on div at bounding box center [328, 136] width 73 height 21
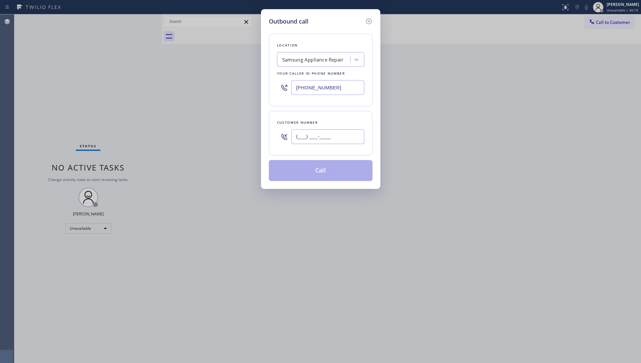
click at [338, 140] on input "(___) ___-____" at bounding box center [328, 136] width 73 height 15
paste input "561) 445-5263"
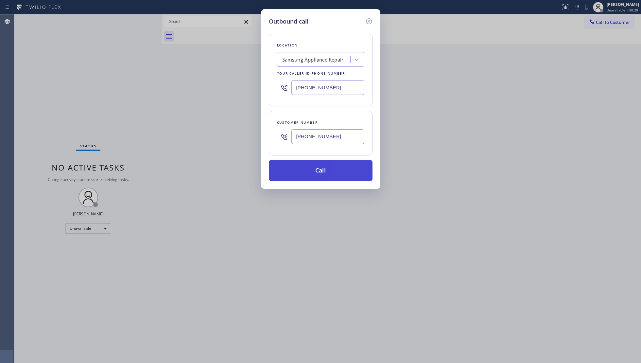
type input "[PHONE_NUMBER]"
click at [323, 177] on button "Call" at bounding box center [321, 170] width 104 height 21
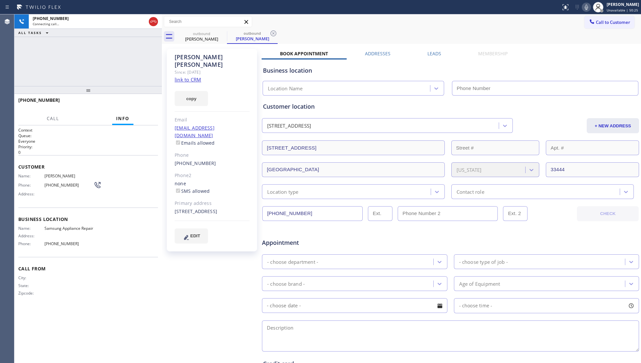
type input "[PHONE_NUMBER]"
click at [274, 32] on icon at bounding box center [274, 33] width 8 height 8
click at [277, 32] on div "outbound [PERSON_NAME] outbound [PERSON_NAME]" at bounding box center [408, 36] width 465 height 15
click at [146, 101] on span "HANG UP" at bounding box center [143, 103] width 20 height 5
click at [146, 100] on button "HANG UP" at bounding box center [143, 102] width 30 height 9
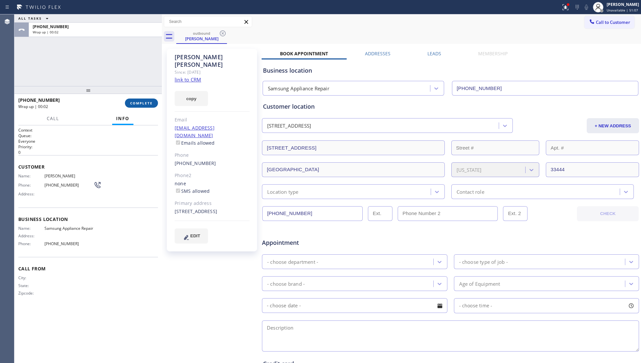
click at [144, 103] on span "COMPLETE" at bounding box center [141, 103] width 23 height 5
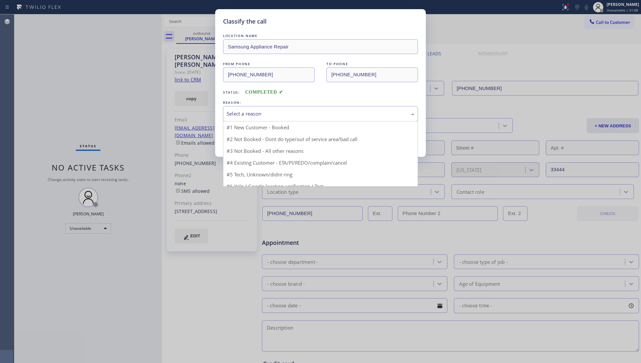
click at [230, 113] on div "Select a reason" at bounding box center [321, 114] width 188 height 8
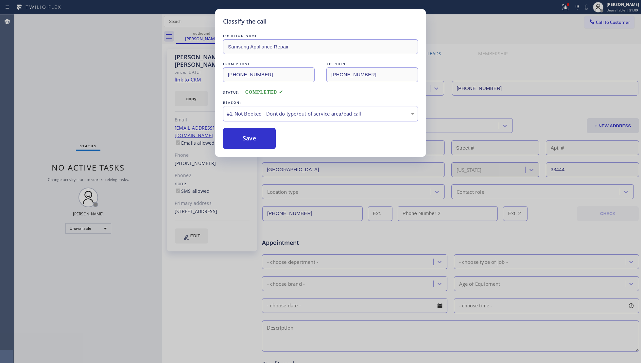
click at [243, 136] on button "Save" at bounding box center [249, 138] width 53 height 21
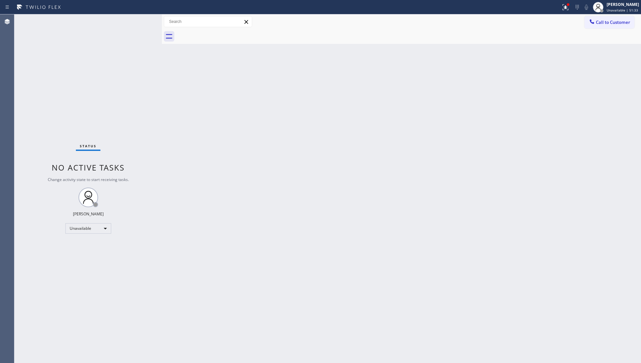
drag, startPoint x: 562, startPoint y: 3, endPoint x: 563, endPoint y: 24, distance: 20.6
click at [562, 3] on div at bounding box center [565, 7] width 14 height 8
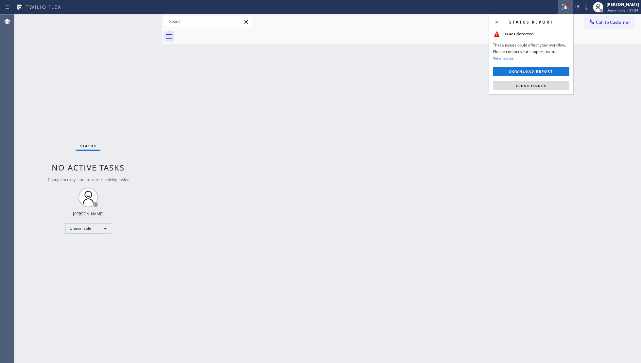
click at [531, 79] on div "Status report Issues detected These issues could affect your workflow. Please c…" at bounding box center [531, 54] width 85 height 80
click at [531, 80] on div "Status report Issues detected These issues could affect your workflow. Please c…" at bounding box center [531, 54] width 85 height 80
click at [532, 88] on button "Clear issues" at bounding box center [531, 85] width 77 height 9
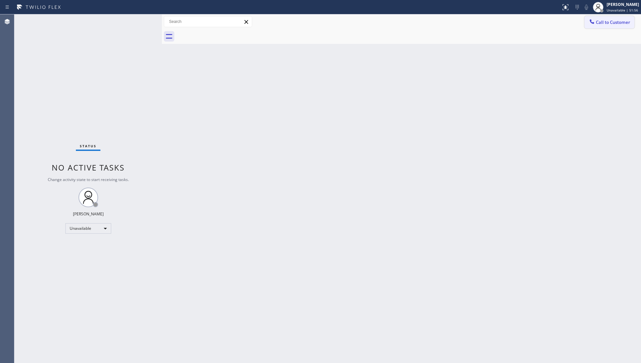
click at [600, 25] on span "Call to Customer" at bounding box center [613, 22] width 34 height 6
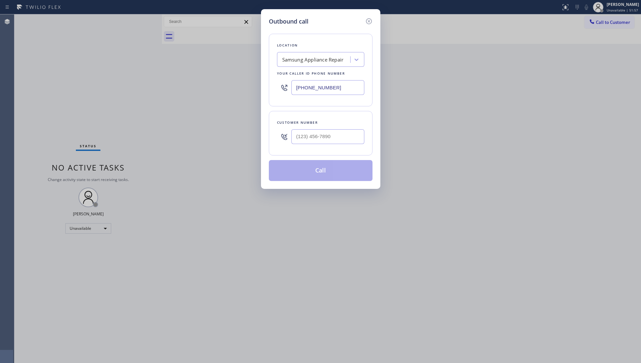
drag, startPoint x: 336, startPoint y: 85, endPoint x: 232, endPoint y: 80, distance: 104.5
click at [232, 80] on div "Outbound call Location Samsung Appliance Repair Your caller id phone number [PH…" at bounding box center [320, 181] width 641 height 363
paste input "323) 870-9914"
type input "[PHONE_NUMBER]"
click at [347, 131] on div at bounding box center [328, 136] width 73 height 21
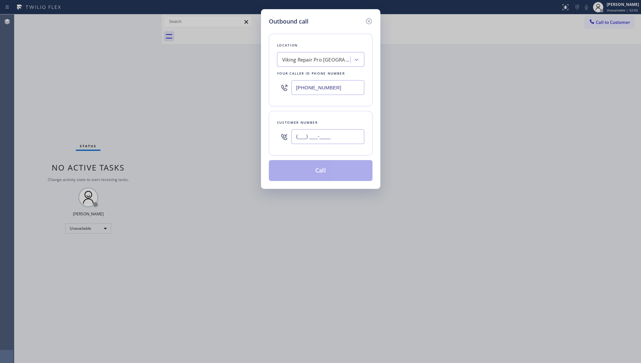
click at [345, 144] on input "(___) ___-____" at bounding box center [328, 136] width 73 height 15
paste input "917) 293-9222"
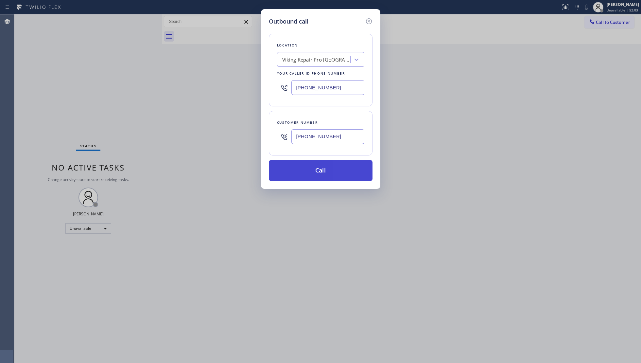
type input "[PHONE_NUMBER]"
click at [321, 173] on button "Call" at bounding box center [321, 170] width 104 height 21
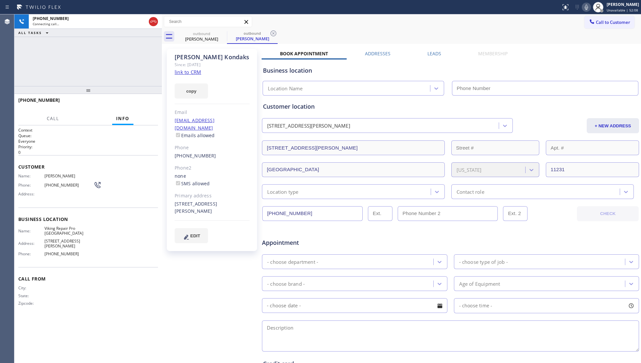
type input "[PHONE_NUMBER]"
click at [148, 102] on span "HANG UP" at bounding box center [143, 103] width 20 height 5
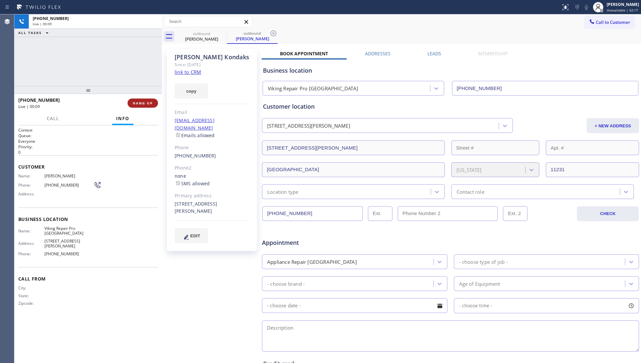
click at [150, 100] on button "HANG UP" at bounding box center [143, 102] width 30 height 9
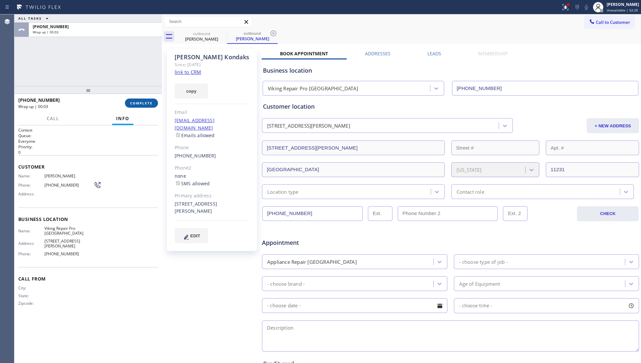
click at [141, 104] on span "COMPLETE" at bounding box center [141, 103] width 23 height 5
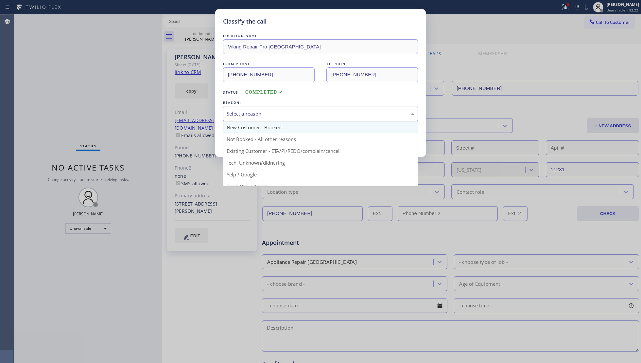
drag, startPoint x: 238, startPoint y: 115, endPoint x: 232, endPoint y: 132, distance: 17.8
click at [236, 120] on div "Select a reason" at bounding box center [320, 113] width 195 height 15
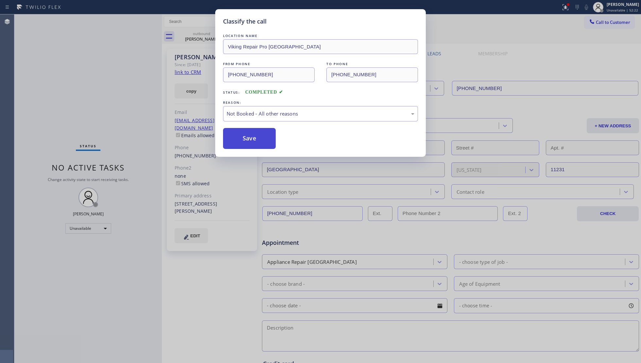
click at [234, 139] on button "Save" at bounding box center [249, 138] width 53 height 21
click at [235, 139] on button "Save" at bounding box center [249, 138] width 53 height 21
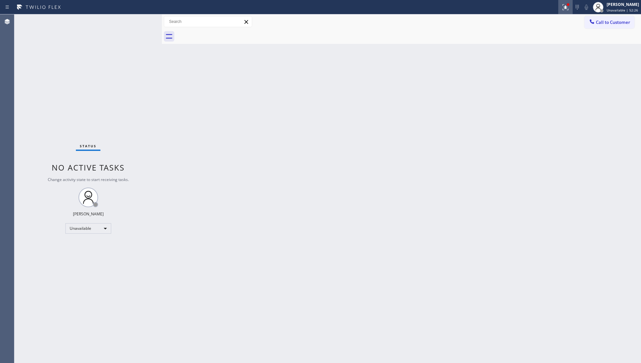
click at [566, 7] on icon at bounding box center [566, 7] width 8 height 8
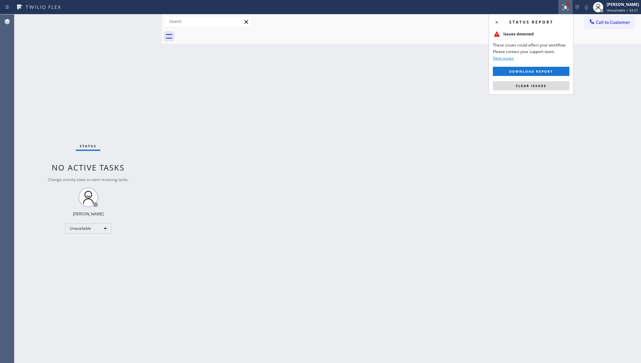
click at [512, 84] on button "Clear issues" at bounding box center [531, 85] width 77 height 9
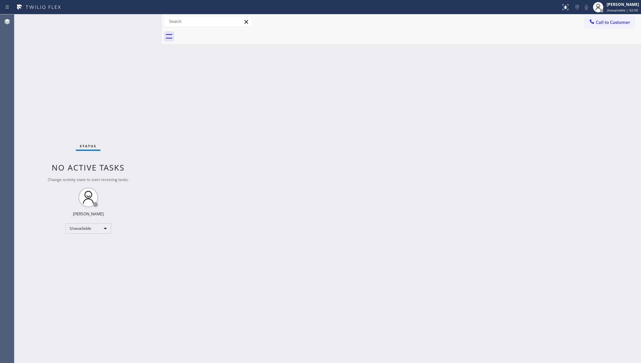
click at [602, 25] on span "Call to Customer" at bounding box center [613, 22] width 34 height 6
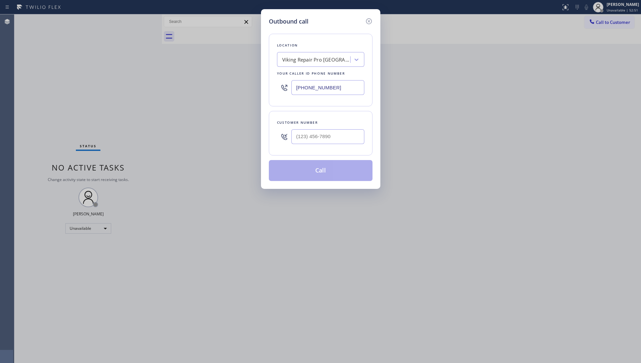
drag, startPoint x: 347, startPoint y: 93, endPoint x: 274, endPoint y: 88, distance: 73.1
click at [274, 88] on div "Location Viking Repair Pro [GEOGRAPHIC_DATA] Your caller id phone number [PHONE…" at bounding box center [321, 70] width 104 height 73
paste input "833) 348-0421"
type input "[PHONE_NUMBER]"
paste input "925) 395-1880"
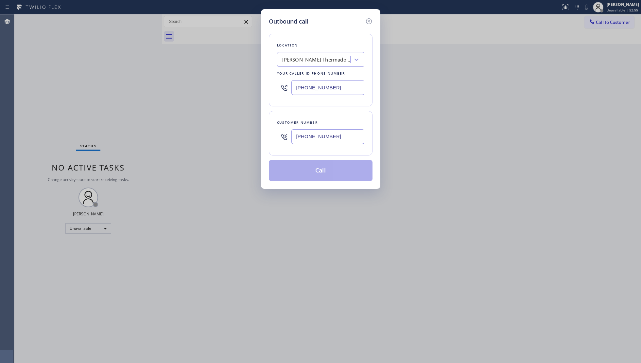
click at [336, 138] on input "[PHONE_NUMBER]" at bounding box center [328, 136] width 73 height 15
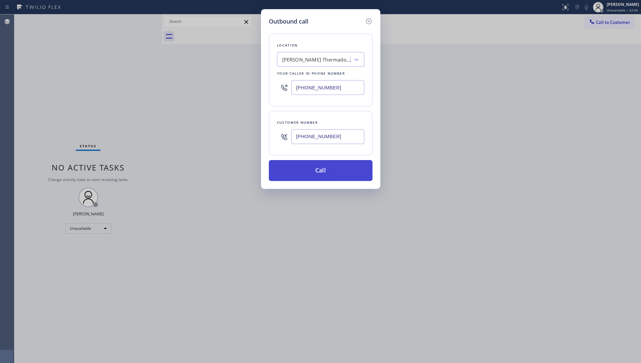
type input "[PHONE_NUMBER]"
click at [328, 172] on button "Call" at bounding box center [321, 170] width 104 height 21
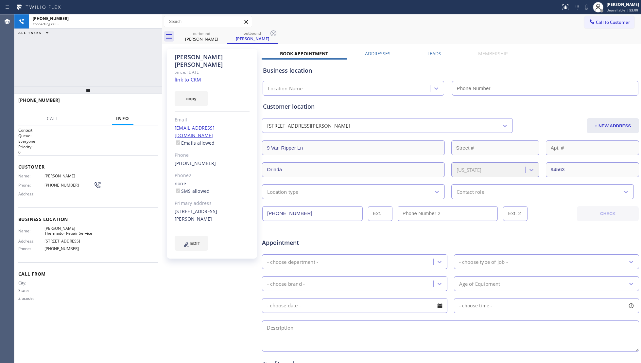
type input "[PHONE_NUMBER]"
click at [274, 32] on icon at bounding box center [274, 33] width 8 height 8
click at [291, 29] on div "outbound [PERSON_NAME]" at bounding box center [408, 36] width 465 height 15
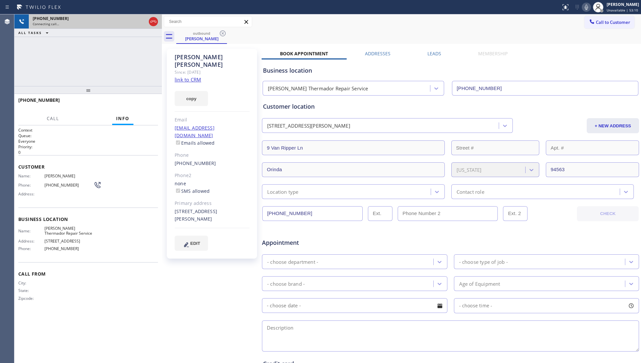
click at [152, 18] on icon at bounding box center [154, 22] width 8 height 8
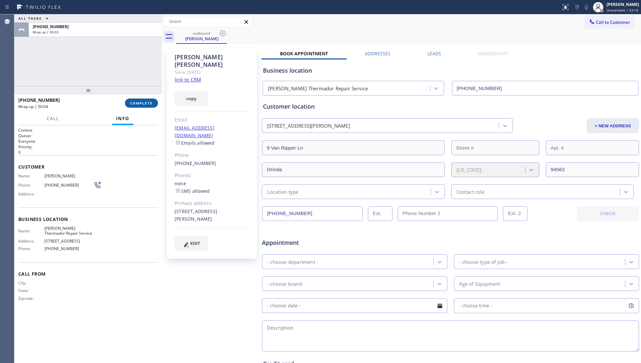
drag, startPoint x: 143, startPoint y: 105, endPoint x: 139, endPoint y: 103, distance: 4.7
click at [143, 105] on button "COMPLETE" at bounding box center [141, 102] width 33 height 9
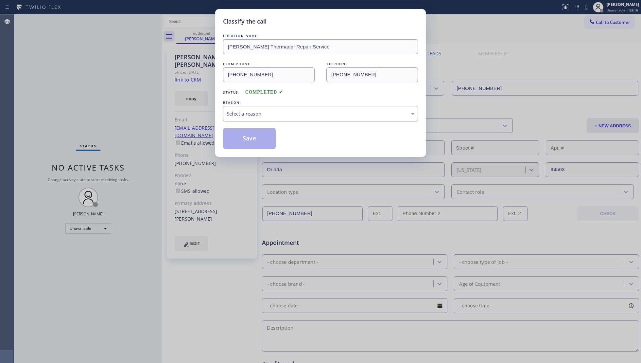
drag, startPoint x: 274, startPoint y: 114, endPoint x: 258, endPoint y: 121, distance: 16.8
click at [272, 114] on div "Select a reason" at bounding box center [321, 114] width 188 height 8
click at [234, 138] on button "Save" at bounding box center [249, 138] width 53 height 21
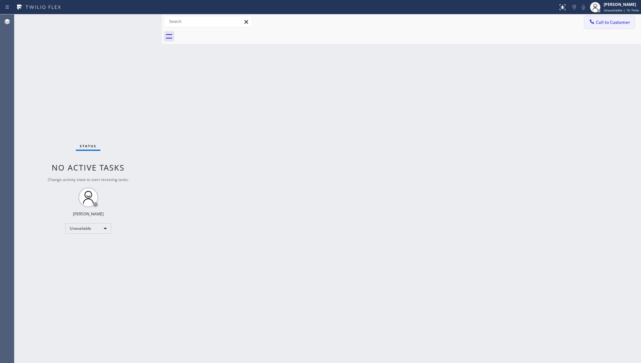
click at [600, 25] on span "Call to Customer" at bounding box center [613, 22] width 34 height 6
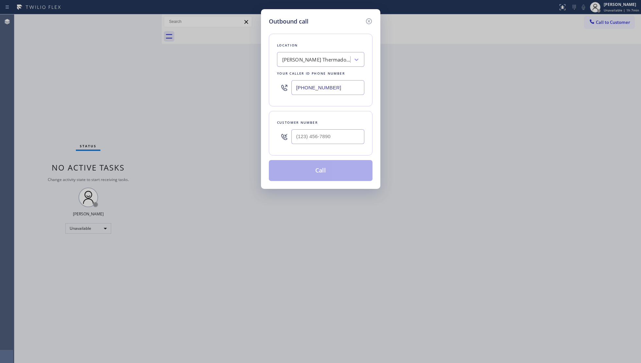
drag, startPoint x: 329, startPoint y: 94, endPoint x: 283, endPoint y: 91, distance: 46.2
click at [283, 92] on div "[PHONE_NUMBER]" at bounding box center [320, 87] width 87 height 21
paste input "05) 549-4977"
type input "[PHONE_NUMBER]"
click at [332, 136] on input "(___) ___-____" at bounding box center [328, 136] width 73 height 15
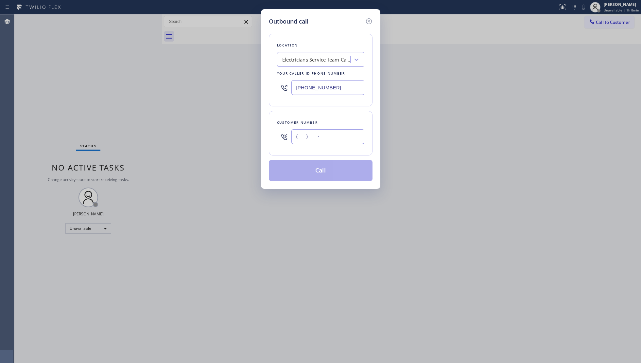
paste input "208) 720-6444"
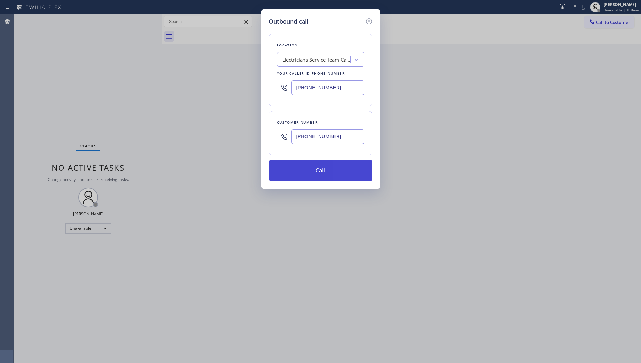
type input "[PHONE_NUMBER]"
click at [324, 168] on button "Call" at bounding box center [321, 170] width 104 height 21
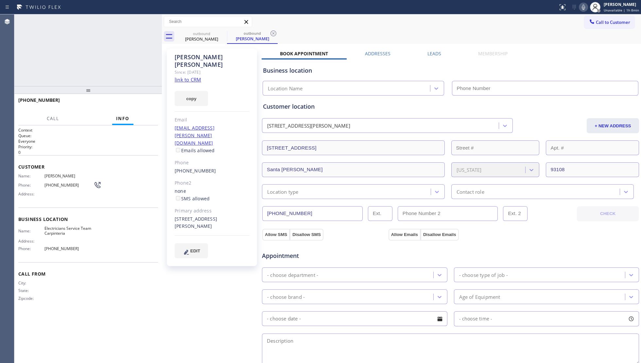
type input "[PHONE_NUMBER]"
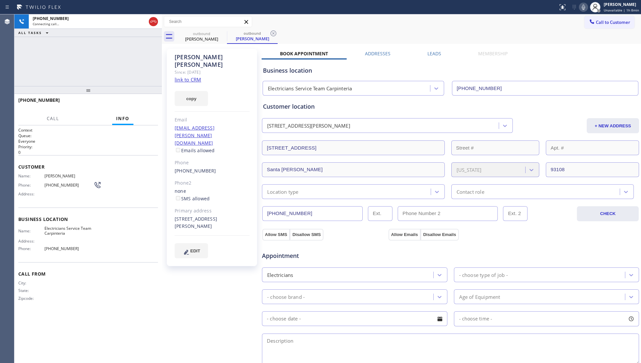
drag, startPoint x: 270, startPoint y: 33, endPoint x: 279, endPoint y: 30, distance: 9.4
click at [270, 33] on icon at bounding box center [274, 33] width 8 height 8
click at [279, 30] on div "outbound [PERSON_NAME]" at bounding box center [408, 36] width 465 height 15
click at [150, 101] on span "HANG UP" at bounding box center [143, 103] width 20 height 5
click at [138, 100] on button "HANG UP" at bounding box center [143, 102] width 30 height 9
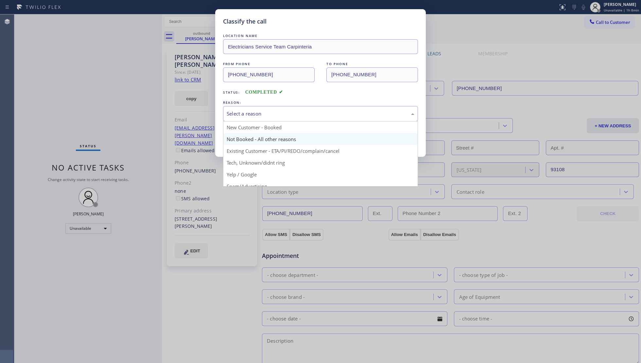
drag, startPoint x: 239, startPoint y: 110, endPoint x: 238, endPoint y: 139, distance: 29.1
click at [239, 112] on div "Select a reason" at bounding box center [321, 114] width 188 height 8
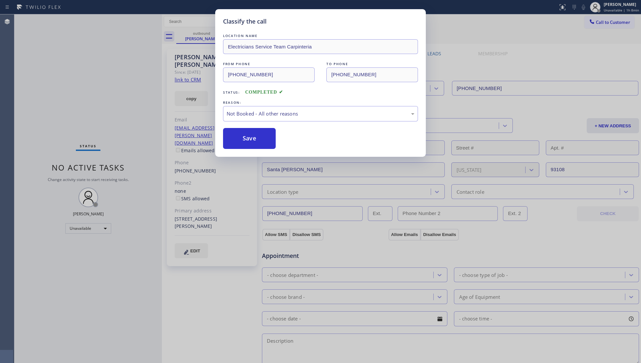
click at [237, 141] on button "Save" at bounding box center [249, 138] width 53 height 21
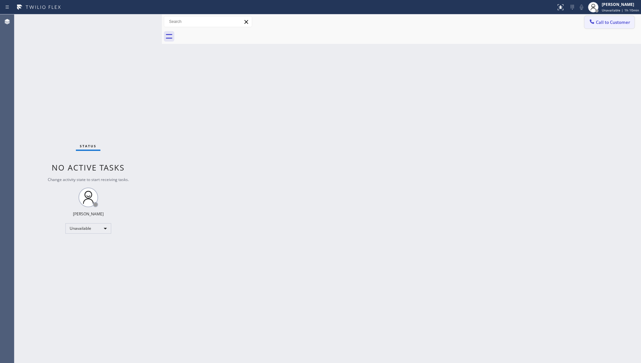
click at [610, 28] on button "Call to Customer" at bounding box center [610, 22] width 50 height 12
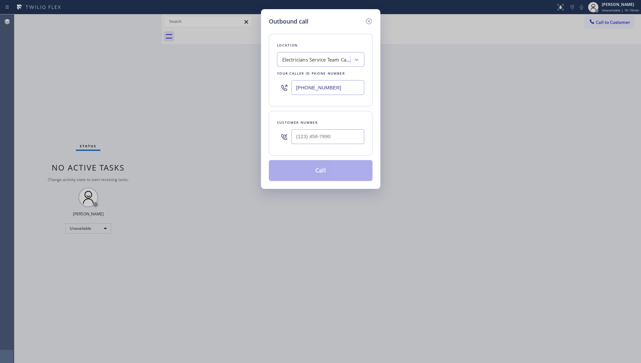
drag, startPoint x: 334, startPoint y: 87, endPoint x: 259, endPoint y: 88, distance: 74.6
click at [259, 88] on div "Outbound call Location Electricians Service Team Carpinteria Your caller id pho…" at bounding box center [320, 181] width 641 height 363
paste input "77) 777-0796"
type input "[PHONE_NUMBER]"
click at [345, 136] on input "(___) ___-____" at bounding box center [328, 136] width 73 height 15
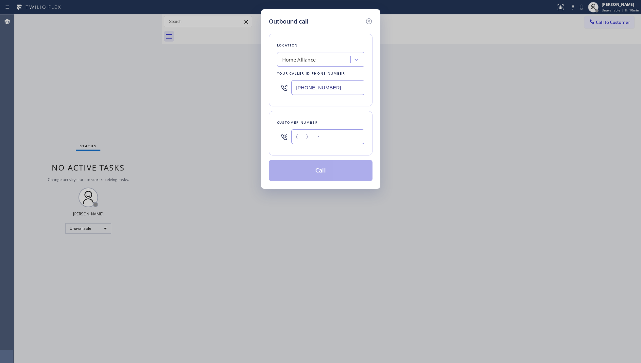
paste input "347) 845-9898"
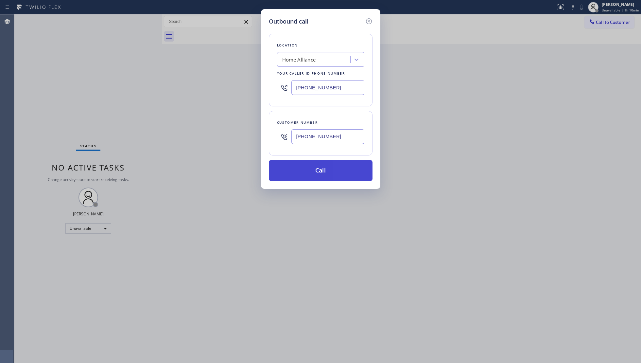
type input "[PHONE_NUMBER]"
click at [317, 171] on button "Call" at bounding box center [321, 170] width 104 height 21
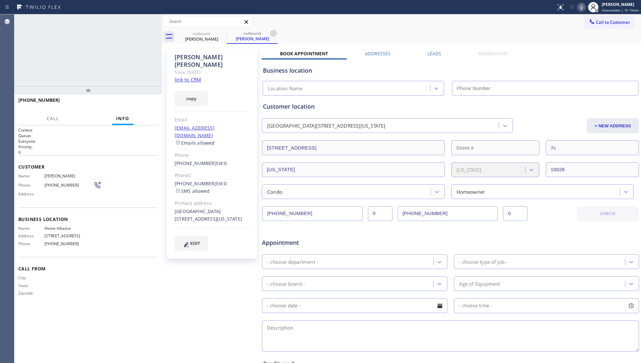
type input "[PHONE_NUMBER]"
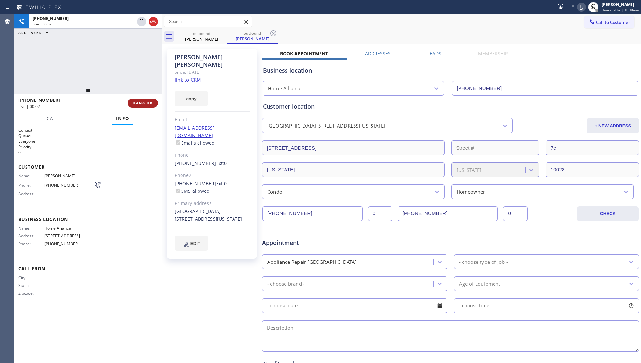
click at [143, 101] on span "HANG UP" at bounding box center [143, 103] width 20 height 5
click at [143, 100] on button "HANG UP" at bounding box center [143, 102] width 30 height 9
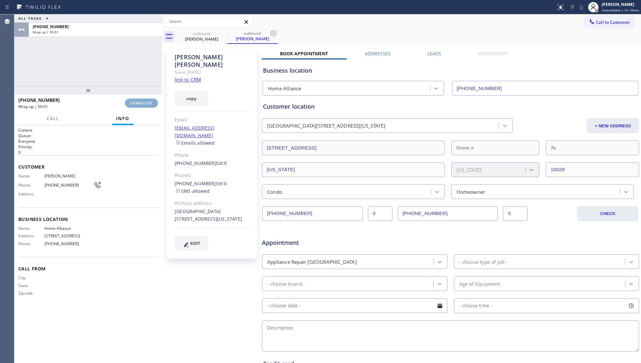
click at [143, 100] on button "COMPLETE" at bounding box center [141, 102] width 33 height 9
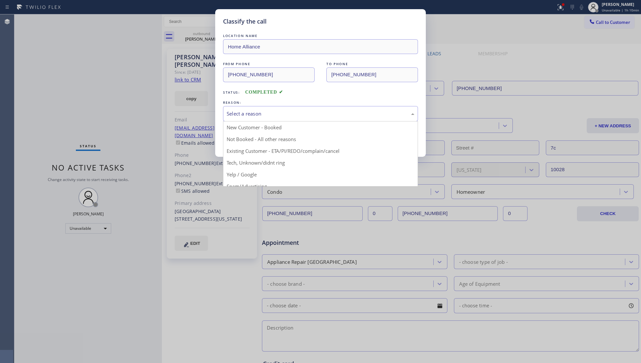
click at [261, 113] on div "Select a reason" at bounding box center [321, 114] width 188 height 8
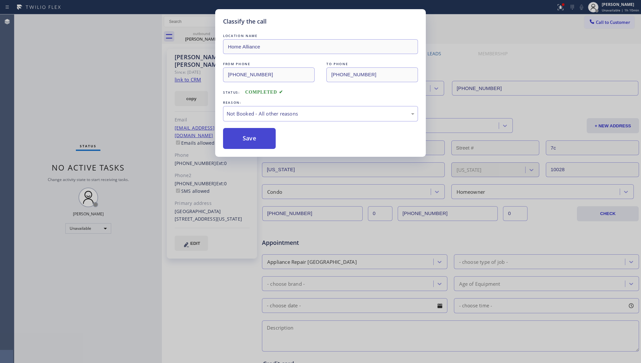
click at [238, 143] on button "Save" at bounding box center [249, 138] width 53 height 21
click at [161, 79] on div "Classify the call LOCATION NAME Home Alliance FROM PHONE [PHONE_NUMBER] TO PHON…" at bounding box center [320, 181] width 641 height 363
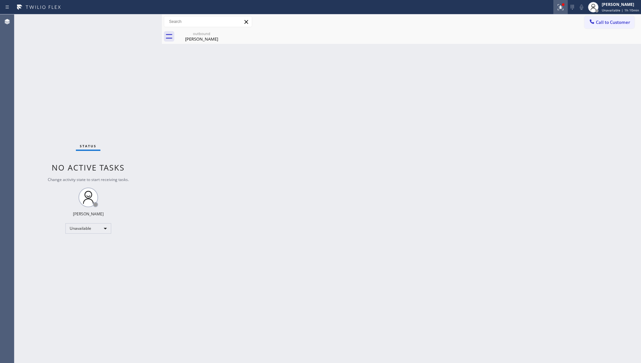
click at [564, 9] on icon at bounding box center [561, 7] width 6 height 6
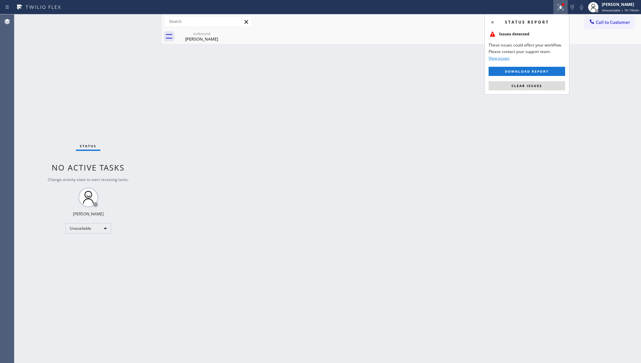
drag, startPoint x: 527, startPoint y: 86, endPoint x: 520, endPoint y: 87, distance: 6.9
click at [526, 87] on span "Clear issues" at bounding box center [527, 85] width 31 height 5
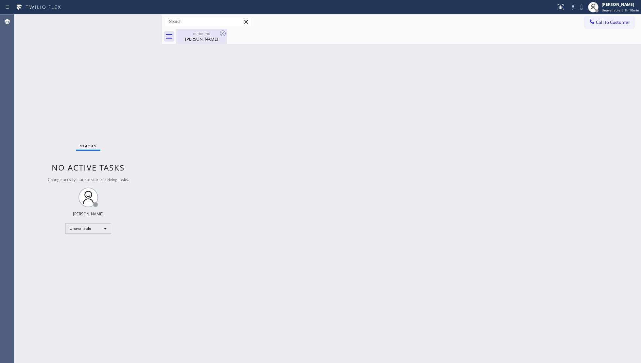
click at [200, 33] on div "outbound" at bounding box center [201, 33] width 49 height 5
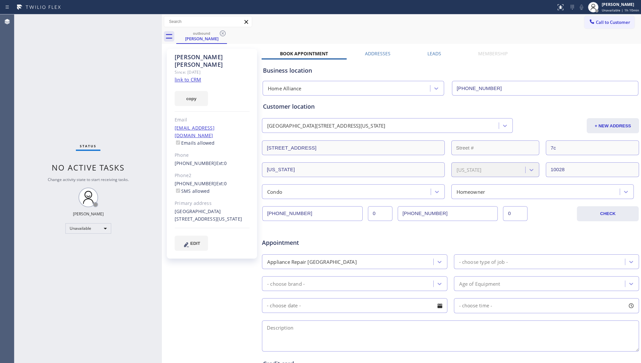
click at [229, 33] on div "outbound [PERSON_NAME]" at bounding box center [408, 36] width 465 height 15
drag, startPoint x: 223, startPoint y: 36, endPoint x: 267, endPoint y: 34, distance: 44.5
click at [224, 36] on icon at bounding box center [223, 33] width 8 height 8
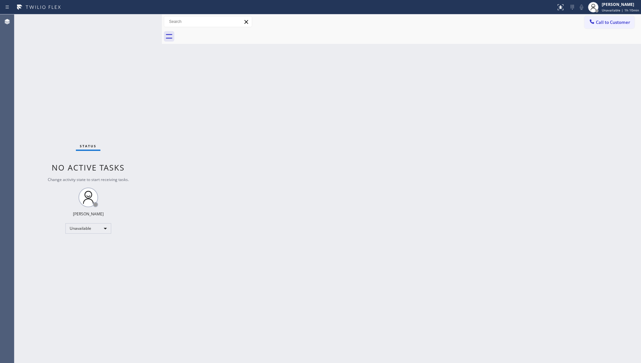
drag, startPoint x: 307, startPoint y: 31, endPoint x: 472, endPoint y: 5, distance: 167.2
click at [310, 31] on div at bounding box center [408, 36] width 465 height 15
drag, startPoint x: 609, startPoint y: 18, endPoint x: 474, endPoint y: 75, distance: 146.4
click at [606, 21] on button "Call to Customer" at bounding box center [610, 22] width 50 height 12
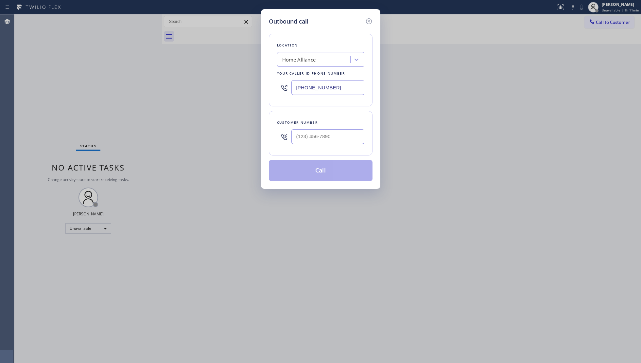
drag, startPoint x: 339, startPoint y: 87, endPoint x: 267, endPoint y: 87, distance: 72.0
click at [269, 87] on div "Location Home Alliance Your caller id phone number [PHONE_NUMBER]" at bounding box center [321, 70] width 104 height 73
paste input "55) 666-9755"
type input "[PHONE_NUMBER]"
click at [342, 133] on input "(___) ___-____" at bounding box center [328, 136] width 73 height 15
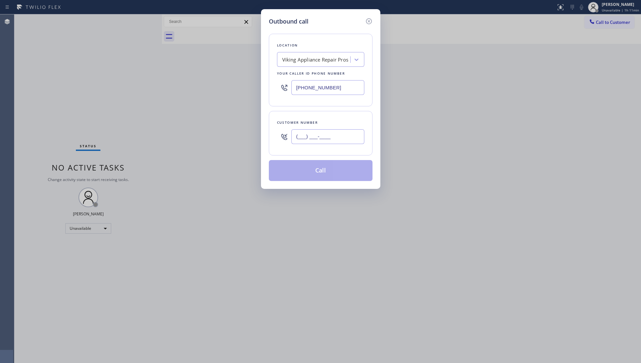
paste input "206) 818-0982"
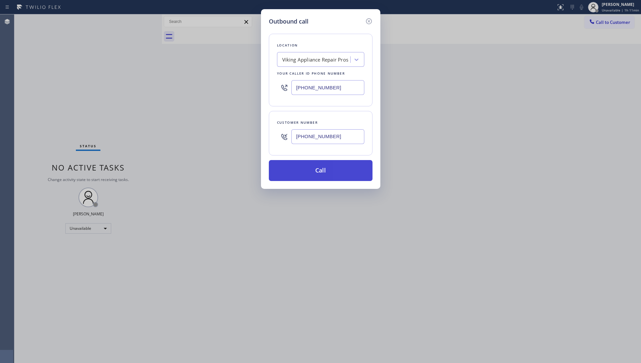
type input "[PHONE_NUMBER]"
click at [322, 168] on button "Call" at bounding box center [321, 170] width 104 height 21
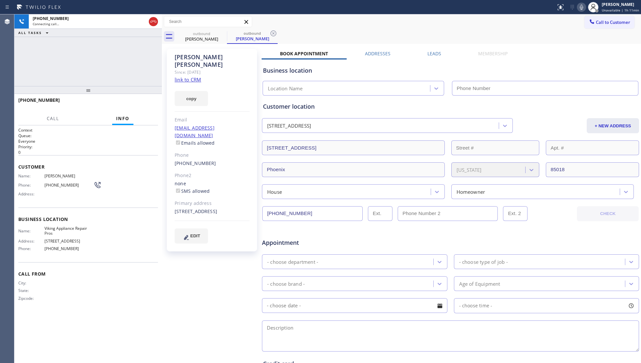
type input "[PHONE_NUMBER]"
click at [142, 101] on span "HANG UP" at bounding box center [143, 103] width 20 height 5
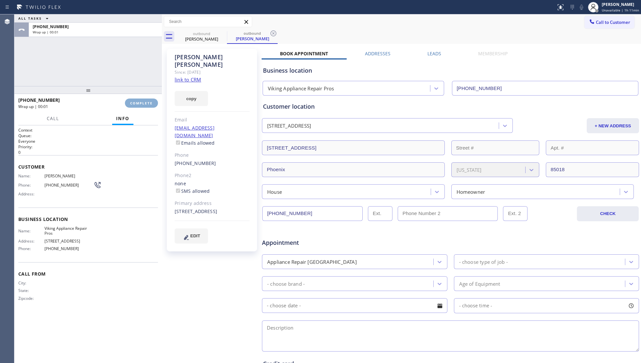
click at [143, 99] on button "COMPLETE" at bounding box center [141, 102] width 33 height 9
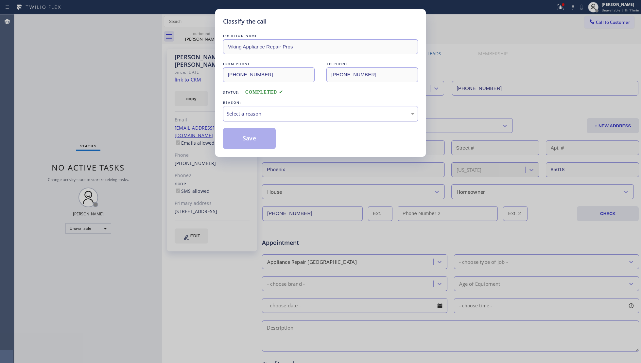
click at [250, 114] on div "Select a reason" at bounding box center [321, 114] width 188 height 8
click at [254, 139] on button "Save" at bounding box center [249, 138] width 53 height 21
click at [254, 138] on button "Save" at bounding box center [249, 138] width 53 height 21
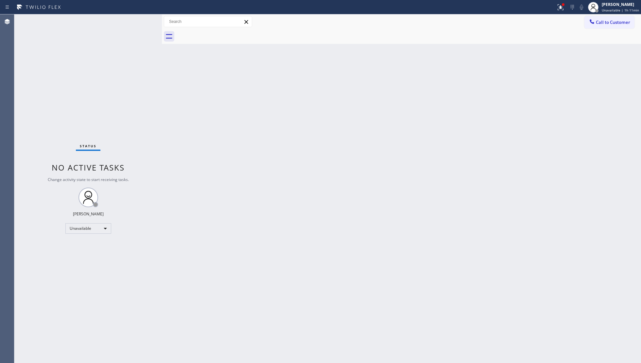
click at [546, 69] on div "Back to Dashboard Change Sender ID Customers Technicians Select a contact Outbo…" at bounding box center [401, 188] width 479 height 348
click at [560, 6] on icon at bounding box center [561, 7] width 8 height 8
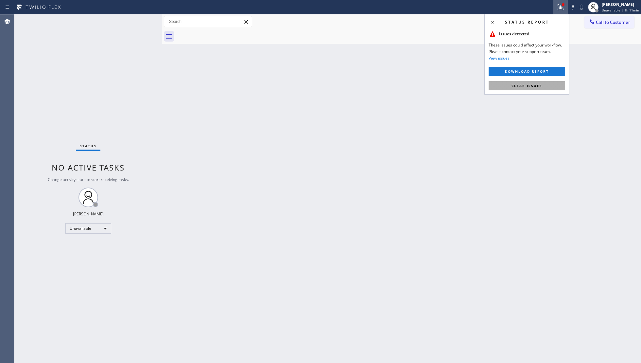
click at [526, 88] on button "Clear issues" at bounding box center [527, 85] width 77 height 9
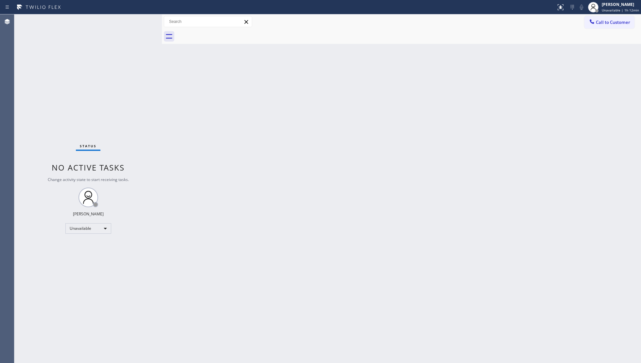
click at [605, 22] on span "Call to Customer" at bounding box center [613, 22] width 34 height 6
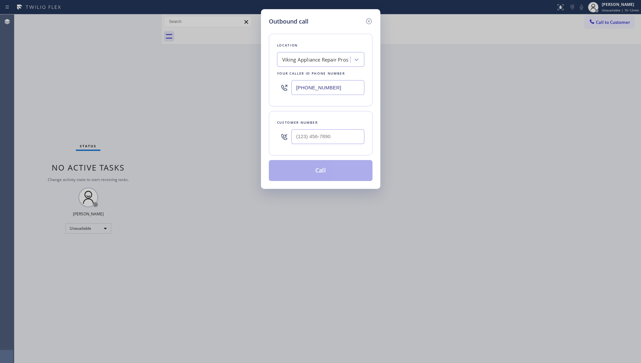
drag, startPoint x: 346, startPoint y: 87, endPoint x: 296, endPoint y: 89, distance: 49.8
click at [297, 90] on input "[PHONE_NUMBER]" at bounding box center [328, 87] width 73 height 15
paste input "562) 454-1603"
type input "[PHONE_NUMBER]"
click at [350, 141] on input "(___) ___-____" at bounding box center [328, 136] width 73 height 15
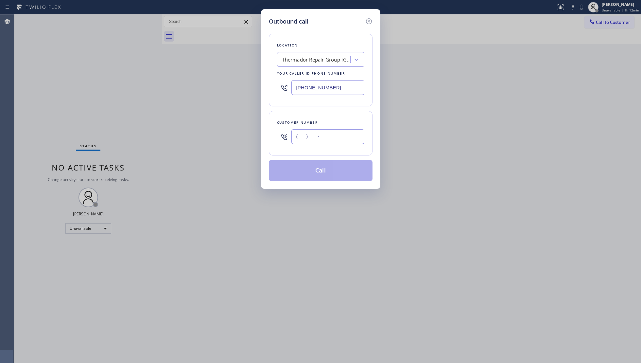
paste input "562) 349-2959"
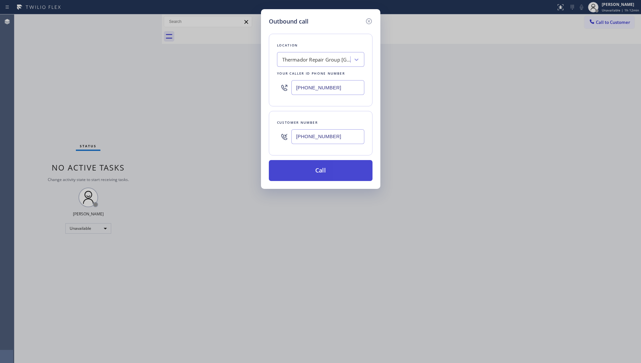
type input "[PHONE_NUMBER]"
click at [327, 179] on button "Call" at bounding box center [321, 170] width 104 height 21
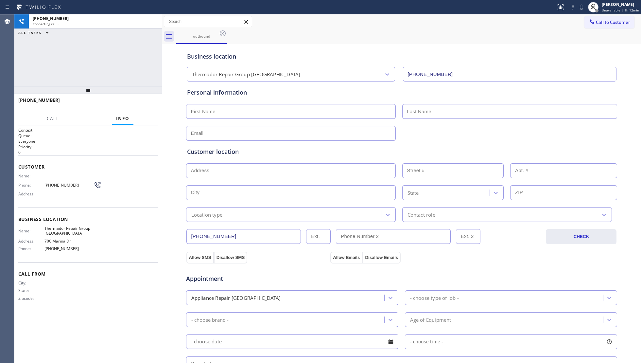
type input "[PHONE_NUMBER]"
click at [331, 38] on div "outbound" at bounding box center [408, 36] width 465 height 15
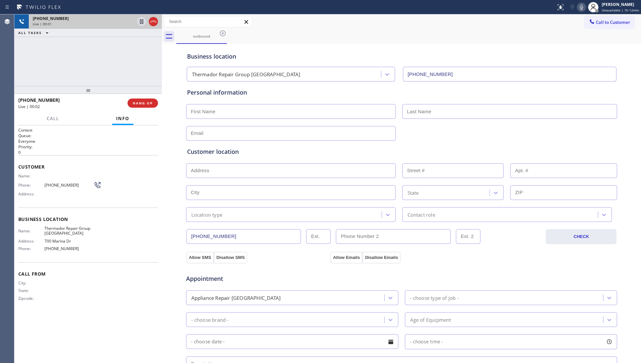
click at [152, 20] on icon at bounding box center [154, 22] width 8 height 8
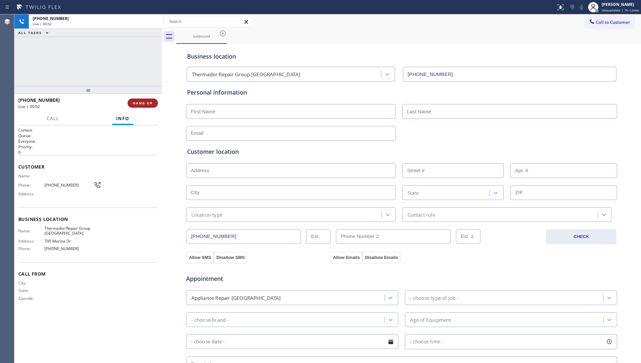
click at [139, 101] on span "HANG UP" at bounding box center [143, 103] width 20 height 5
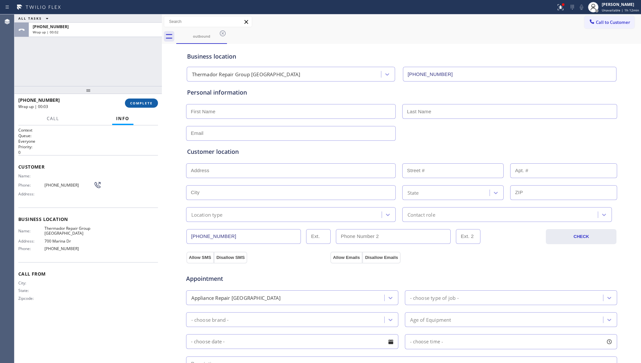
click at [131, 100] on button "COMPLETE" at bounding box center [141, 102] width 33 height 9
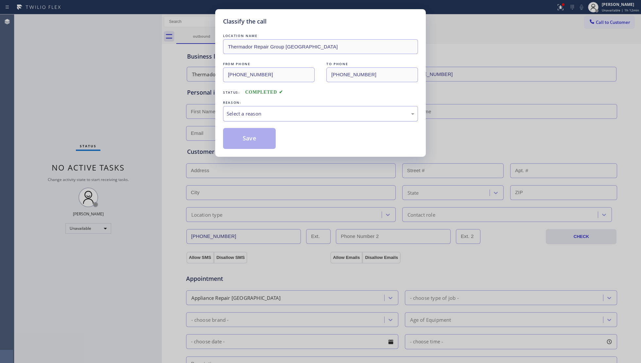
drag, startPoint x: 249, startPoint y: 112, endPoint x: 248, endPoint y: 119, distance: 8.0
click at [249, 113] on div "Select a reason" at bounding box center [321, 114] width 188 height 8
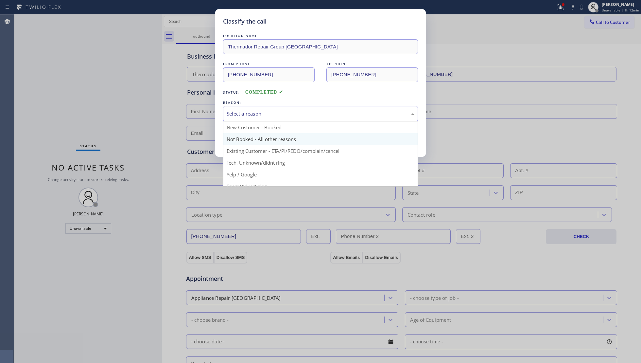
click at [244, 137] on button "Save" at bounding box center [249, 138] width 53 height 21
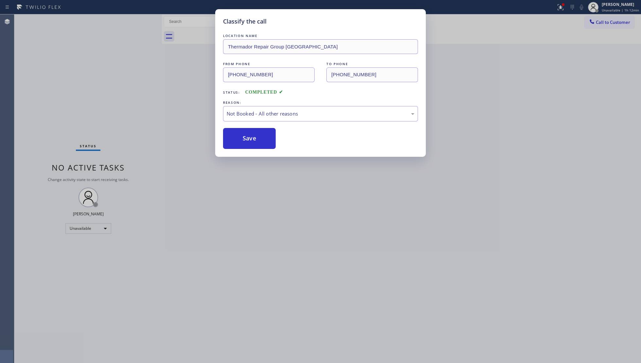
click at [244, 137] on button "Save" at bounding box center [249, 138] width 53 height 21
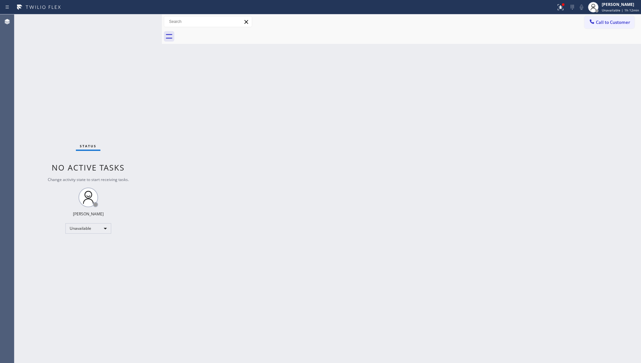
drag, startPoint x: 562, startPoint y: 6, endPoint x: 556, endPoint y: 42, distance: 37.2
click at [562, 8] on g at bounding box center [561, 7] width 6 height 6
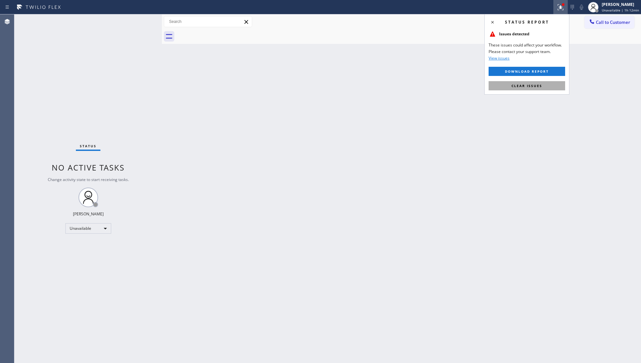
click at [540, 90] on button "Clear issues" at bounding box center [527, 85] width 77 height 9
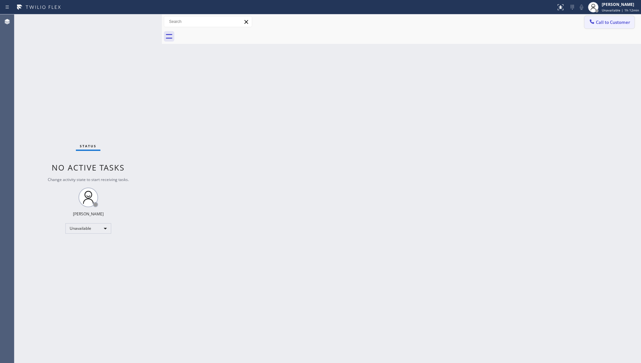
click at [614, 19] on span "Call to Customer" at bounding box center [613, 22] width 34 height 6
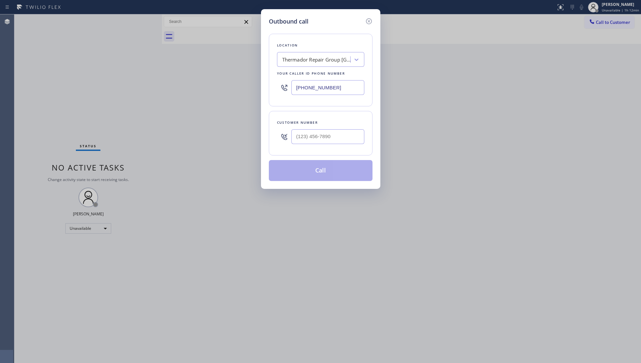
drag, startPoint x: 349, startPoint y: 85, endPoint x: 297, endPoint y: 95, distance: 52.6
click at [297, 95] on input "[PHONE_NUMBER]" at bounding box center [328, 87] width 73 height 15
paste input "949) 724-9281"
type input "[PHONE_NUMBER]"
click at [356, 139] on input "(___) ___-____" at bounding box center [328, 136] width 73 height 15
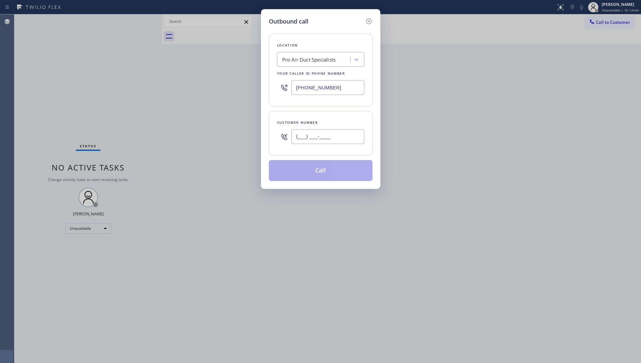
paste input "949) 693-2602"
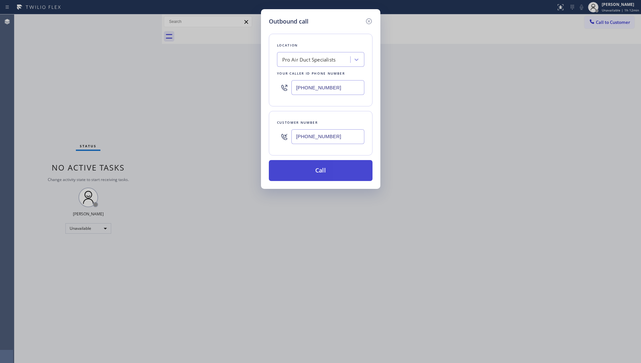
type input "[PHONE_NUMBER]"
click at [319, 173] on button "Call" at bounding box center [321, 170] width 104 height 21
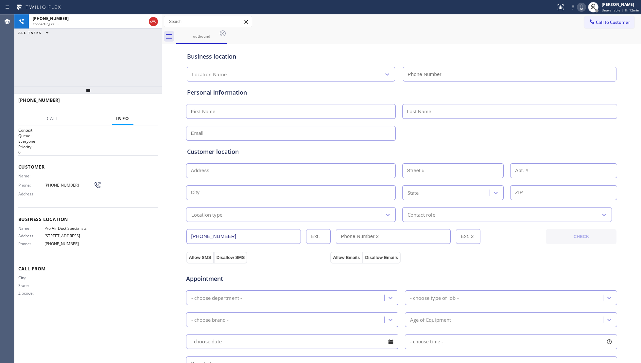
type input "[PHONE_NUMBER]"
click at [468, 40] on div "outbound" at bounding box center [408, 36] width 465 height 15
click at [135, 106] on button "HANG UP" at bounding box center [143, 102] width 30 height 9
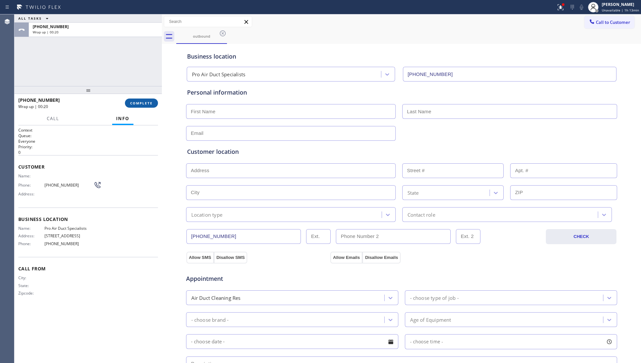
click at [142, 103] on span "COMPLETE" at bounding box center [141, 103] width 23 height 5
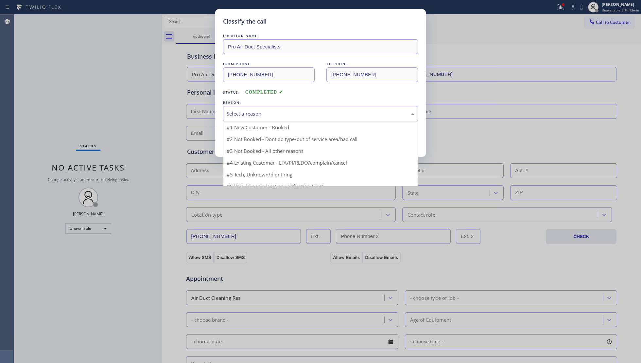
click at [229, 111] on div "Select a reason" at bounding box center [321, 114] width 188 height 8
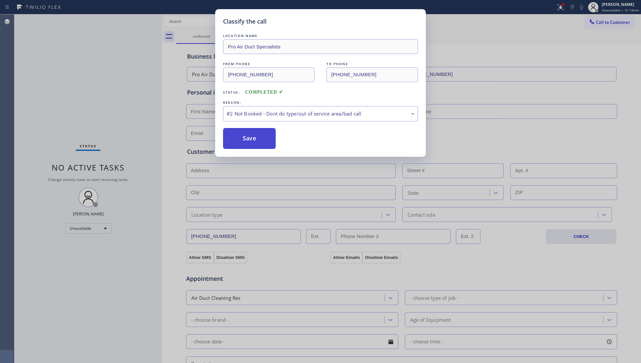
click at [238, 140] on button "Save" at bounding box center [249, 138] width 53 height 21
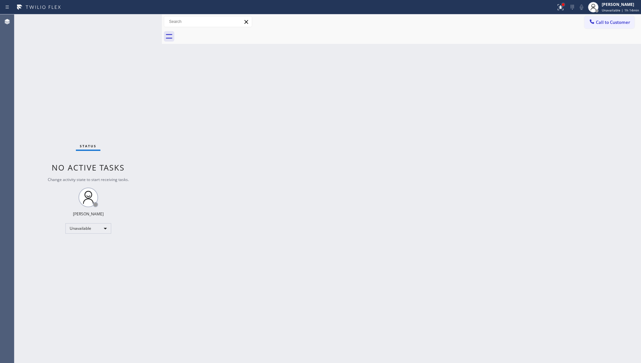
click at [565, 4] on div at bounding box center [563, 4] width 3 height 3
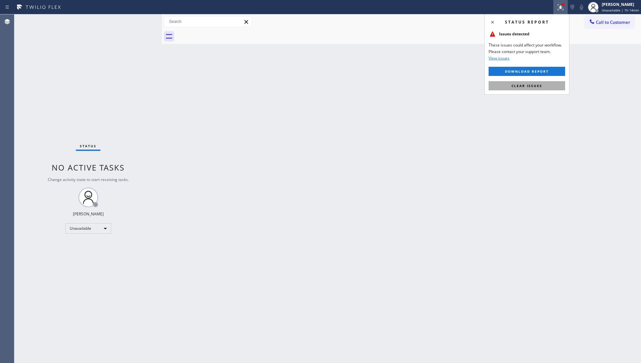
click at [527, 84] on span "Clear issues" at bounding box center [527, 85] width 31 height 5
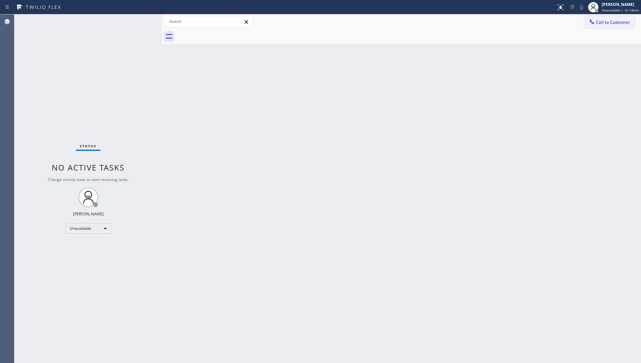
click at [587, 20] on button "Call to Customer" at bounding box center [610, 22] width 50 height 12
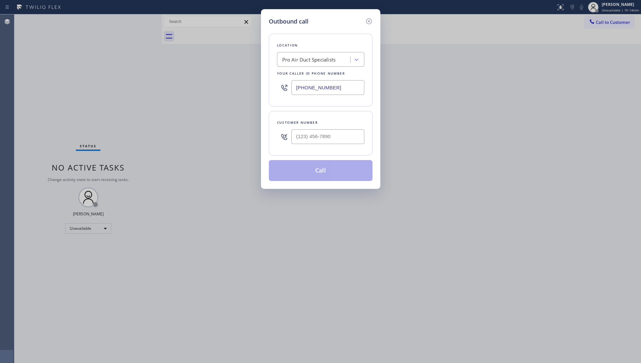
drag, startPoint x: 359, startPoint y: 86, endPoint x: 272, endPoint y: 91, distance: 87.8
click at [272, 91] on div "Location Pro Air Duct Specialists Your caller id phone number [PHONE_NUMBER]" at bounding box center [321, 70] width 104 height 73
paste input "855) 731-4952"
type input "[PHONE_NUMBER]"
drag, startPoint x: 344, startPoint y: 140, endPoint x: 233, endPoint y: 139, distance: 110.6
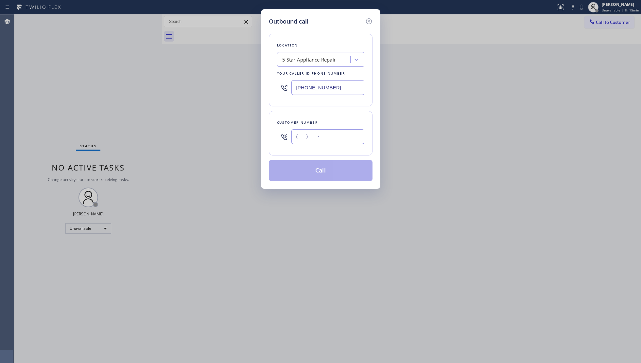
click at [237, 139] on div "Outbound call Location 5 Star Appliance Repair Your caller id phone number [PHO…" at bounding box center [320, 181] width 641 height 363
paste input "909) 589-8229"
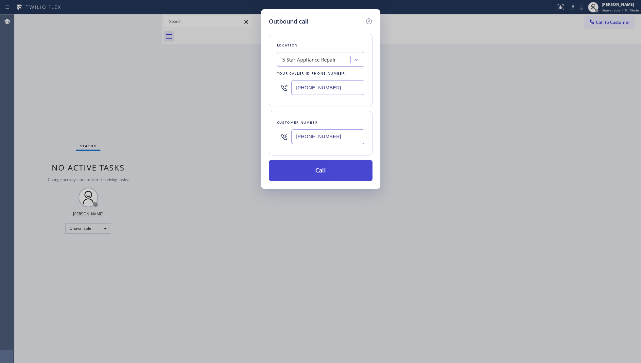
type input "[PHONE_NUMBER]"
click at [319, 166] on button "Call" at bounding box center [321, 170] width 104 height 21
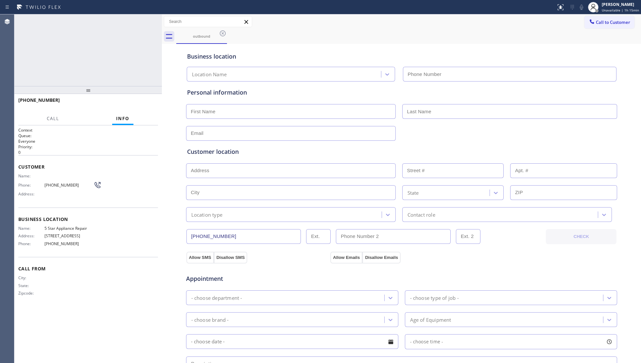
type input "[PHONE_NUMBER]"
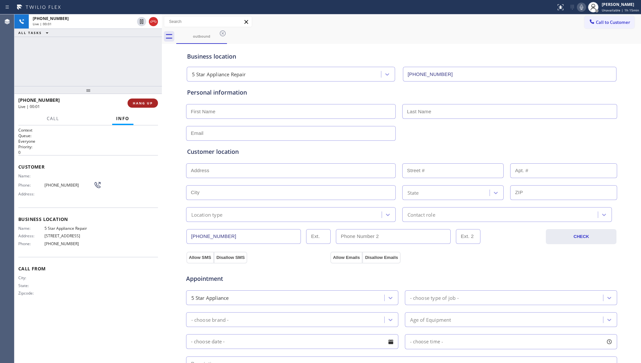
click at [140, 107] on button "HANG UP" at bounding box center [143, 102] width 30 height 9
click at [142, 105] on span "HANG UP" at bounding box center [143, 103] width 20 height 5
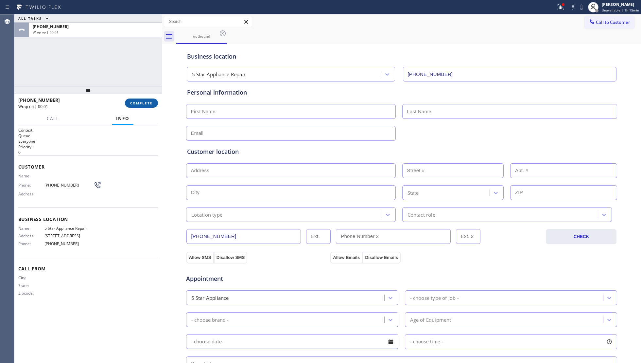
click at [142, 102] on span "COMPLETE" at bounding box center [141, 103] width 23 height 5
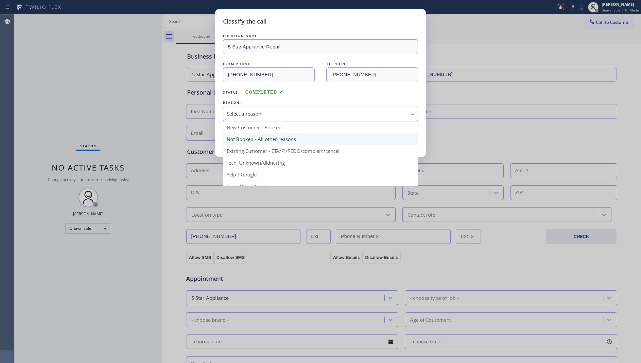
drag, startPoint x: 280, startPoint y: 109, endPoint x: 236, endPoint y: 139, distance: 53.3
click at [278, 110] on div "Select a reason" at bounding box center [320, 113] width 195 height 15
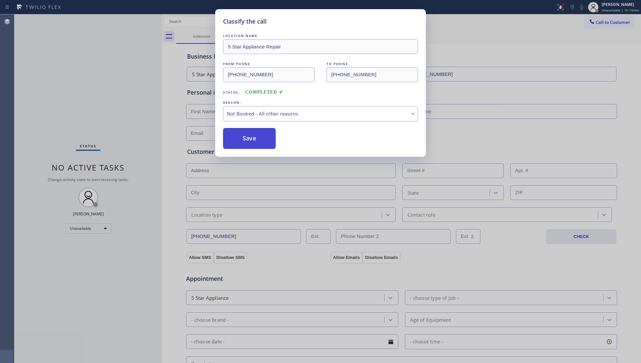
click at [239, 139] on button "Save" at bounding box center [249, 138] width 53 height 21
click at [264, 143] on button "Save" at bounding box center [249, 138] width 53 height 21
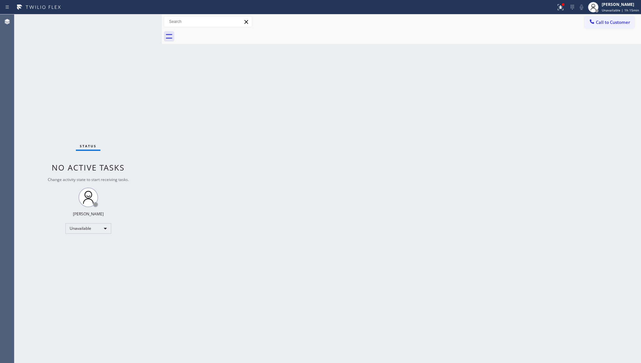
drag, startPoint x: 539, startPoint y: 154, endPoint x: 577, endPoint y: 75, distance: 87.8
click at [545, 144] on div "Back to Dashboard Change Sender ID Customers Technicians Select a contact Outbo…" at bounding box center [401, 188] width 479 height 348
click at [593, 21] on icon at bounding box center [592, 21] width 7 height 7
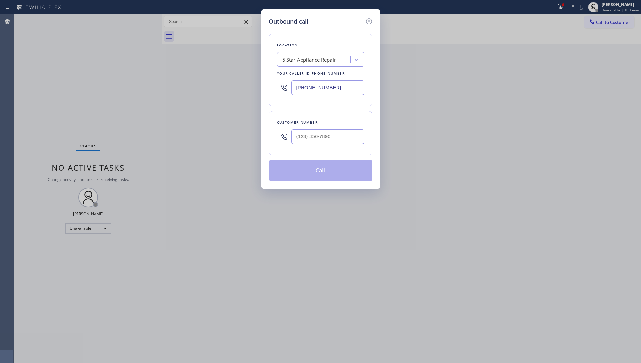
drag, startPoint x: 338, startPoint y: 82, endPoint x: 248, endPoint y: 98, distance: 91.8
click at [248, 98] on div "Outbound call Location 5 Star Appliance Repair Your caller id phone number [PHO…" at bounding box center [320, 181] width 641 height 363
paste input "213) 263-4073"
type input "[PHONE_NUMBER]"
click at [360, 143] on input "(___) ___-____" at bounding box center [328, 136] width 73 height 15
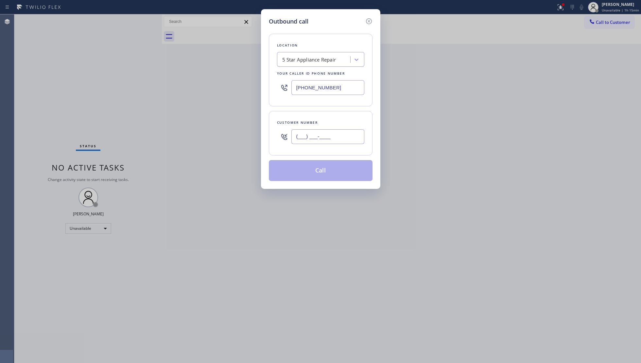
paste
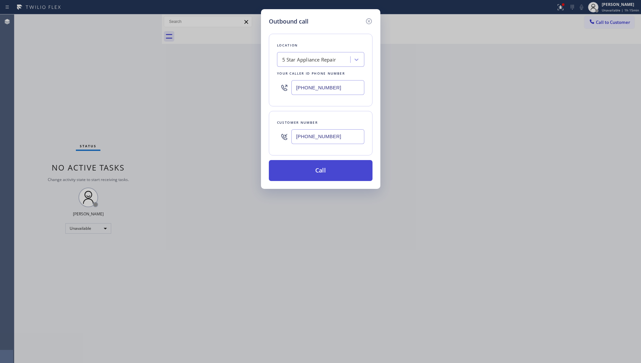
type input "[PHONE_NUMBER]"
click at [315, 169] on button "Call" at bounding box center [321, 170] width 104 height 21
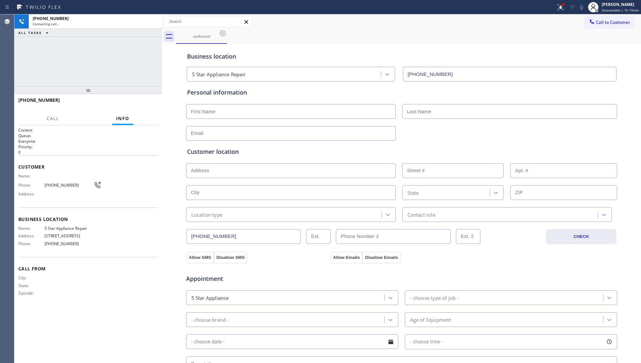
type input "[PHONE_NUMBER]"
click at [414, 39] on div "outbound" at bounding box center [408, 36] width 465 height 15
click at [139, 103] on span "HANG UP" at bounding box center [143, 103] width 20 height 5
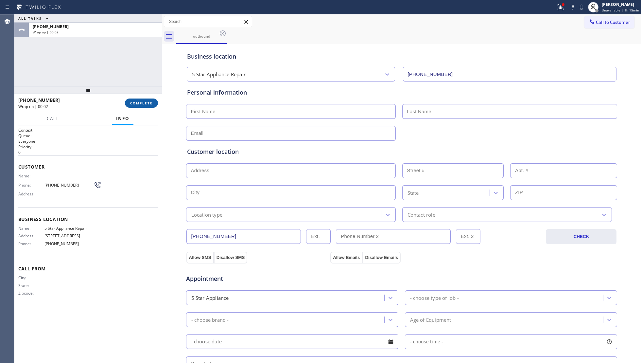
click at [142, 102] on span "COMPLETE" at bounding box center [141, 103] width 23 height 5
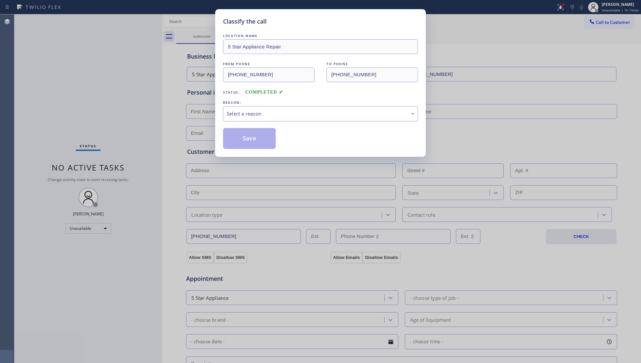
click at [271, 117] on div "Select a reason" at bounding box center [321, 114] width 188 height 8
drag, startPoint x: 251, startPoint y: 142, endPoint x: 250, endPoint y: 131, distance: 10.5
click at [251, 141] on button "Save" at bounding box center [249, 138] width 53 height 21
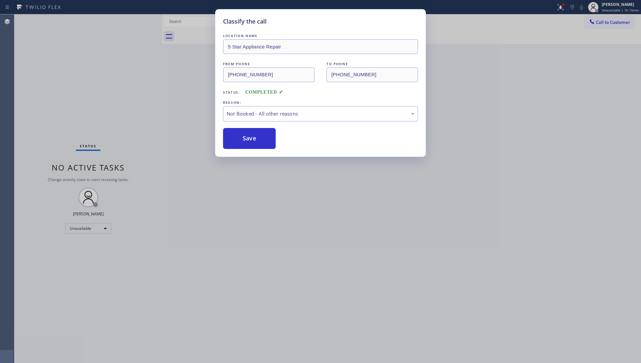
click at [559, 7] on div "Classify the call LOCATION NAME 5 Star Appliance Repair FROM PHONE [PHONE_NUMBE…" at bounding box center [320, 181] width 641 height 363
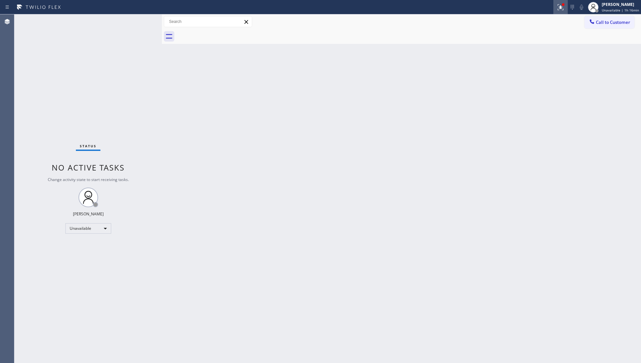
click at [561, 10] on icon at bounding box center [561, 7] width 8 height 8
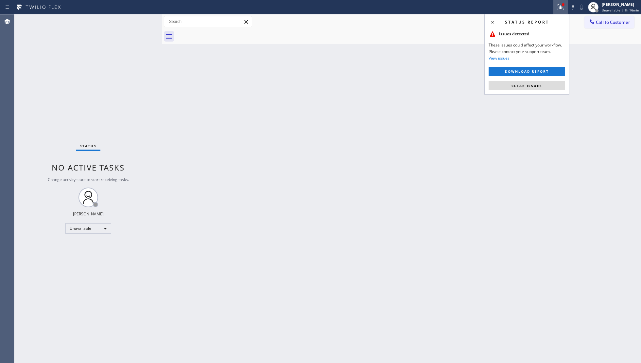
click at [510, 93] on div "Status report Issues detected These issues could affect your workflow. Please c…" at bounding box center [527, 54] width 85 height 80
click at [537, 79] on div "Status report Issues detected These issues could affect your workflow. Please c…" at bounding box center [527, 54] width 85 height 80
click at [536, 90] on button "Clear issues" at bounding box center [527, 85] width 77 height 9
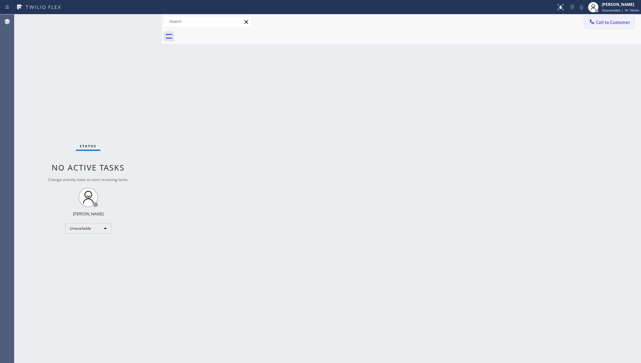
click at [606, 28] on button "Call to Customer" at bounding box center [610, 22] width 50 height 12
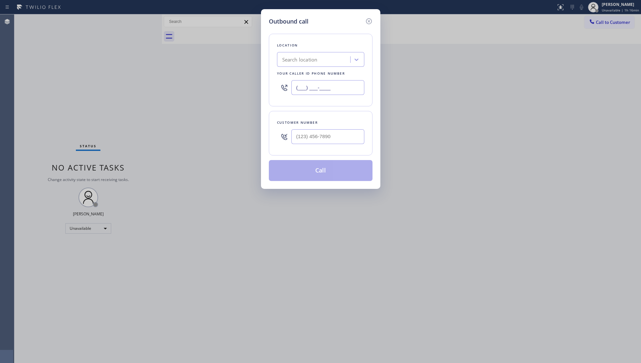
drag, startPoint x: 344, startPoint y: 85, endPoint x: 295, endPoint y: 88, distance: 49.2
click at [295, 88] on input "(___) ___-____" at bounding box center [328, 87] width 73 height 15
type input "[PHONE_NUMBER]"
click at [351, 135] on input "(___) ___-____" at bounding box center [328, 136] width 73 height 15
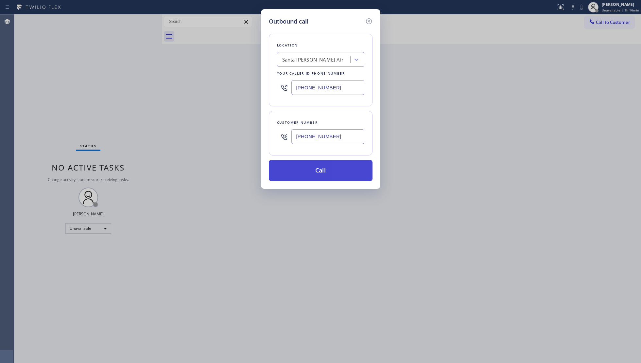
type input "[PHONE_NUMBER]"
click at [316, 168] on button "Call" at bounding box center [321, 170] width 104 height 21
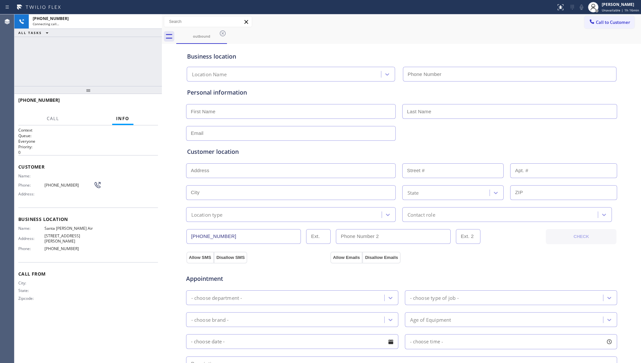
type input "[PHONE_NUMBER]"
click at [143, 103] on span "HANG UP" at bounding box center [143, 103] width 20 height 5
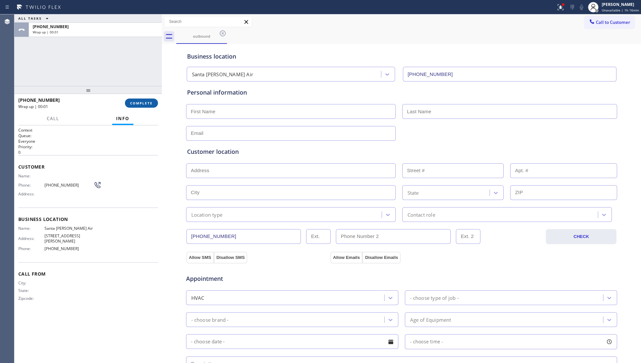
click at [142, 103] on span "COMPLETE" at bounding box center [141, 103] width 23 height 5
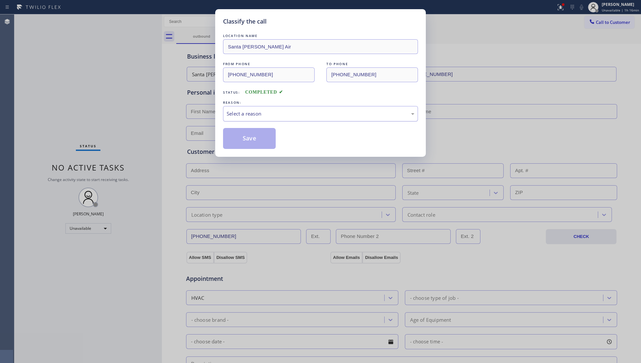
click at [239, 110] on div "Select a reason" at bounding box center [321, 114] width 188 height 8
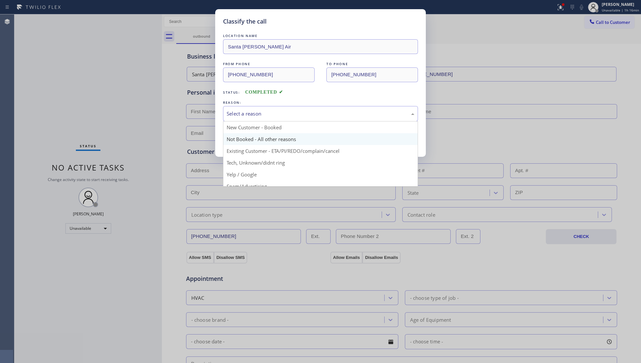
click at [241, 143] on button "Save" at bounding box center [249, 138] width 53 height 21
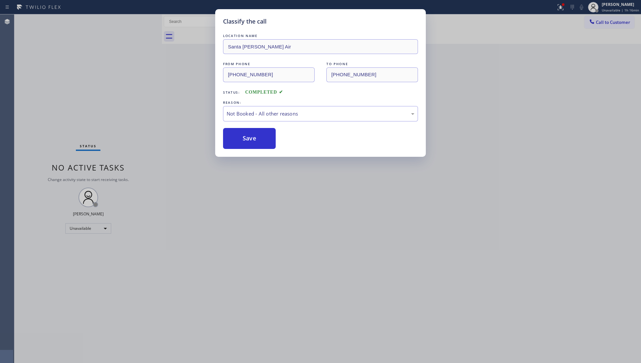
click at [241, 143] on button "Save" at bounding box center [249, 138] width 53 height 21
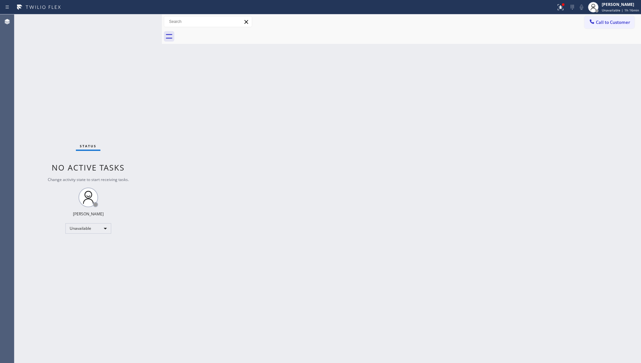
drag, startPoint x: 516, startPoint y: 149, endPoint x: 535, endPoint y: 124, distance: 31.8
click at [521, 144] on div "Back to Dashboard Change Sender ID Customers Technicians Select a contact Outbo…" at bounding box center [401, 188] width 479 height 348
drag, startPoint x: 567, startPoint y: 8, endPoint x: 547, endPoint y: 60, distance: 55.7
click at [567, 8] on div at bounding box center [561, 7] width 14 height 8
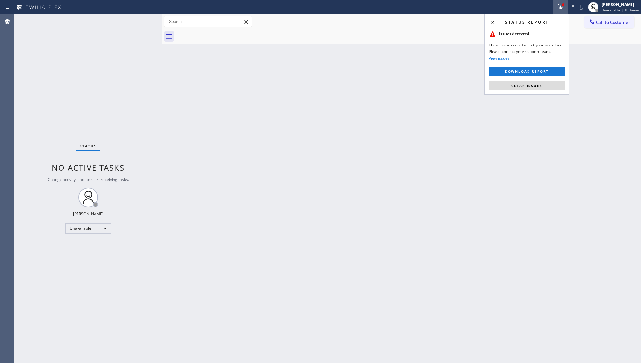
click at [539, 89] on button "Clear issues" at bounding box center [527, 85] width 77 height 9
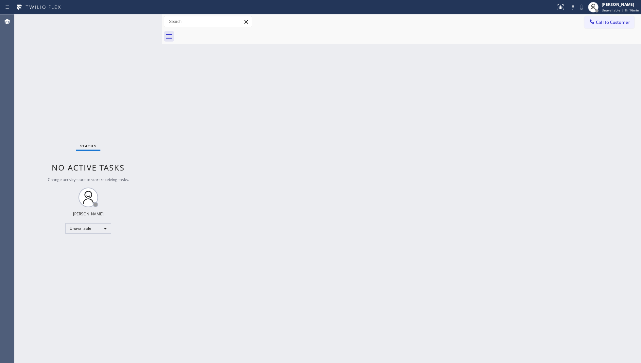
click at [539, 87] on div "Back to Dashboard Change Sender ID Customers Technicians Select a contact Outbo…" at bounding box center [401, 188] width 479 height 348
click at [612, 17] on button "Call to Customer" at bounding box center [610, 22] width 50 height 12
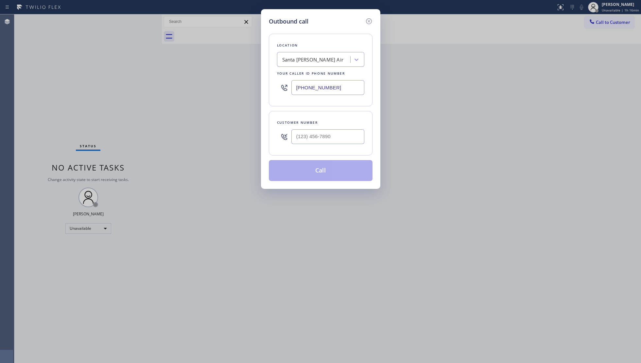
drag, startPoint x: 346, startPoint y: 88, endPoint x: 281, endPoint y: 88, distance: 64.5
click at [281, 88] on div "[PHONE_NUMBER]" at bounding box center [320, 87] width 87 height 21
type input "[PHONE_NUMBER]"
click at [342, 139] on input "(___) ___-____" at bounding box center [328, 136] width 73 height 15
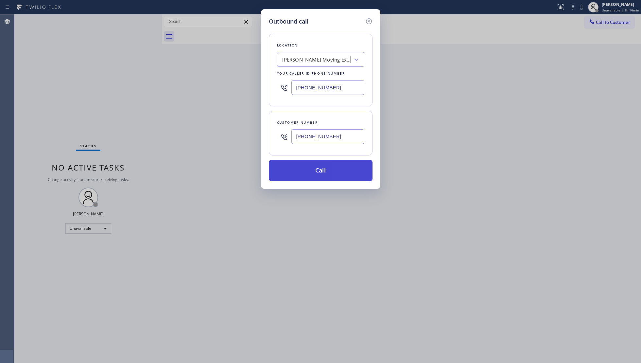
type input "[PHONE_NUMBER]"
click at [330, 170] on button "Call" at bounding box center [321, 170] width 104 height 21
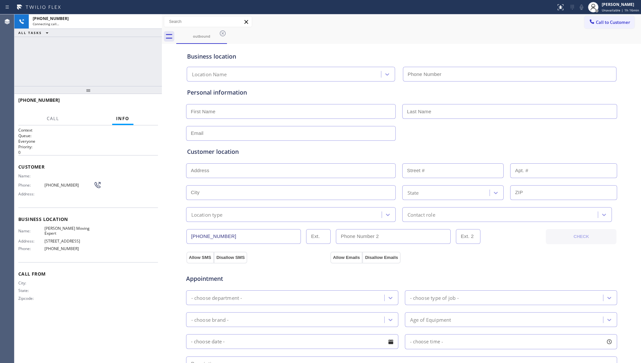
type input "[PHONE_NUMBER]"
click at [136, 102] on span "HANG UP" at bounding box center [143, 103] width 20 height 5
click at [137, 102] on span "HANG UP" at bounding box center [143, 103] width 20 height 5
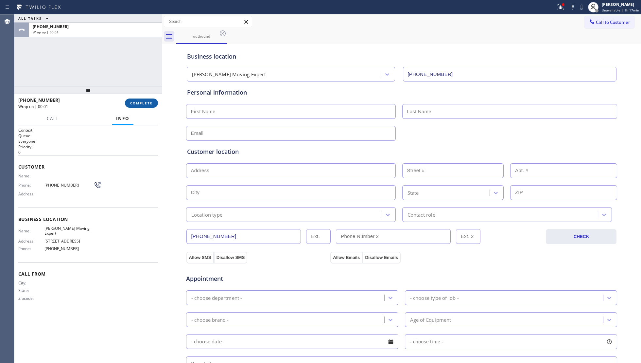
click at [137, 102] on span "COMPLETE" at bounding box center [141, 103] width 23 height 5
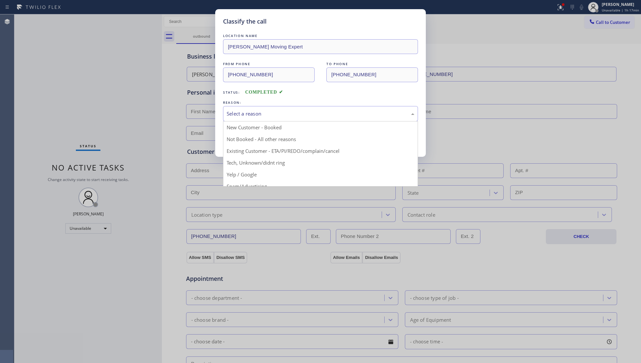
click at [380, 110] on div "Select a reason" at bounding box center [321, 114] width 188 height 8
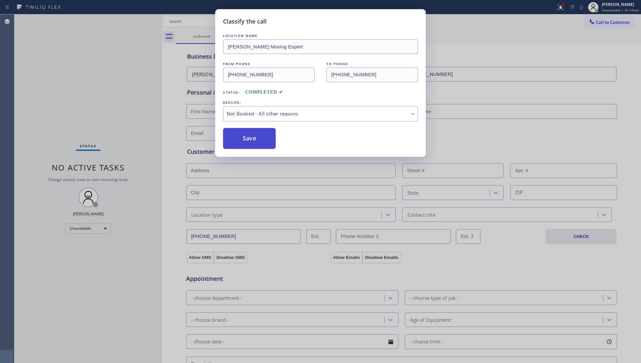
click at [252, 140] on button "Save" at bounding box center [249, 138] width 53 height 21
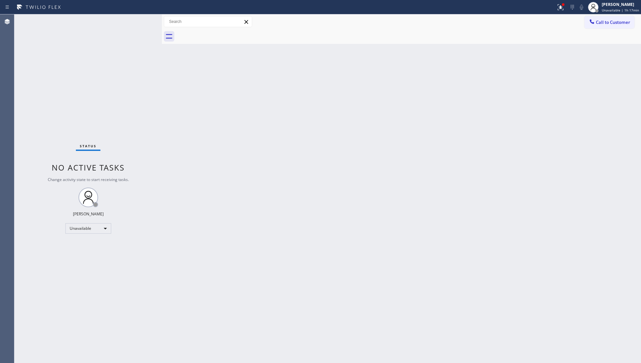
drag, startPoint x: 561, startPoint y: 6, endPoint x: 562, endPoint y: 41, distance: 35.7
click at [560, 7] on icon at bounding box center [561, 7] width 8 height 8
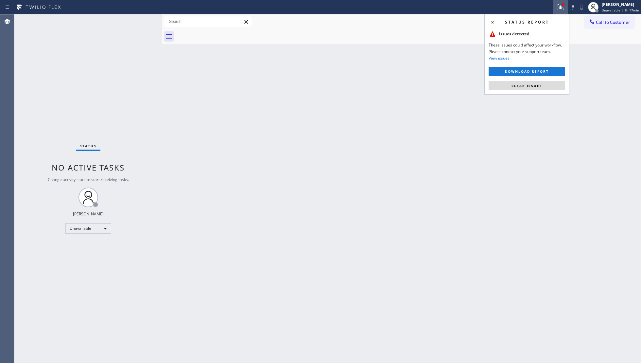
click at [553, 80] on div "Status report Issues detected These issues could affect your workflow. Please c…" at bounding box center [527, 54] width 85 height 80
click at [548, 84] on button "Clear issues" at bounding box center [527, 85] width 77 height 9
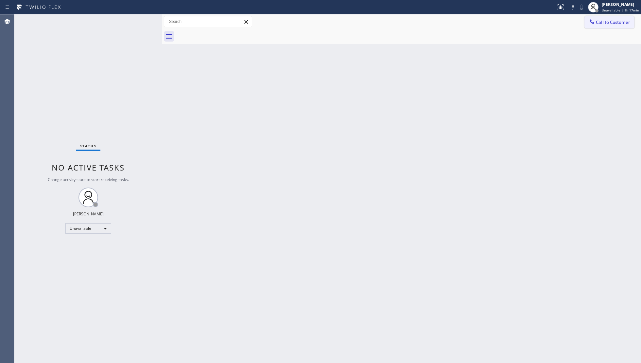
click at [618, 17] on button "Call to Customer" at bounding box center [610, 22] width 50 height 12
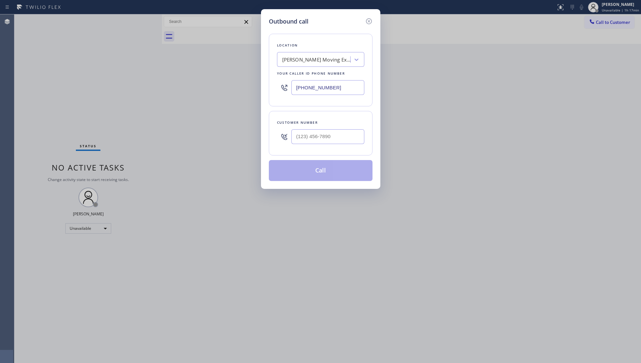
drag, startPoint x: 346, startPoint y: 85, endPoint x: 280, endPoint y: 87, distance: 65.8
click at [280, 87] on div "[PHONE_NUMBER]" at bounding box center [320, 87] width 87 height 21
type input "[PHONE_NUMBER]"
click at [331, 138] on input "(___) ___-____" at bounding box center [328, 136] width 73 height 15
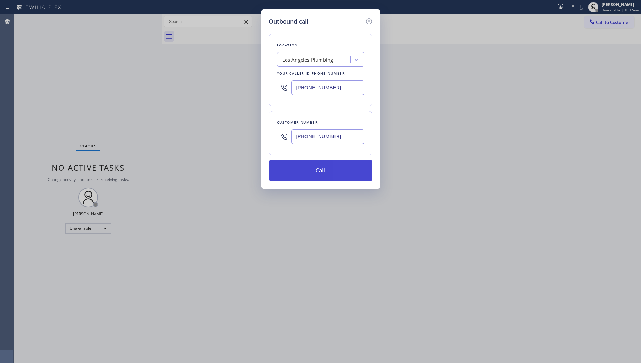
type input "[PHONE_NUMBER]"
click at [323, 171] on button "Call" at bounding box center [321, 170] width 104 height 21
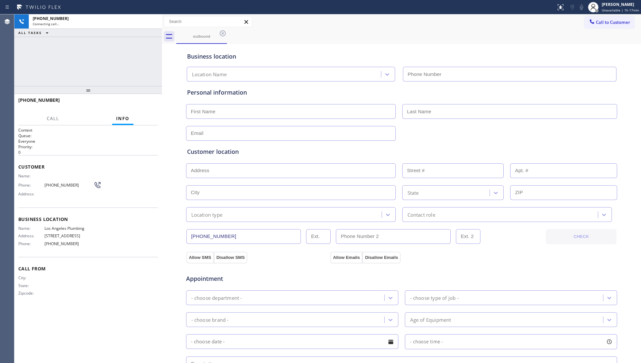
type input "[PHONE_NUMBER]"
drag, startPoint x: 406, startPoint y: 37, endPoint x: 423, endPoint y: 33, distance: 17.8
click at [405, 37] on div "outbound" at bounding box center [408, 36] width 465 height 15
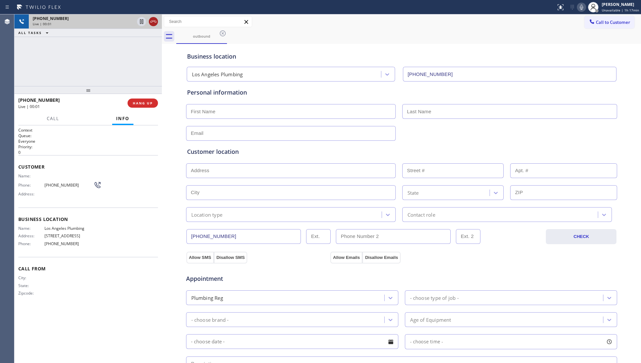
click at [150, 19] on icon at bounding box center [154, 22] width 8 height 8
click at [140, 108] on div "[PHONE_NUMBER] Live | 00:02 HANG UP" at bounding box center [88, 103] width 140 height 17
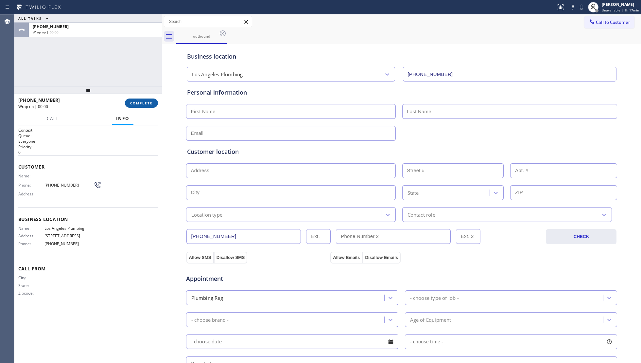
click at [142, 106] on button "COMPLETE" at bounding box center [141, 102] width 33 height 9
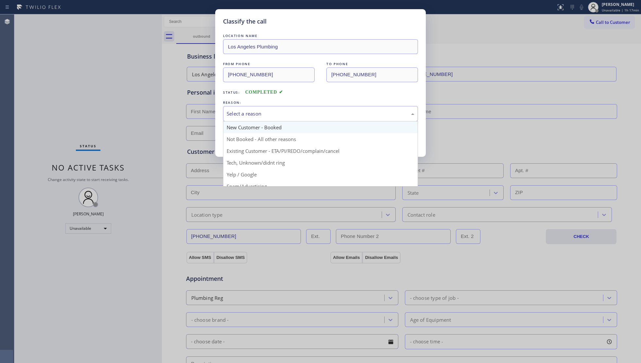
drag, startPoint x: 273, startPoint y: 116, endPoint x: 262, endPoint y: 122, distance: 12.3
click at [272, 117] on div "Select a reason" at bounding box center [321, 114] width 188 height 8
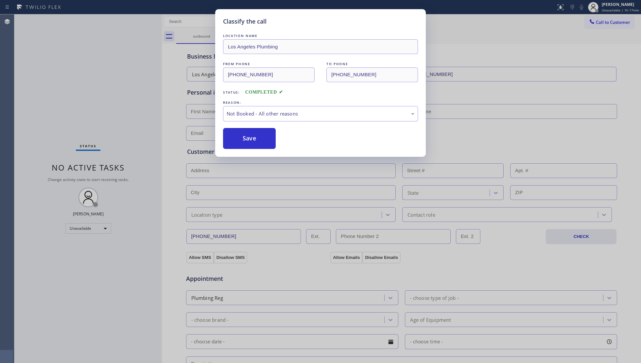
click at [248, 139] on button "Save" at bounding box center [249, 138] width 53 height 21
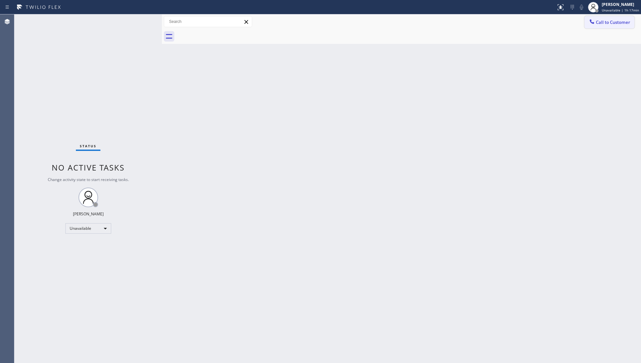
click at [595, 22] on div at bounding box center [592, 22] width 8 height 8
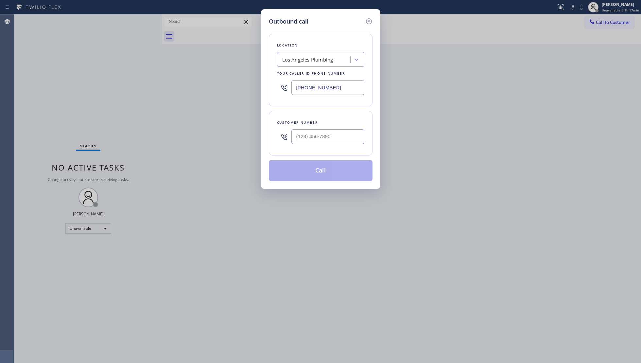
drag, startPoint x: 338, startPoint y: 84, endPoint x: 304, endPoint y: 85, distance: 33.4
click at [266, 89] on div "Outbound call Location [GEOGRAPHIC_DATA] Plumbing Your caller id phone number […" at bounding box center [320, 99] width 119 height 180
type input "[PHONE_NUMBER]"
click at [327, 141] on input "(___) ___-____" at bounding box center [328, 136] width 73 height 15
type input "[PHONE_NUMBER]"
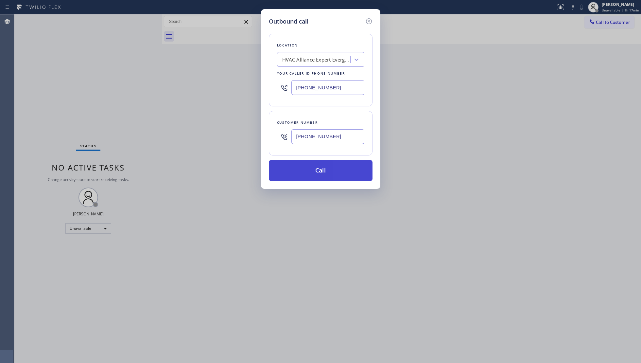
click at [324, 172] on button "Call" at bounding box center [321, 170] width 104 height 21
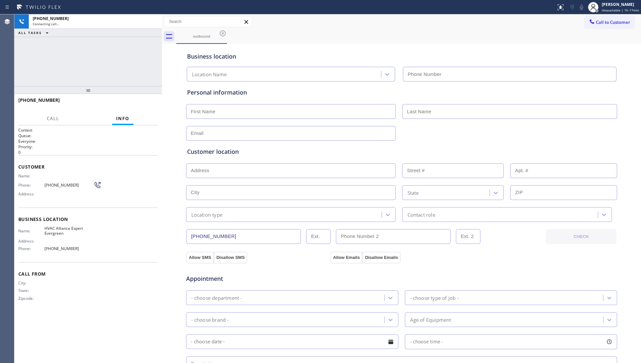
type input "[PHONE_NUMBER]"
click at [139, 104] on span "HANG UP" at bounding box center [143, 103] width 20 height 5
click at [139, 103] on span "HANG UP" at bounding box center [143, 103] width 20 height 5
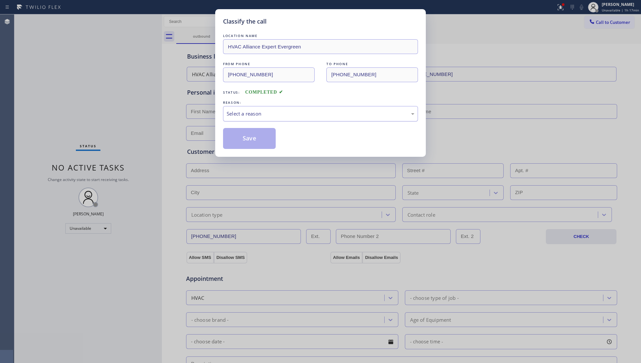
click at [253, 116] on div "Select a reason" at bounding box center [321, 114] width 188 height 8
click at [253, 140] on button "Save" at bounding box center [249, 138] width 53 height 21
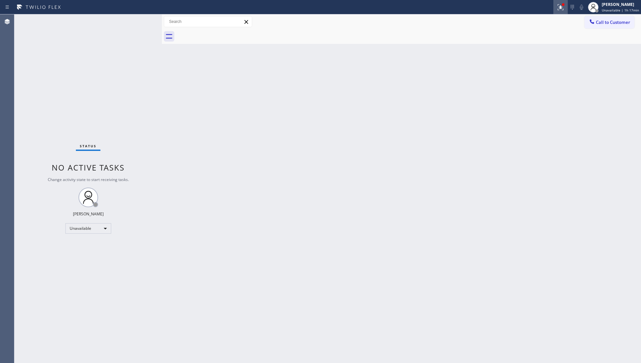
click at [562, 4] on icon at bounding box center [561, 7] width 8 height 8
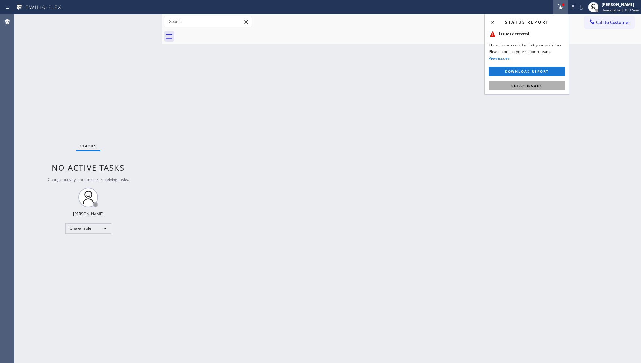
click at [534, 87] on span "Clear issues" at bounding box center [527, 85] width 31 height 5
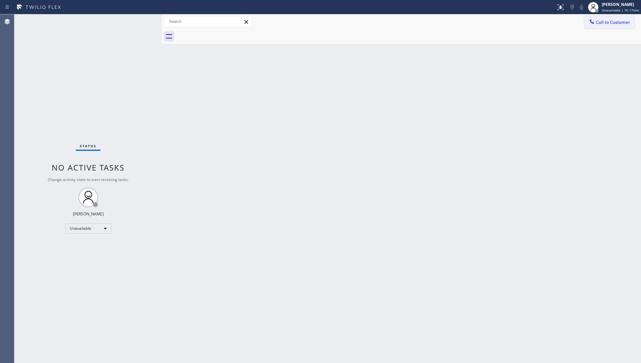
click at [597, 19] on button "Call to Customer" at bounding box center [610, 22] width 50 height 12
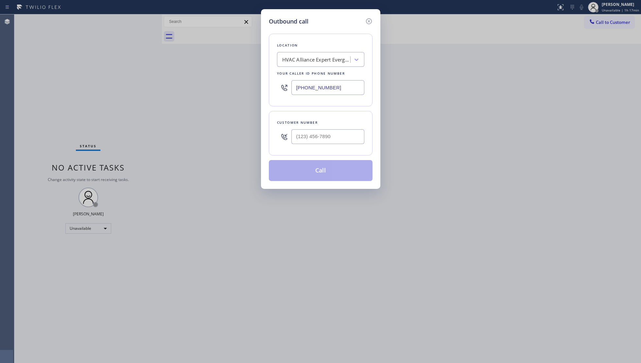
drag, startPoint x: 359, startPoint y: 88, endPoint x: 287, endPoint y: 86, distance: 72.0
click at [290, 88] on div "[PHONE_NUMBER]" at bounding box center [320, 87] width 87 height 21
type input "[PHONE_NUMBER]"
click at [330, 135] on input "(___) ___-____" at bounding box center [328, 136] width 73 height 15
type input "[PHONE_NUMBER]"
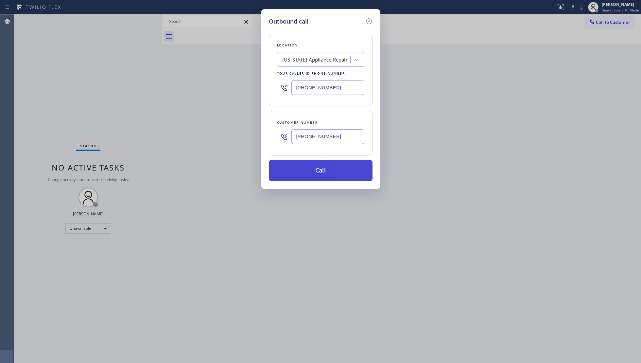
click at [331, 168] on button "Call" at bounding box center [321, 170] width 104 height 21
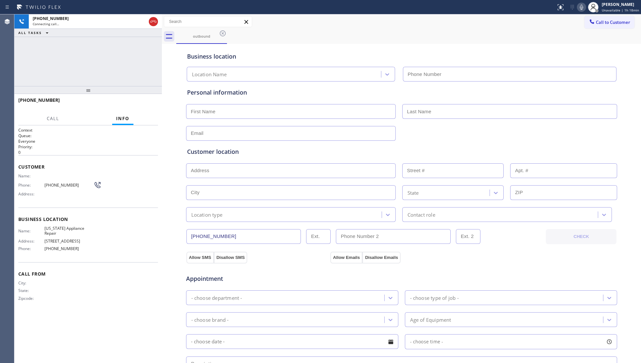
click at [473, 45] on div "Business location Location Name" at bounding box center [402, 62] width 432 height 39
type input "[PHONE_NUMBER]"
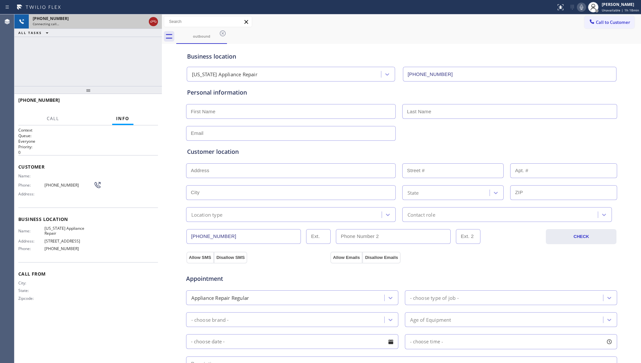
click at [150, 22] on icon at bounding box center [154, 22] width 8 height 8
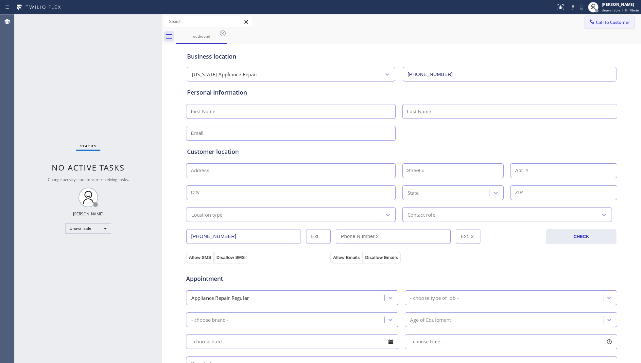
click at [585, 18] on button "Call to Customer" at bounding box center [610, 22] width 50 height 12
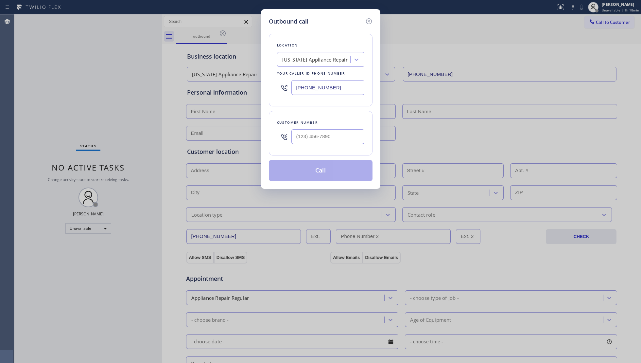
drag, startPoint x: 341, startPoint y: 92, endPoint x: 271, endPoint y: 90, distance: 69.4
click at [266, 90] on div "Outbound call Location [US_STATE] Appliance Repair Your caller id phone number …" at bounding box center [320, 99] width 119 height 180
type input "[PHONE_NUMBER]"
click at [358, 138] on input "(___) ___-____" at bounding box center [328, 136] width 73 height 15
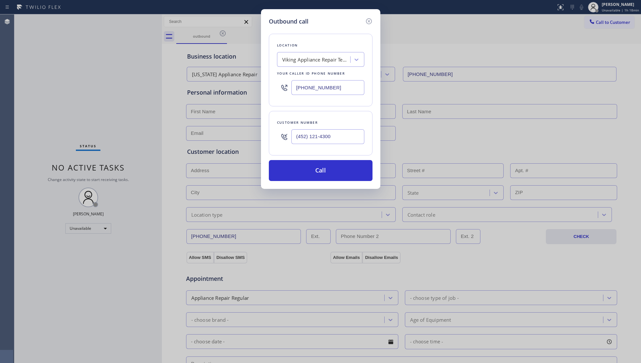
type input "(452) 121-4300"
click at [315, 183] on div "Outbound call Location Viking Appliance Repair Tempe Your caller id phone numbe…" at bounding box center [320, 99] width 119 height 180
click at [321, 175] on button "Call" at bounding box center [321, 170] width 104 height 21
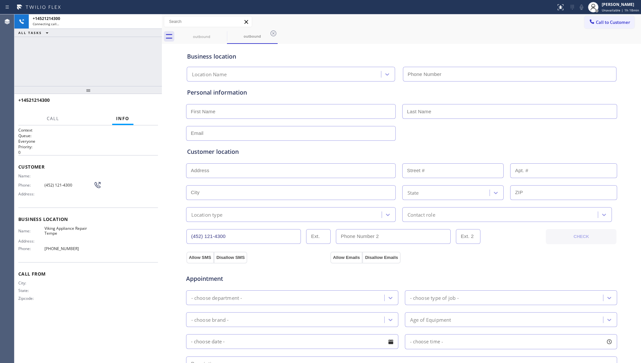
type input "[PHONE_NUMBER]"
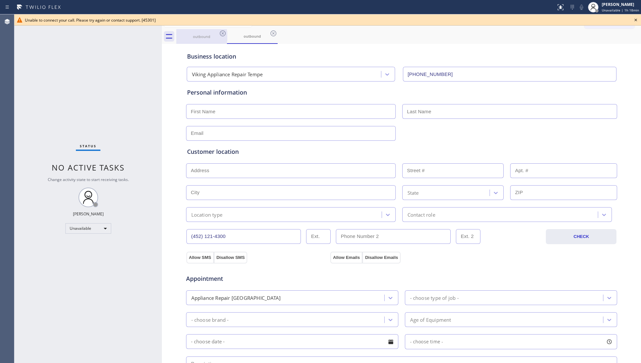
drag, startPoint x: 203, startPoint y: 35, endPoint x: 209, endPoint y: 33, distance: 6.0
click at [203, 35] on div "outbound" at bounding box center [201, 36] width 49 height 5
click at [216, 31] on div "outbound" at bounding box center [201, 36] width 49 height 14
click at [219, 31] on div "outbound" at bounding box center [201, 36] width 51 height 15
click at [220, 31] on icon at bounding box center [223, 33] width 8 height 8
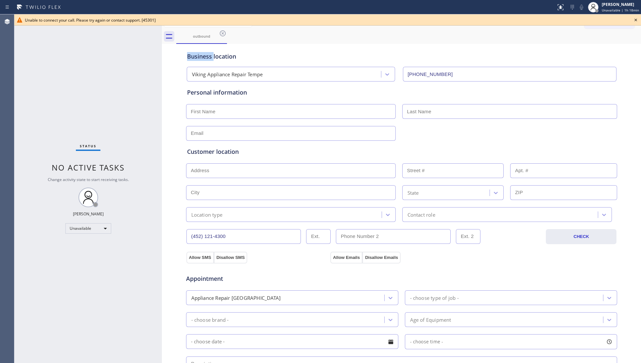
click at [220, 31] on icon at bounding box center [223, 33] width 8 height 8
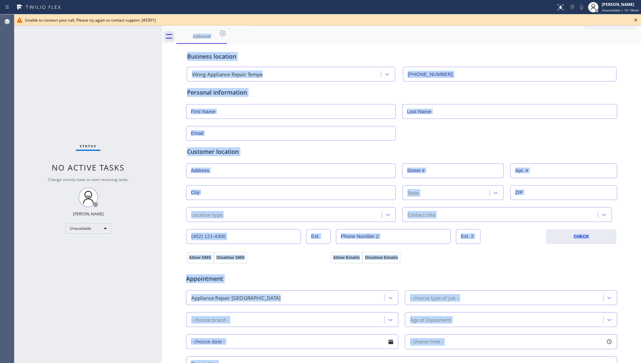
click at [220, 31] on div "outbound" at bounding box center [408, 36] width 465 height 15
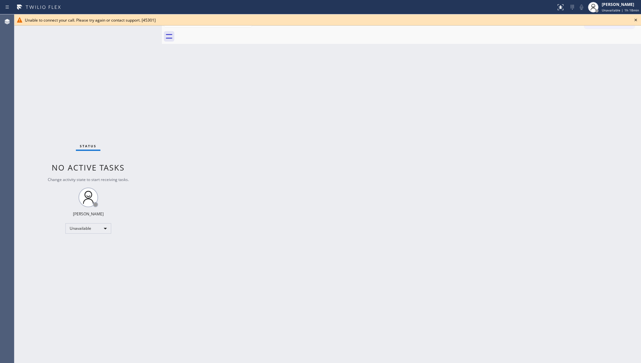
drag, startPoint x: 637, startPoint y: 21, endPoint x: 623, endPoint y: 24, distance: 14.3
click at [637, 21] on icon at bounding box center [636, 20] width 8 height 8
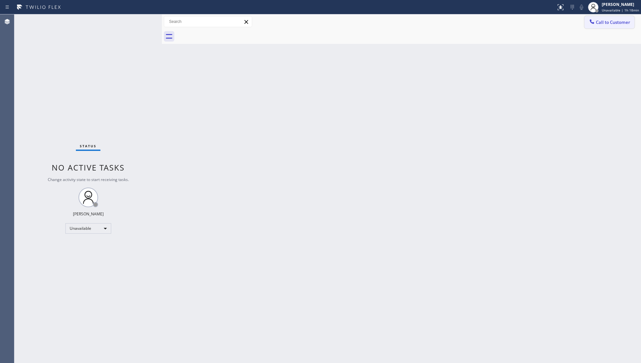
click at [622, 24] on span "Call to Customer" at bounding box center [613, 22] width 34 height 6
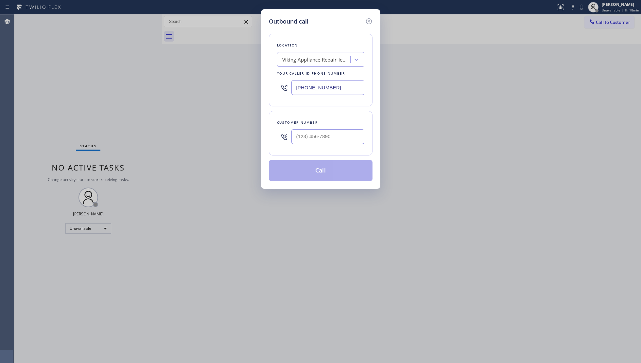
drag, startPoint x: 338, startPoint y: 86, endPoint x: 276, endPoint y: 86, distance: 61.2
click at [276, 86] on div "Location Viking Appliance Repair Tempe Your caller id phone number [PHONE_NUMBE…" at bounding box center [321, 70] width 104 height 73
type input "[PHONE_NUMBER]"
click at [342, 129] on div at bounding box center [328, 136] width 73 height 21
click at [344, 135] on input "(___) ___-____" at bounding box center [328, 136] width 73 height 15
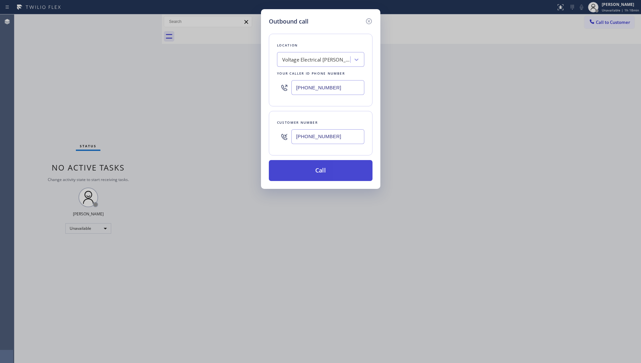
type input "[PHONE_NUMBER]"
click at [330, 173] on button "Call" at bounding box center [321, 170] width 104 height 21
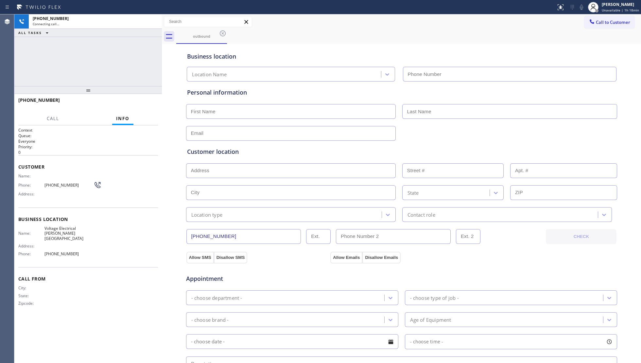
type input "[PHONE_NUMBER]"
click at [373, 46] on div "Business location Voltage Electrical [PERSON_NAME][GEOGRAPHIC_DATA] [PHONE_NUMB…" at bounding box center [402, 63] width 432 height 36
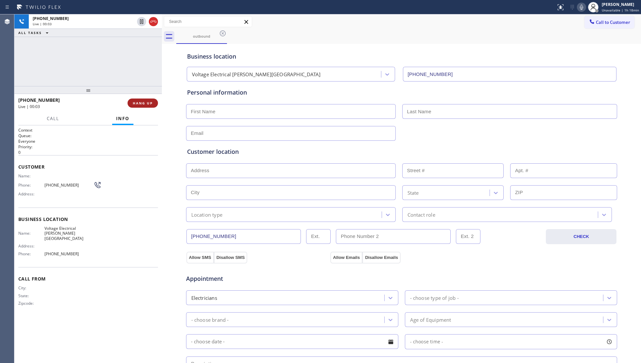
drag, startPoint x: 137, startPoint y: 108, endPoint x: 146, endPoint y: 102, distance: 9.9
click at [139, 108] on div "[PHONE_NUMBER] Live | 00:03 HANG UP" at bounding box center [88, 103] width 140 height 17
click at [146, 102] on span "HANG UP" at bounding box center [143, 103] width 20 height 5
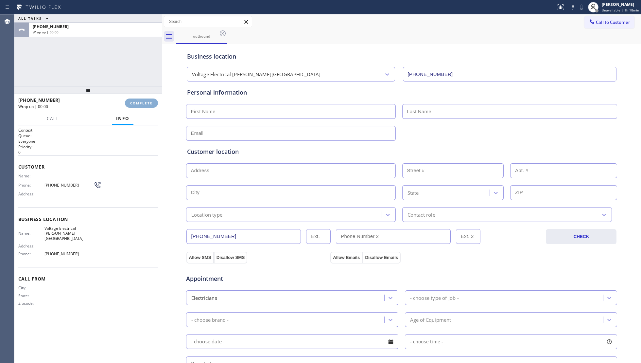
click at [147, 101] on span "COMPLETE" at bounding box center [141, 103] width 23 height 5
click at [142, 57] on div "ALL TASKS ALL TASKS ACTIVE TASKS TASKS IN WRAP UP [PHONE_NUMBER] Wrap up | 00:01" at bounding box center [88, 50] width 148 height 72
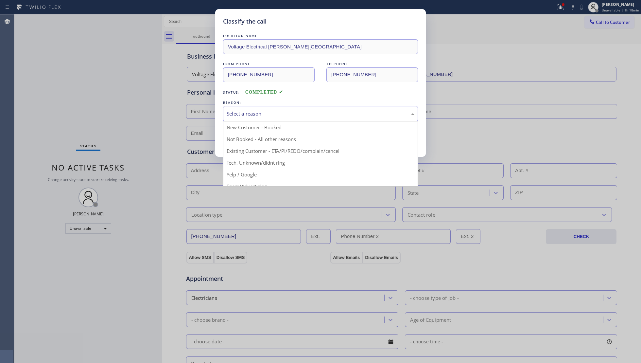
click at [240, 110] on div "Select a reason" at bounding box center [321, 114] width 188 height 8
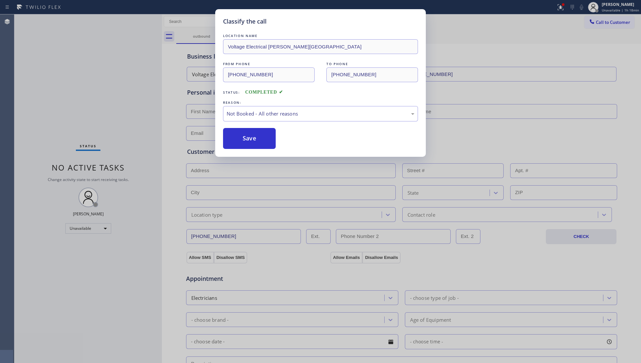
click at [246, 139] on button "Save" at bounding box center [249, 138] width 53 height 21
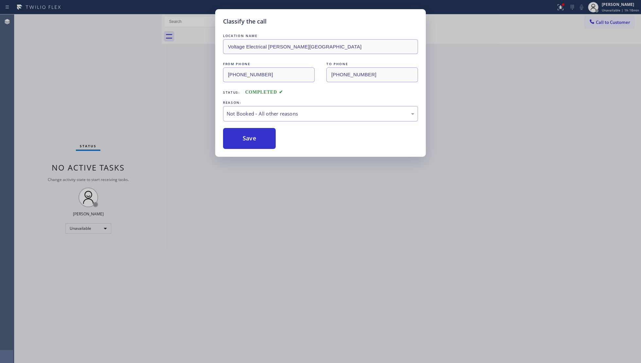
click at [246, 139] on button "Save" at bounding box center [249, 138] width 53 height 21
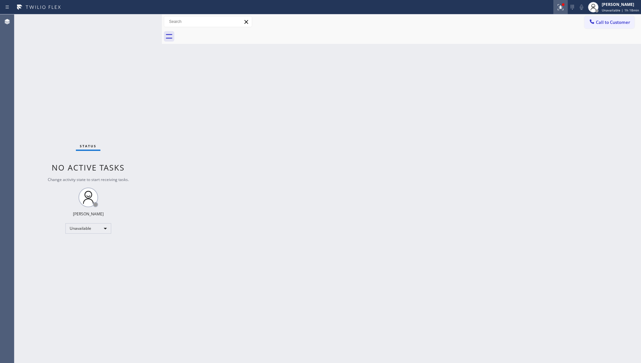
drag, startPoint x: 561, startPoint y: 4, endPoint x: 551, endPoint y: 36, distance: 33.3
click at [561, 4] on icon at bounding box center [561, 7] width 8 height 8
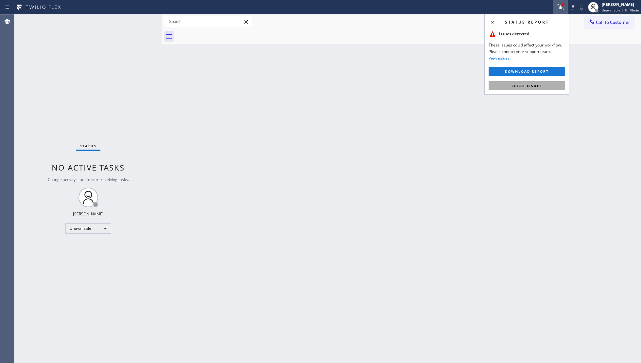
click at [546, 88] on button "Clear issues" at bounding box center [527, 85] width 77 height 9
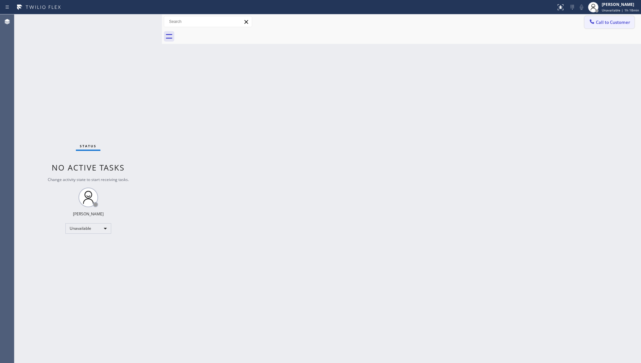
drag, startPoint x: 605, startPoint y: 16, endPoint x: 554, endPoint y: 50, distance: 61.1
click at [605, 16] on button "Call to Customer" at bounding box center [610, 22] width 50 height 12
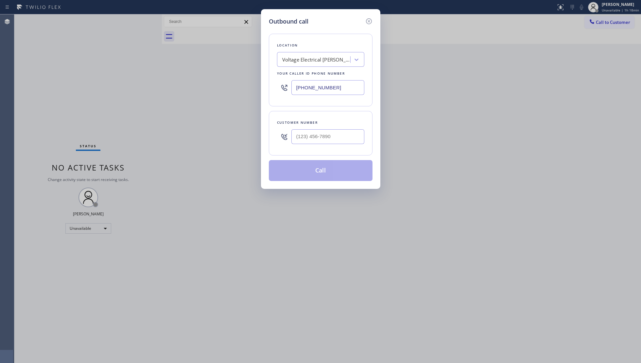
drag, startPoint x: 336, startPoint y: 88, endPoint x: 286, endPoint y: 89, distance: 49.7
click at [286, 89] on div "[PHONE_NUMBER]" at bounding box center [320, 87] width 87 height 21
type input "[PHONE_NUMBER]"
click at [339, 132] on input "(___) ___-____" at bounding box center [328, 136] width 73 height 15
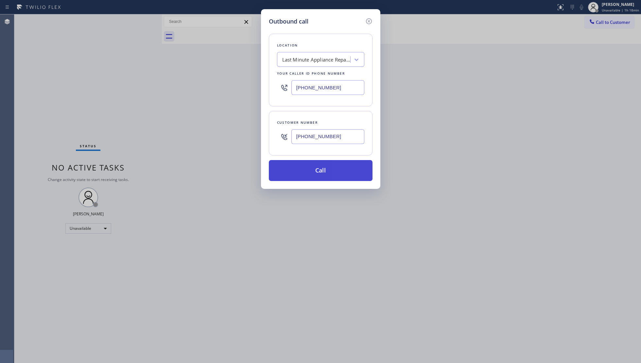
type input "[PHONE_NUMBER]"
drag, startPoint x: 318, startPoint y: 170, endPoint x: 395, endPoint y: 168, distance: 76.3
click at [320, 170] on button "Call" at bounding box center [321, 170] width 104 height 21
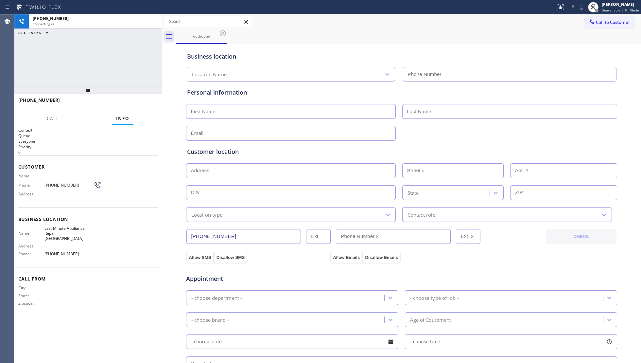
type input "[PHONE_NUMBER]"
click at [296, 45] on div "Business location Last Minute Appliance Repair [GEOGRAPHIC_DATA] [PHONE_NUMBER]" at bounding box center [402, 63] width 432 height 36
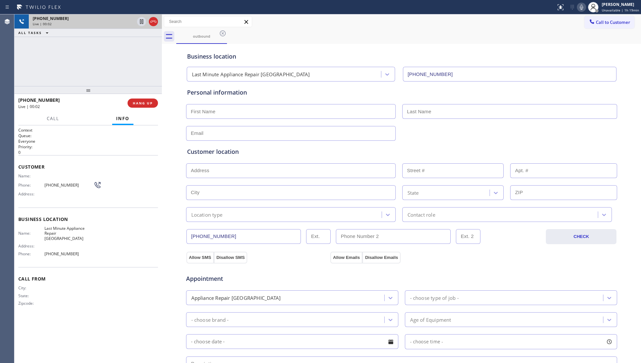
click at [153, 21] on icon at bounding box center [153, 22] width 6 height 2
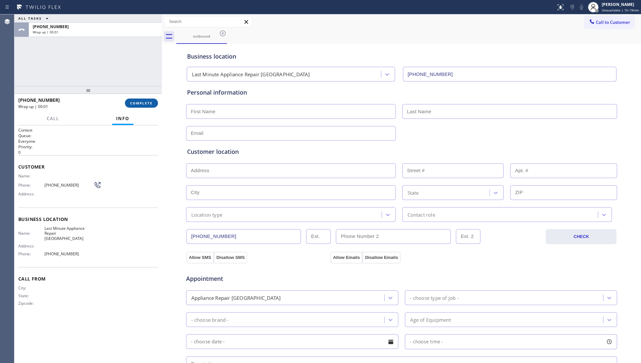
click at [150, 104] on span "COMPLETE" at bounding box center [141, 103] width 23 height 5
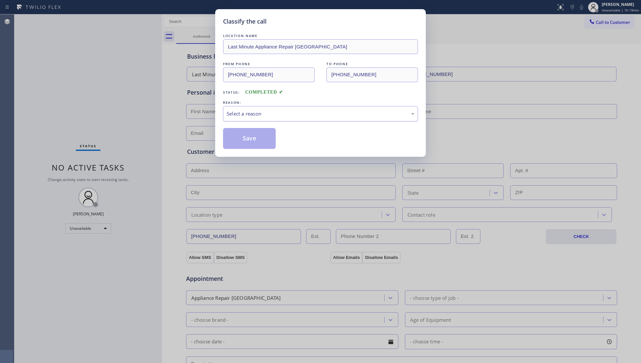
click at [241, 118] on div "Select a reason" at bounding box center [320, 113] width 195 height 15
click at [247, 138] on button "Save" at bounding box center [249, 138] width 53 height 21
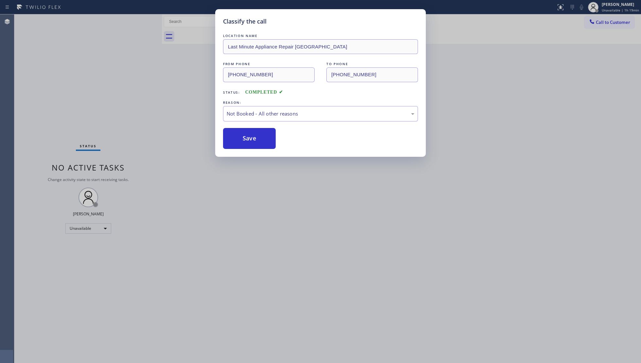
click at [247, 138] on button "Save" at bounding box center [249, 138] width 53 height 21
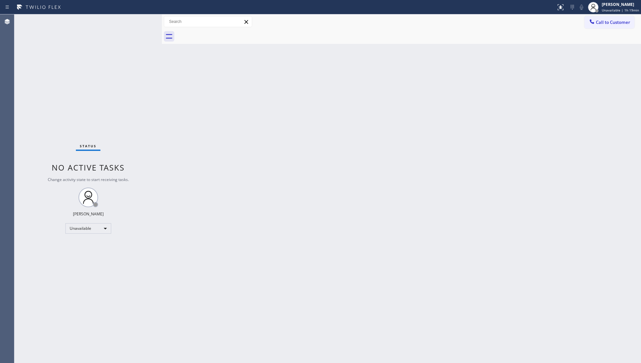
drag, startPoint x: 595, startPoint y: 19, endPoint x: 588, endPoint y: 21, distance: 7.5
click at [593, 20] on div at bounding box center [592, 22] width 8 height 8
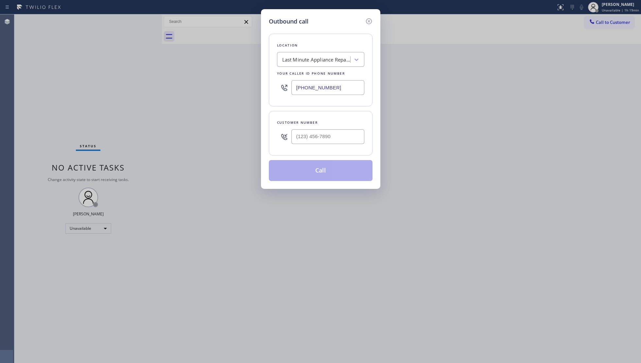
drag, startPoint x: 338, startPoint y: 83, endPoint x: 266, endPoint y: 82, distance: 72.3
click at [262, 89] on div "Outbound call Location Last Minute Appliance Repair [GEOGRAPHIC_DATA] Your call…" at bounding box center [320, 99] width 119 height 180
type input "[PHONE_NUMBER]"
click at [338, 131] on input "(___) ___-____" at bounding box center [328, 136] width 73 height 15
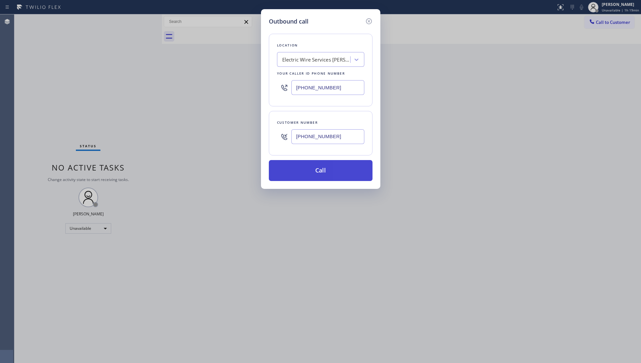
type input "[PHONE_NUMBER]"
click at [329, 168] on button "Call" at bounding box center [321, 170] width 104 height 21
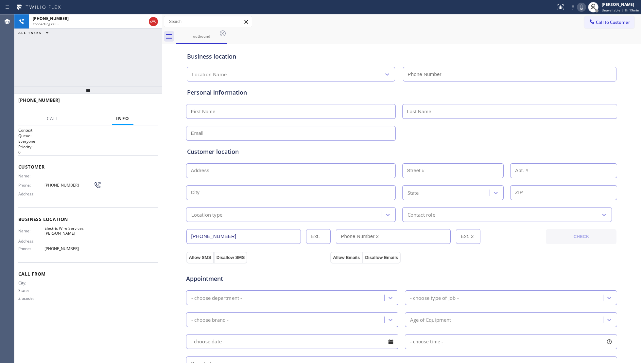
type input "[PHONE_NUMBER]"
click at [453, 55] on div "Business location" at bounding box center [401, 56] width 429 height 9
click at [310, 41] on div "outbound" at bounding box center [408, 36] width 465 height 15
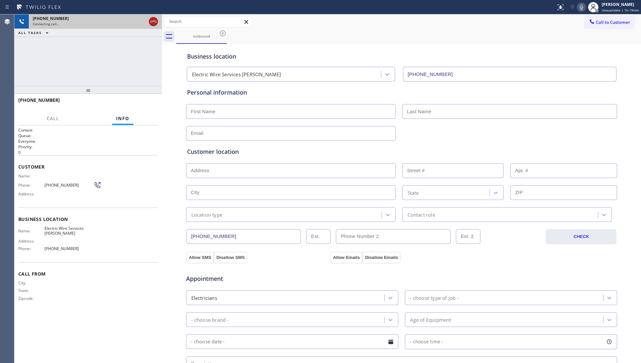
click at [153, 23] on icon at bounding box center [154, 22] width 8 height 8
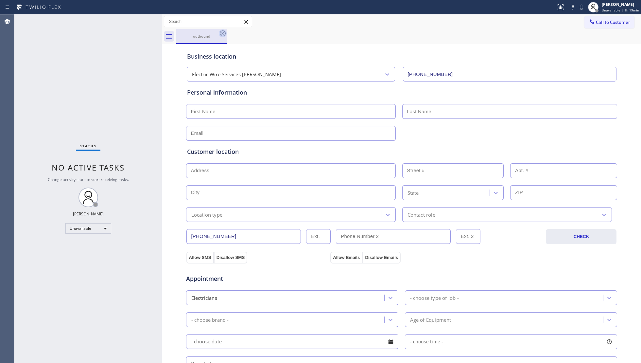
click at [223, 35] on icon at bounding box center [223, 33] width 8 height 8
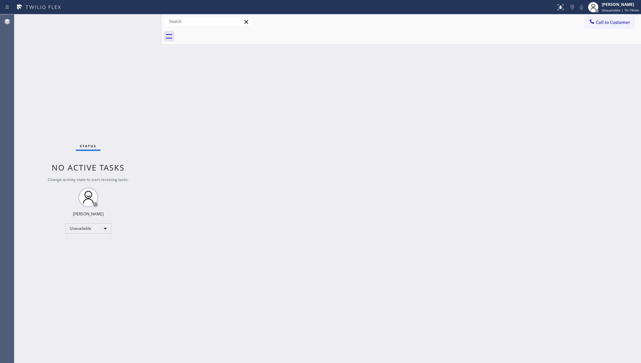
click at [456, 107] on div "Back to Dashboard Change Sender ID Customers Technicians Select a contact Outbo…" at bounding box center [401, 188] width 479 height 348
click at [600, 22] on span "Call to Customer" at bounding box center [613, 22] width 34 height 6
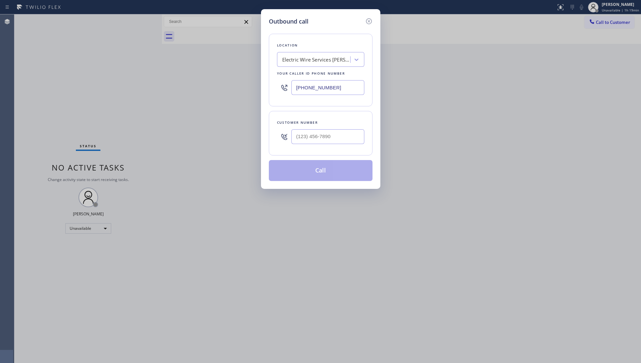
drag, startPoint x: 347, startPoint y: 89, endPoint x: 291, endPoint y: 87, distance: 56.3
click at [289, 88] on div "[PHONE_NUMBER]" at bounding box center [320, 87] width 87 height 21
type input "[PHONE_NUMBER]"
click at [340, 141] on input "(___) ___-____" at bounding box center [328, 136] width 73 height 15
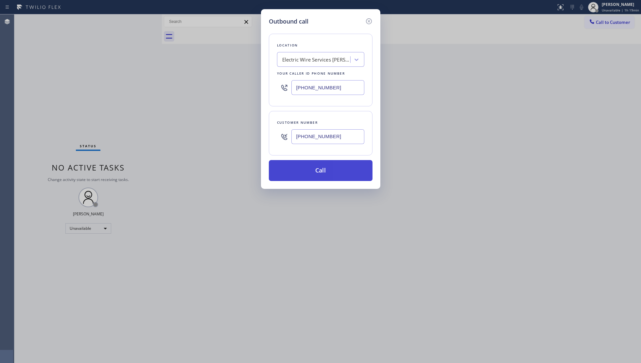
type input "[PHONE_NUMBER]"
click at [327, 174] on button "Call" at bounding box center [321, 170] width 104 height 21
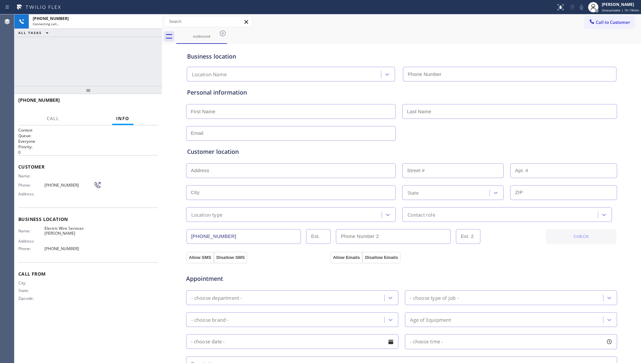
type input "[PHONE_NUMBER]"
click at [454, 44] on div "Business location Electric Wire Services [PERSON_NAME] [PHONE_NUMBER]" at bounding box center [402, 62] width 432 height 39
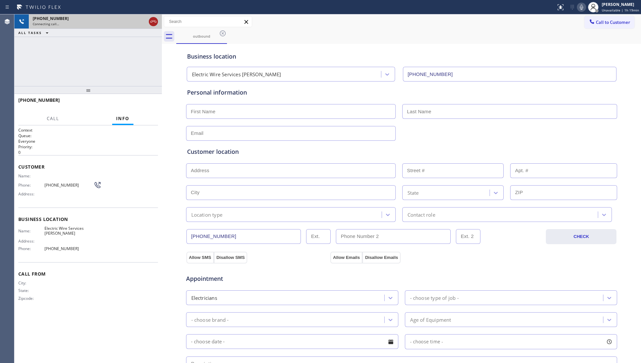
drag, startPoint x: 152, startPoint y: 18, endPoint x: 169, endPoint y: 25, distance: 18.3
click at [152, 18] on icon at bounding box center [154, 22] width 8 height 8
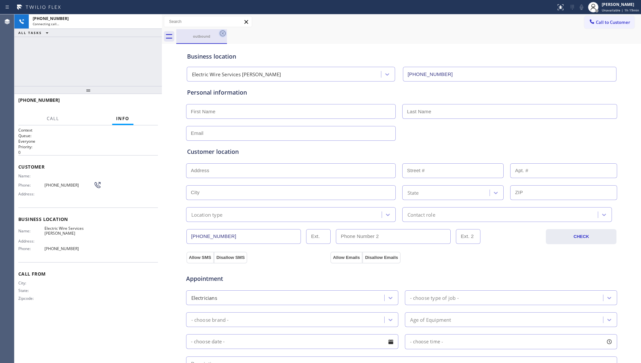
drag, startPoint x: 230, startPoint y: 39, endPoint x: 223, endPoint y: 35, distance: 7.9
click at [228, 38] on div "outbound" at bounding box center [408, 36] width 465 height 15
click at [223, 35] on icon at bounding box center [223, 33] width 8 height 8
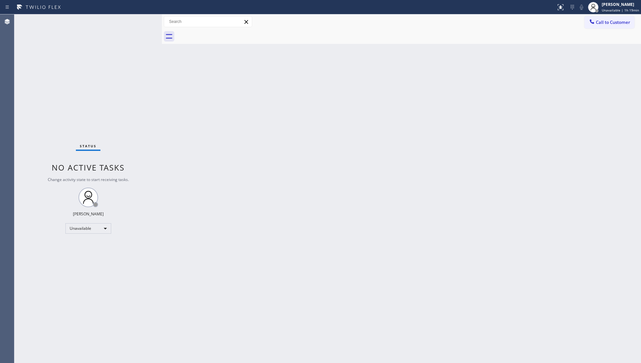
click at [598, 23] on span "Call to Customer" at bounding box center [613, 22] width 34 height 6
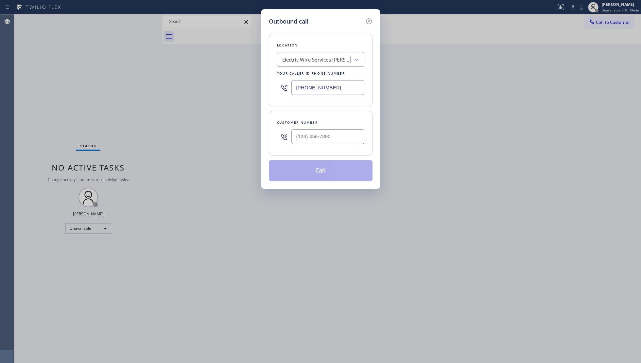
drag, startPoint x: 346, startPoint y: 91, endPoint x: 214, endPoint y: 85, distance: 132.0
click at [214, 85] on div "Outbound call Location Electric Wire Services [PERSON_NAME] Your caller id phon…" at bounding box center [320, 181] width 641 height 363
type input "[PHONE_NUMBER]"
click at [346, 139] on input "(___) ___-____" at bounding box center [328, 136] width 73 height 15
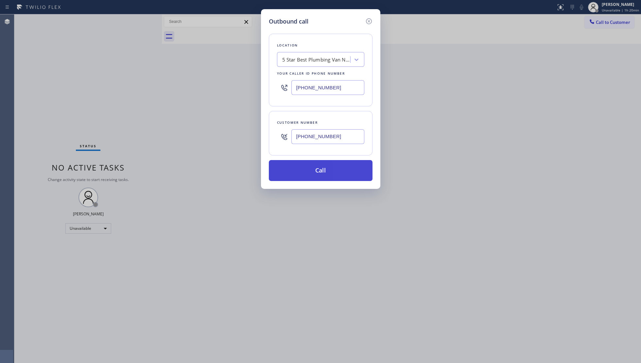
type input "[PHONE_NUMBER]"
click at [329, 169] on button "Call" at bounding box center [321, 170] width 104 height 21
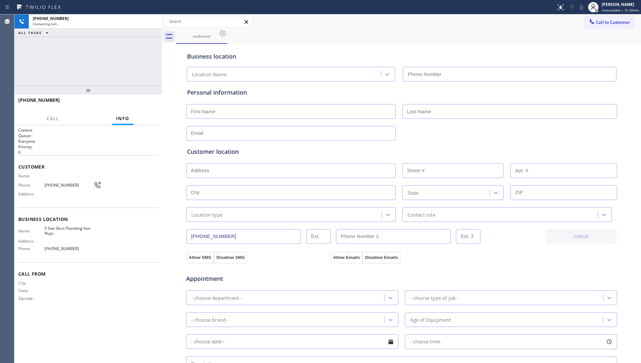
type input "[PHONE_NUMBER]"
click at [139, 105] on span "HANG UP" at bounding box center [143, 103] width 20 height 5
click at [139, 104] on span "HANG UP" at bounding box center [143, 103] width 20 height 5
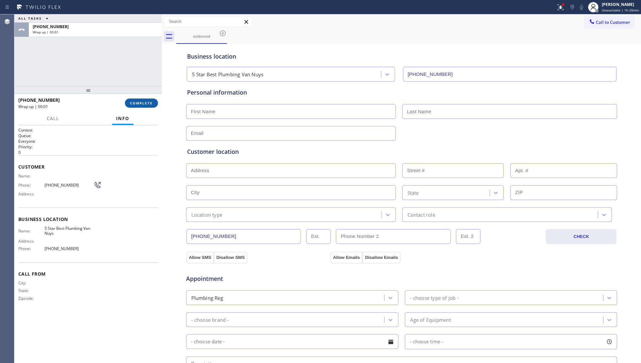
click at [139, 102] on span "COMPLETE" at bounding box center [141, 103] width 23 height 5
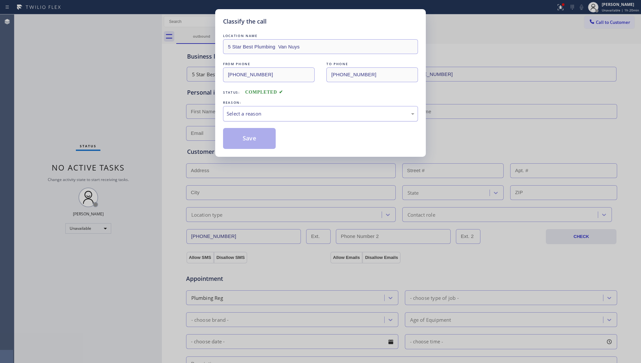
click at [253, 111] on div "Select a reason" at bounding box center [321, 114] width 188 height 8
click at [243, 142] on button "Save" at bounding box center [249, 138] width 53 height 21
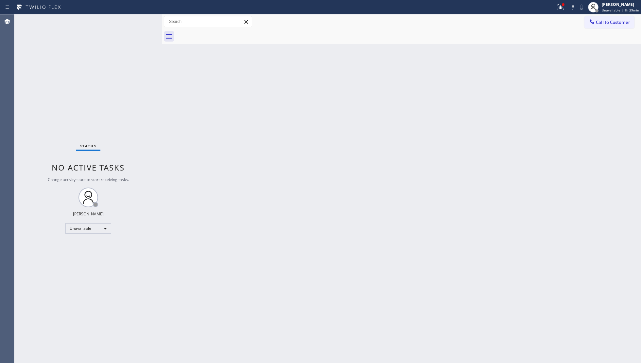
click at [457, 67] on div "Back to Dashboard Change Sender ID Customers Technicians Select a contact Outbo…" at bounding box center [401, 188] width 479 height 348
drag, startPoint x: 552, startPoint y: 10, endPoint x: 559, endPoint y: 12, distance: 7.9
click at [552, 10] on div at bounding box center [278, 7] width 551 height 10
drag, startPoint x: 563, startPoint y: 10, endPoint x: 563, endPoint y: 18, distance: 8.5
click at [563, 11] on button at bounding box center [561, 7] width 14 height 14
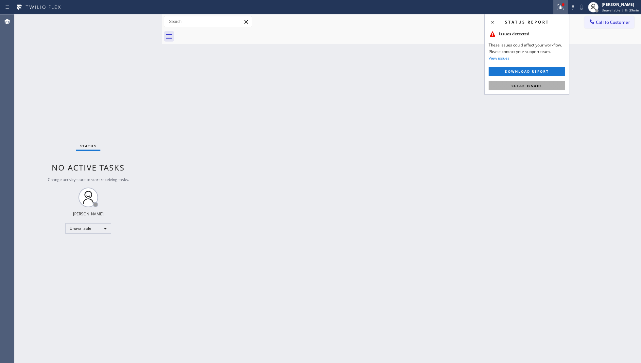
click at [534, 88] on button "Clear issues" at bounding box center [527, 85] width 77 height 9
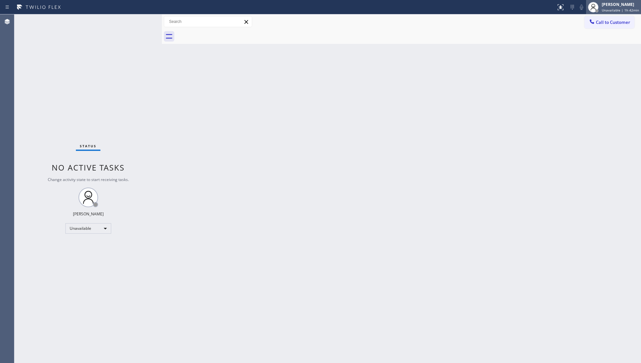
click at [620, 11] on span "Unavailable | 1h 42min" at bounding box center [620, 10] width 37 height 5
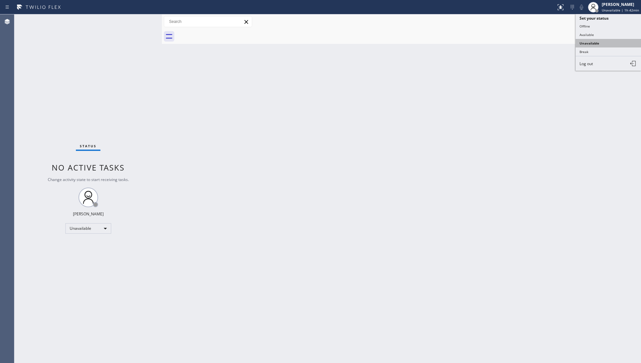
click at [592, 44] on button "Unavailable" at bounding box center [608, 43] width 65 height 9
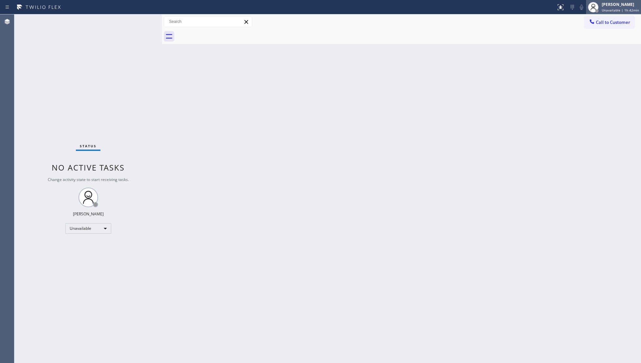
click at [617, 2] on div "[PERSON_NAME]" at bounding box center [620, 5] width 37 height 6
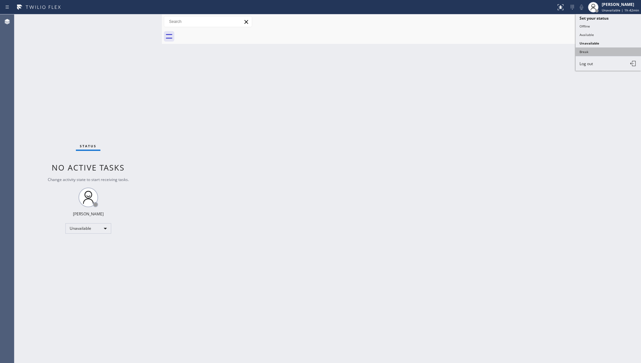
click at [586, 47] on button "Break" at bounding box center [608, 51] width 65 height 9
